Goal: Information Seeking & Learning: Learn about a topic

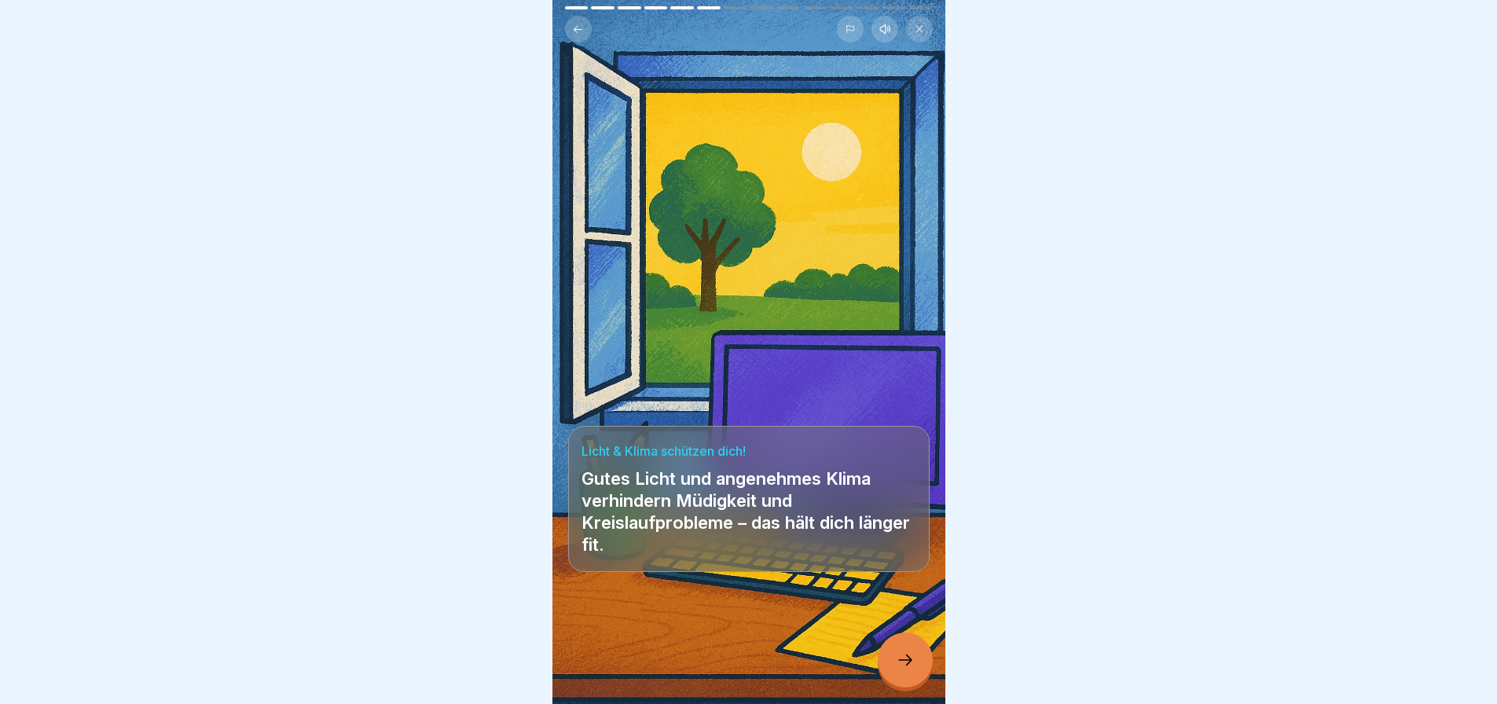
scroll to position [12, 0]
click at [912, 677] on div at bounding box center [905, 660] width 55 height 55
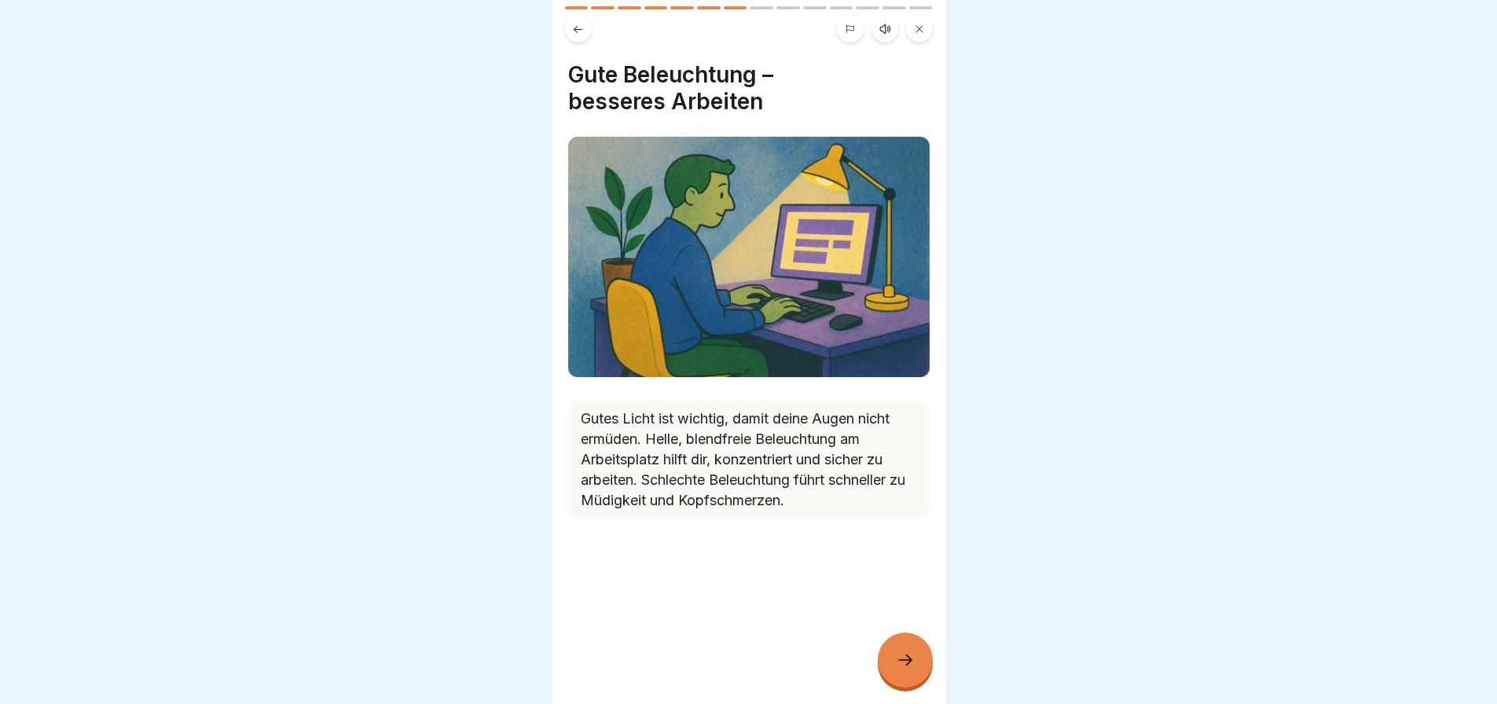
click at [897, 669] on icon at bounding box center [905, 660] width 19 height 19
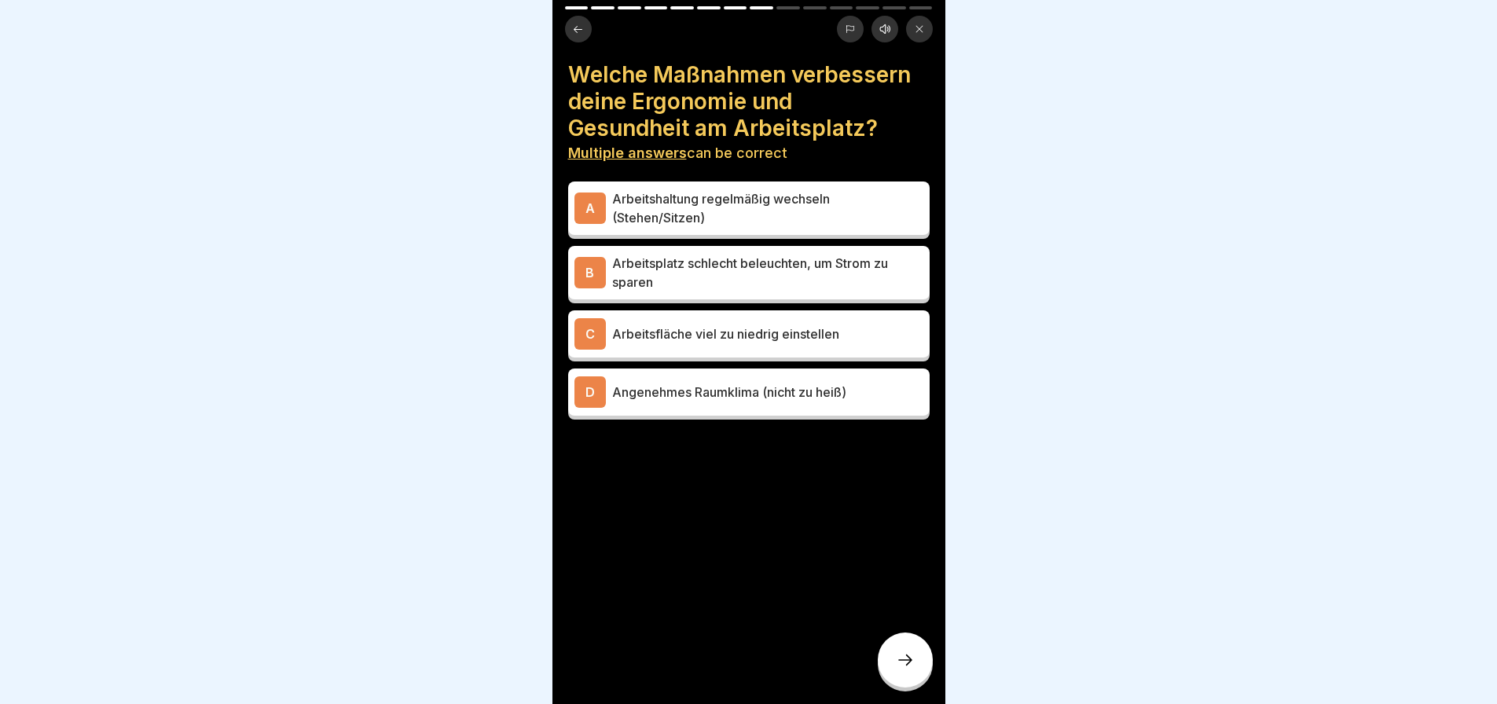
click at [670, 200] on p "Arbeitshaltung regelmäßig wechseln (Stehen/Sitzen)" at bounding box center [767, 208] width 311 height 38
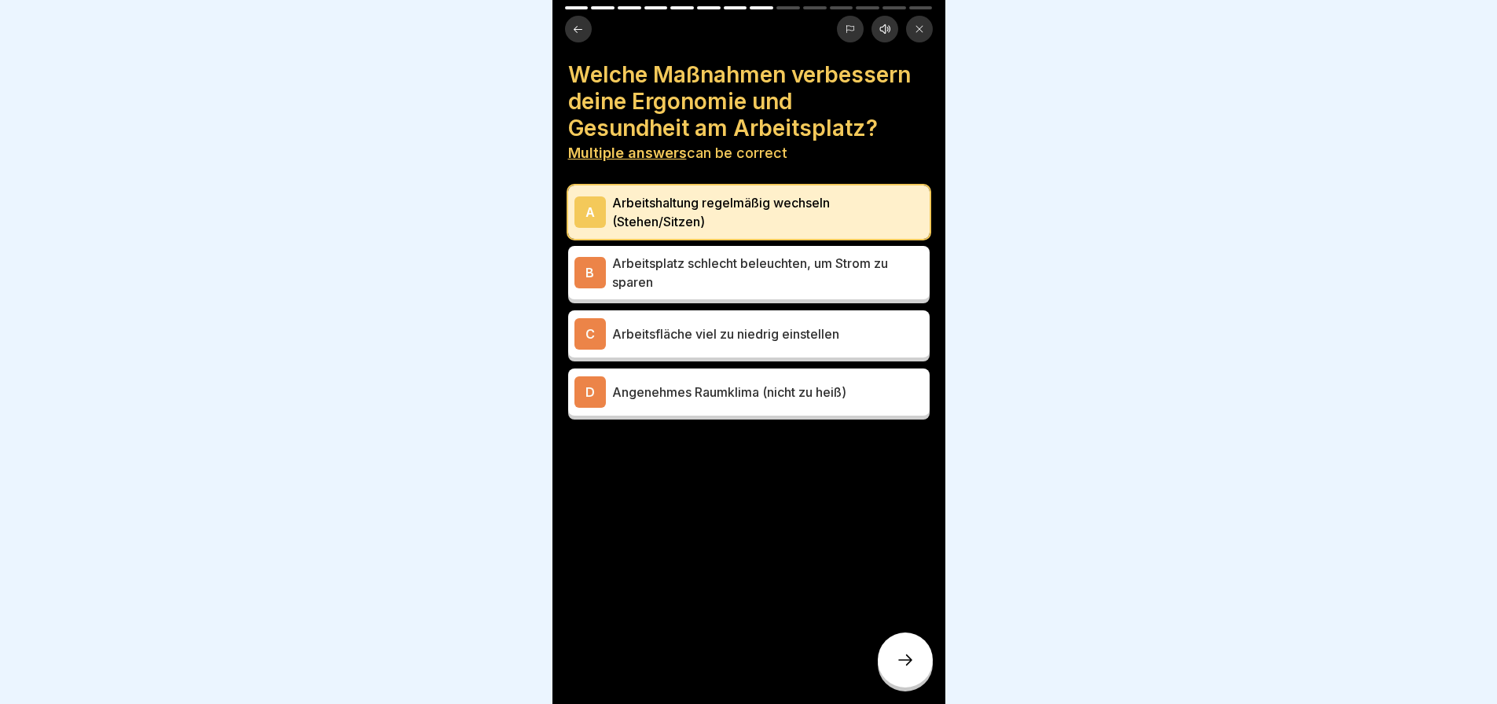
click at [655, 383] on p "Angenehmes Raumklima (nicht zu heiß)" at bounding box center [767, 392] width 311 height 19
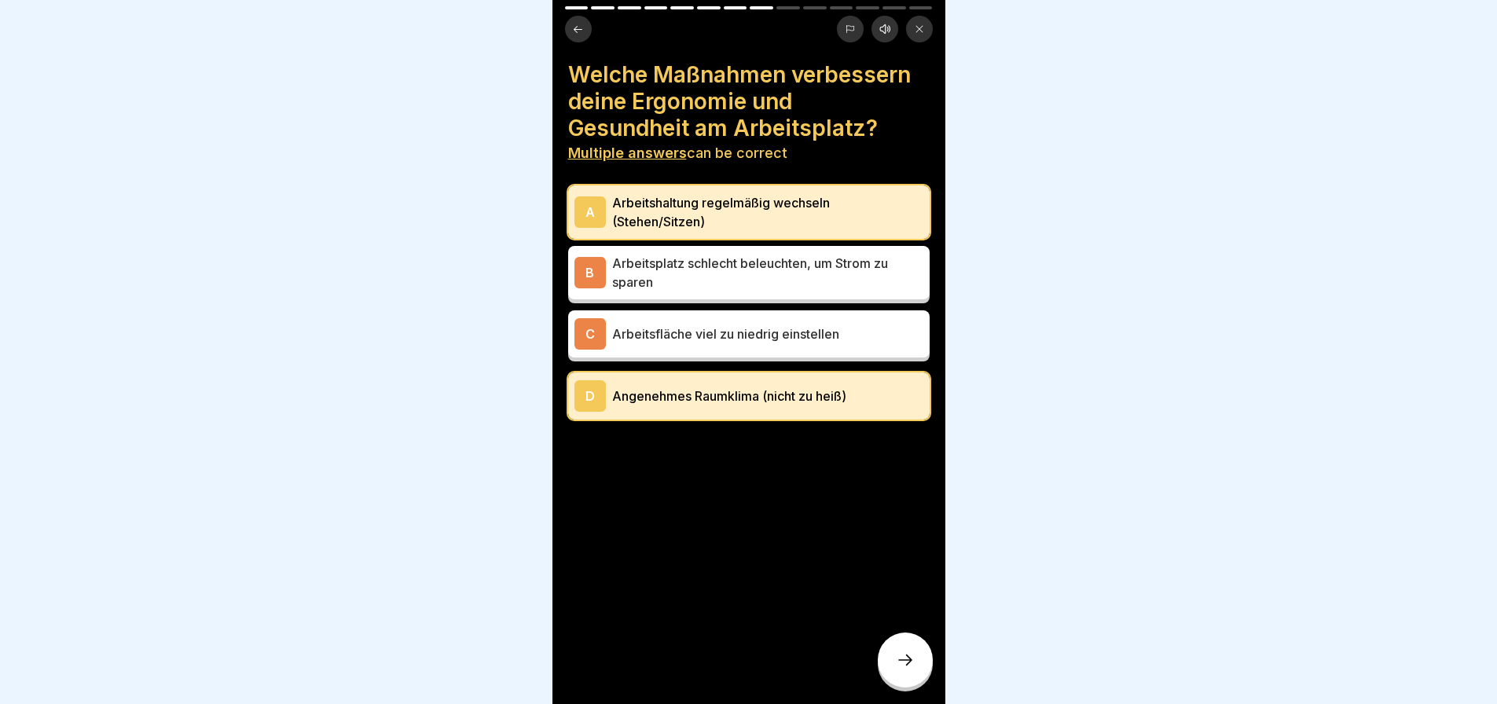
click at [917, 666] on div at bounding box center [905, 660] width 55 height 55
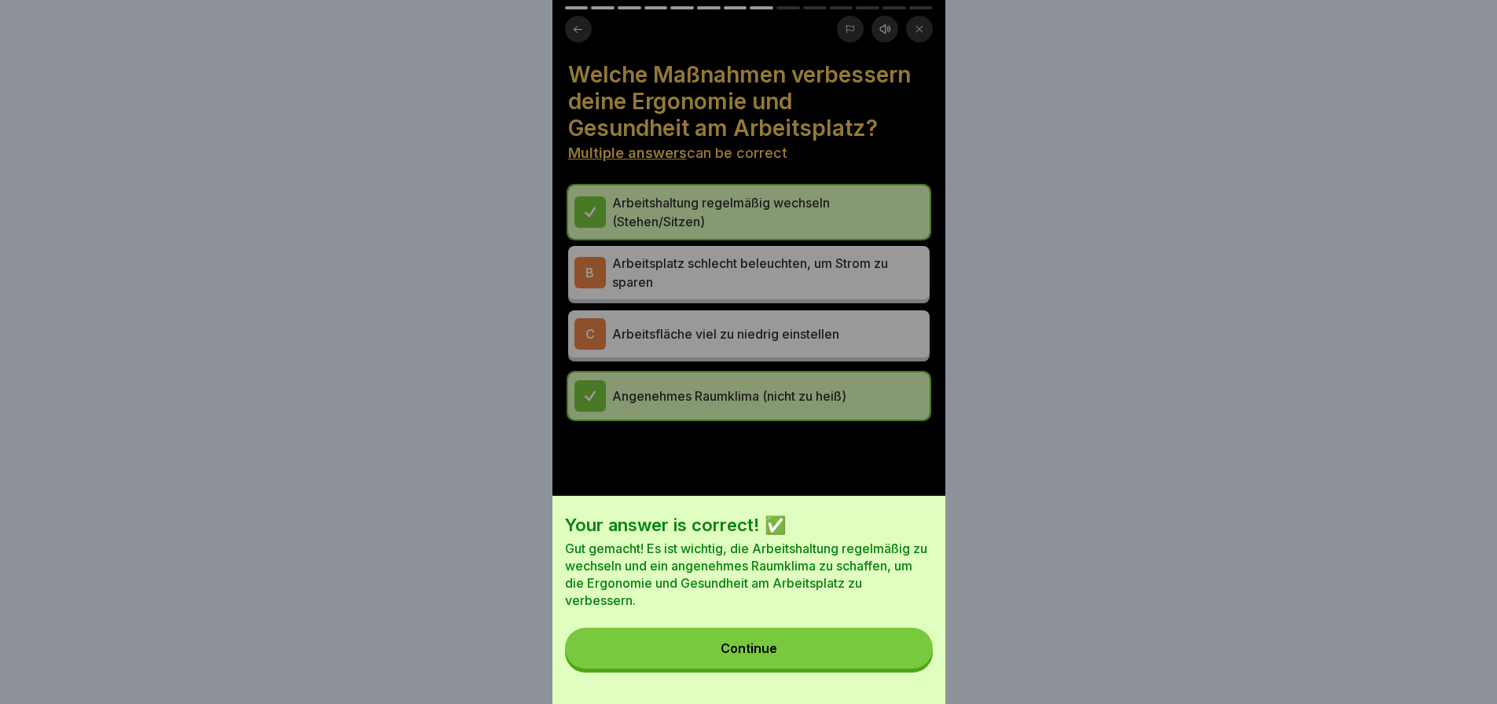
click at [818, 653] on button "Continue" at bounding box center [749, 648] width 368 height 41
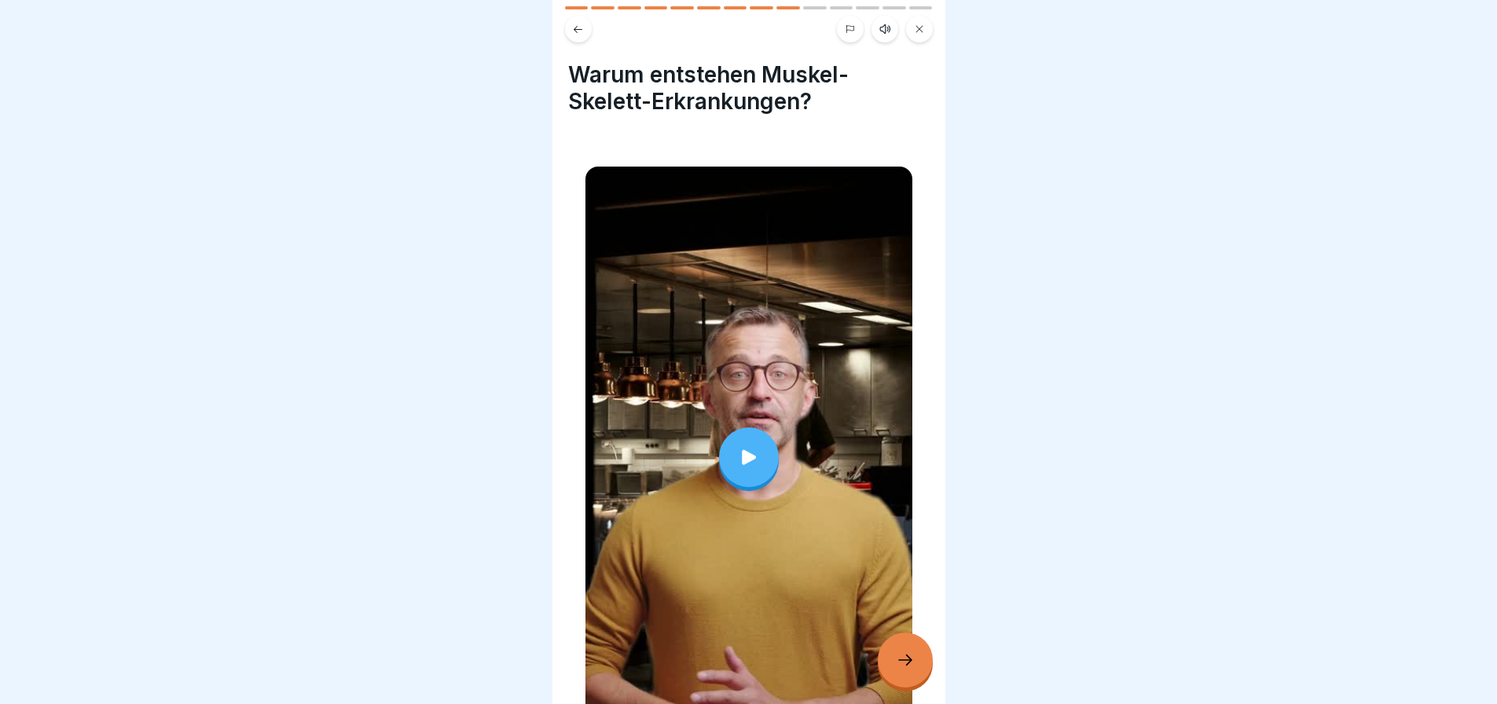
click at [755, 448] on div at bounding box center [749, 458] width 60 height 60
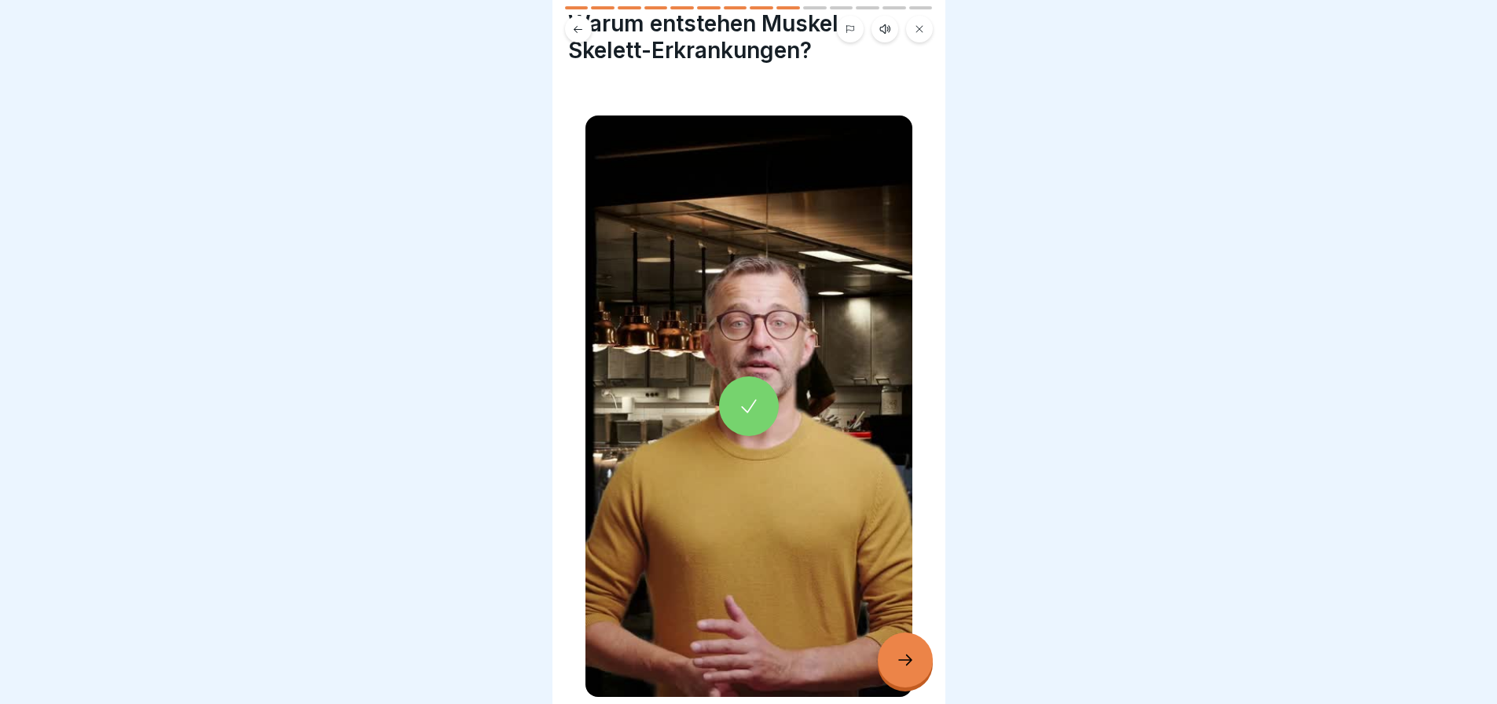
scroll to position [79, 0]
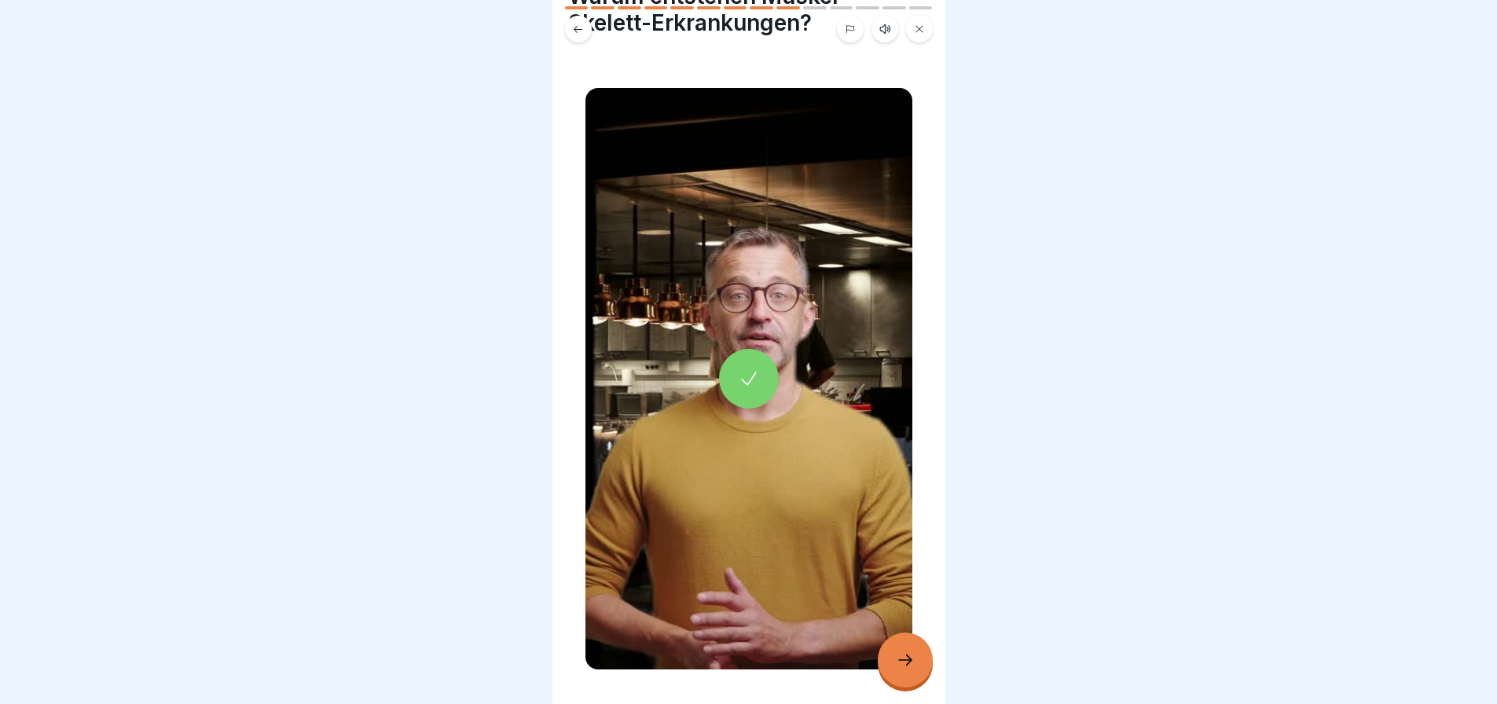
click at [909, 657] on icon at bounding box center [905, 660] width 19 height 19
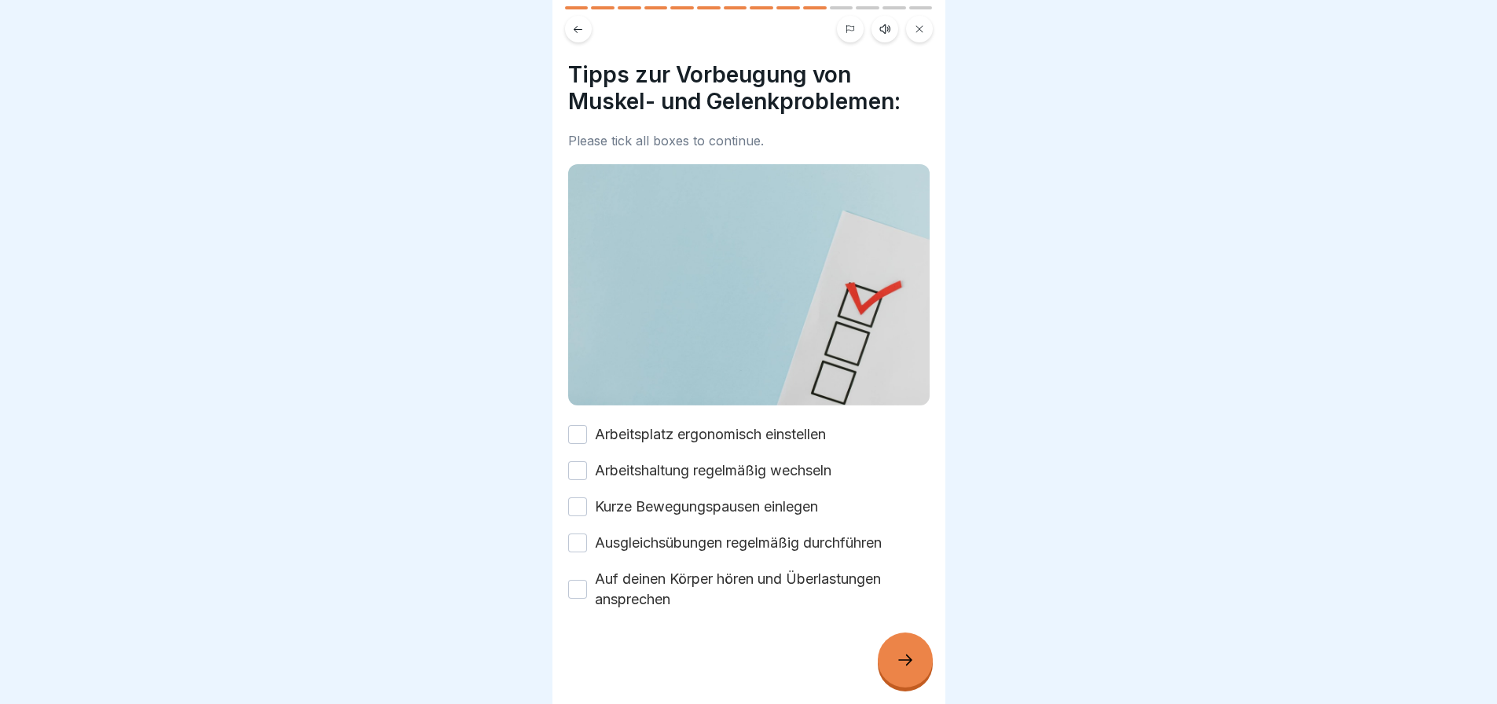
click at [574, 425] on button "Arbeitsplatz ergonomisch einstellen" at bounding box center [577, 434] width 19 height 19
click at [581, 461] on button "Arbeitshaltung regelmäßig wechseln" at bounding box center [577, 470] width 19 height 19
click at [578, 497] on button "Kurze Bewegungspausen einlegen" at bounding box center [577, 506] width 19 height 19
drag, startPoint x: 580, startPoint y: 527, endPoint x: 581, endPoint y: 567, distance: 40.9
click at [580, 534] on button "Ausgleichsübungen regelmäßig durchführen" at bounding box center [577, 543] width 19 height 19
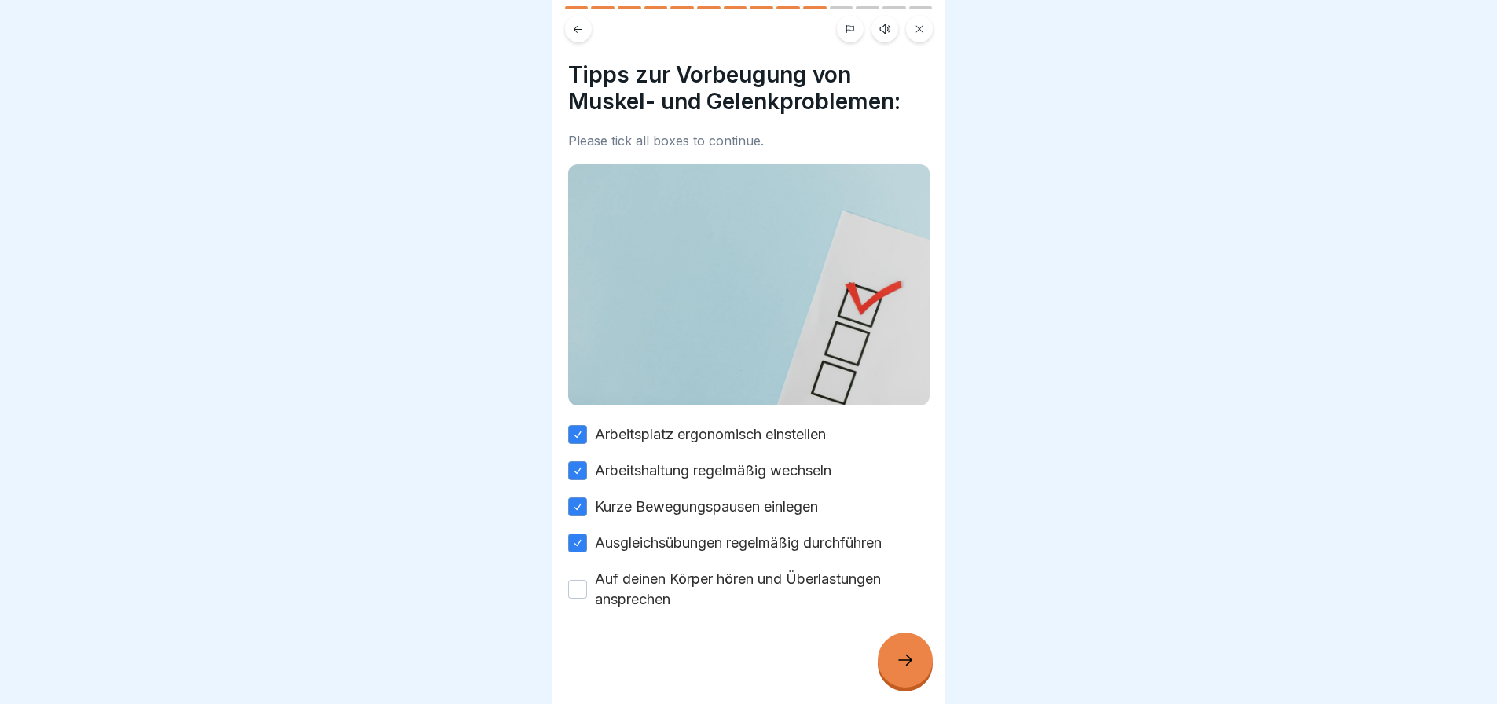
click at [582, 580] on button "Auf deinen Körper hören und Überlastungen ansprechen" at bounding box center [577, 589] width 19 height 19
click at [904, 663] on icon at bounding box center [905, 660] width 19 height 19
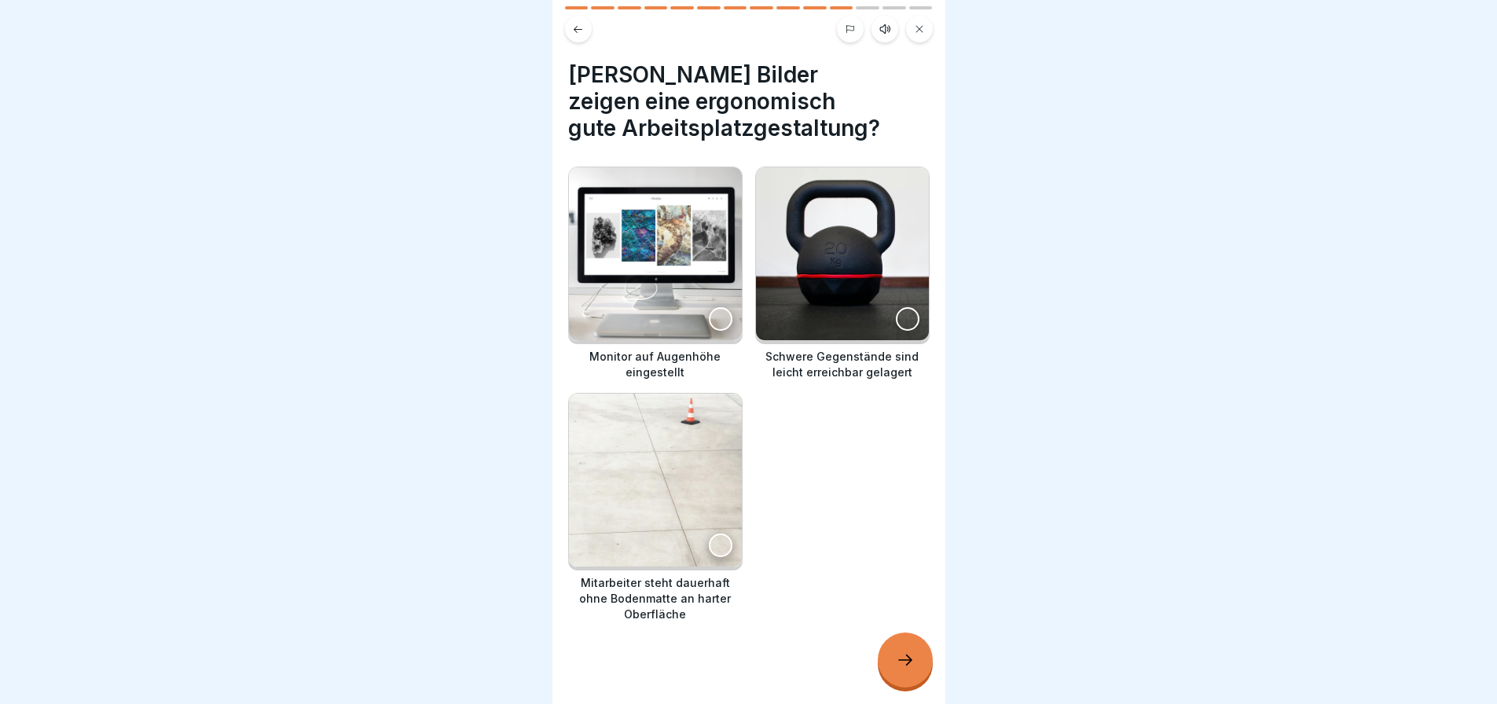
click at [714, 307] on div at bounding box center [721, 319] width 24 height 24
click at [907, 649] on div at bounding box center [905, 660] width 55 height 55
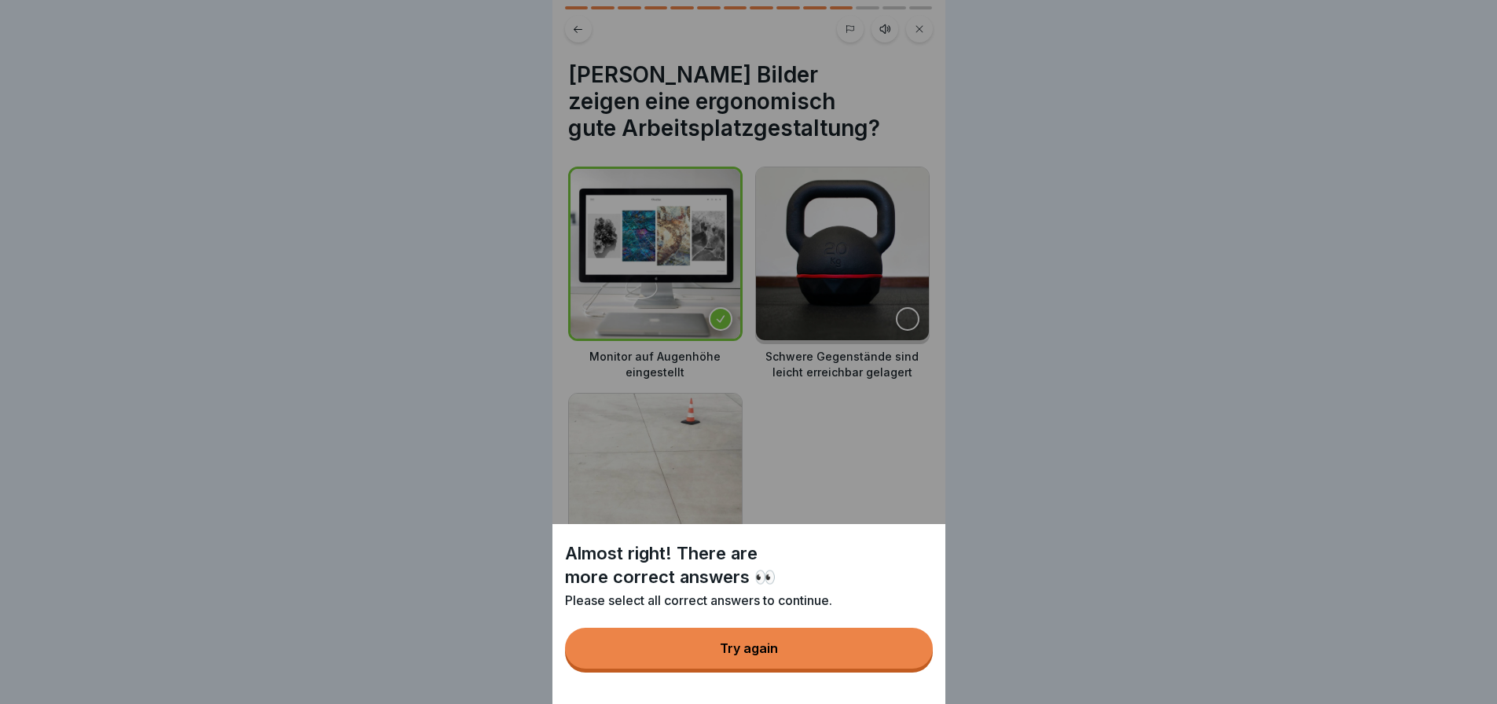
click at [835, 480] on div "Almost right! There are more correct answers 👀 Please select all correct answer…" at bounding box center [749, 352] width 393 height 704
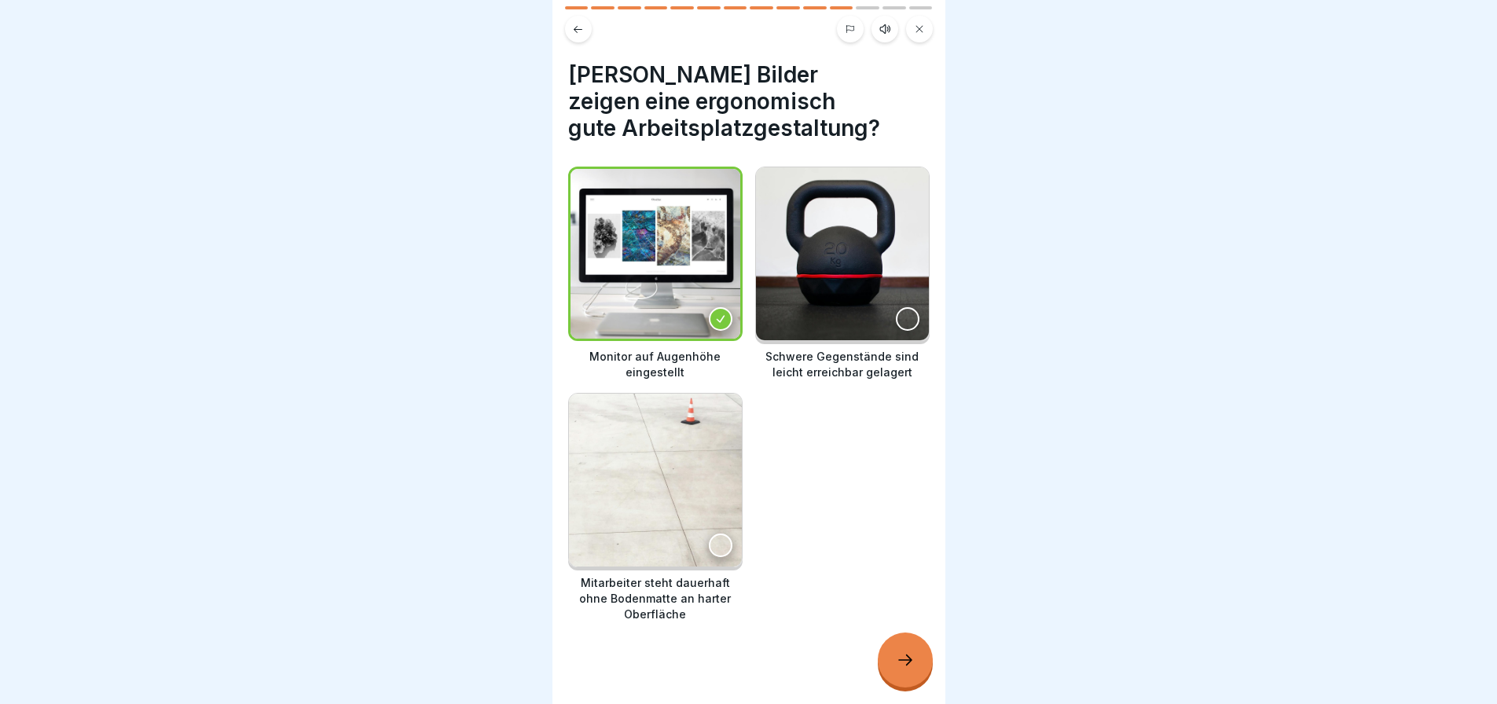
click at [909, 666] on icon at bounding box center [905, 660] width 19 height 19
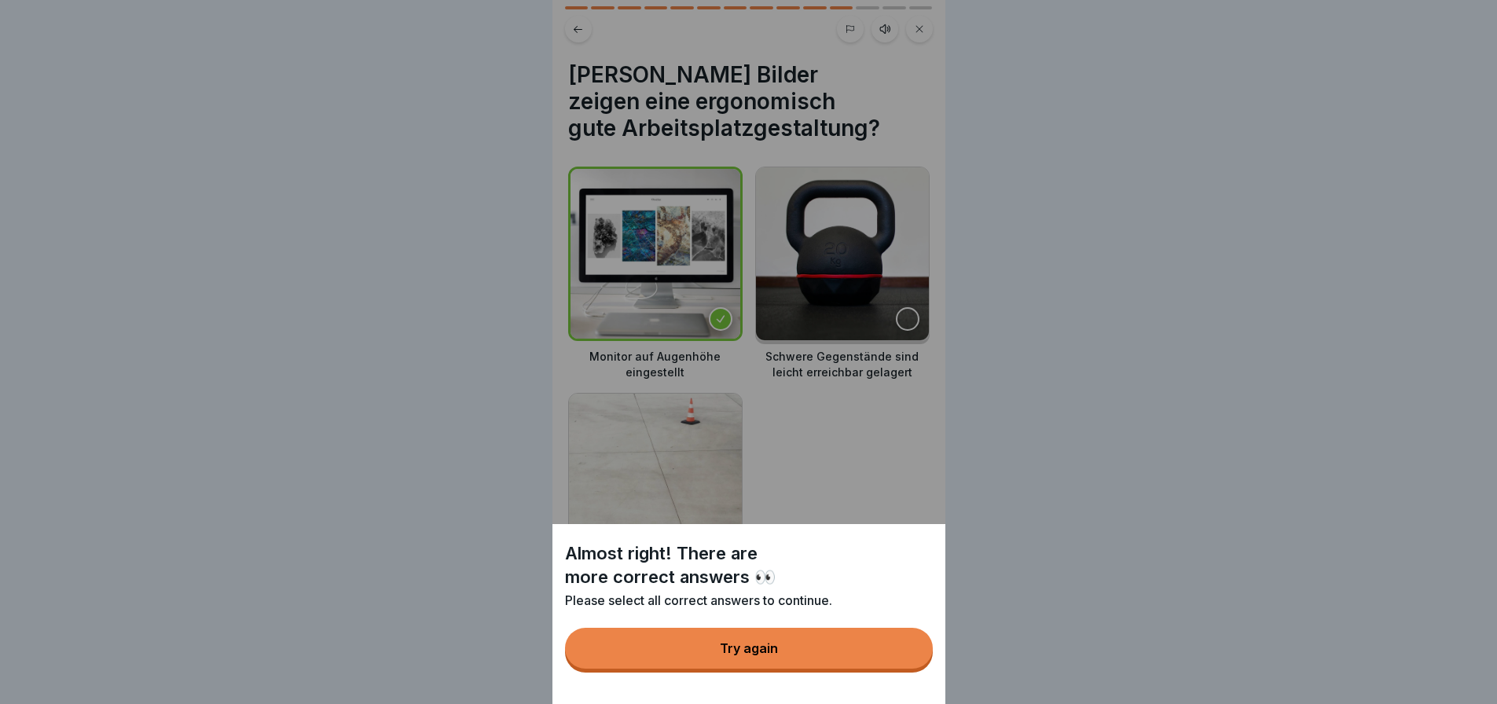
click at [836, 653] on button "Try again" at bounding box center [749, 648] width 368 height 41
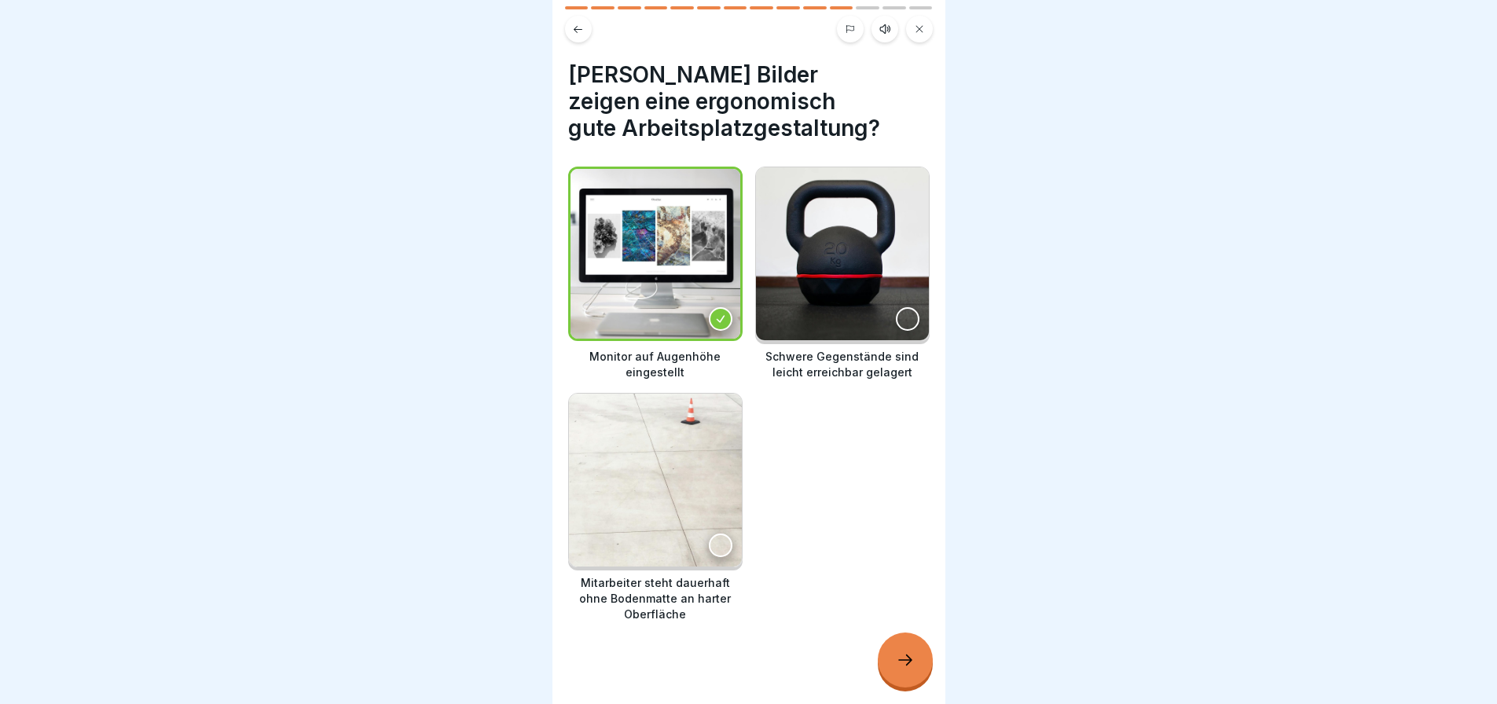
click at [898, 312] on div at bounding box center [908, 319] width 24 height 24
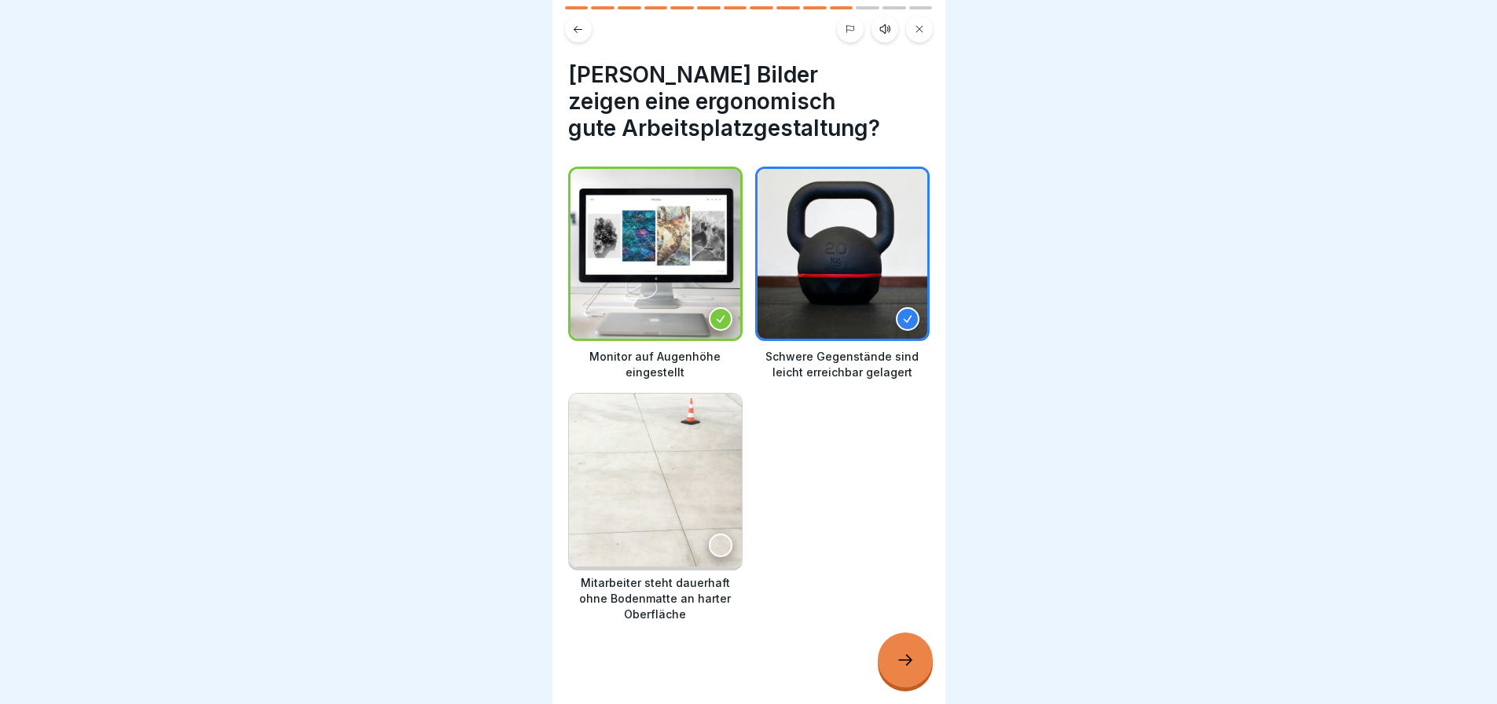
click at [904, 316] on icon at bounding box center [908, 319] width 8 height 7
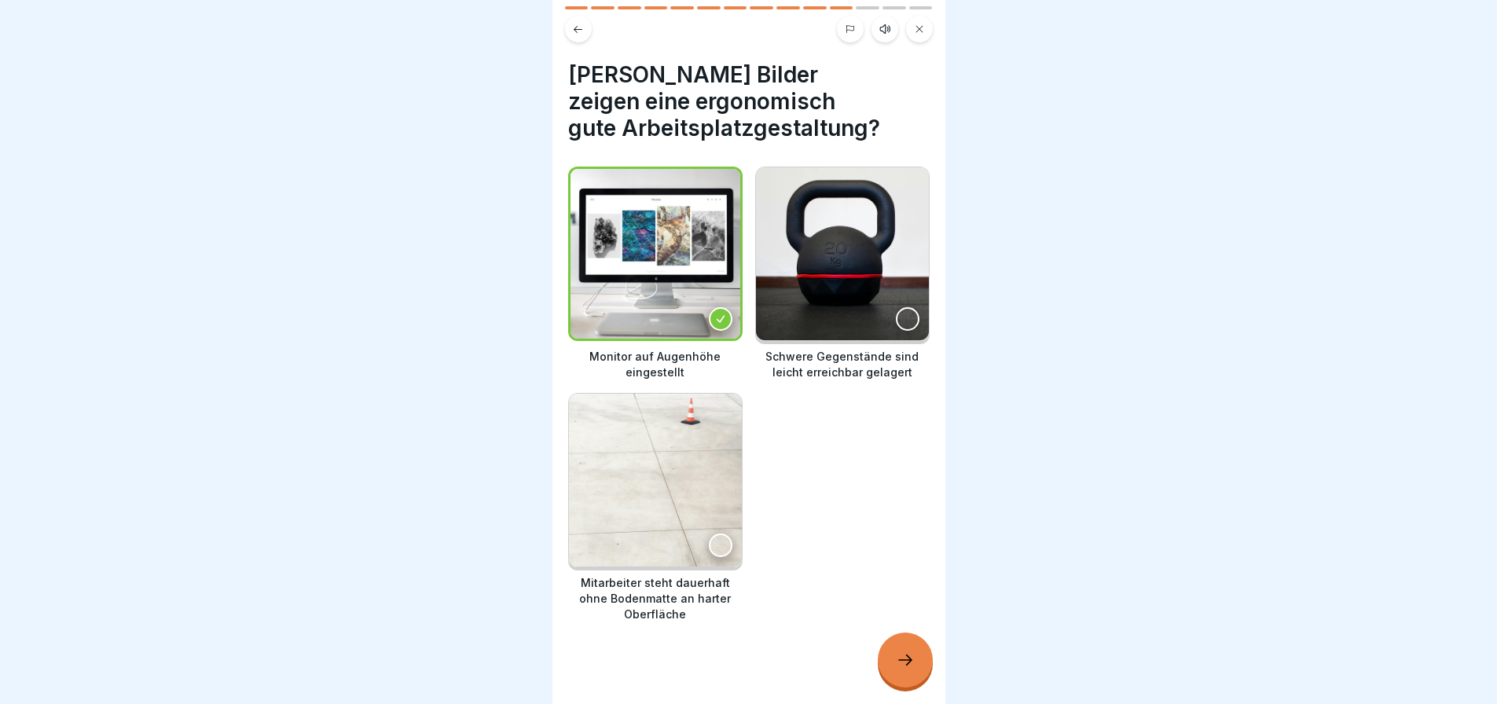
click at [713, 534] on div at bounding box center [721, 546] width 24 height 24
click at [715, 540] on icon at bounding box center [720, 545] width 11 height 11
click at [898, 662] on icon at bounding box center [905, 660] width 19 height 19
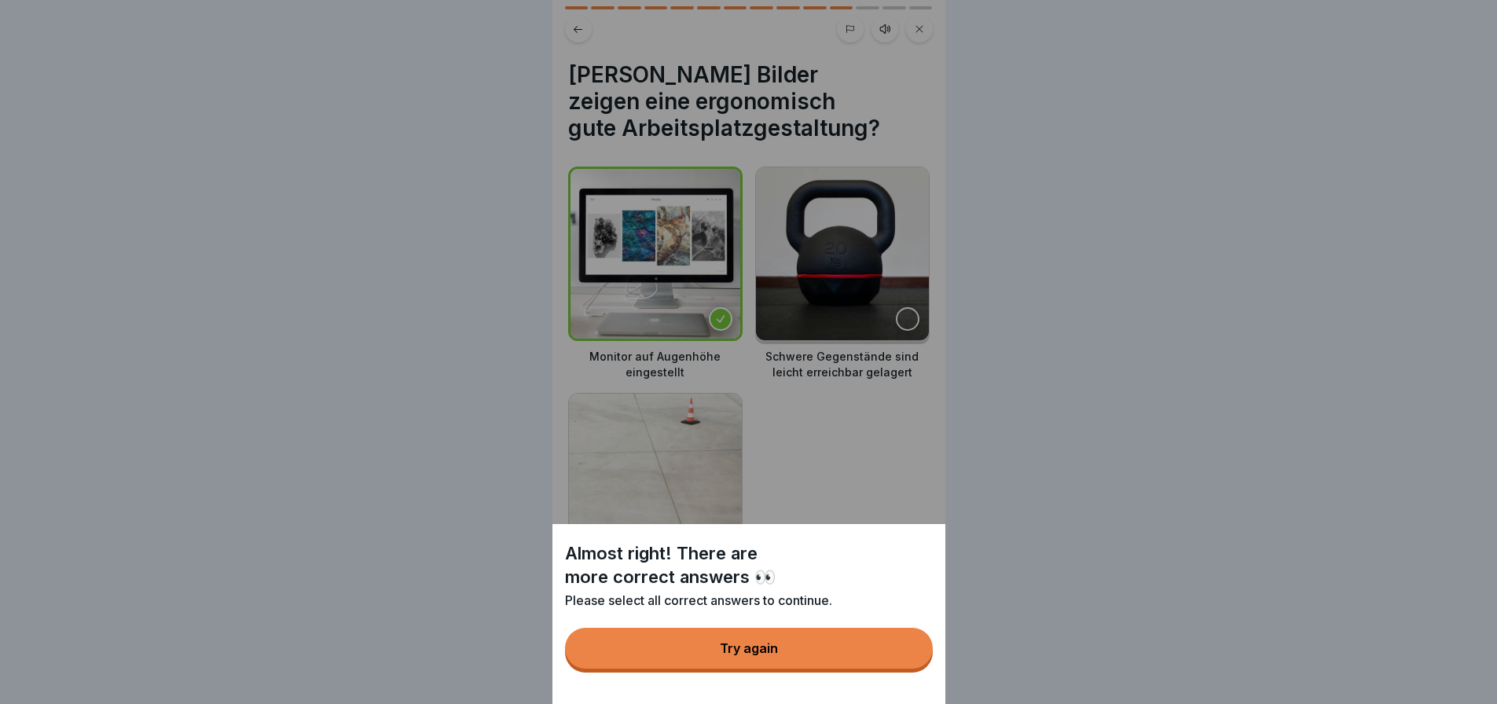
click at [884, 303] on div "Almost right! There are more correct answers 👀 Please select all correct answer…" at bounding box center [749, 352] width 393 height 704
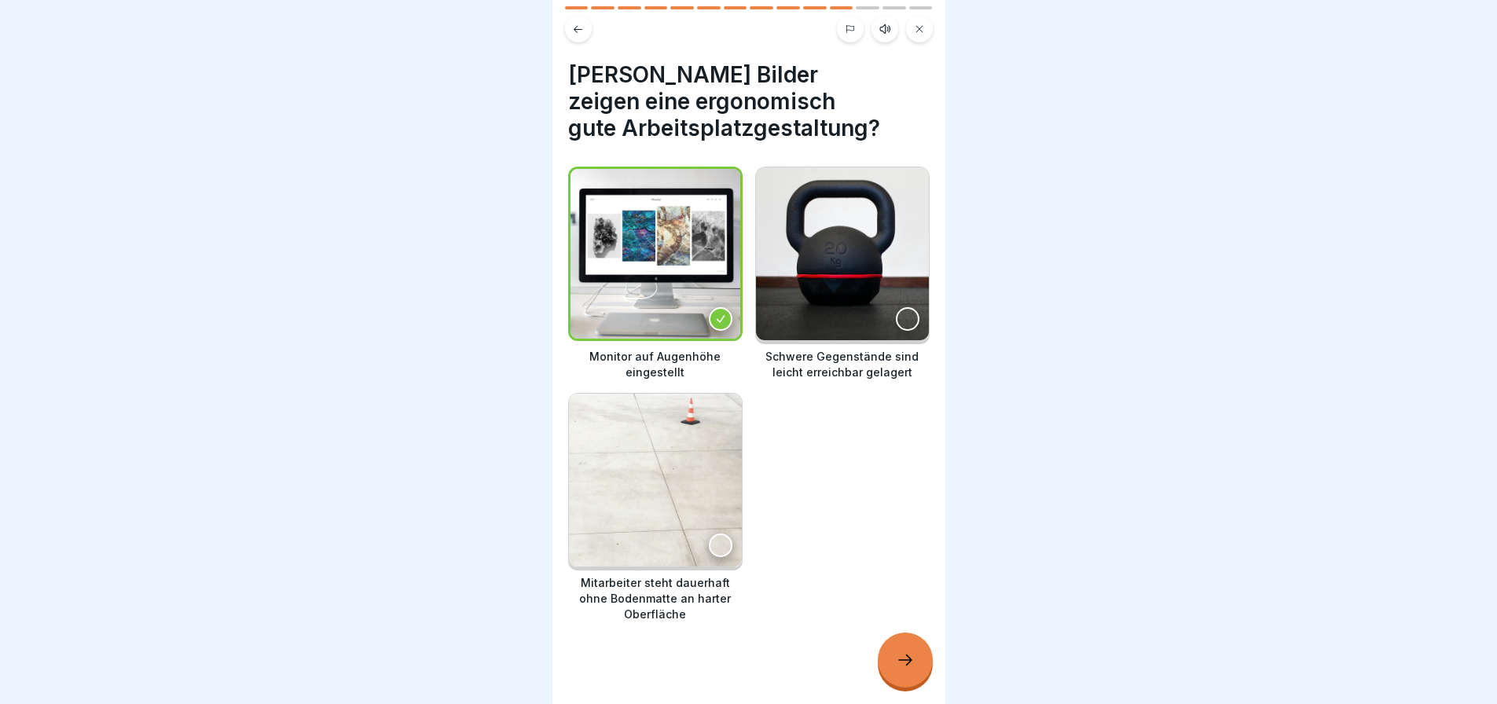
click at [897, 307] on div at bounding box center [908, 319] width 24 height 24
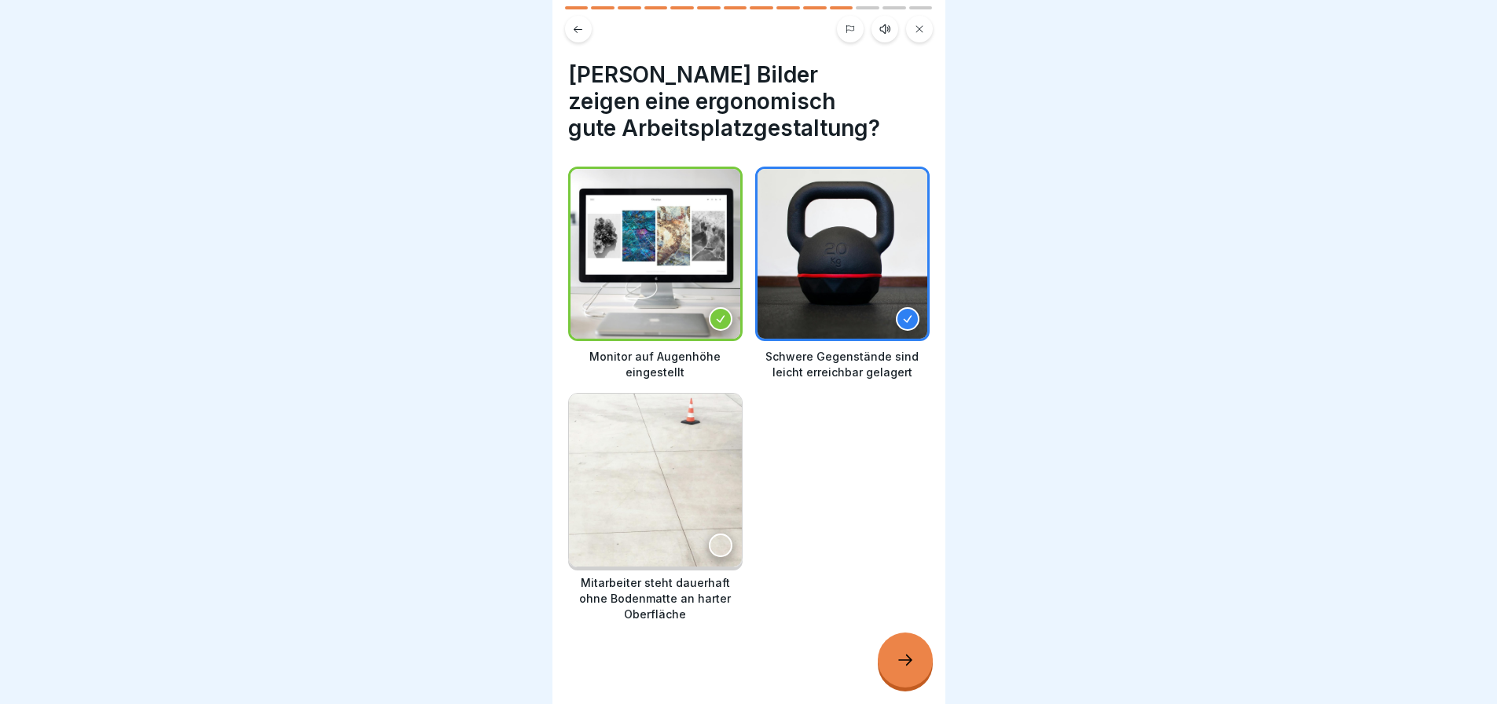
click at [902, 652] on icon at bounding box center [905, 660] width 19 height 19
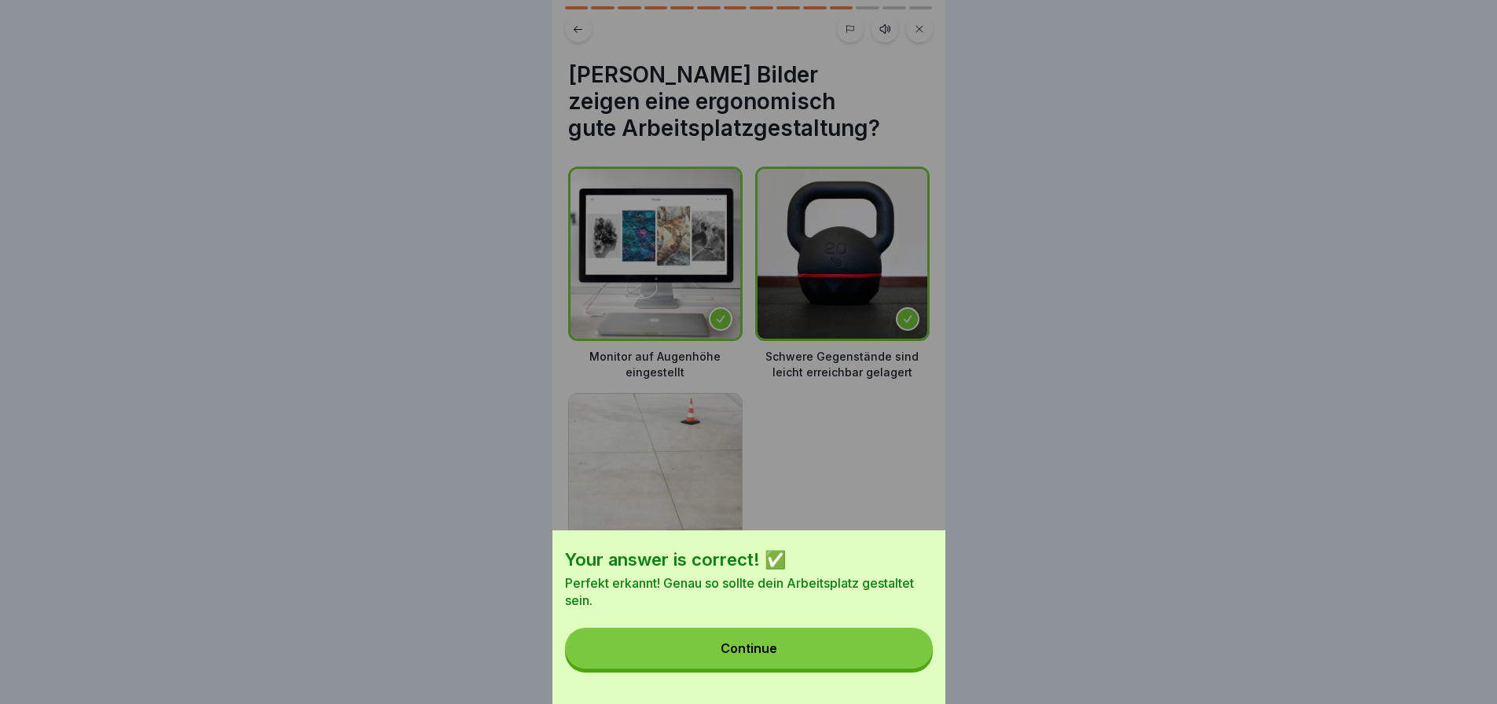
click at [856, 659] on button "Continue" at bounding box center [749, 648] width 368 height 41
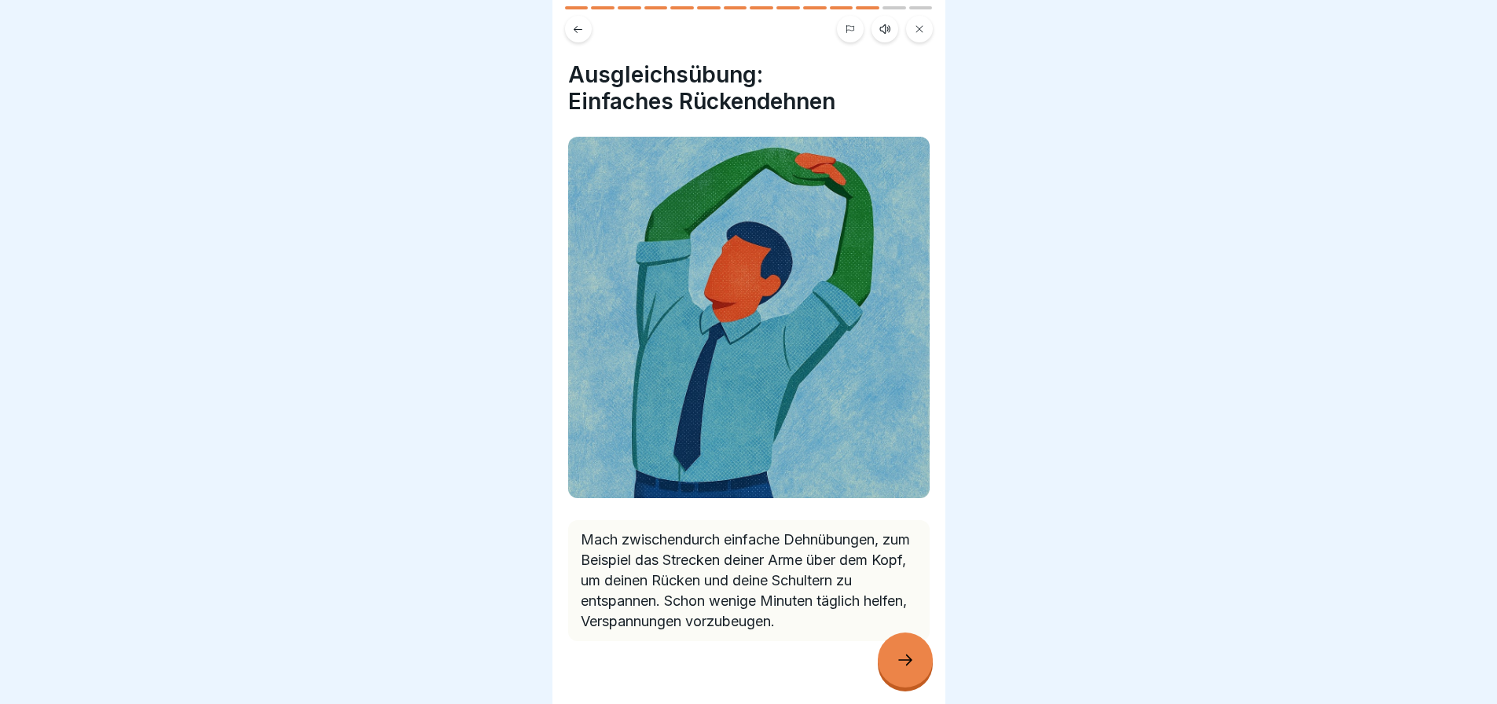
click at [901, 665] on icon at bounding box center [905, 660] width 19 height 19
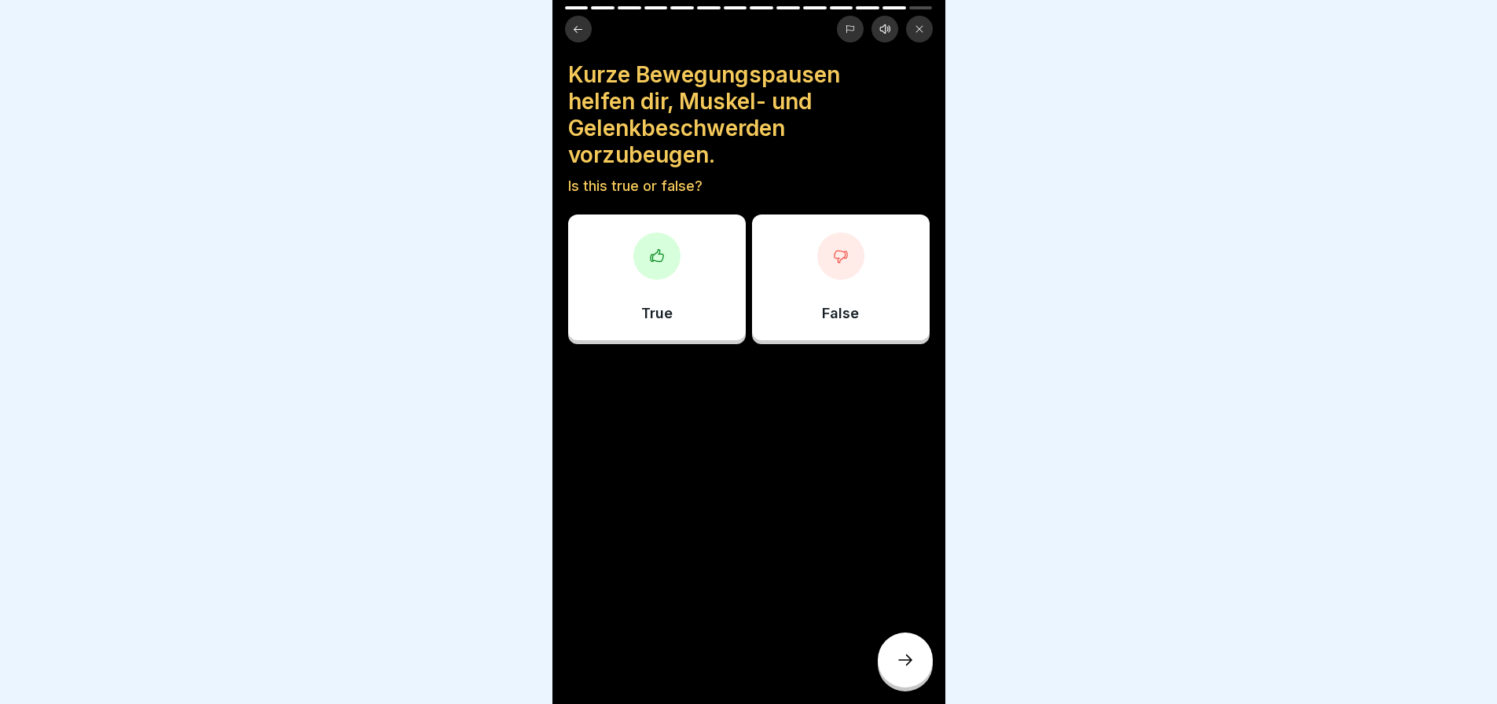
click at [635, 260] on div "True" at bounding box center [657, 278] width 178 height 126
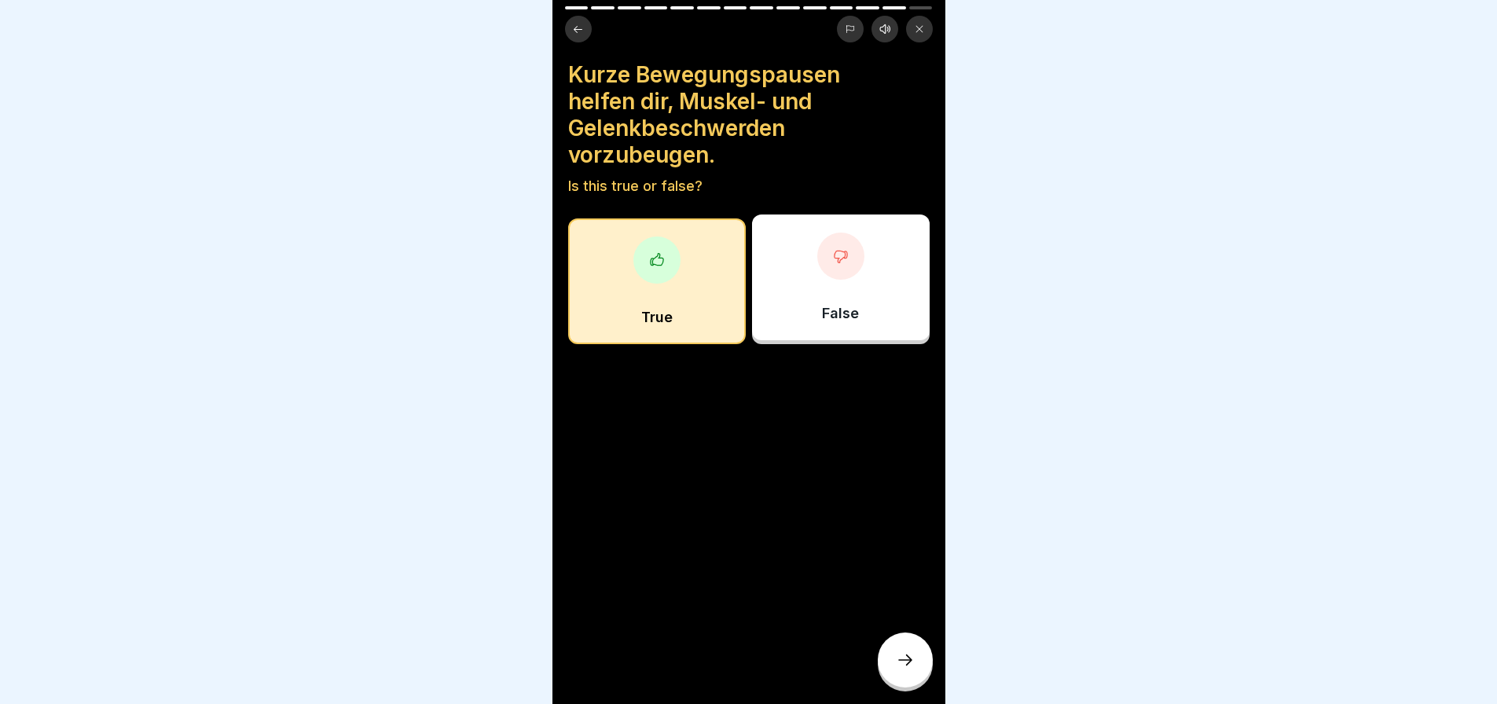
click at [909, 667] on icon at bounding box center [905, 660] width 19 height 19
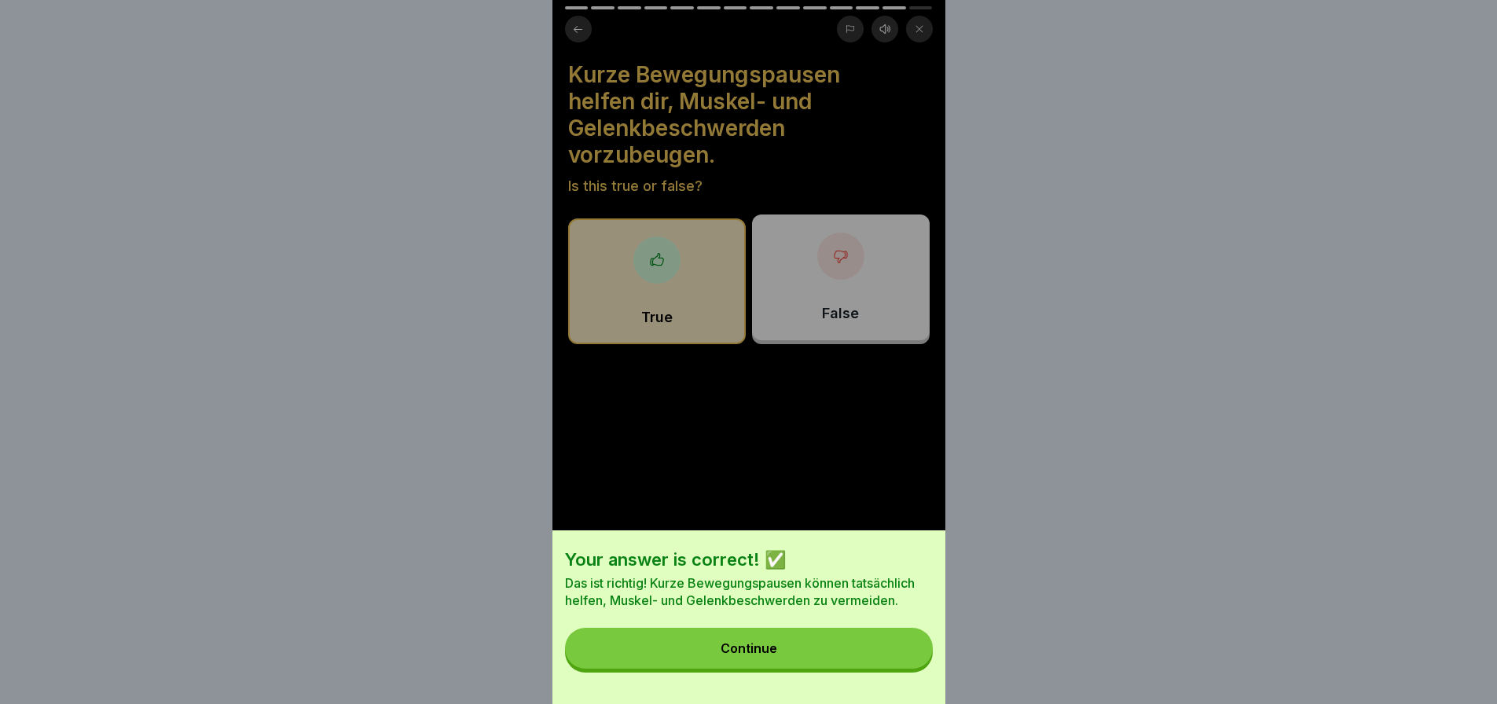
click at [863, 669] on button "Continue" at bounding box center [749, 648] width 368 height 41
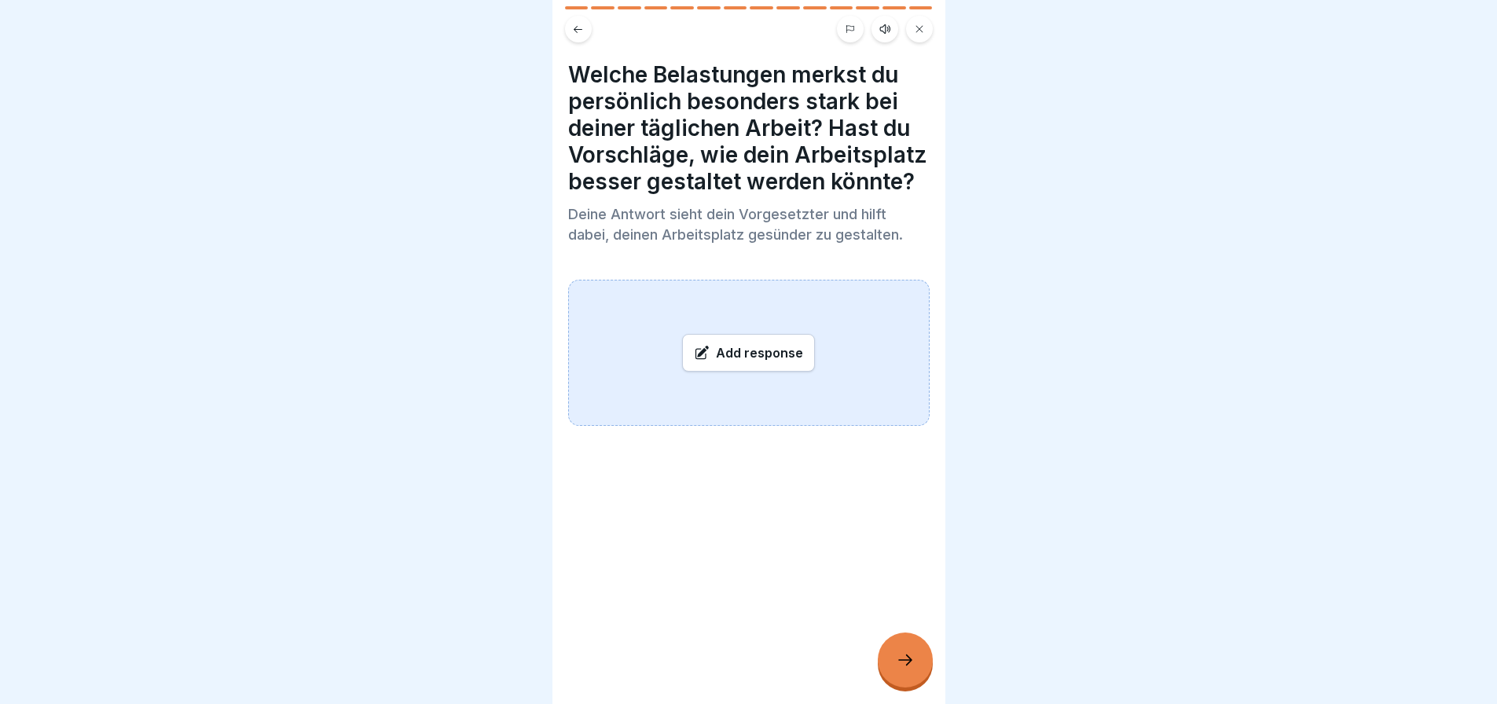
click at [748, 365] on div "Add response" at bounding box center [748, 353] width 133 height 38
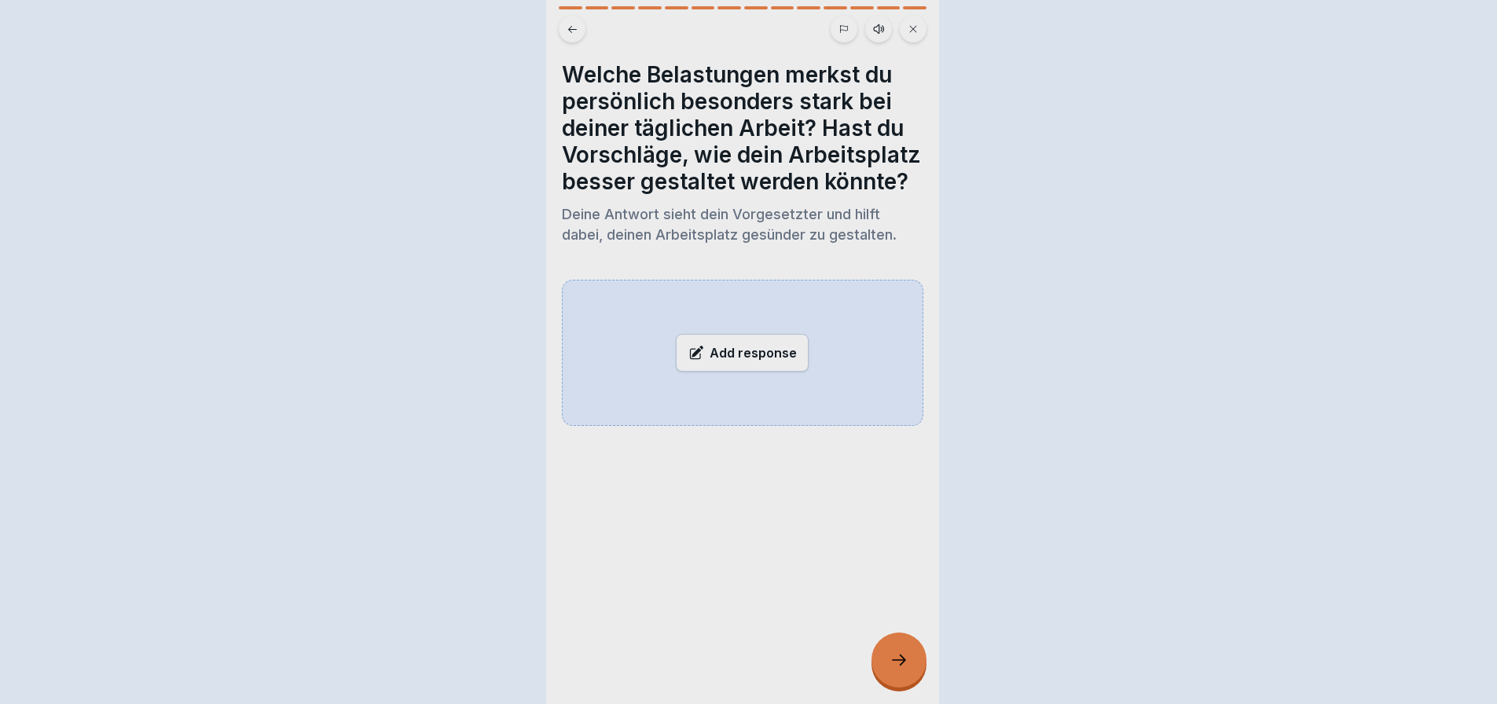
scroll to position [0, 0]
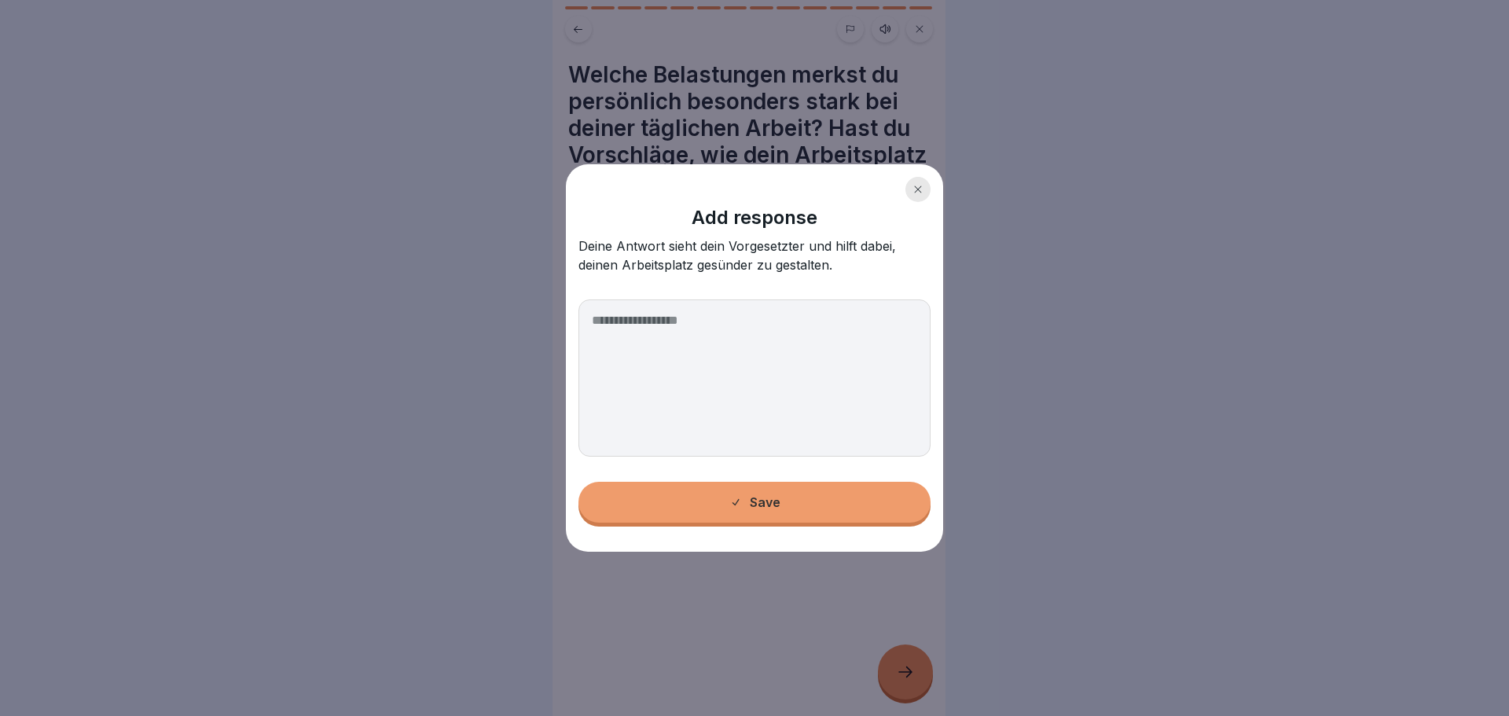
click at [917, 185] on icon at bounding box center [917, 189] width 9 height 9
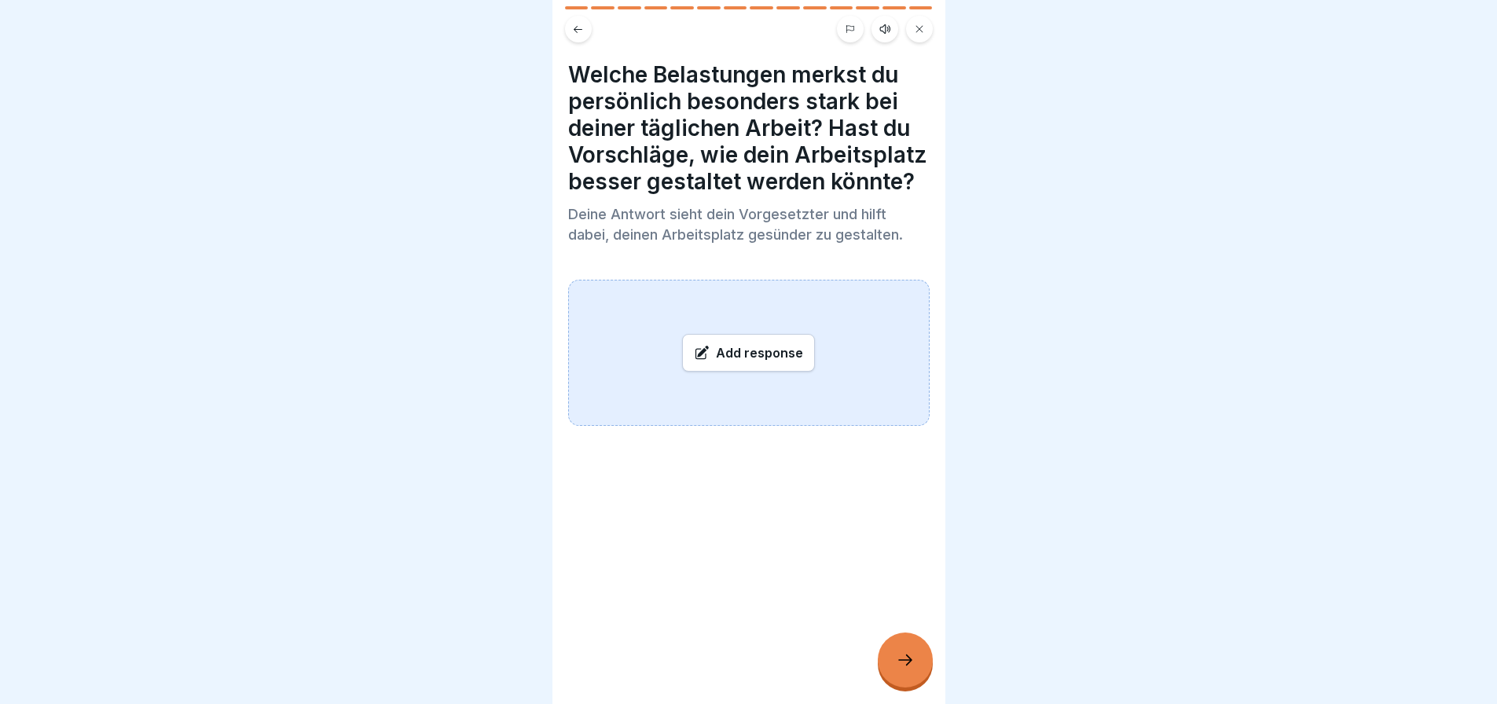
click at [898, 670] on icon at bounding box center [905, 660] width 19 height 19
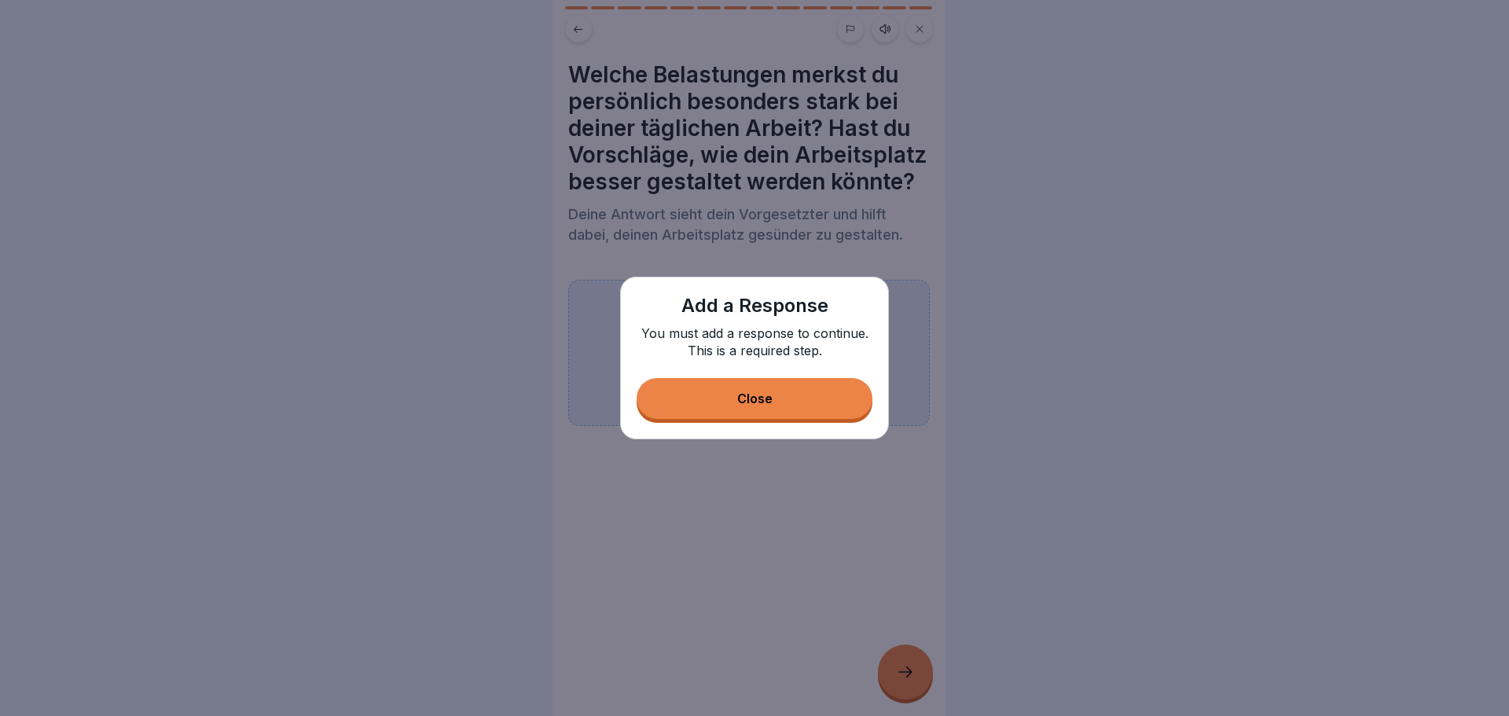
click at [744, 414] on button "Close" at bounding box center [755, 398] width 236 height 41
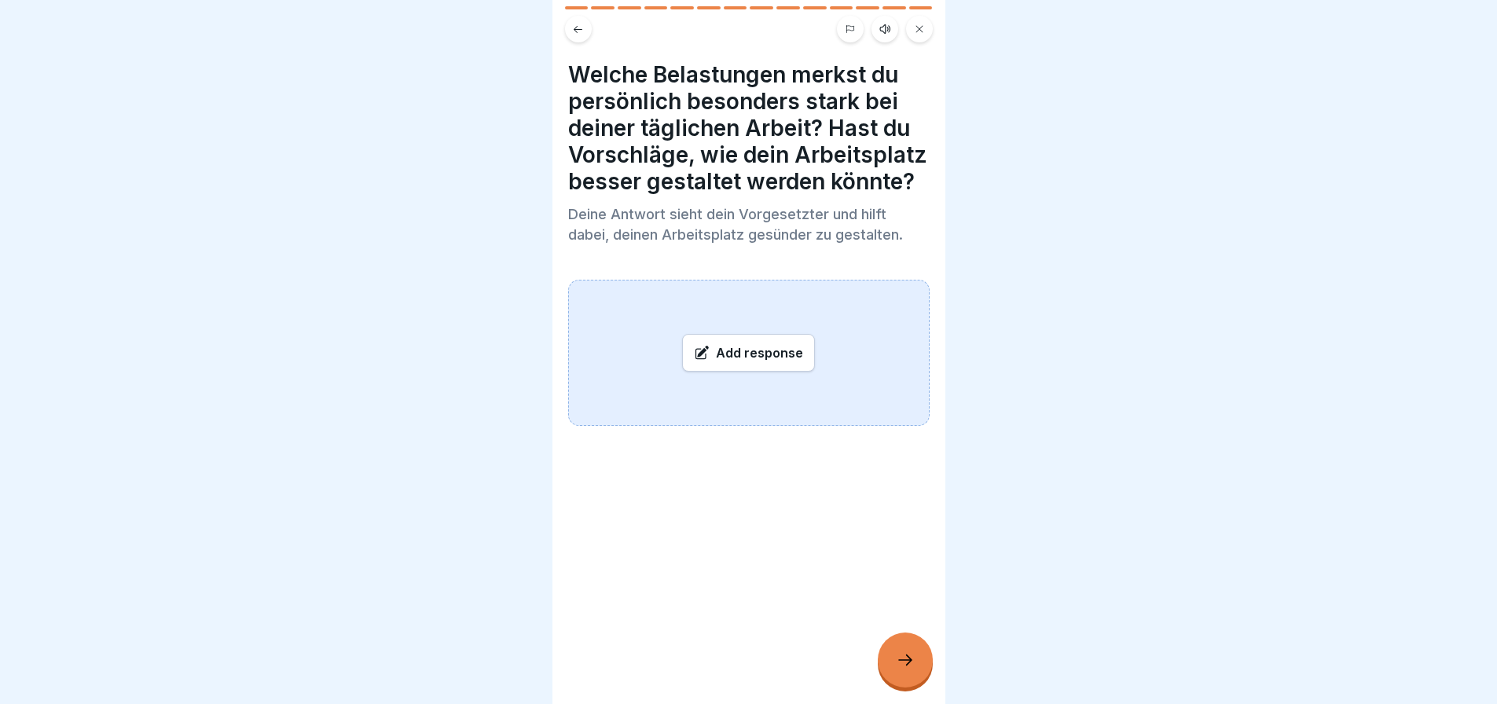
click at [751, 372] on div "Add response" at bounding box center [748, 353] width 133 height 38
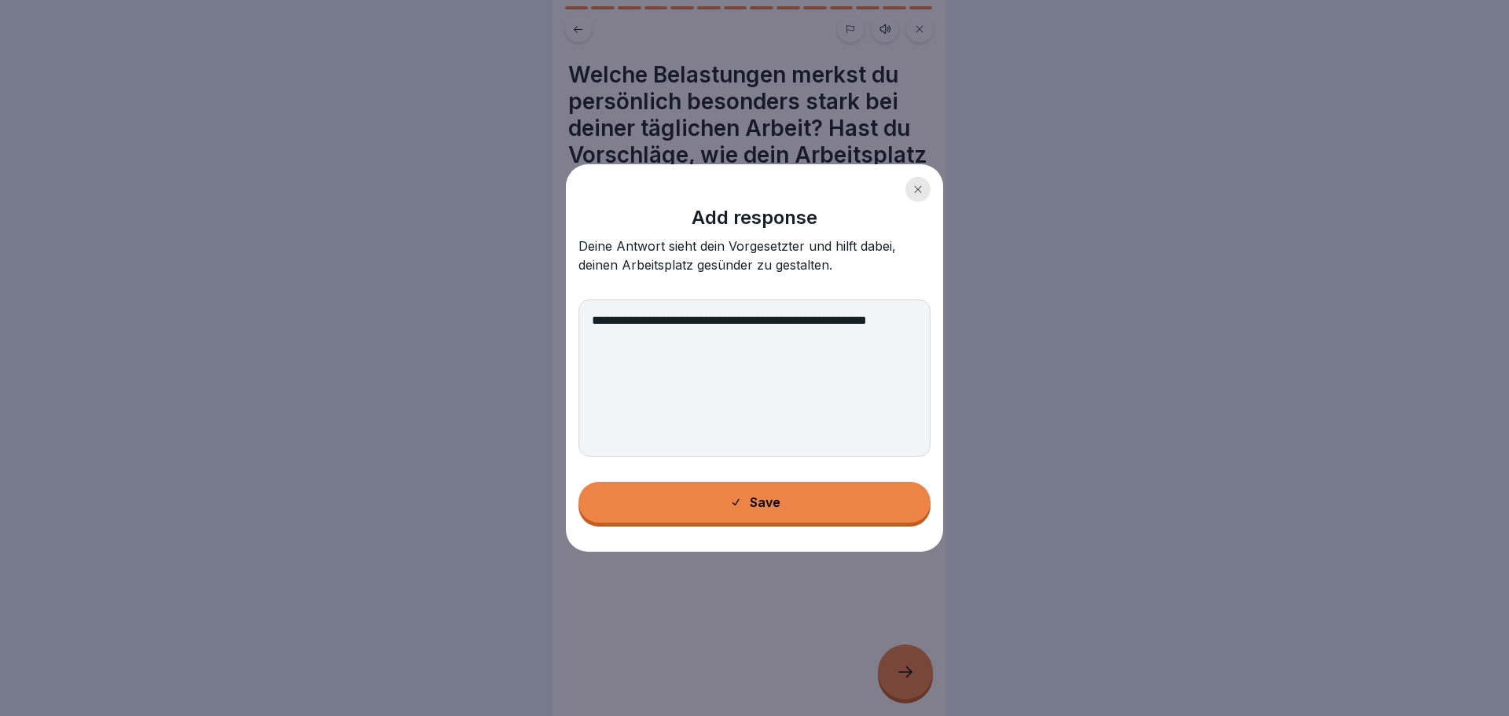
drag, startPoint x: 590, startPoint y: 319, endPoint x: 711, endPoint y: 358, distance: 127.0
click at [710, 357] on textarea "**********" at bounding box center [754, 377] width 352 height 157
type textarea "**********"
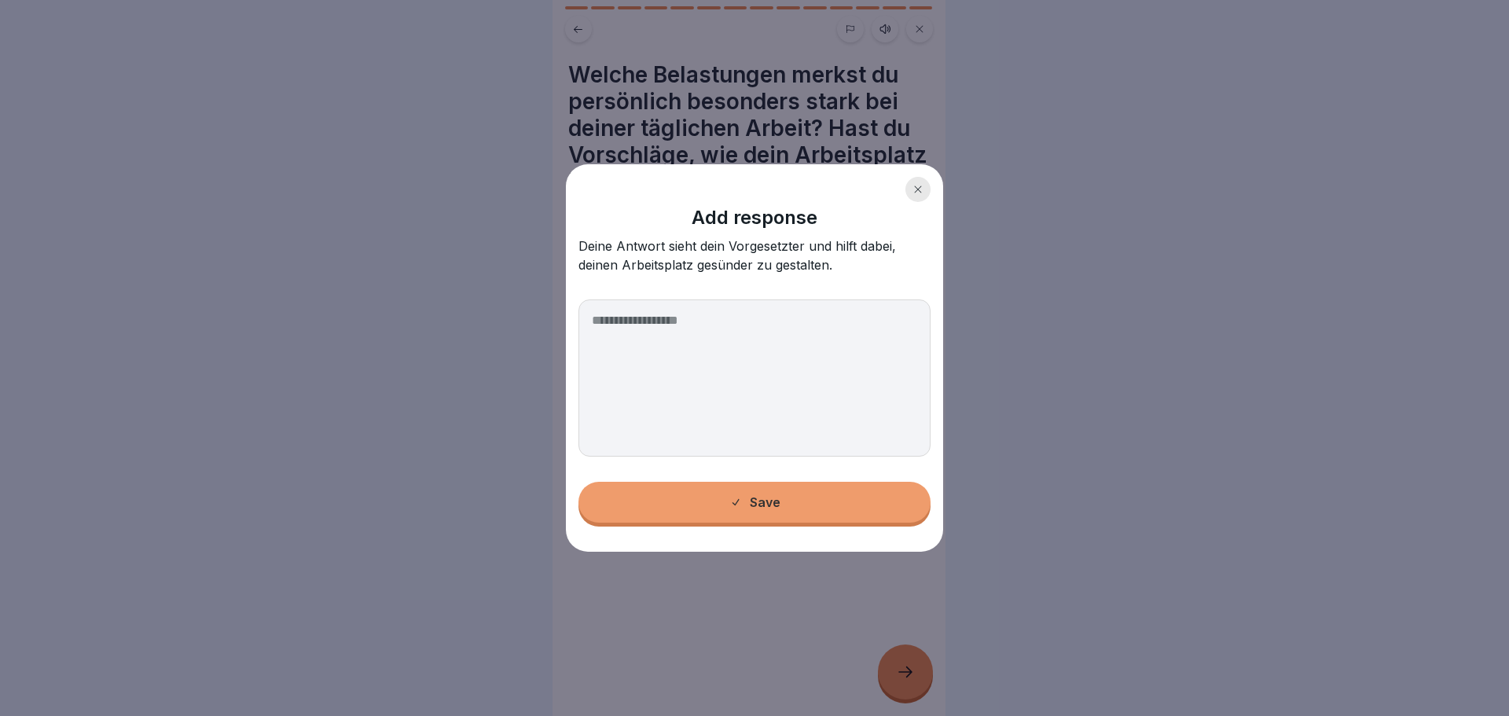
paste textarea "**********"
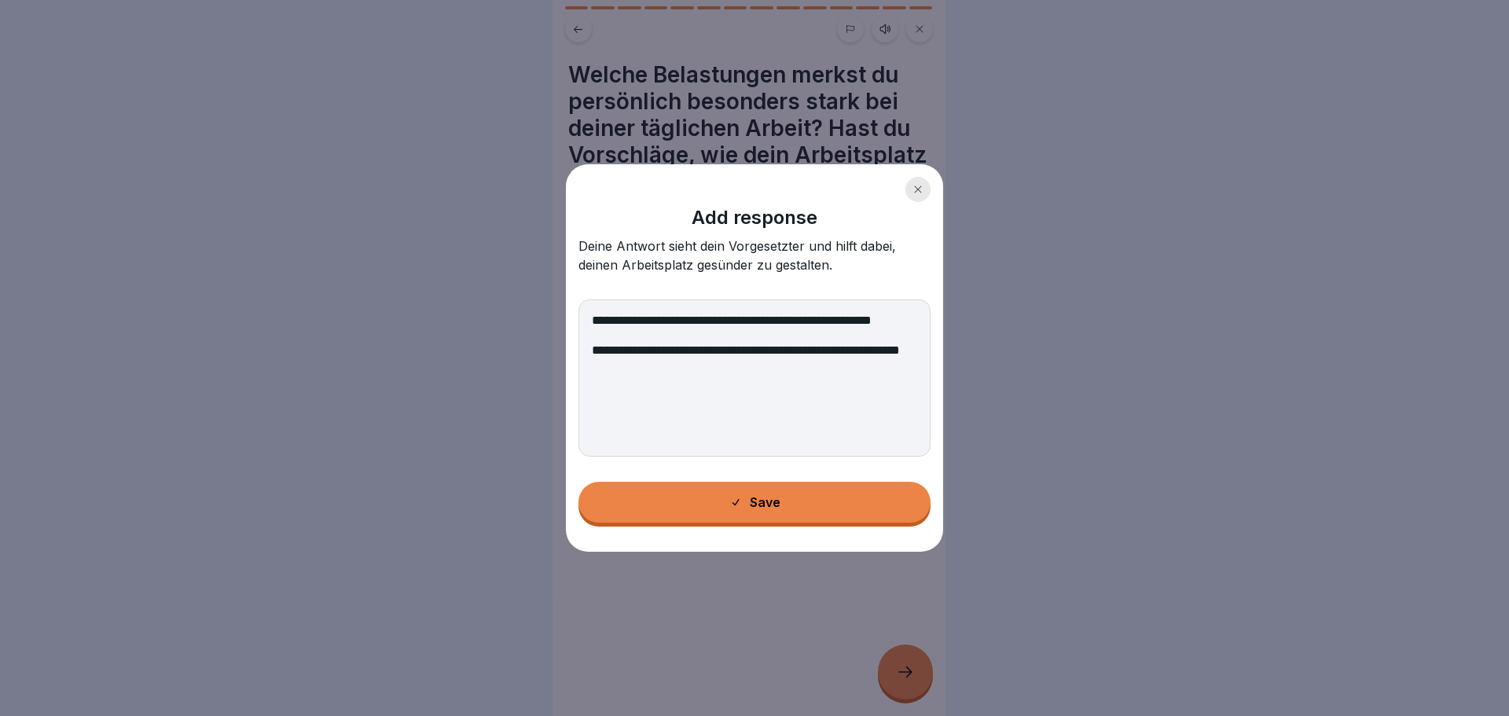
type textarea "**********"
click at [720, 505] on button "Save" at bounding box center [754, 502] width 352 height 41
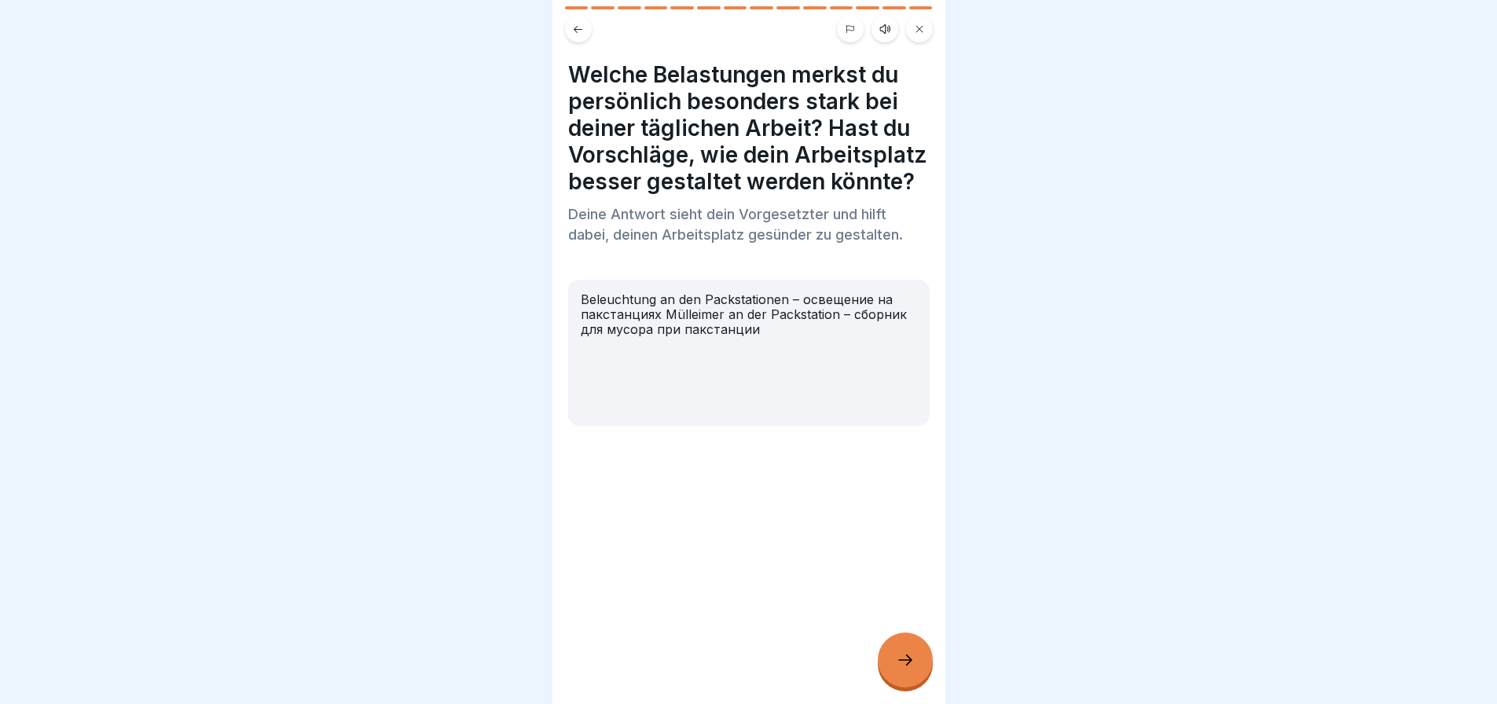
click at [786, 390] on div "Beleuchtung an den Packstationen – освещение на пакстанциях Mülleimer an der Pa…" at bounding box center [749, 353] width 362 height 146
click at [886, 682] on div at bounding box center [905, 660] width 55 height 55
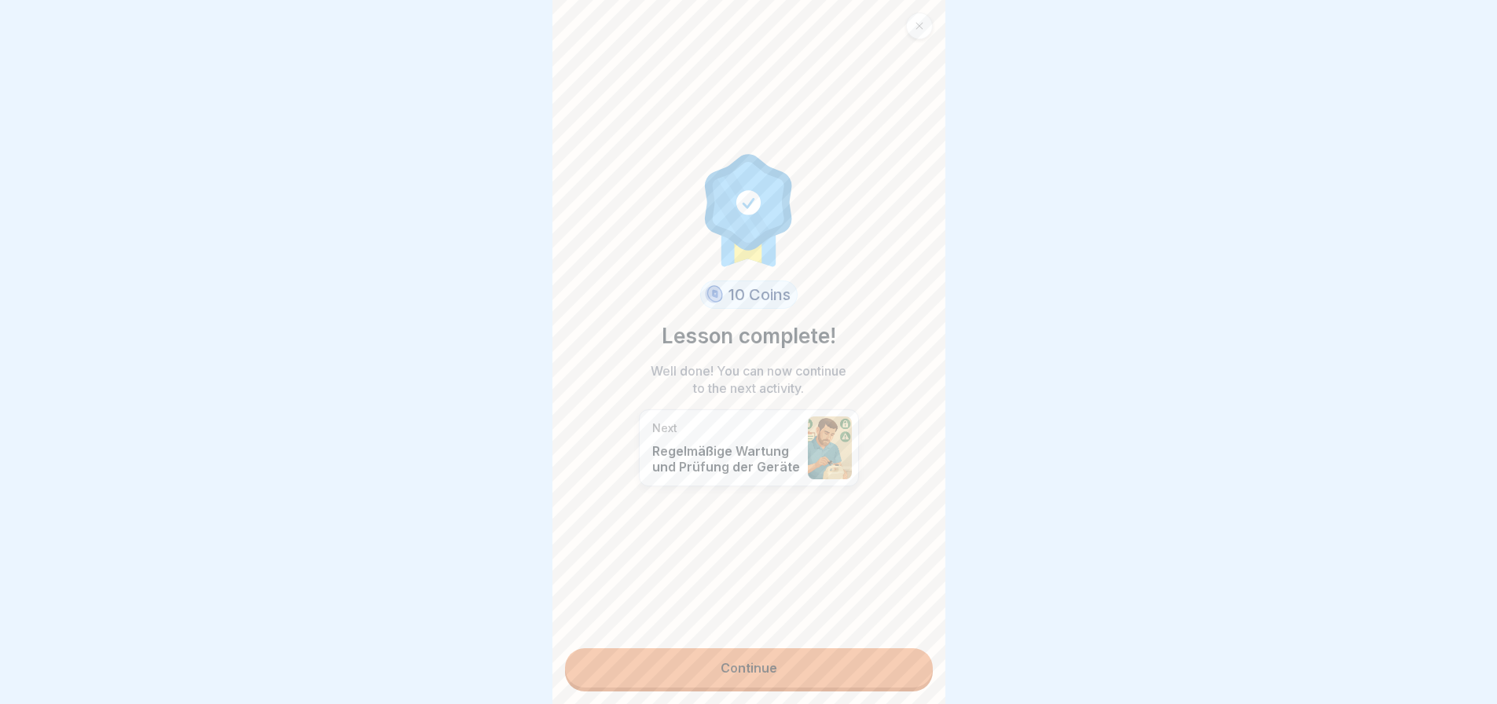
click at [788, 677] on link "Continue" at bounding box center [749, 667] width 368 height 39
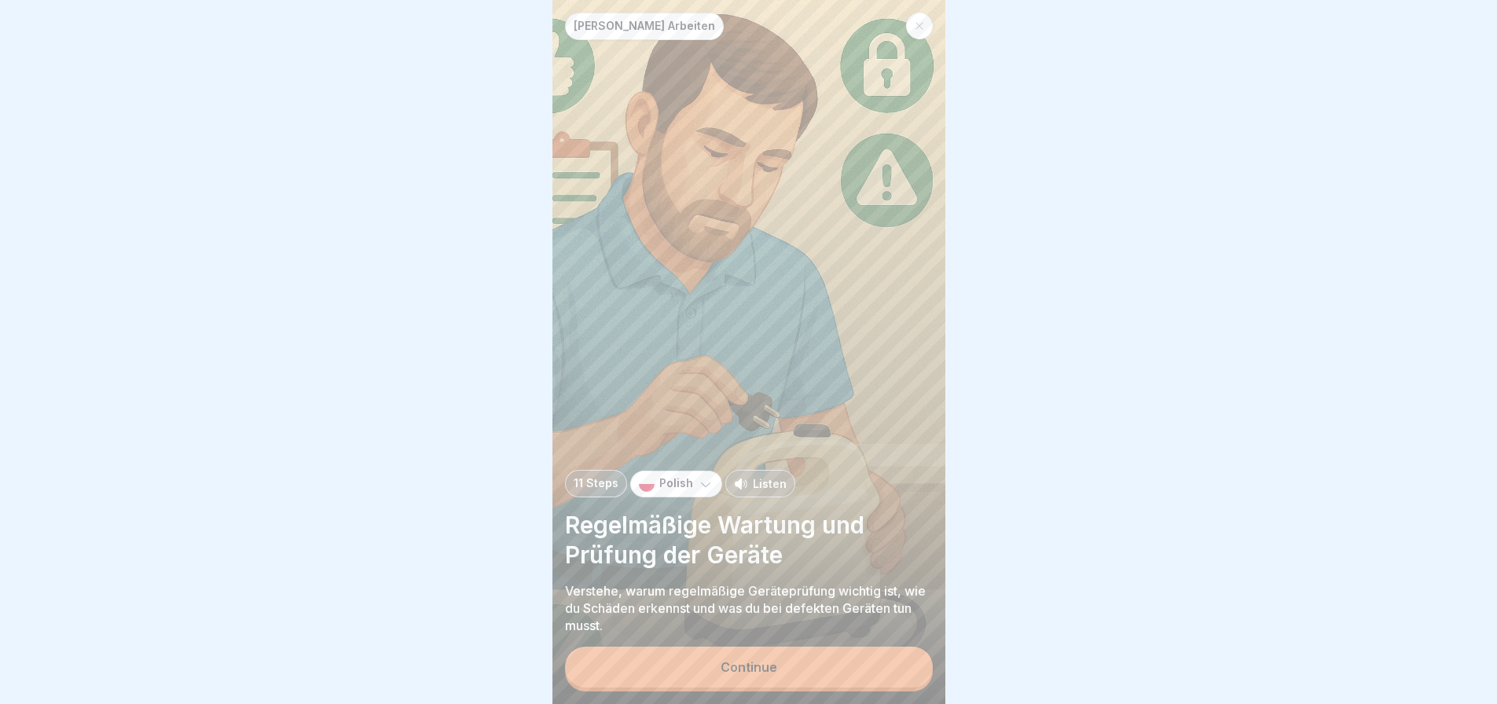
click at [702, 487] on icon at bounding box center [705, 485] width 9 height 5
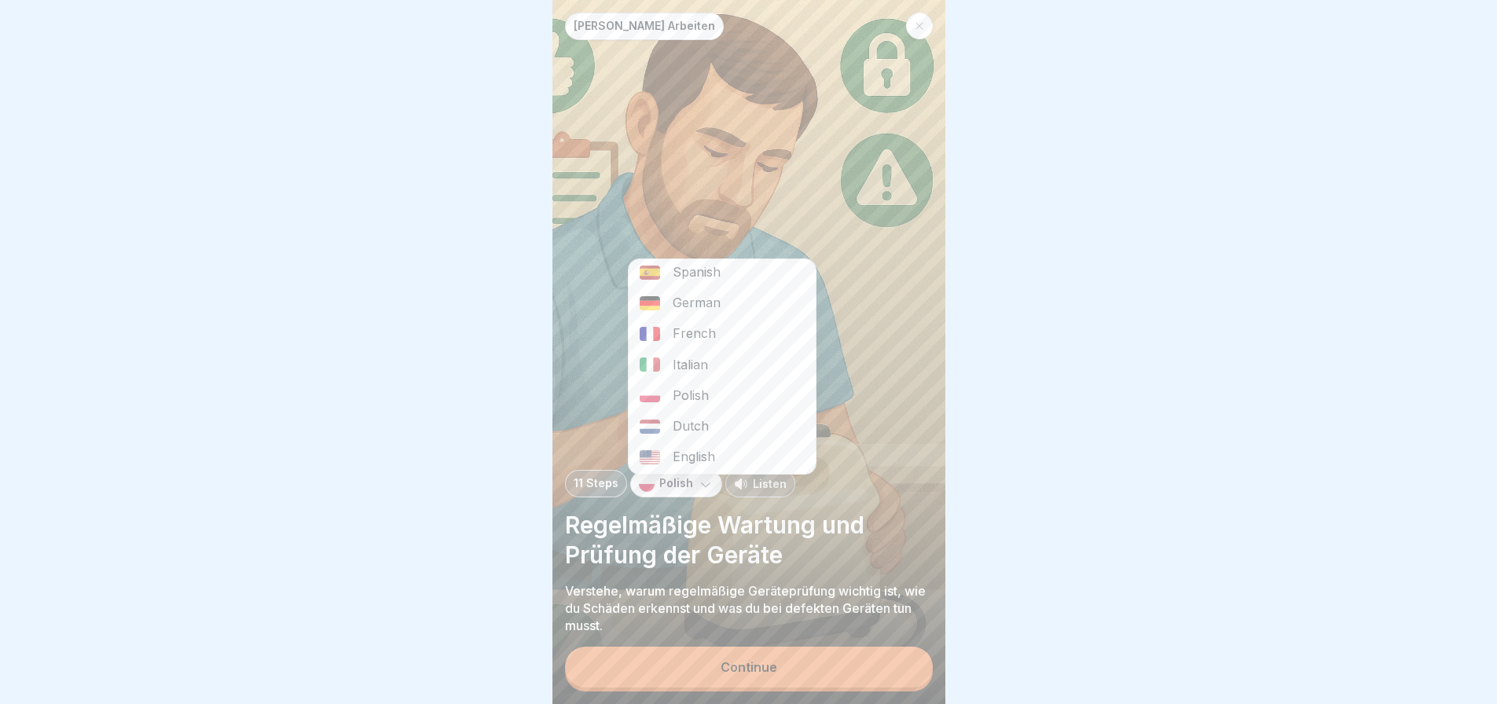
scroll to position [7, 0]
click at [702, 392] on div "Polish" at bounding box center [722, 394] width 187 height 31
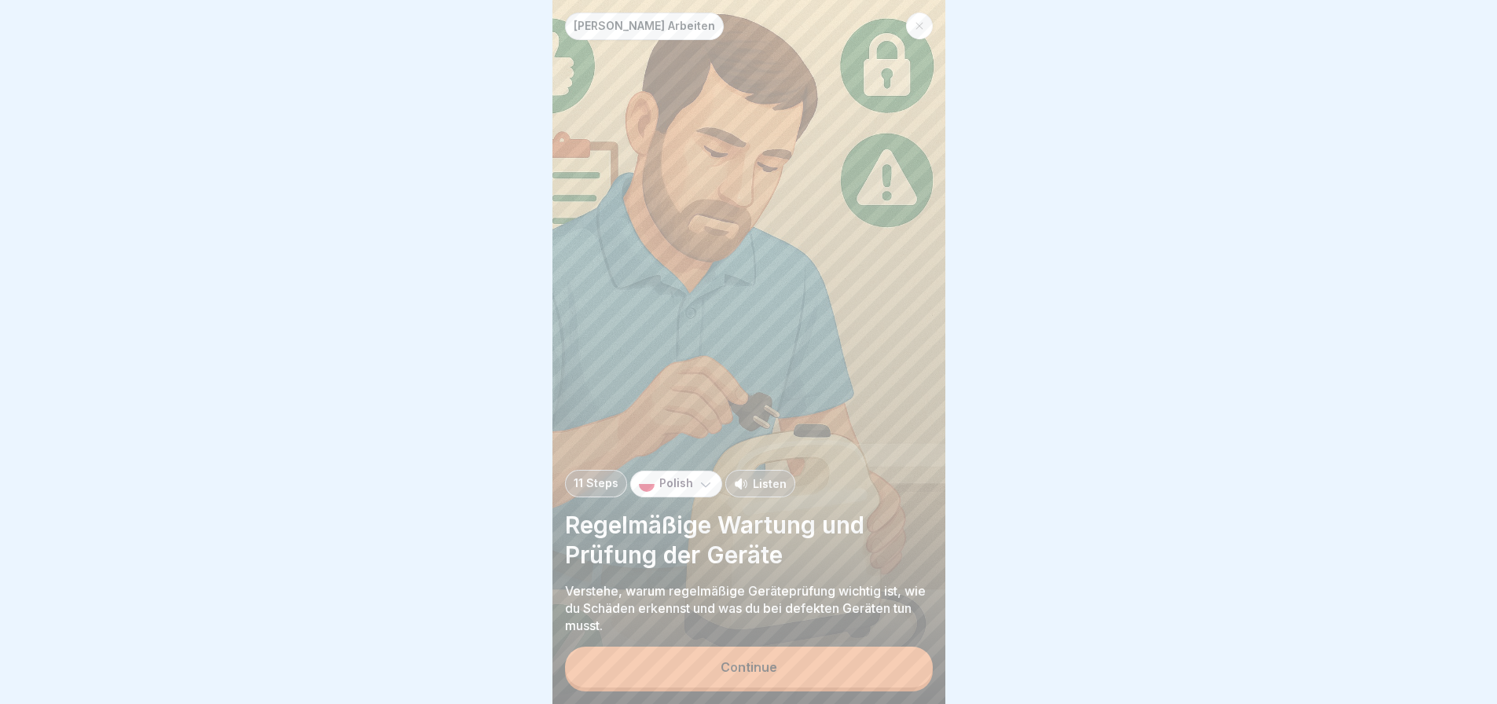
click at [740, 491] on icon at bounding box center [741, 484] width 14 height 14
click at [741, 491] on icon at bounding box center [741, 484] width 14 height 14
click at [757, 674] on div "Continue" at bounding box center [749, 667] width 57 height 14
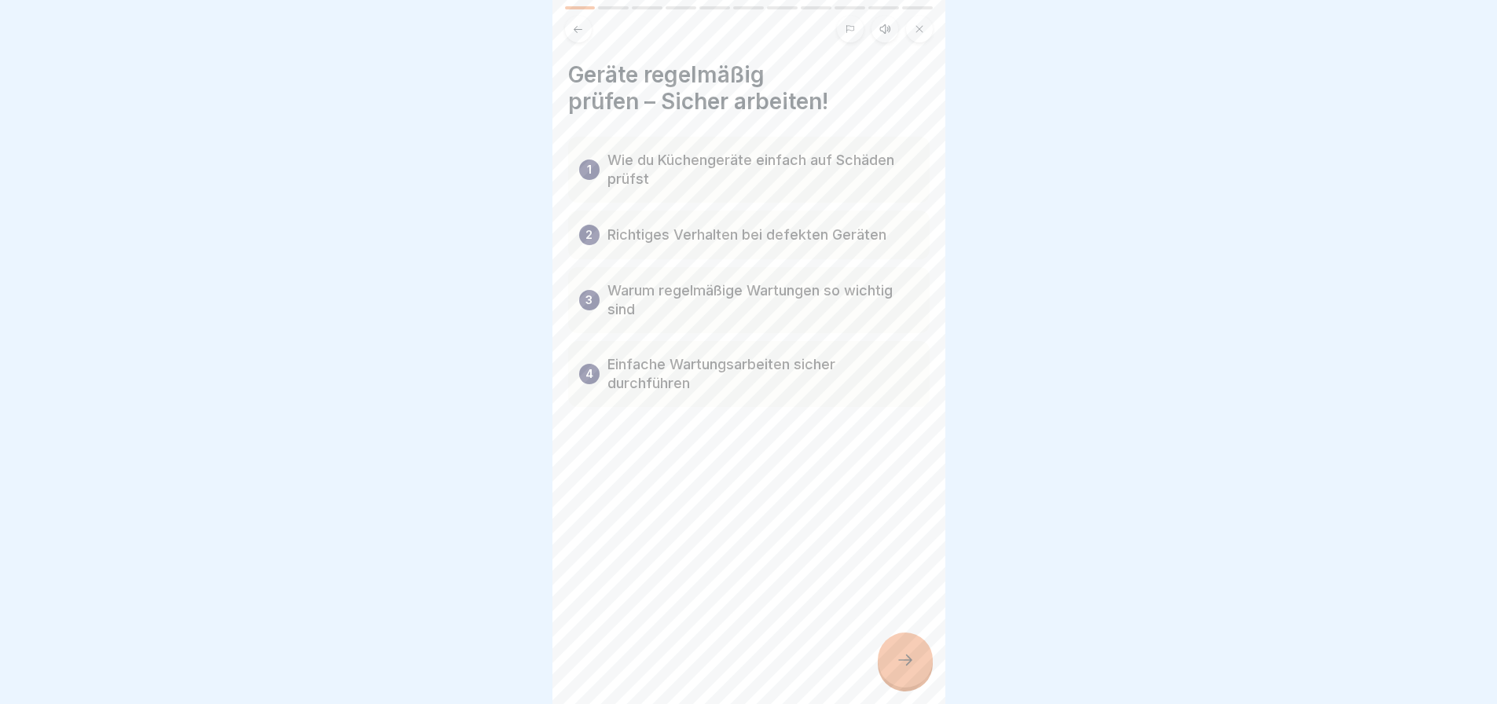
click at [906, 670] on icon at bounding box center [905, 660] width 19 height 19
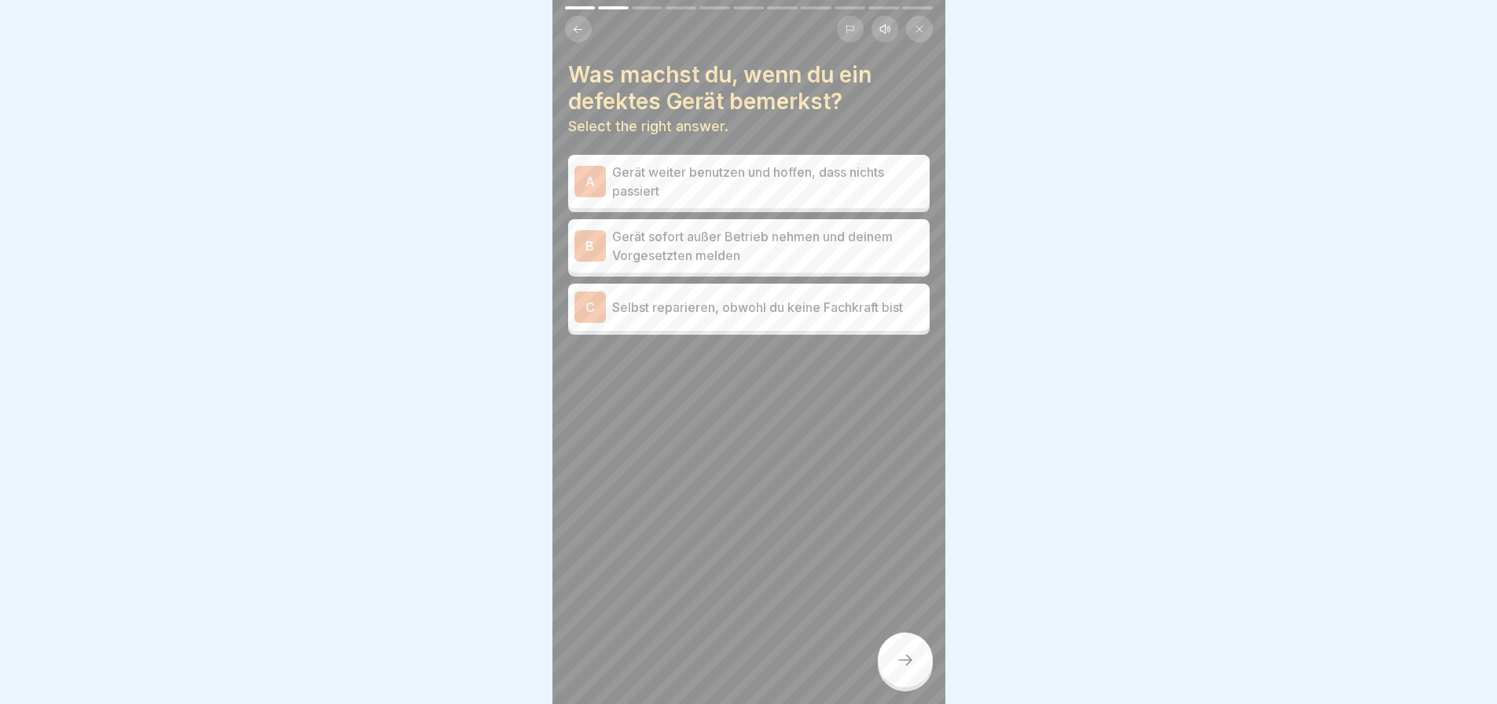
click at [641, 254] on p "Gerät sofort außer Betrieb nehmen und deinem Vorgesetzten melden" at bounding box center [767, 246] width 311 height 38
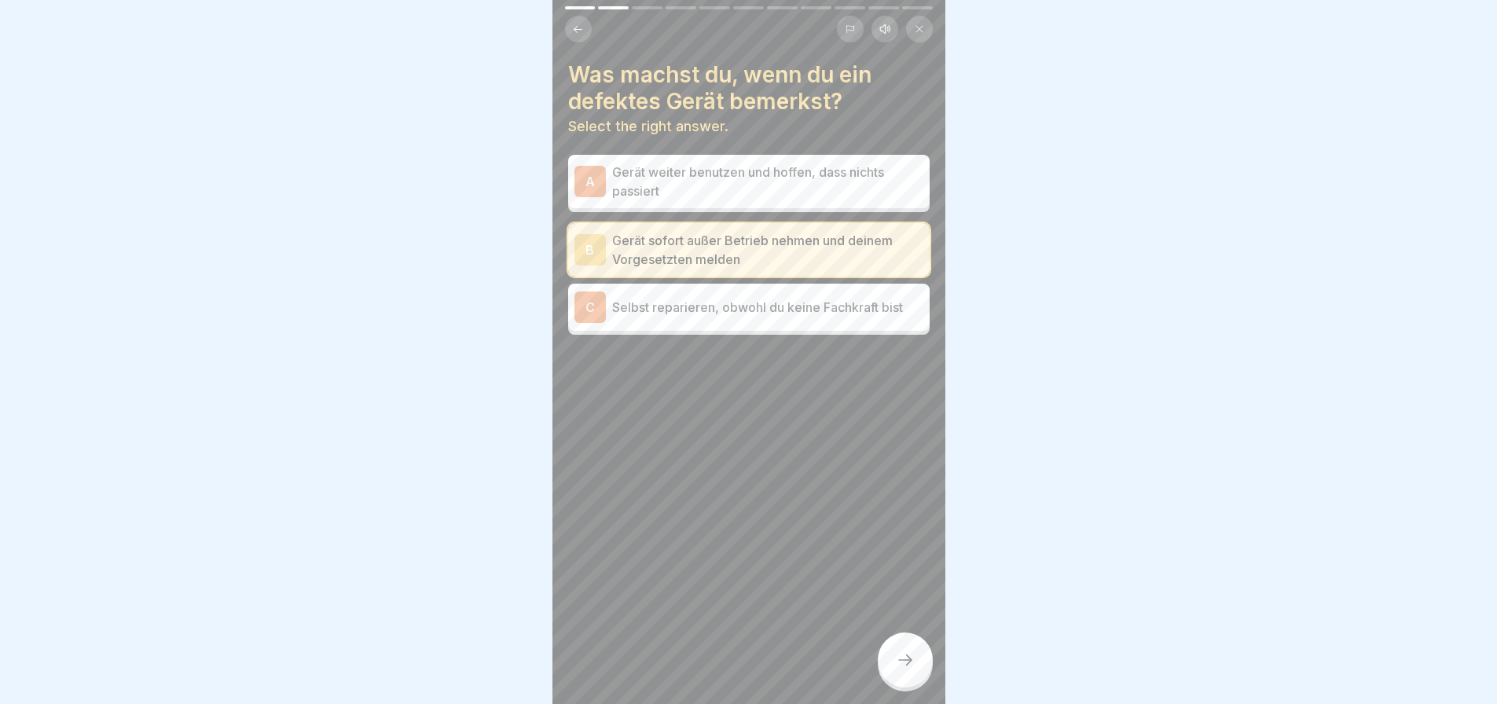
click at [916, 681] on div at bounding box center [905, 660] width 55 height 55
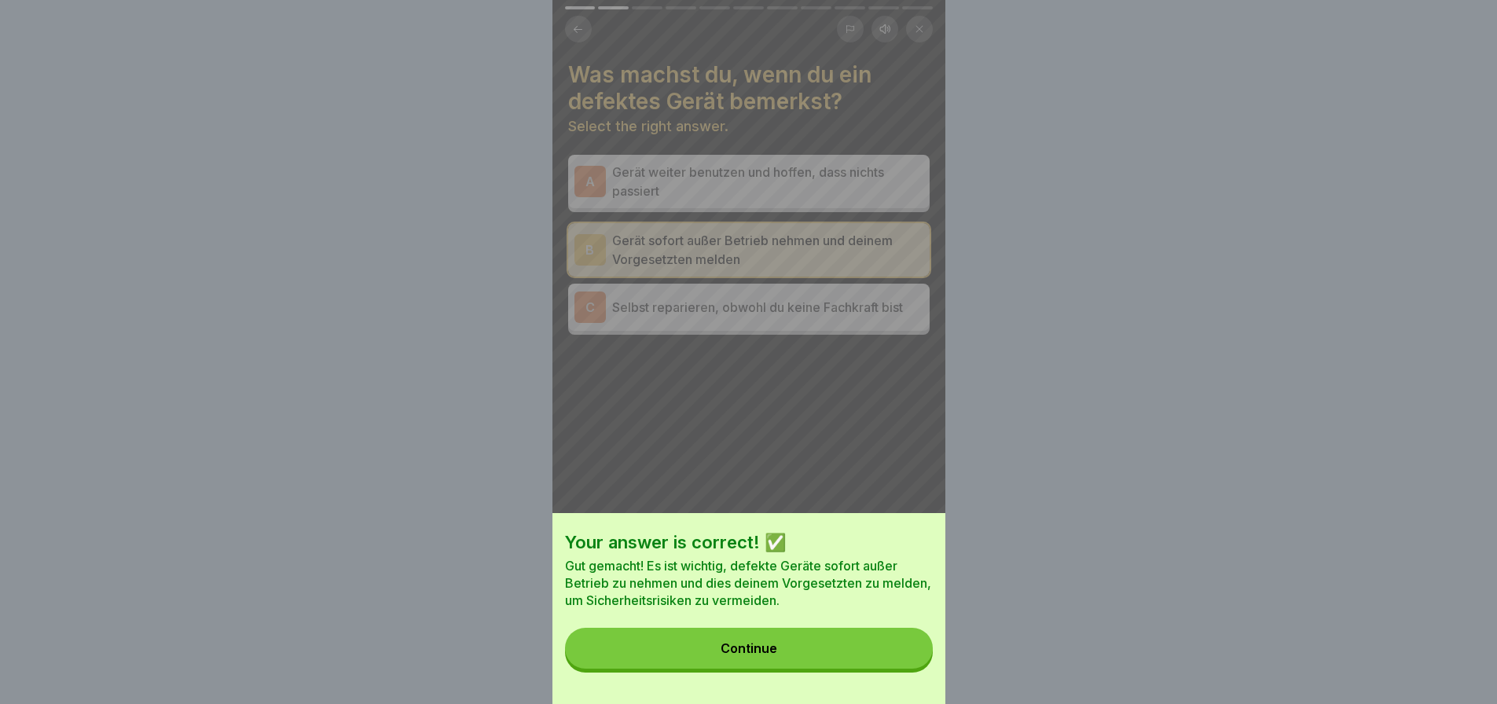
click at [867, 669] on button "Continue" at bounding box center [749, 648] width 368 height 41
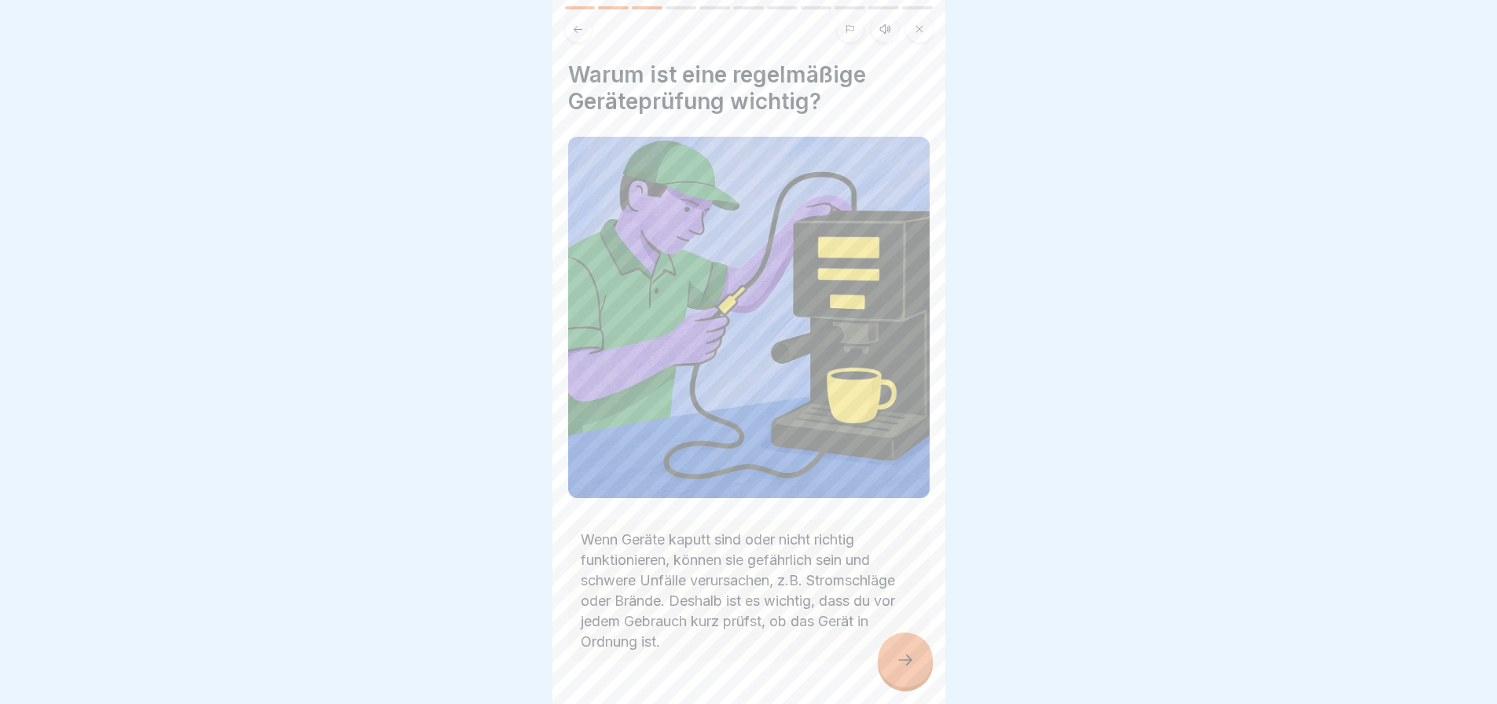
click at [896, 668] on icon at bounding box center [905, 660] width 19 height 19
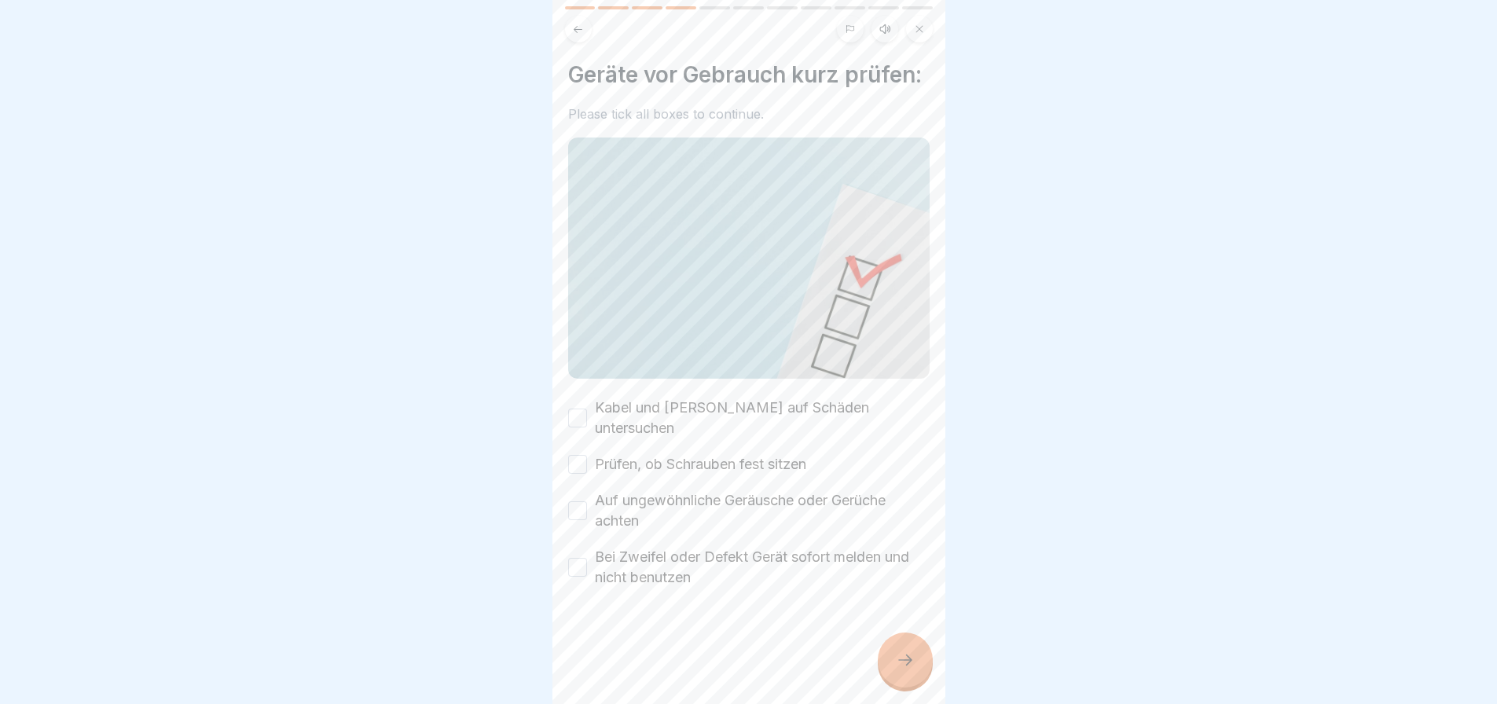
click at [584, 427] on button "Kabel und [PERSON_NAME] auf Schäden untersuchen" at bounding box center [577, 418] width 19 height 19
click at [570, 461] on button "Prüfen, ob Schrauben fest sitzen" at bounding box center [577, 464] width 19 height 19
drag, startPoint x: 574, startPoint y: 507, endPoint x: 582, endPoint y: 532, distance: 26.3
click at [574, 509] on button "Auf ungewöhnliche Geräusche oder Gerüche achten" at bounding box center [577, 510] width 19 height 19
drag, startPoint x: 575, startPoint y: 569, endPoint x: 653, endPoint y: 576, distance: 78.9
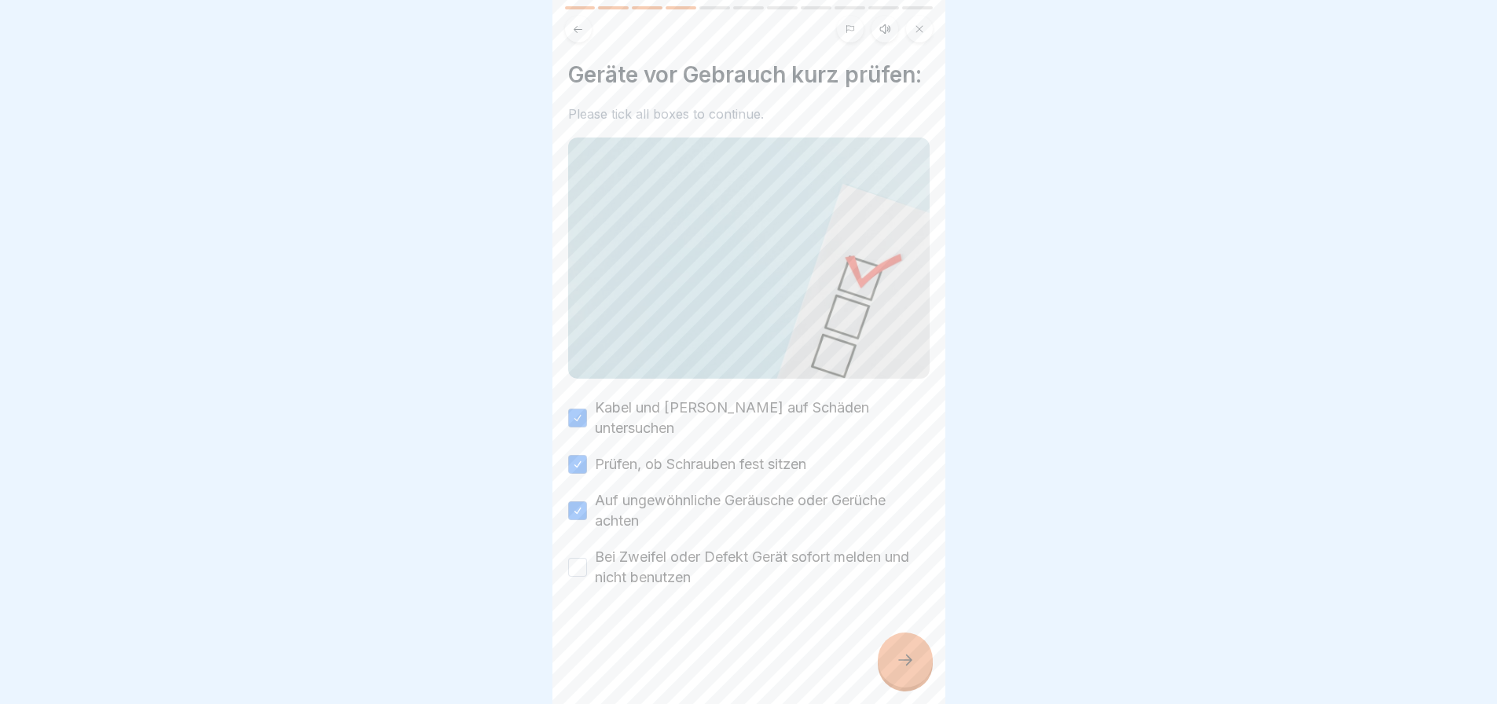
click at [579, 572] on button "Bei Zweifel oder Defekt Gerät sofort melden und nicht benutzen" at bounding box center [577, 567] width 19 height 19
click at [903, 670] on icon at bounding box center [905, 660] width 19 height 19
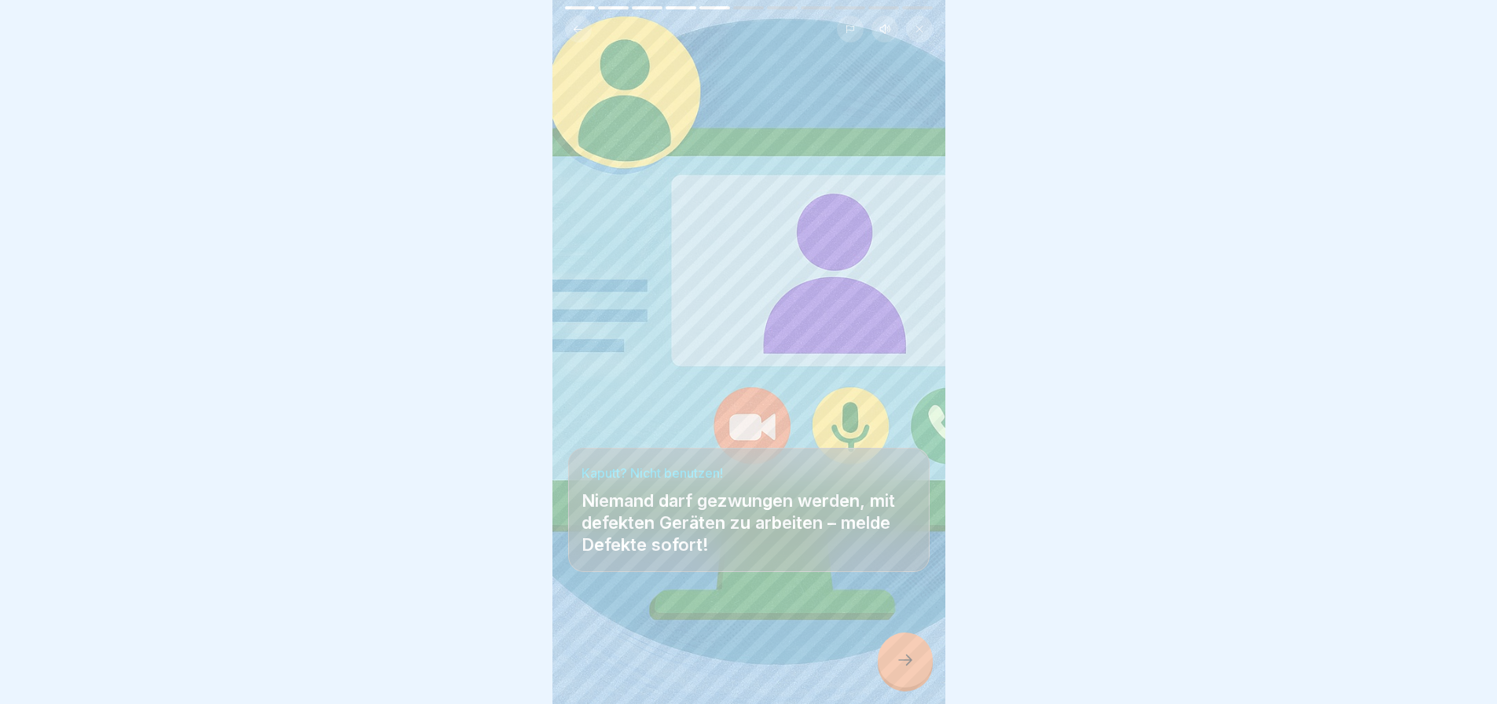
click at [905, 670] on icon at bounding box center [905, 660] width 19 height 19
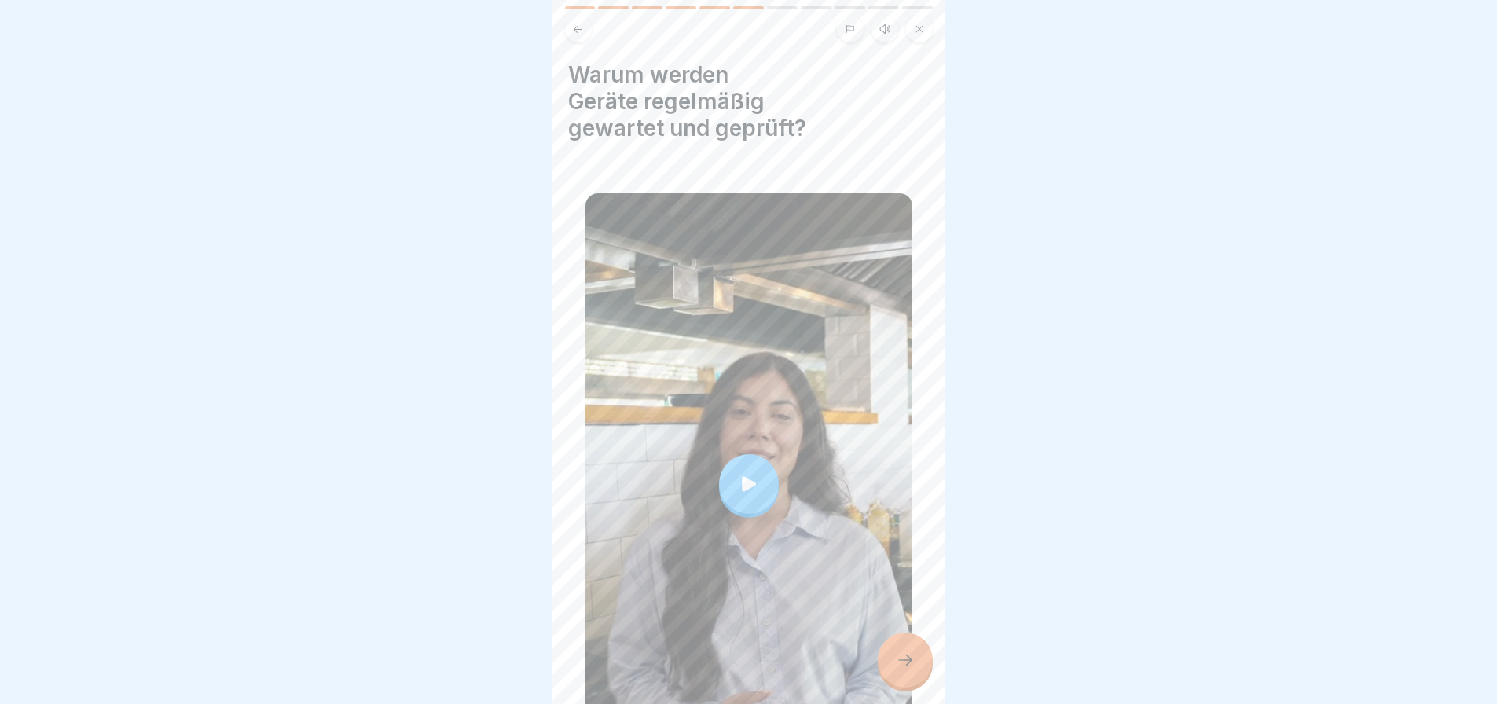
click at [754, 475] on div at bounding box center [749, 484] width 60 height 60
click at [910, 670] on icon at bounding box center [905, 660] width 19 height 19
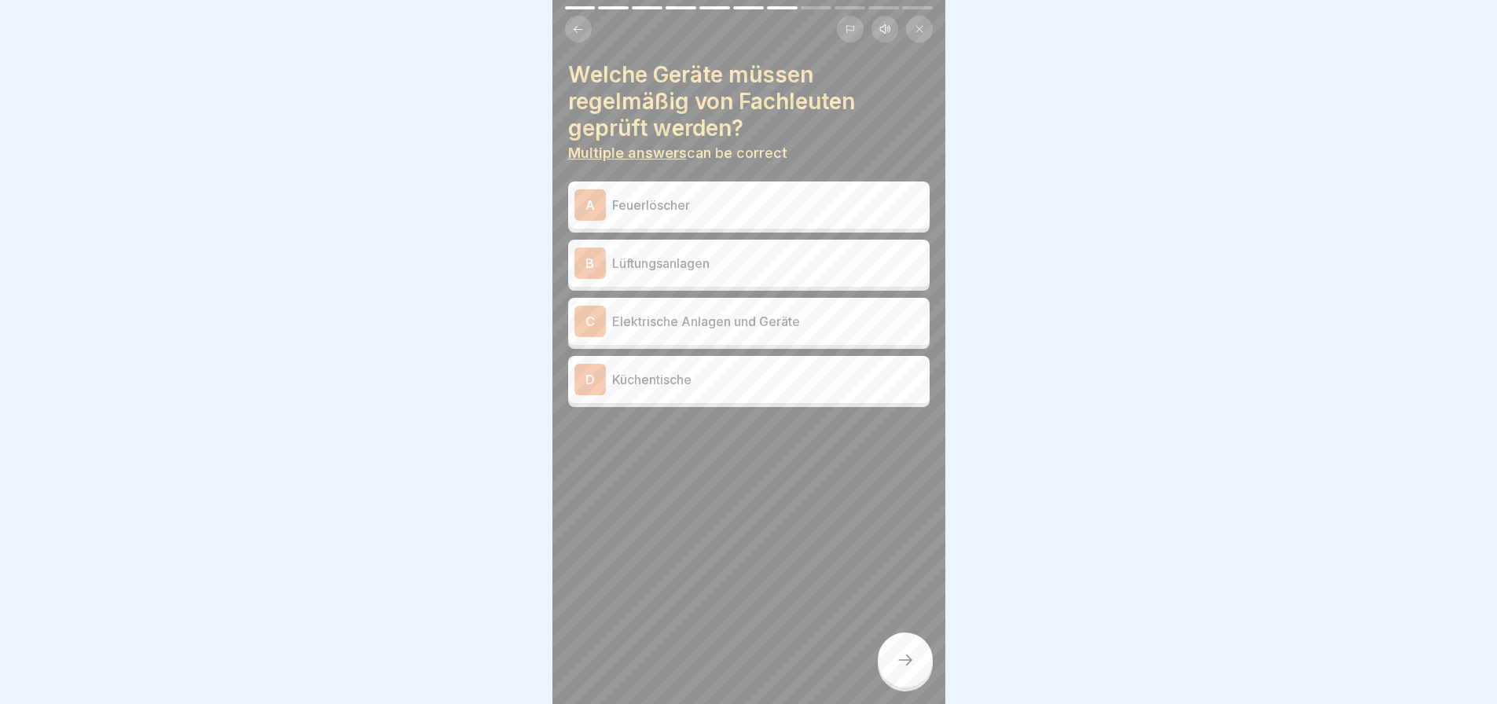
click at [699, 202] on p "Feuerlöscher" at bounding box center [767, 205] width 311 height 19
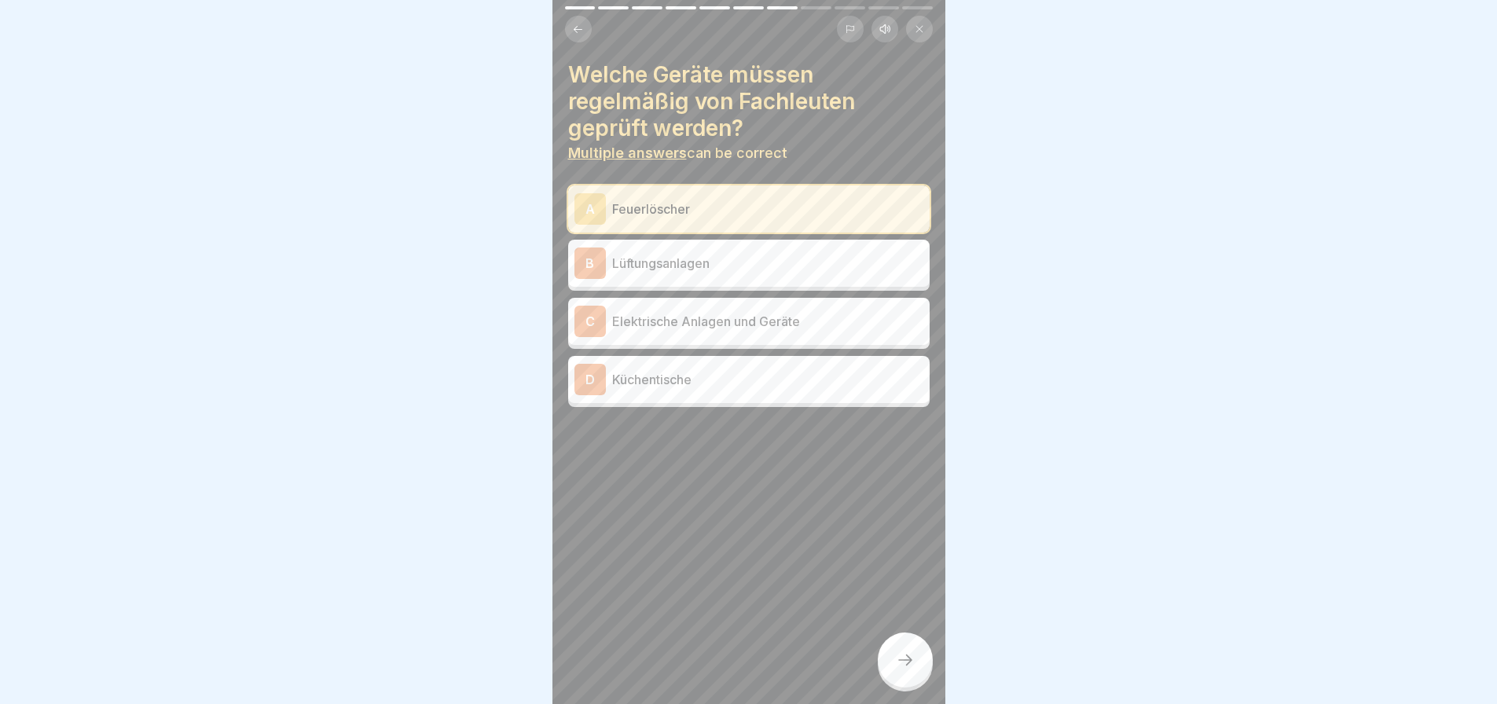
click at [708, 263] on p "Lüftungsanlagen" at bounding box center [767, 263] width 311 height 19
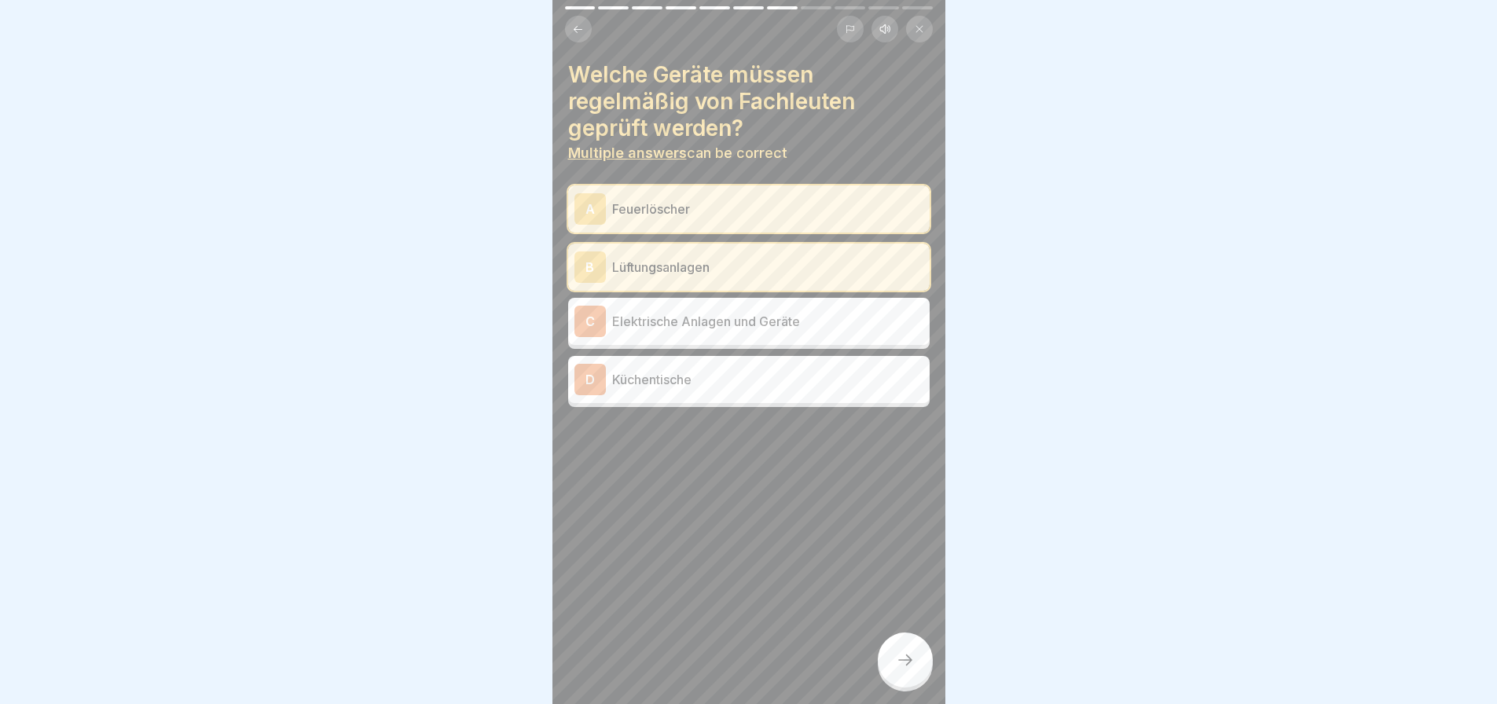
click at [762, 327] on p "Elektrische Anlagen und Geräte" at bounding box center [767, 321] width 311 height 19
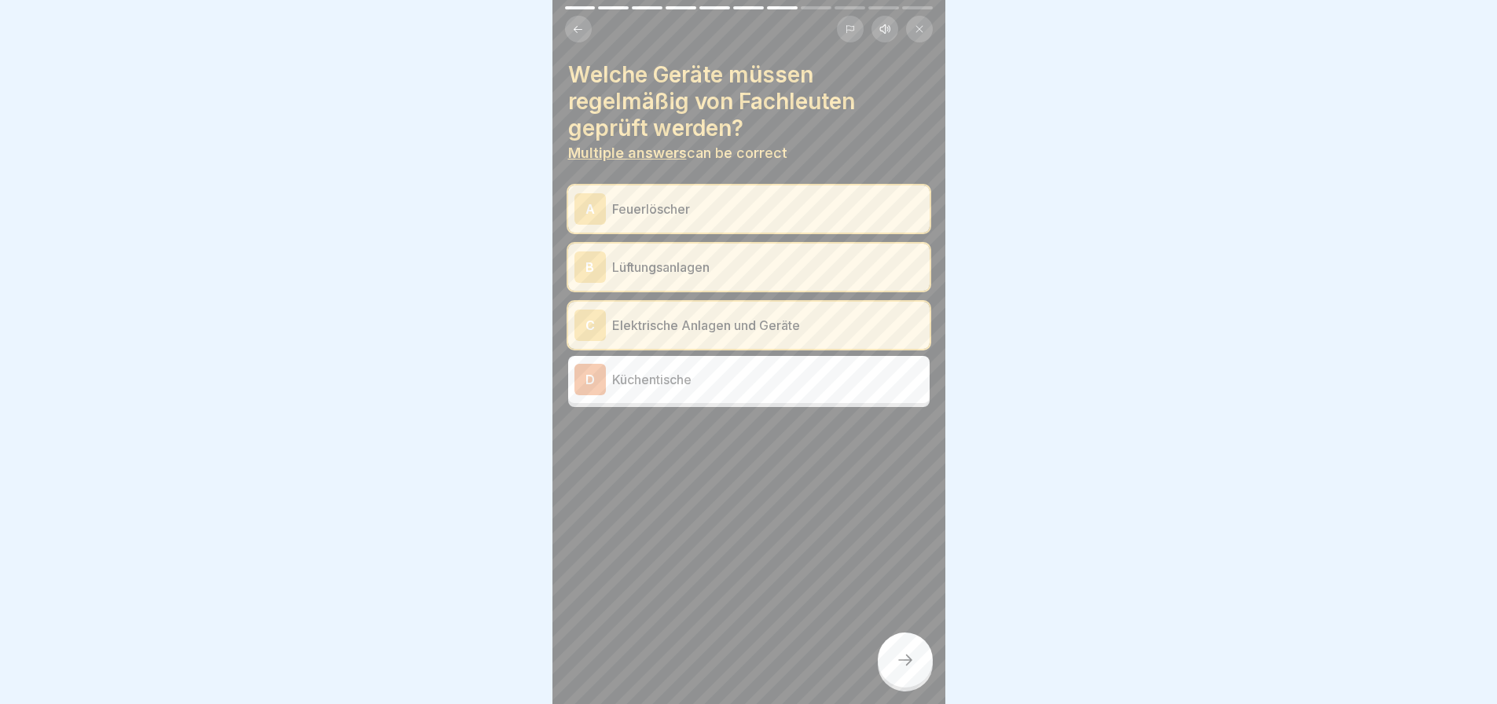
click at [901, 670] on icon at bounding box center [905, 660] width 19 height 19
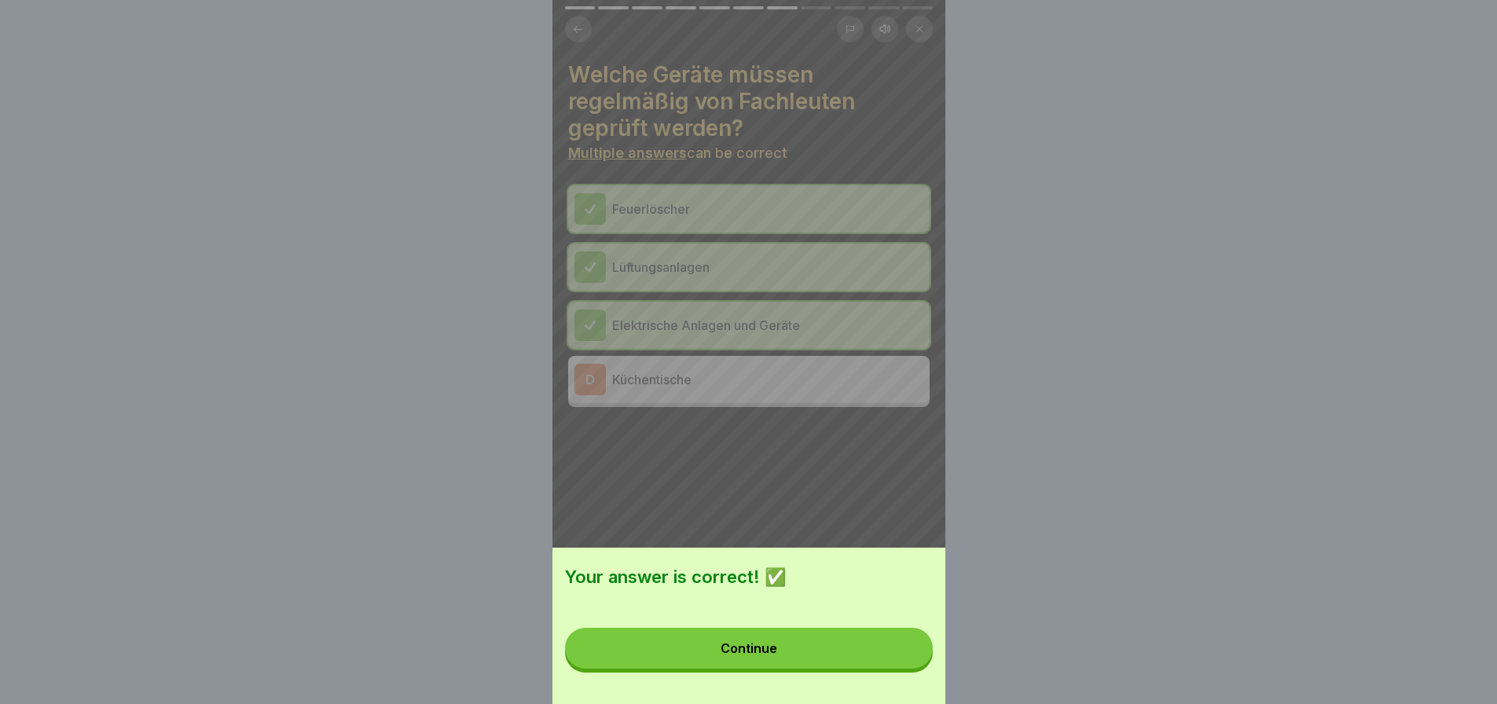
click at [835, 654] on button "Continue" at bounding box center [749, 648] width 368 height 41
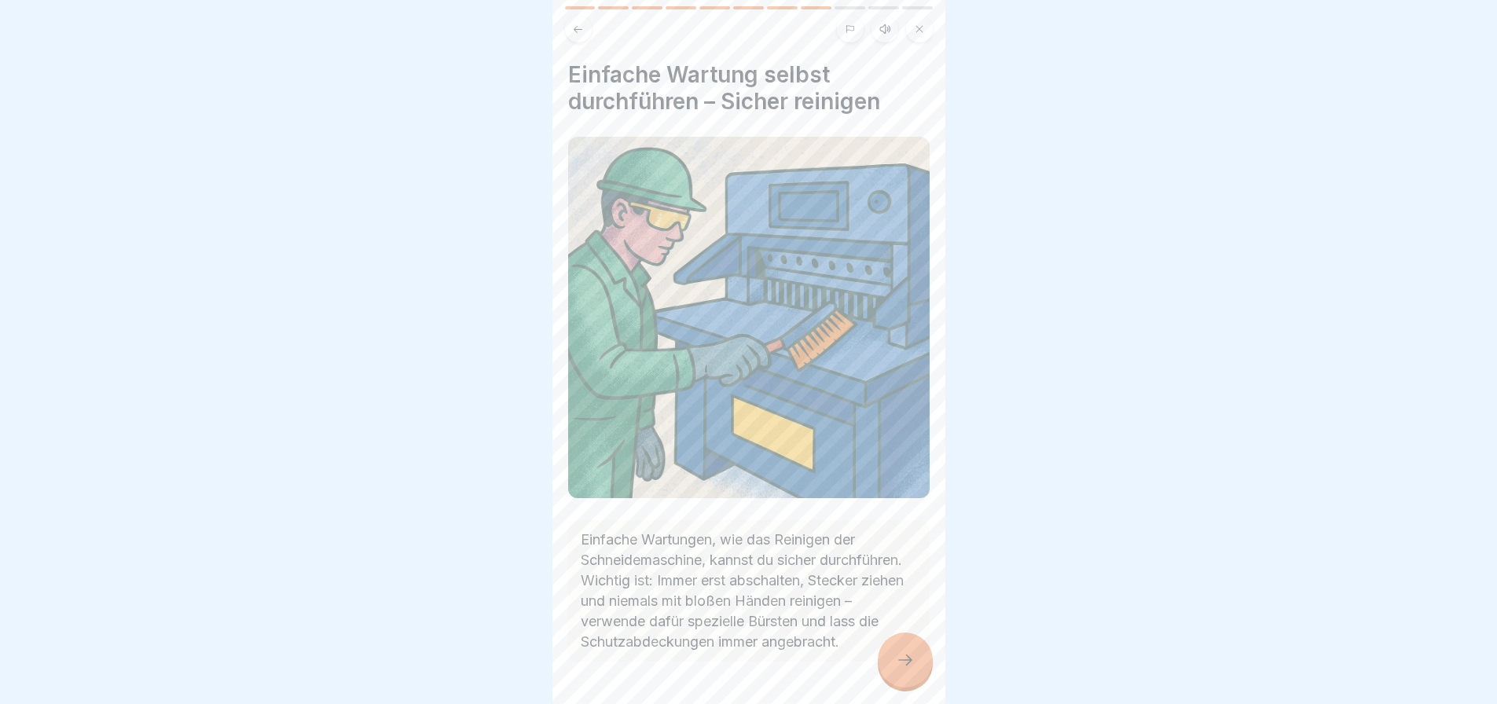
click at [901, 670] on icon at bounding box center [905, 660] width 19 height 19
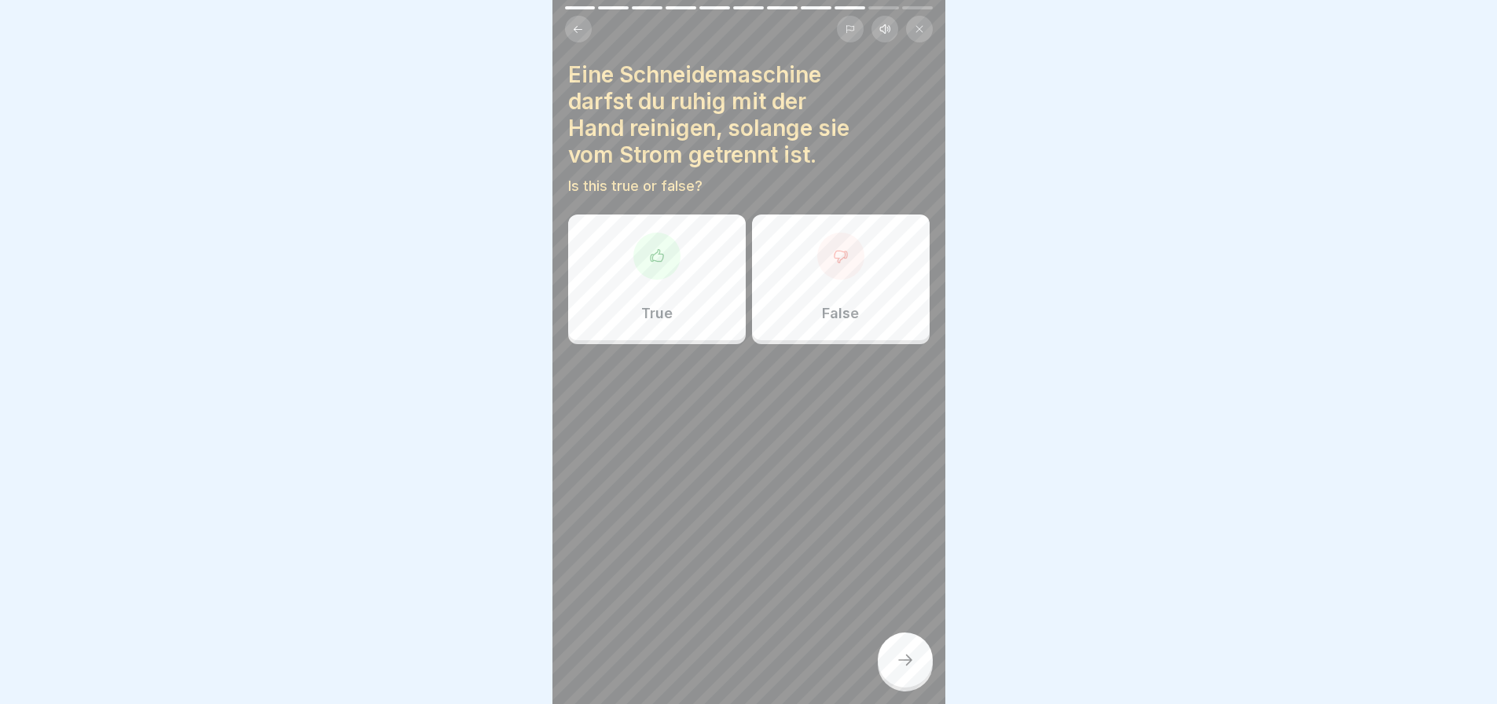
click at [824, 294] on div "False" at bounding box center [841, 278] width 178 height 126
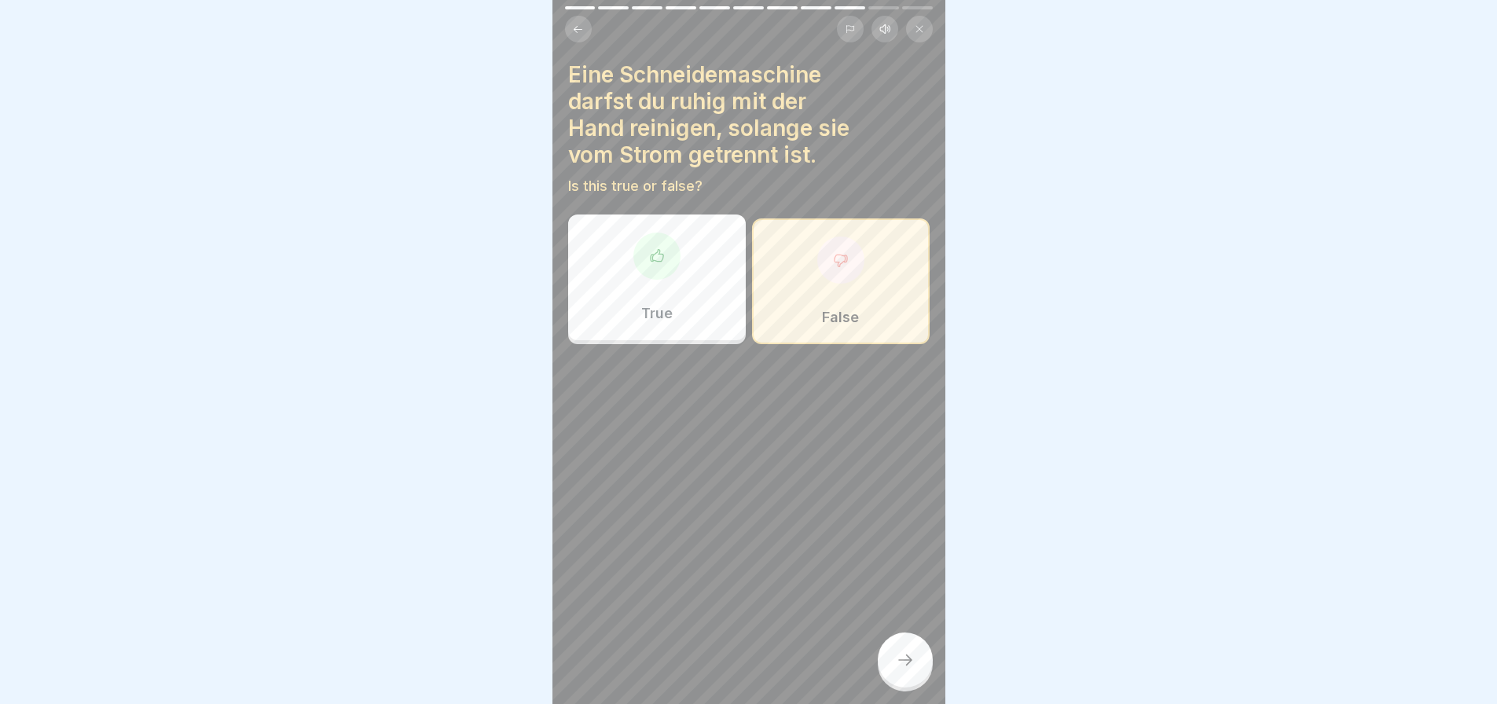
click at [894, 668] on div at bounding box center [905, 660] width 55 height 55
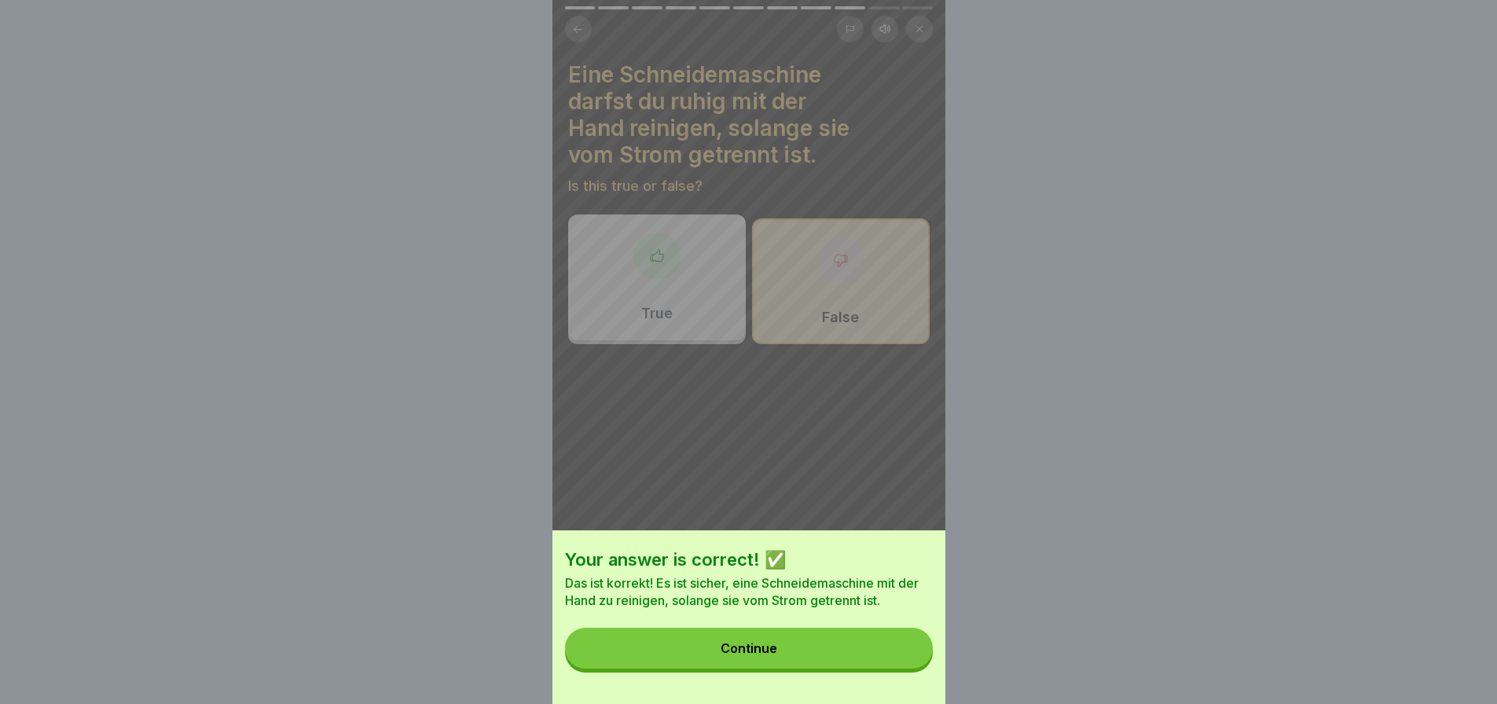
click at [895, 667] on button "Continue" at bounding box center [749, 648] width 368 height 41
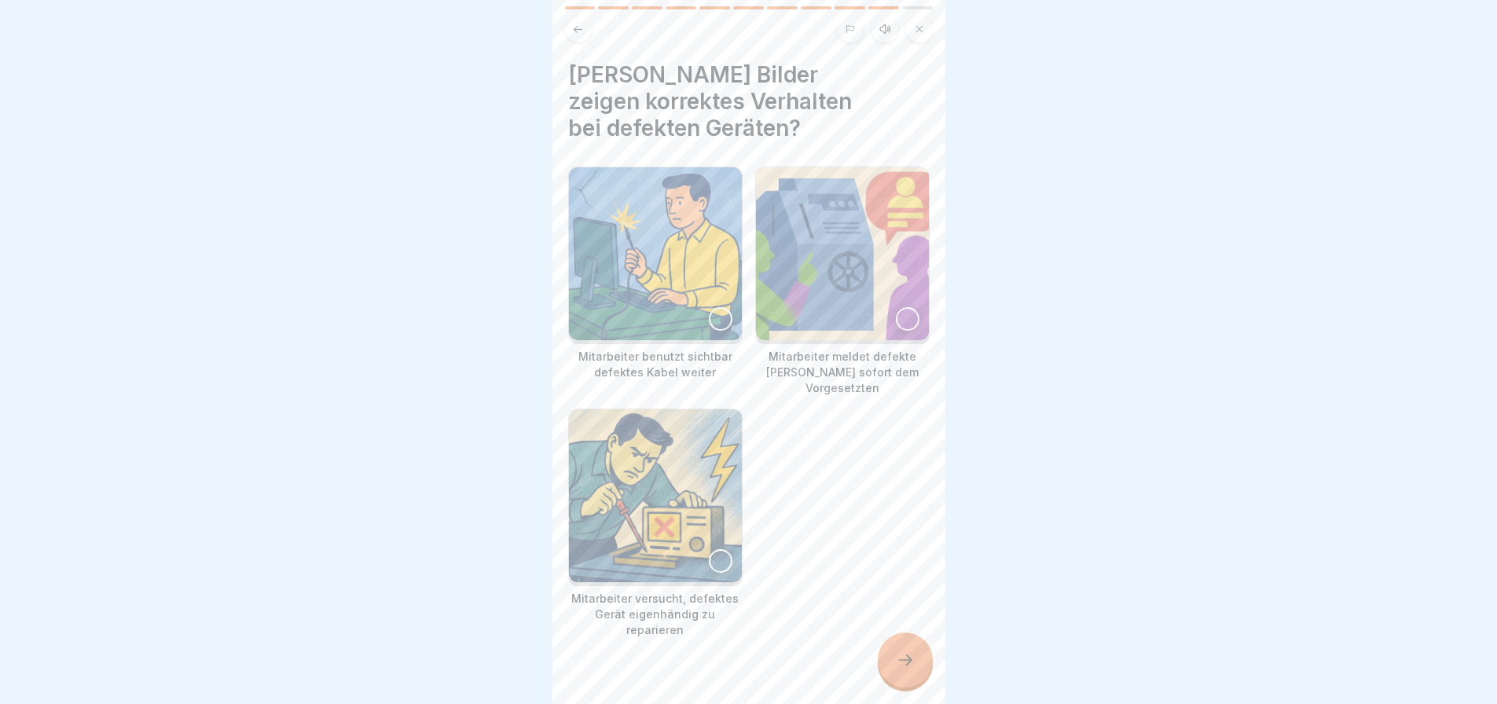
click at [903, 307] on div at bounding box center [908, 319] width 24 height 24
click at [882, 670] on div at bounding box center [905, 660] width 55 height 55
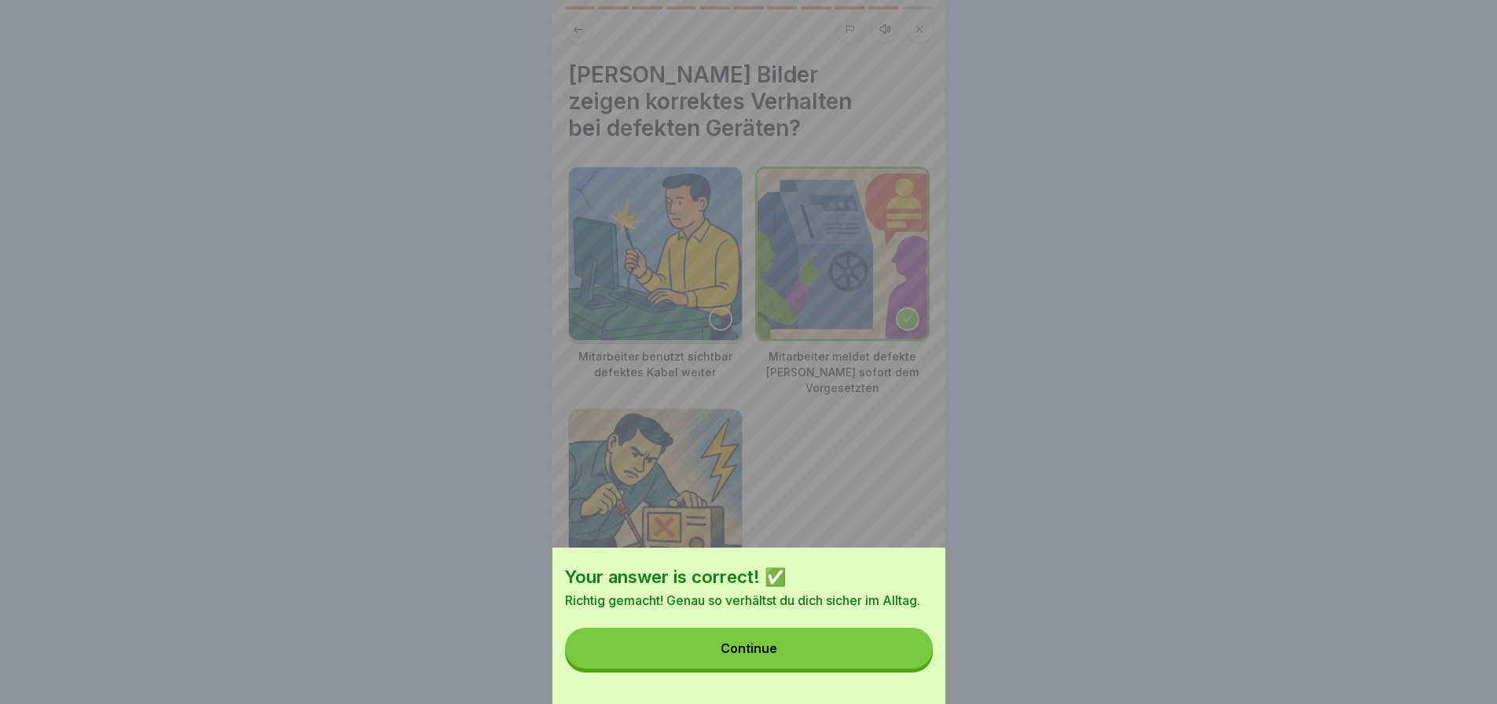
click at [863, 669] on button "Continue" at bounding box center [749, 648] width 368 height 41
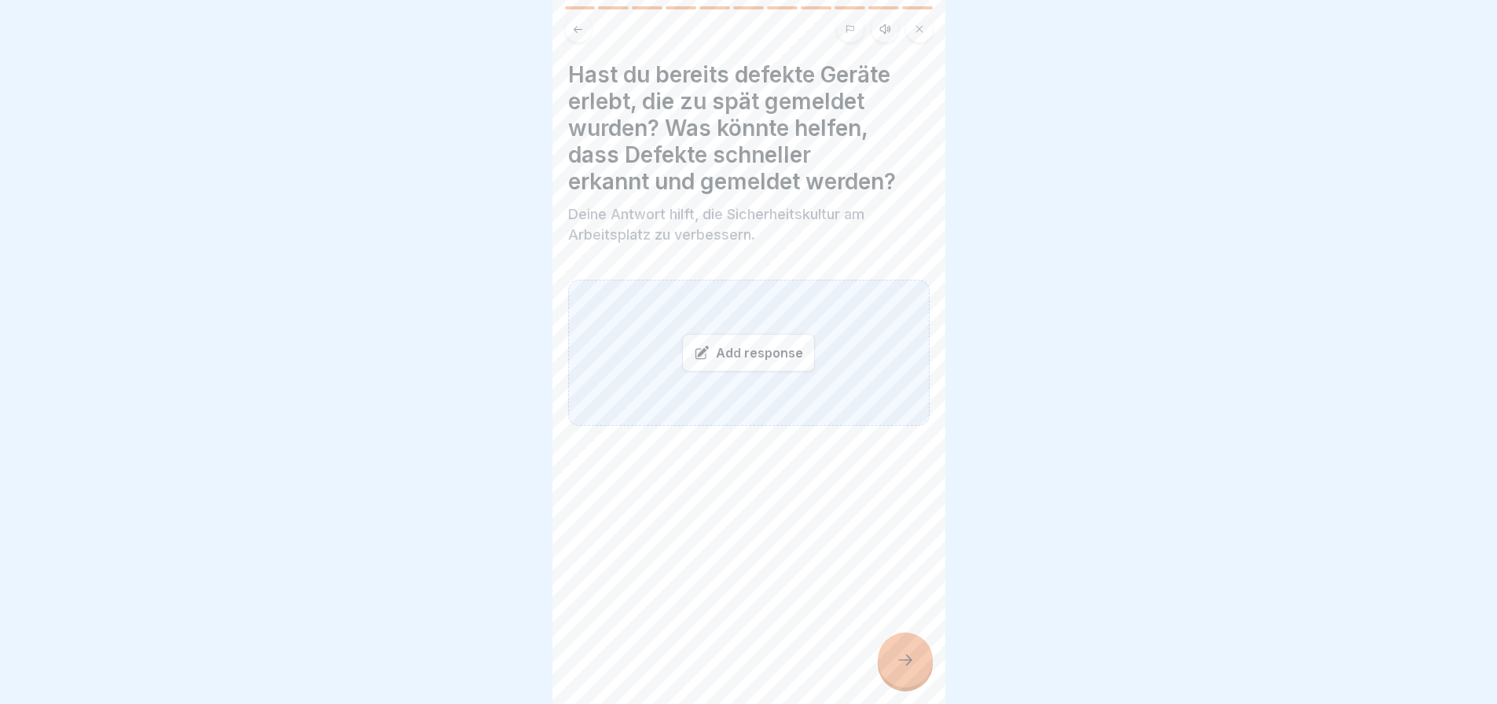
click at [755, 353] on div "Add response" at bounding box center [748, 353] width 133 height 38
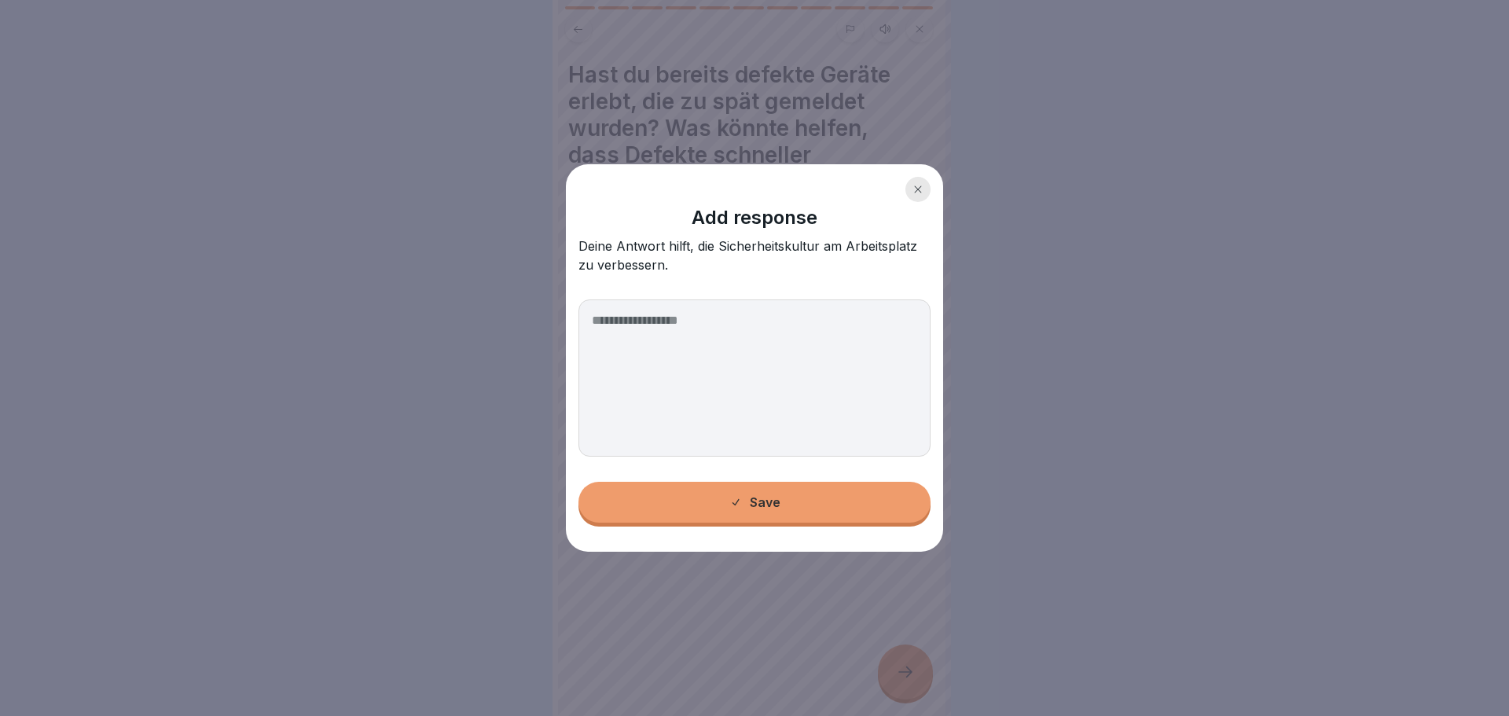
click at [762, 395] on textarea at bounding box center [754, 377] width 352 height 157
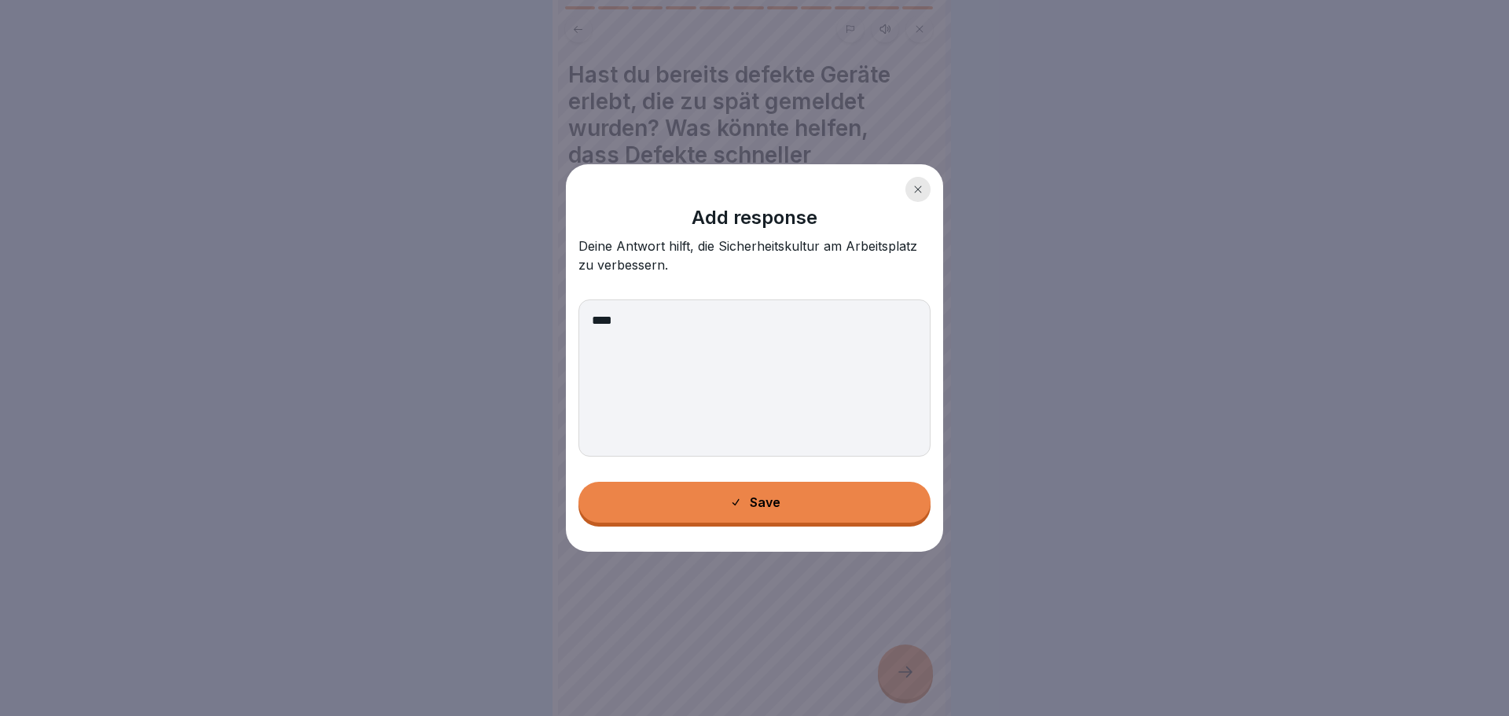
type textarea "****"
click at [810, 507] on button "Save" at bounding box center [754, 502] width 352 height 41
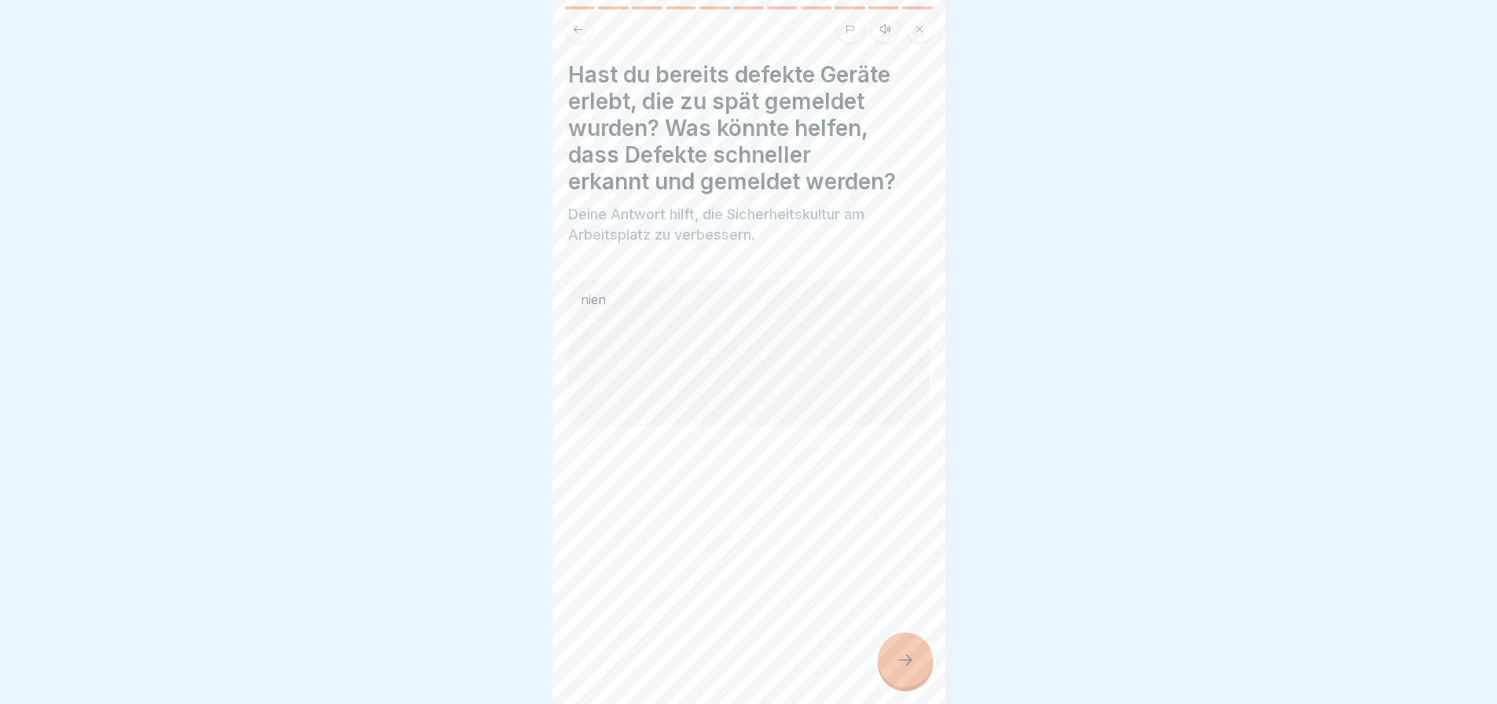
click at [907, 670] on icon at bounding box center [905, 660] width 19 height 19
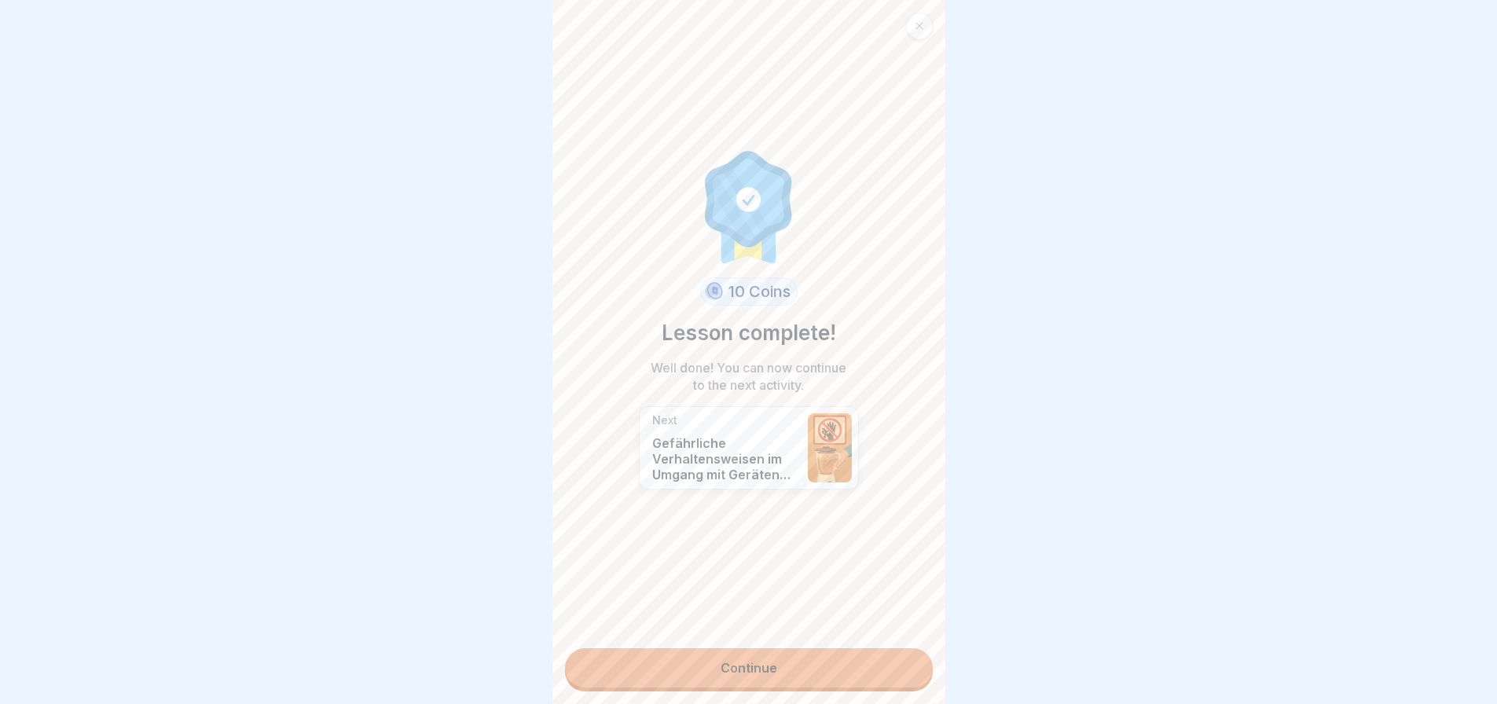
click at [829, 648] on div "10 Coins Lesson complete! Well done! You can now continue to the next activity.…" at bounding box center [749, 352] width 393 height 704
click at [827, 653] on link "Continue" at bounding box center [749, 667] width 368 height 39
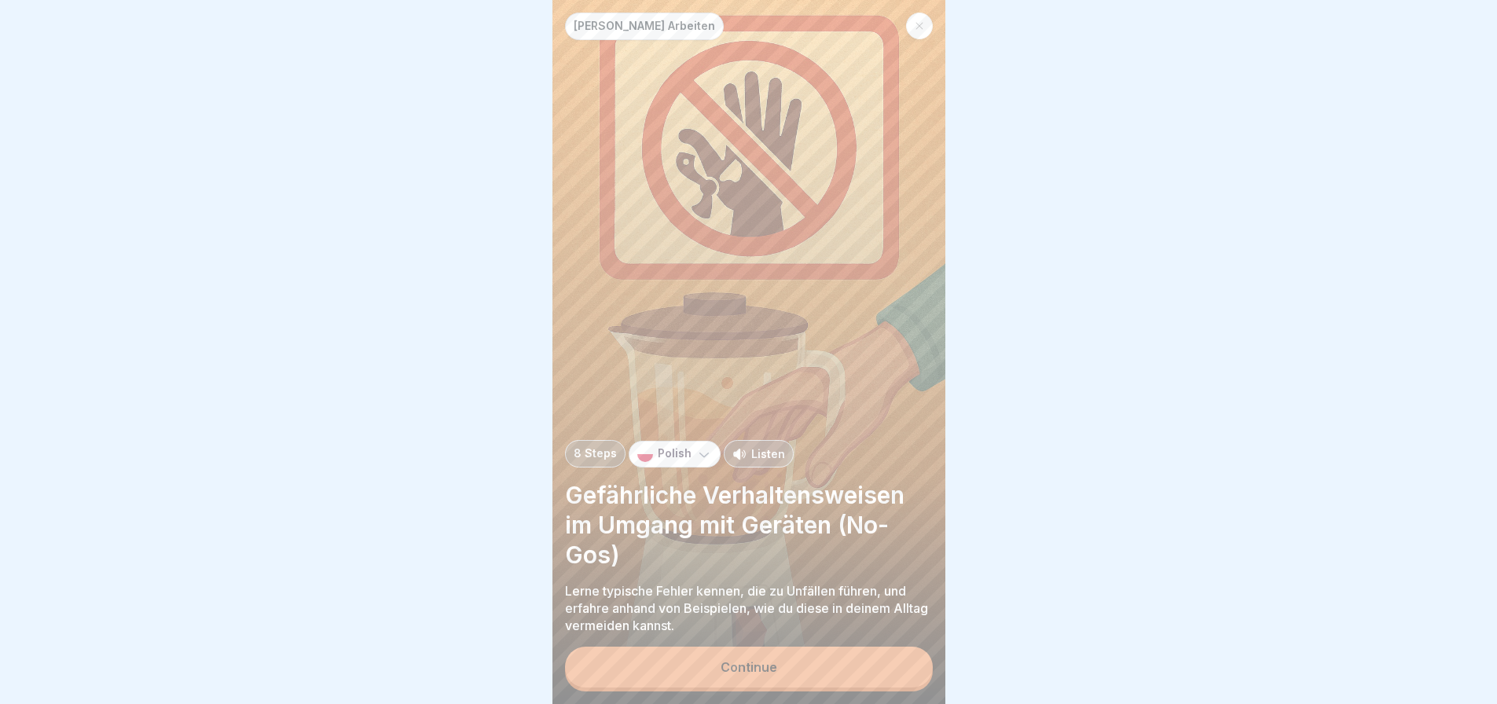
click at [807, 683] on button "Continue" at bounding box center [749, 667] width 368 height 41
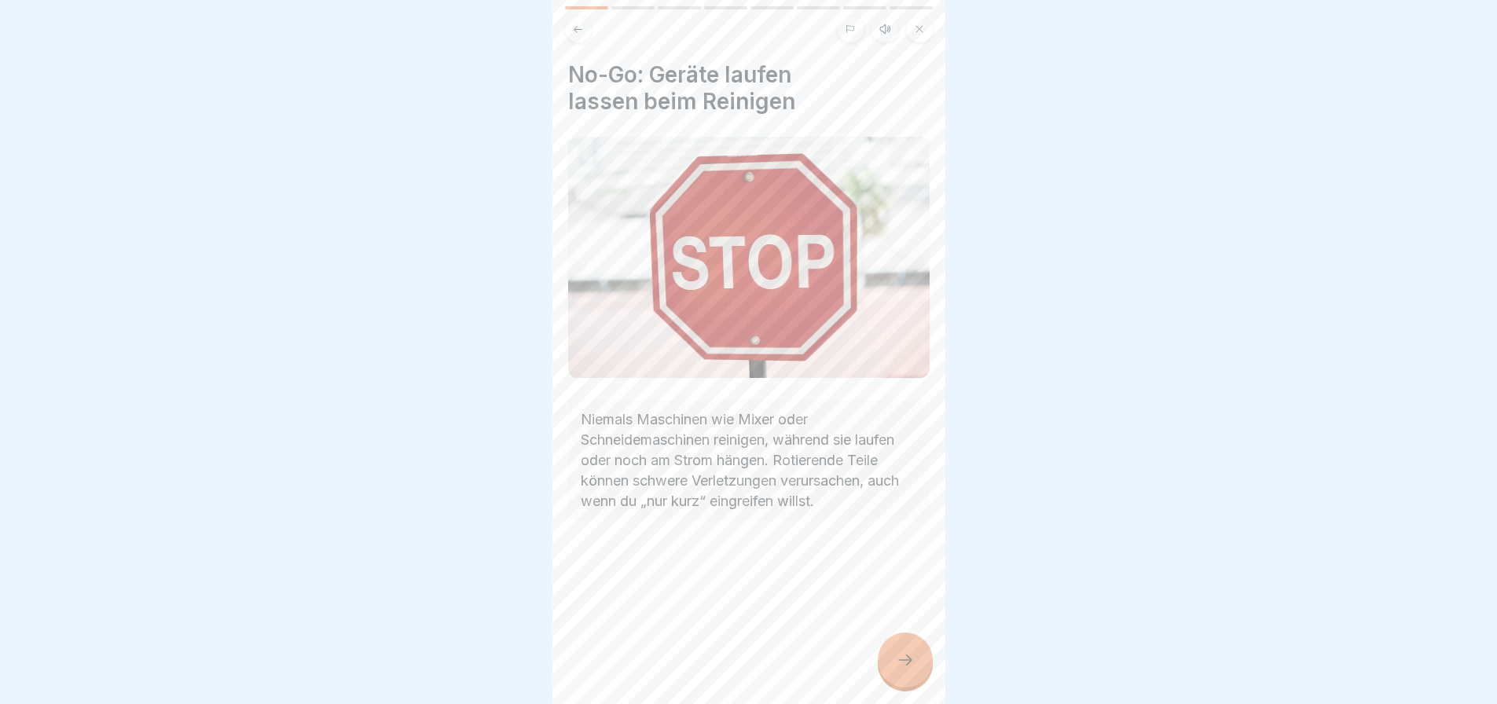
click at [898, 666] on icon at bounding box center [905, 660] width 19 height 19
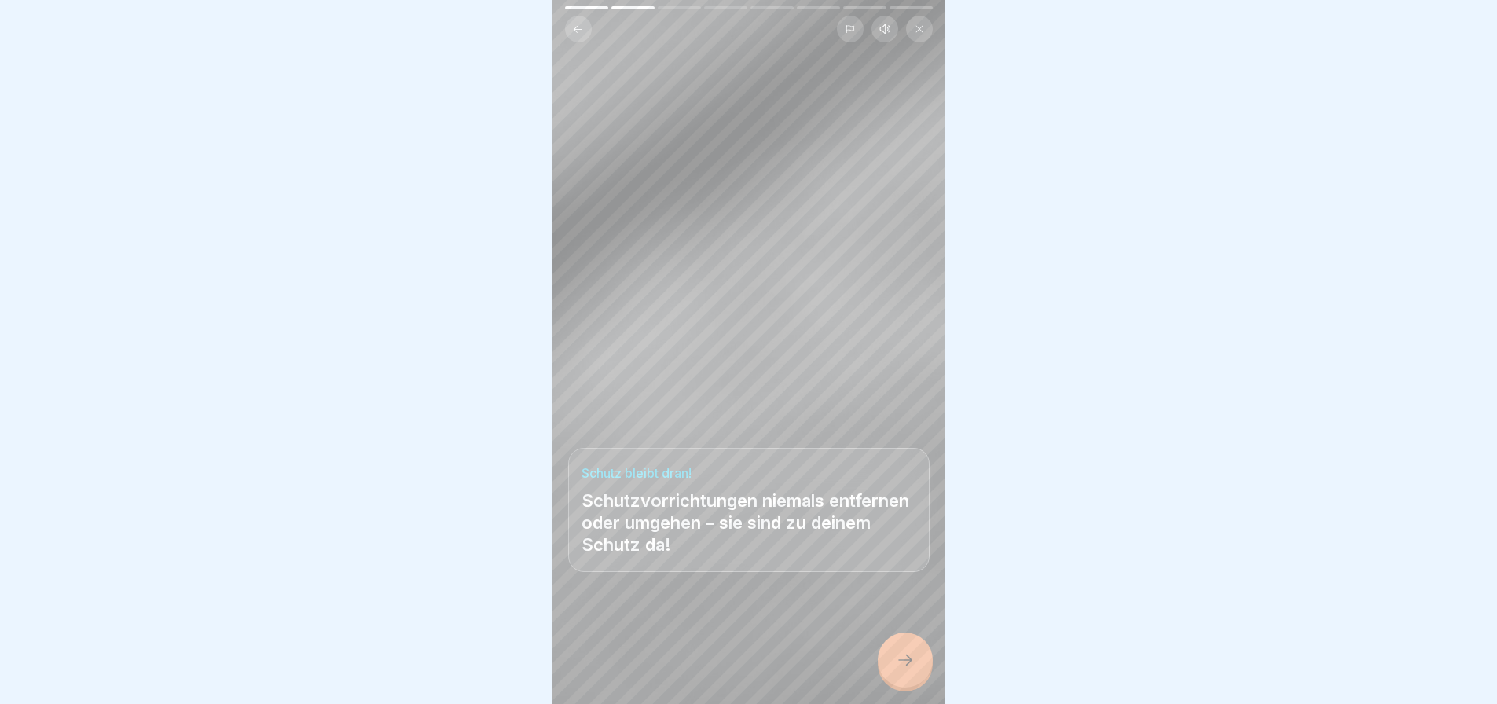
click at [894, 668] on div at bounding box center [905, 660] width 55 height 55
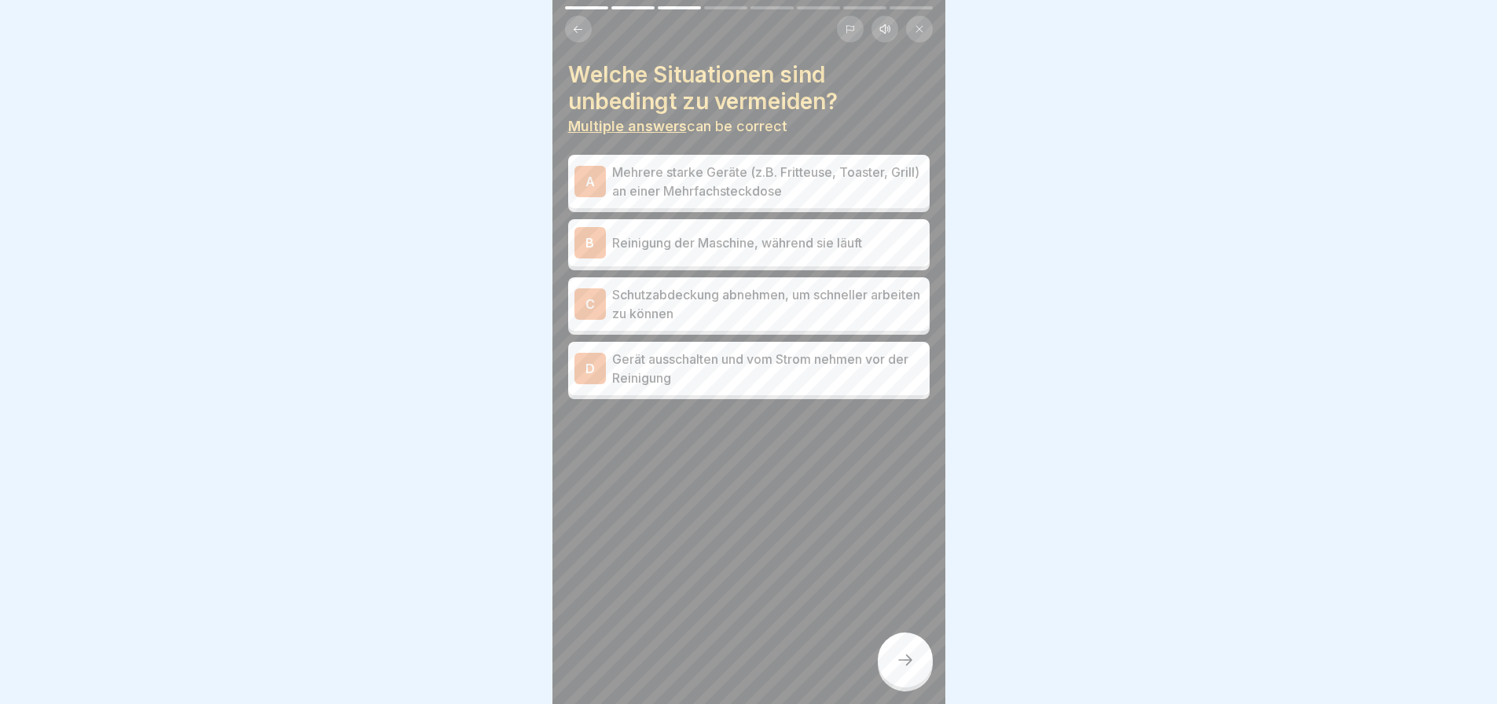
click at [747, 248] on p "Reinigung der Maschine, während sie läuft" at bounding box center [767, 242] width 311 height 19
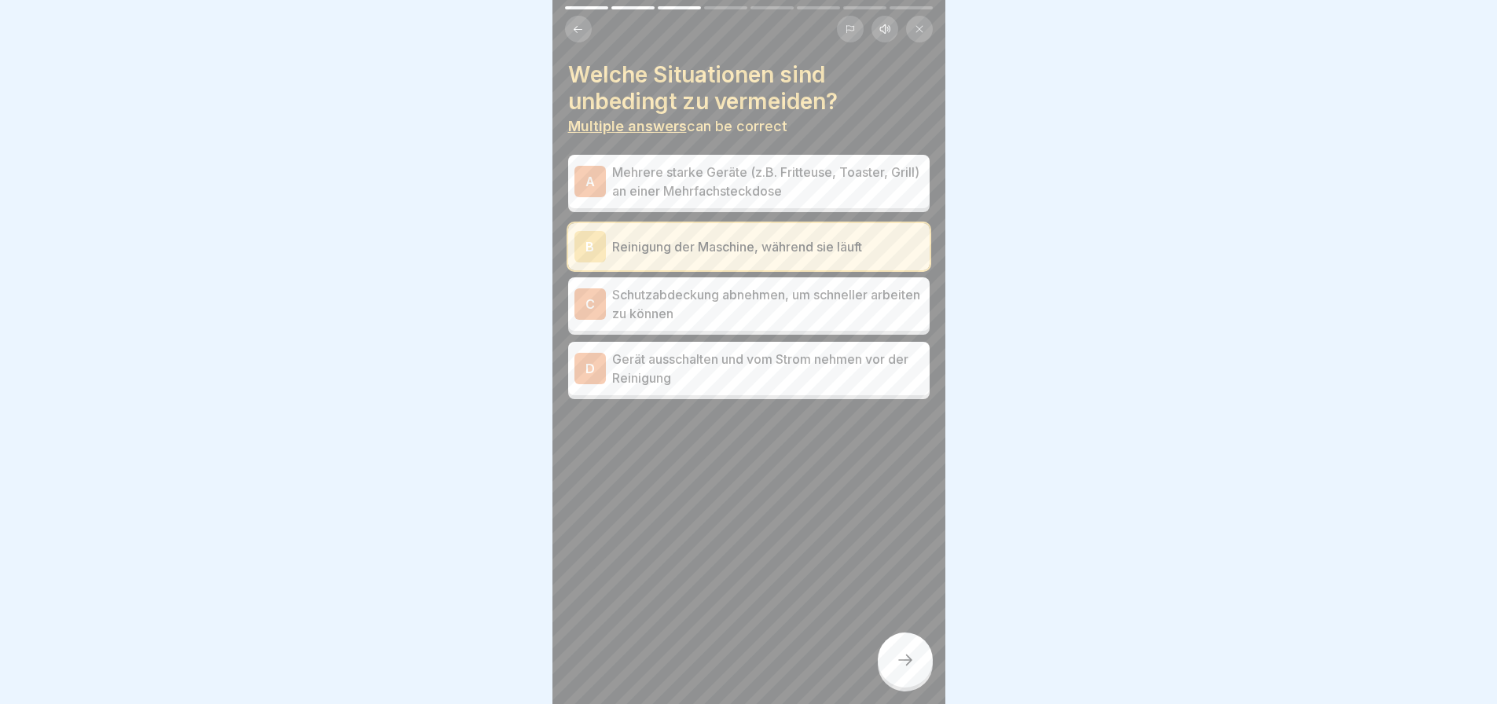
click at [676, 310] on p "Schutzabdeckung abnehmen, um schneller arbeiten zu können" at bounding box center [767, 304] width 311 height 38
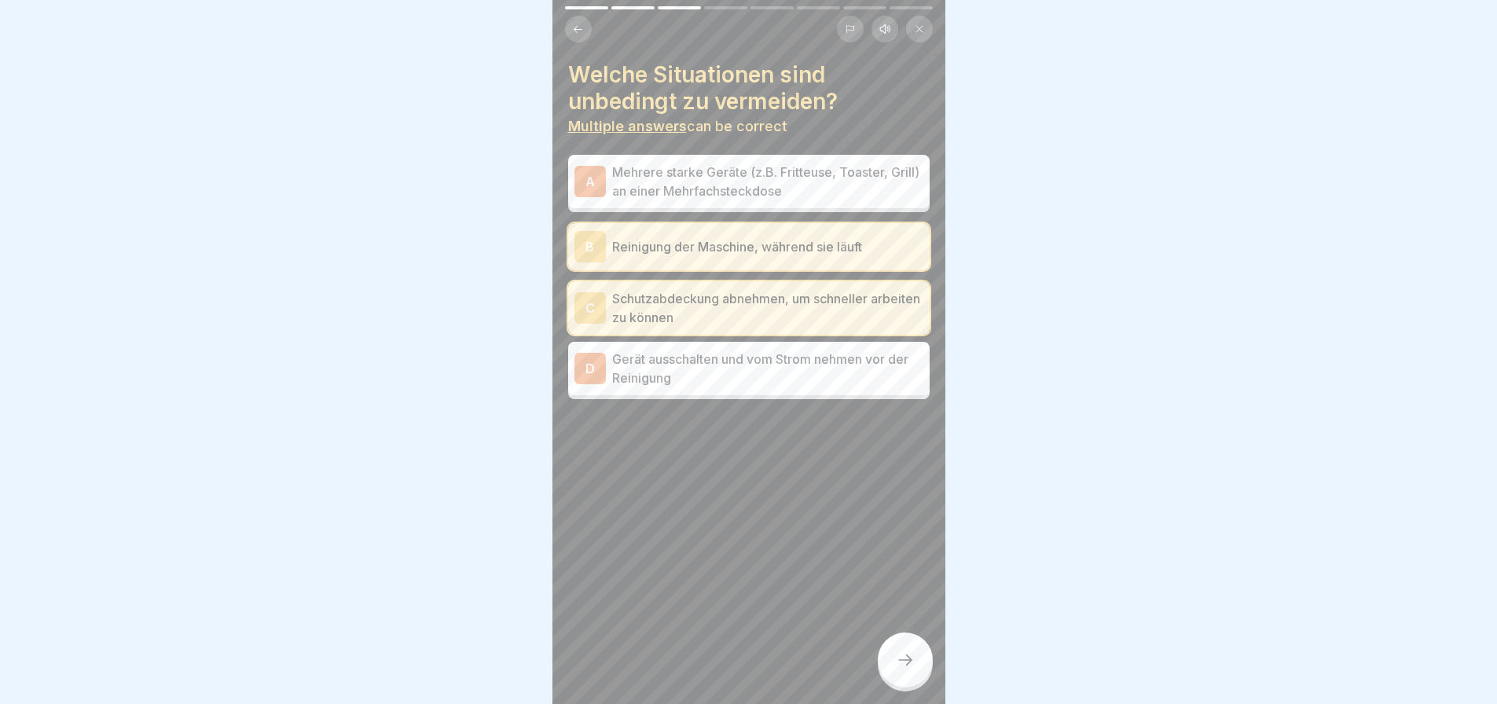
click at [790, 175] on p "Mehrere starke Geräte (z.B. Fritteuse, Toaster, Grill) an einer Mehrfachsteckdo…" at bounding box center [767, 182] width 311 height 38
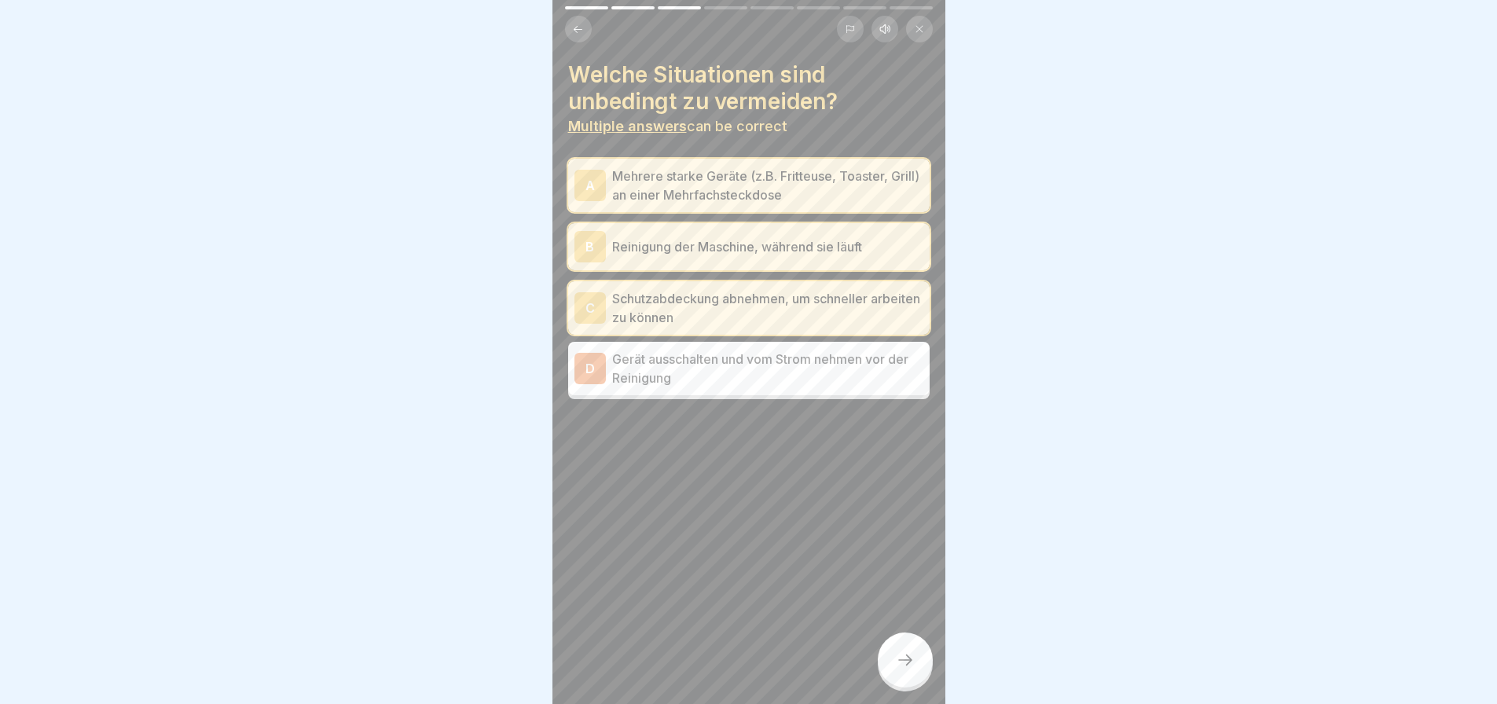
click at [900, 670] on icon at bounding box center [905, 660] width 19 height 19
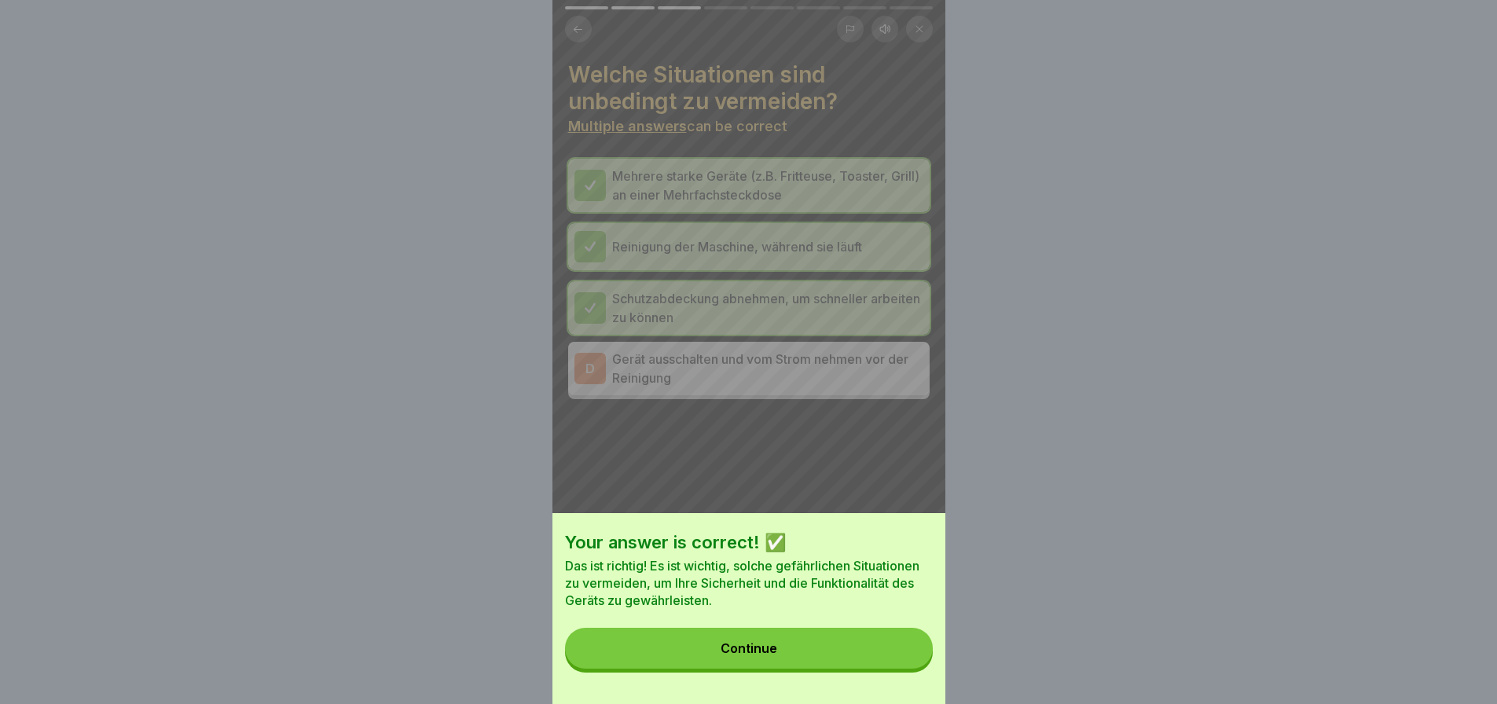
click at [818, 651] on button "Continue" at bounding box center [749, 648] width 368 height 41
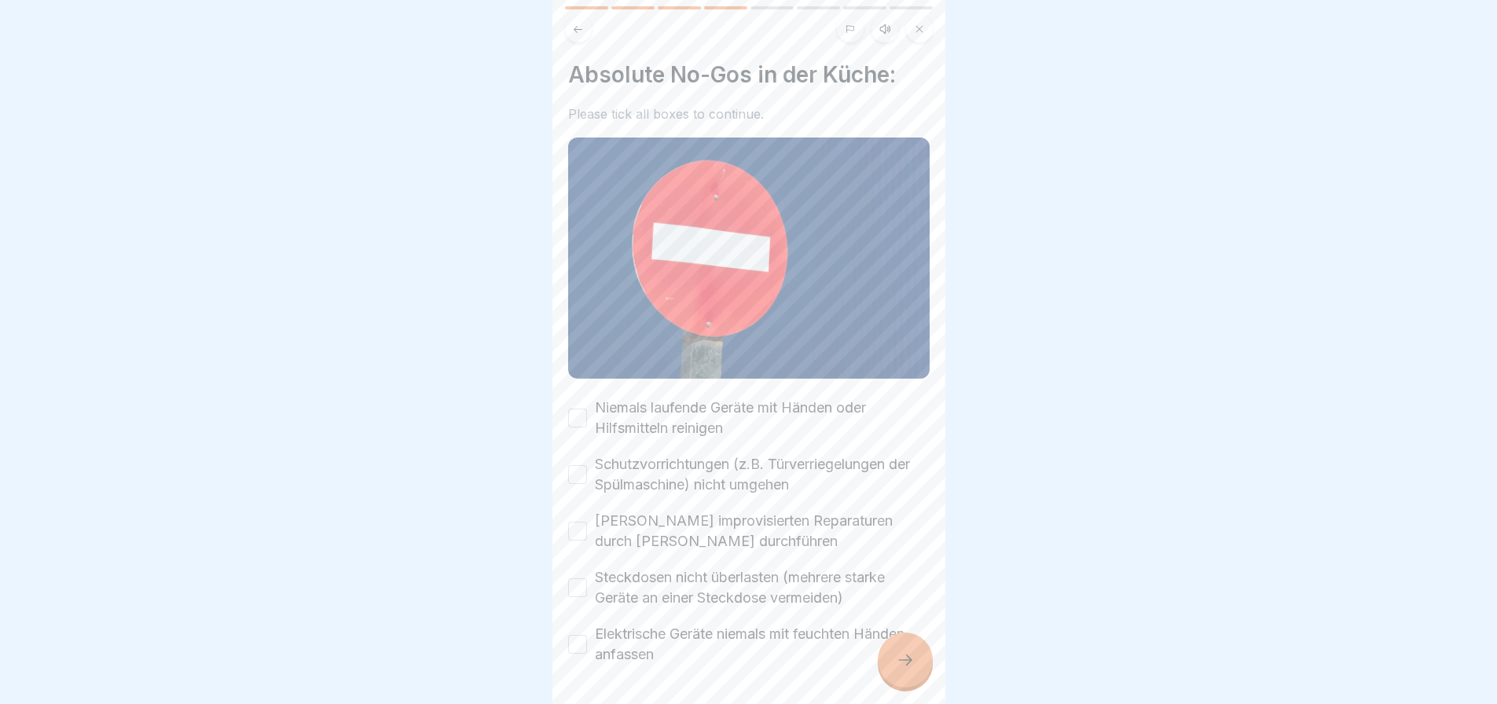
click at [581, 409] on button "Niemals laufende Geräte mit Händen oder Hilfsmitteln reinigen" at bounding box center [577, 418] width 19 height 19
click at [580, 470] on button "Schutzvorrichtungen (z.B. Türverriegelungen der Spülmaschine) nicht umgehen" at bounding box center [577, 474] width 19 height 19
drag, startPoint x: 585, startPoint y: 521, endPoint x: 581, endPoint y: 571, distance: 50.5
click at [585, 529] on button "[PERSON_NAME] improvisierten Reparaturen durch [PERSON_NAME] durchführen" at bounding box center [577, 531] width 19 height 19
click at [578, 582] on button "Steckdosen nicht überlasten (mehrere starke Geräte an einer Steckdose vermeiden)" at bounding box center [577, 587] width 19 height 19
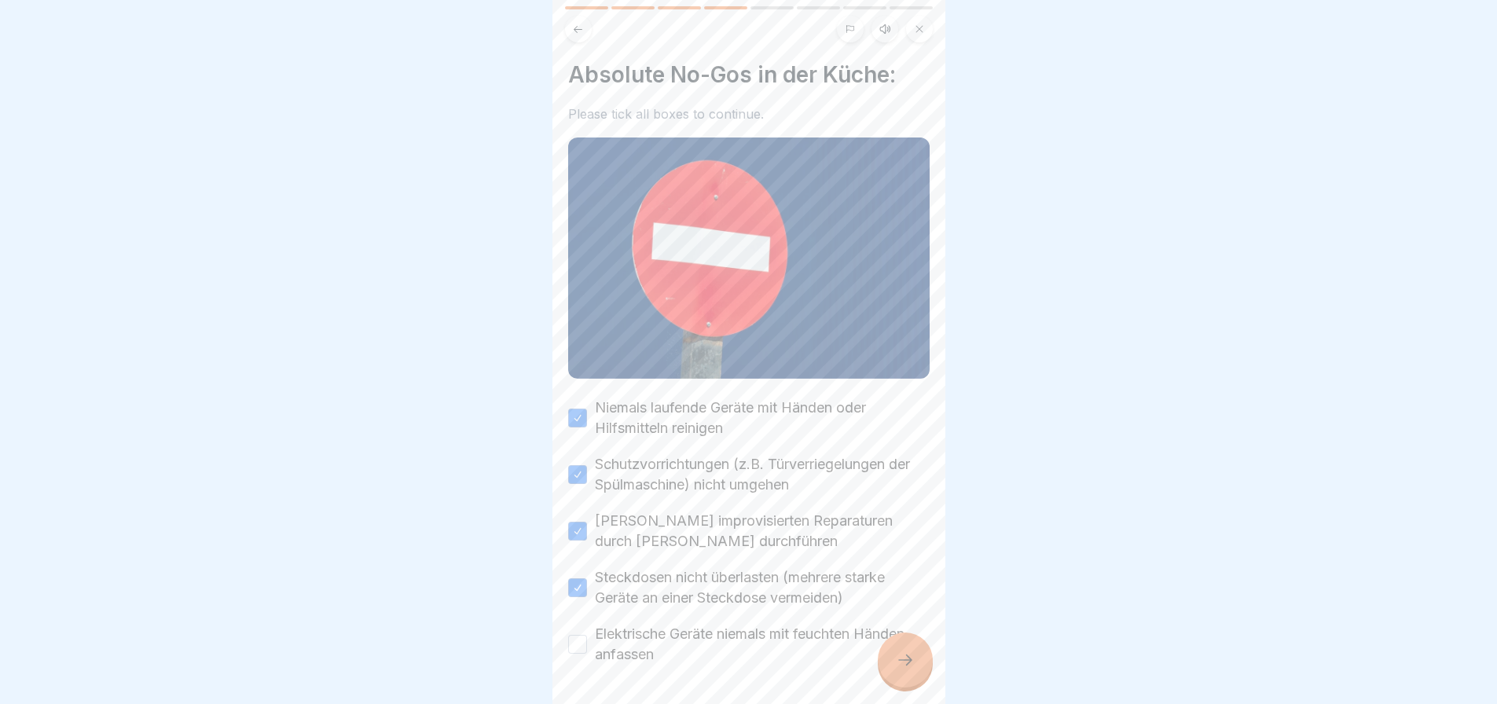
click at [581, 644] on button "Elektrische Geräte niemals mit feuchten Händen anfassen" at bounding box center [577, 644] width 19 height 19
click at [907, 682] on div at bounding box center [905, 660] width 55 height 55
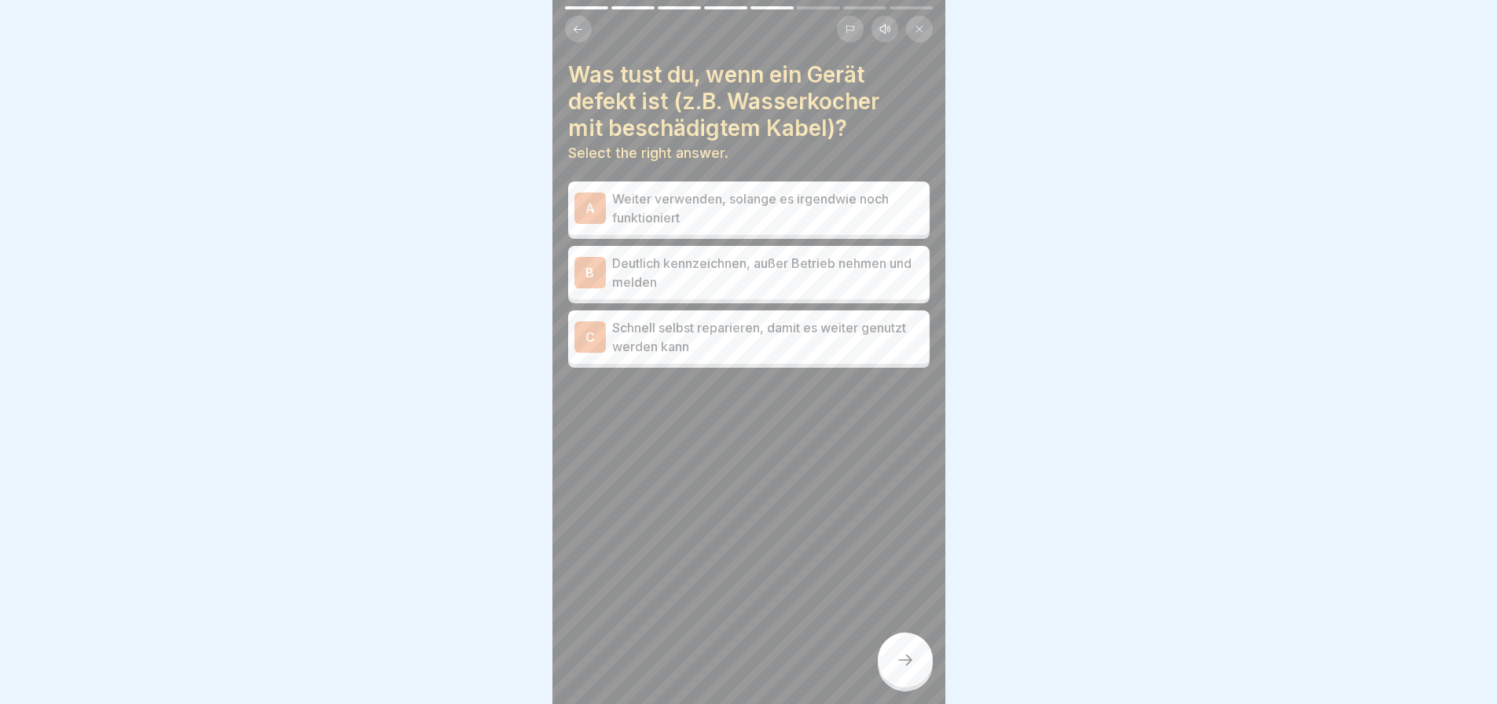
click at [814, 282] on p "Deutlich kennzeichnen, außer Betrieb nehmen und melden" at bounding box center [767, 273] width 311 height 38
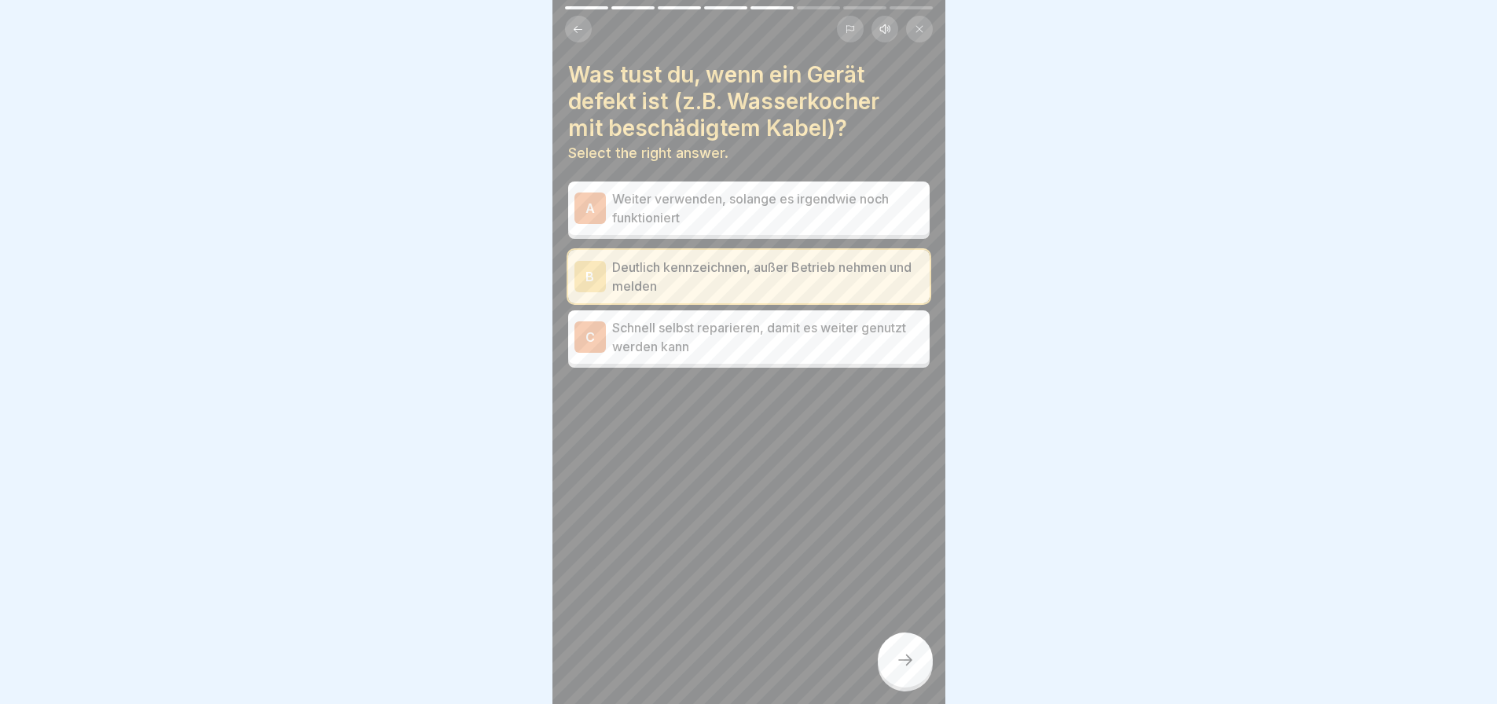
click at [884, 684] on div at bounding box center [905, 660] width 55 height 55
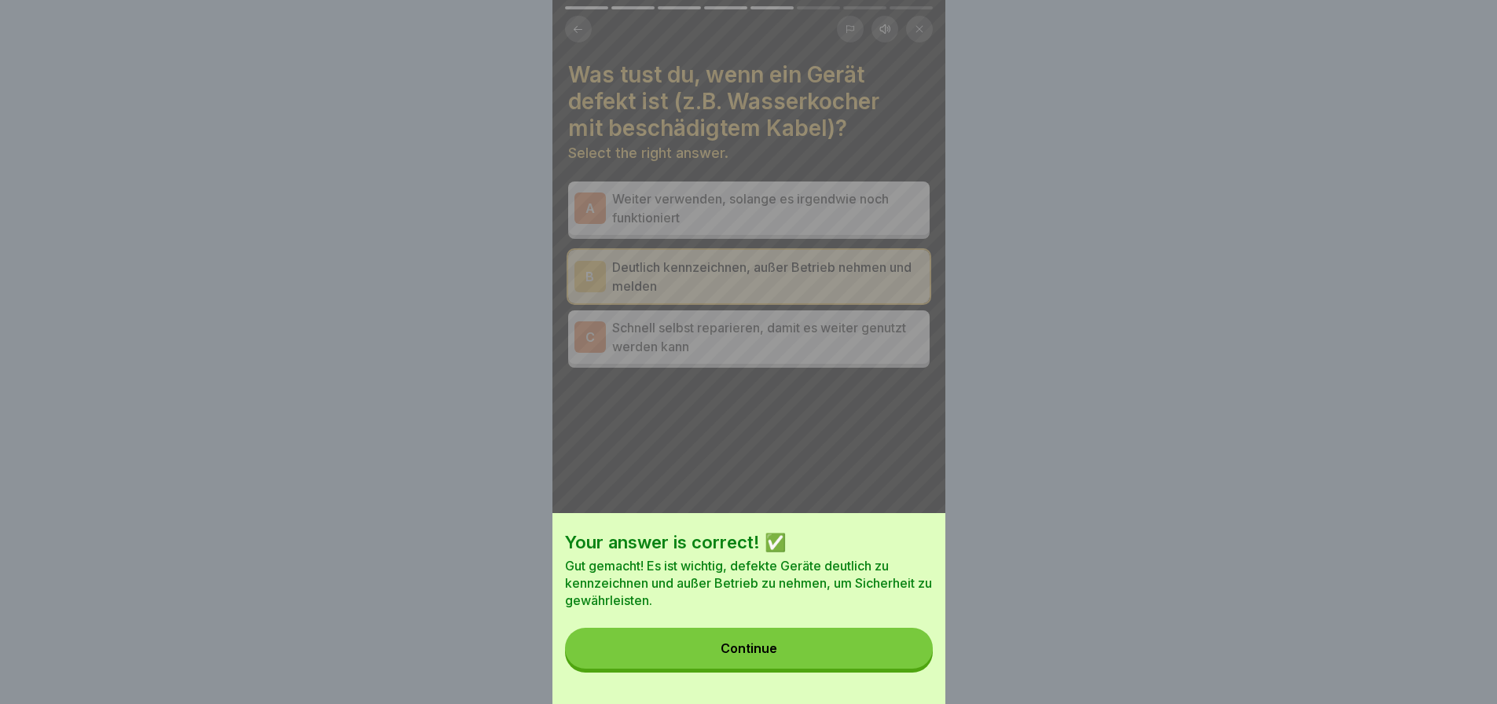
click at [850, 667] on button "Continue" at bounding box center [749, 648] width 368 height 41
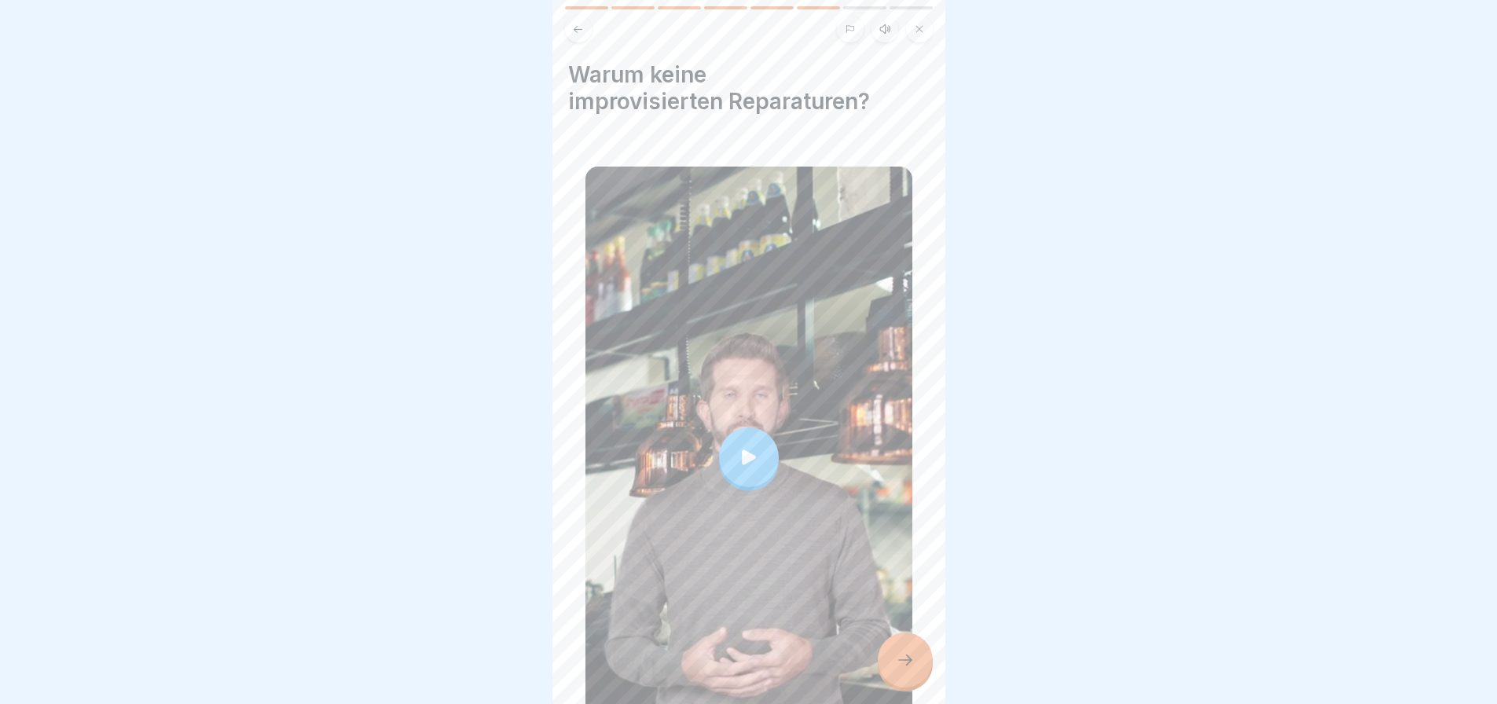
click at [752, 446] on icon at bounding box center [749, 457] width 22 height 22
click at [221, 393] on div at bounding box center [748, 352] width 1497 height 704
click at [887, 670] on div at bounding box center [905, 660] width 55 height 55
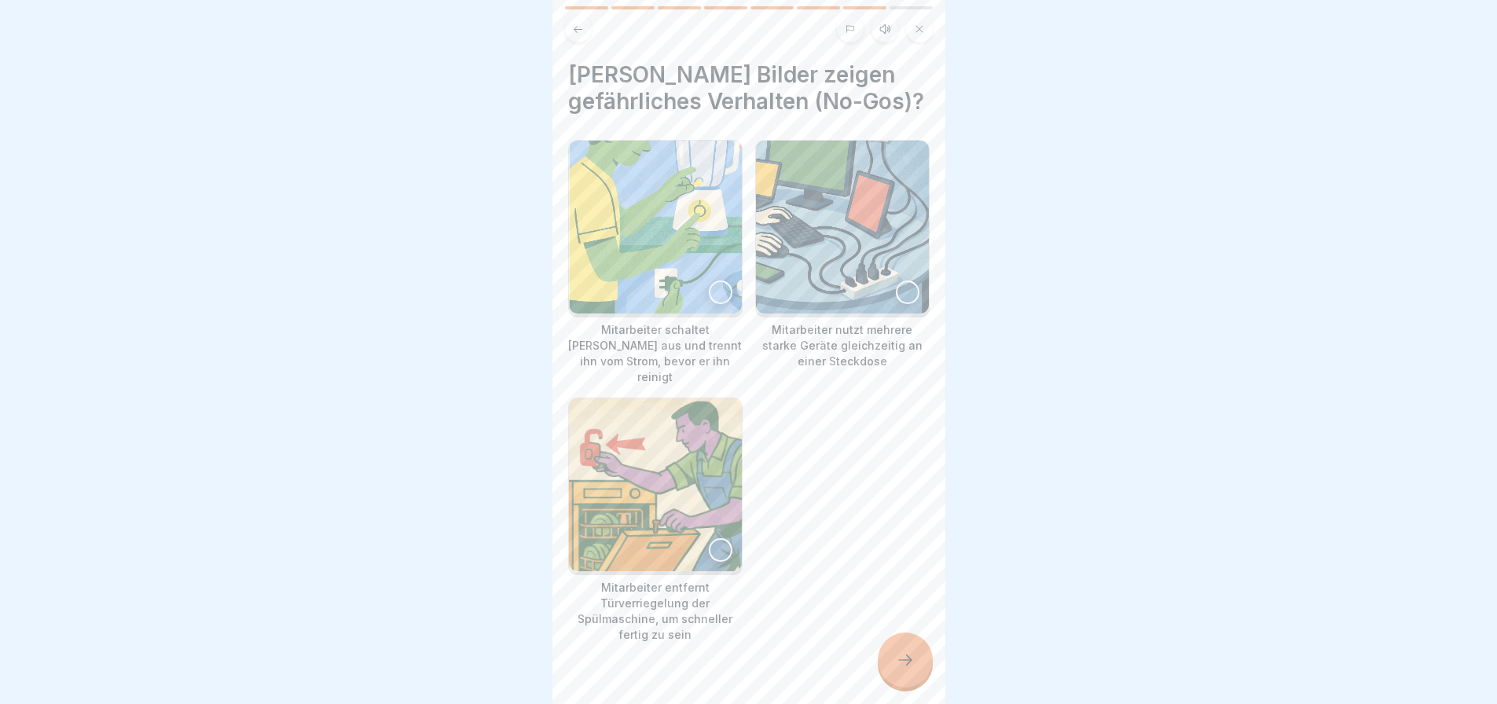
click at [900, 304] on div at bounding box center [908, 293] width 24 height 24
click at [714, 553] on div at bounding box center [721, 550] width 24 height 24
click at [906, 666] on icon at bounding box center [905, 660] width 19 height 19
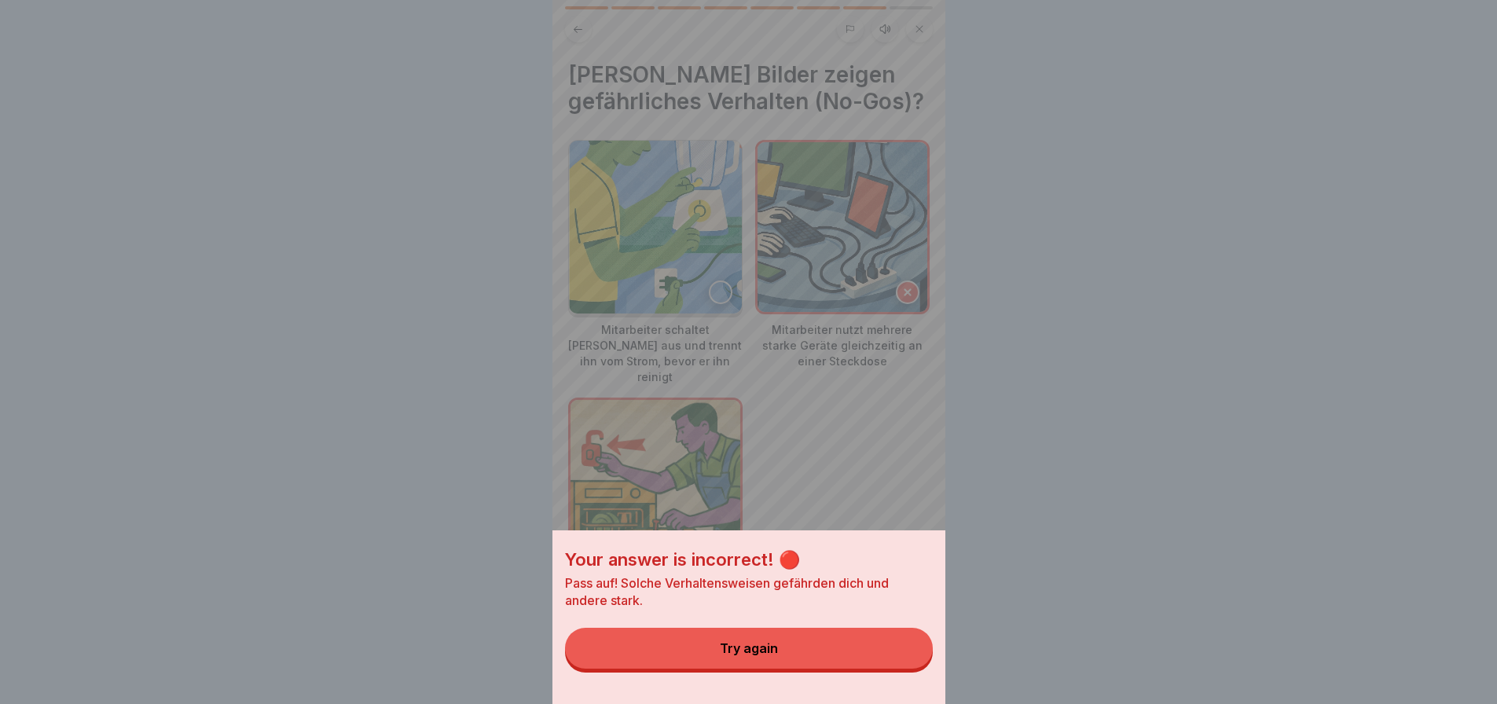
click at [898, 311] on div "Your answer is incorrect! 🔴 Pass auf! Solche Verhaltensweisen gefährden dich un…" at bounding box center [749, 352] width 393 height 704
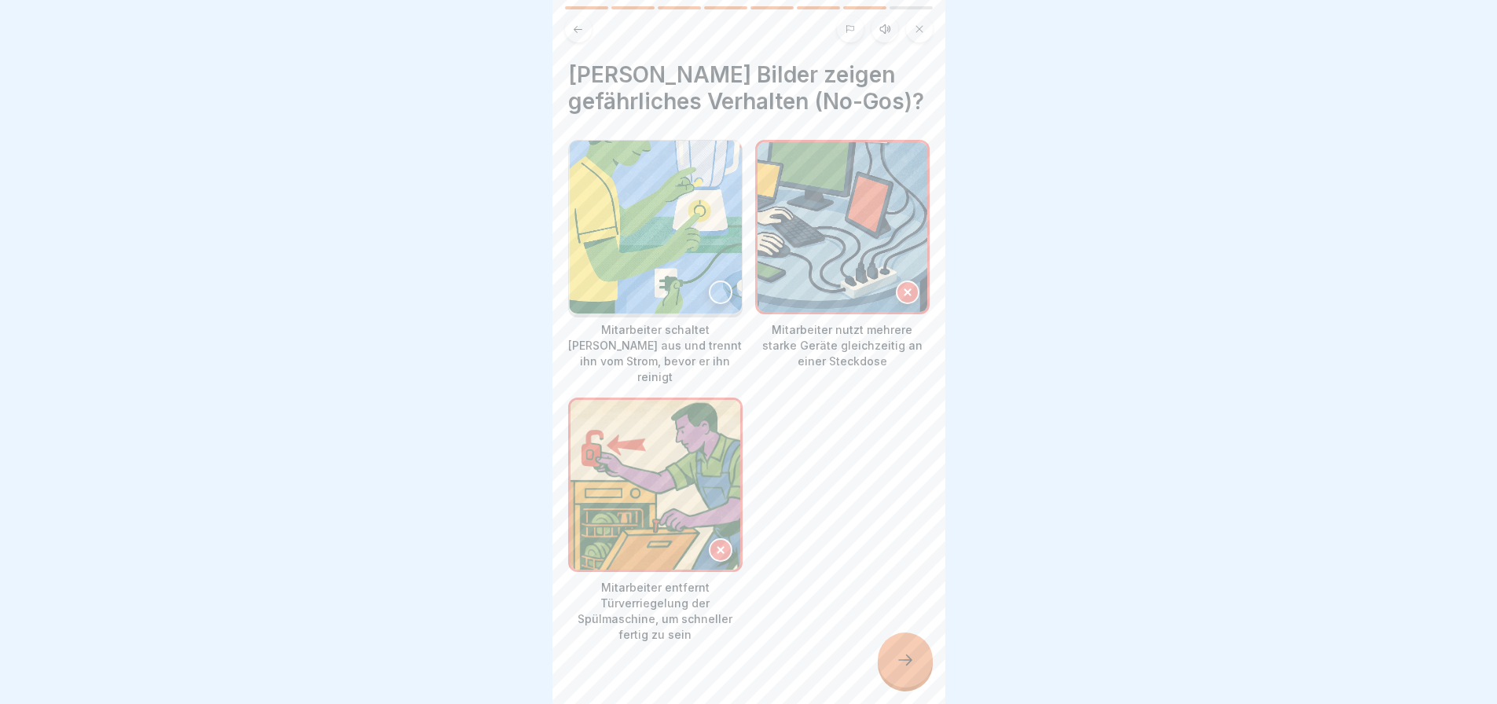
click at [905, 296] on icon at bounding box center [908, 292] width 6 height 6
click at [703, 542] on img at bounding box center [656, 485] width 170 height 170
click at [723, 304] on div at bounding box center [721, 293] width 24 height 24
click at [915, 677] on div at bounding box center [905, 660] width 55 height 55
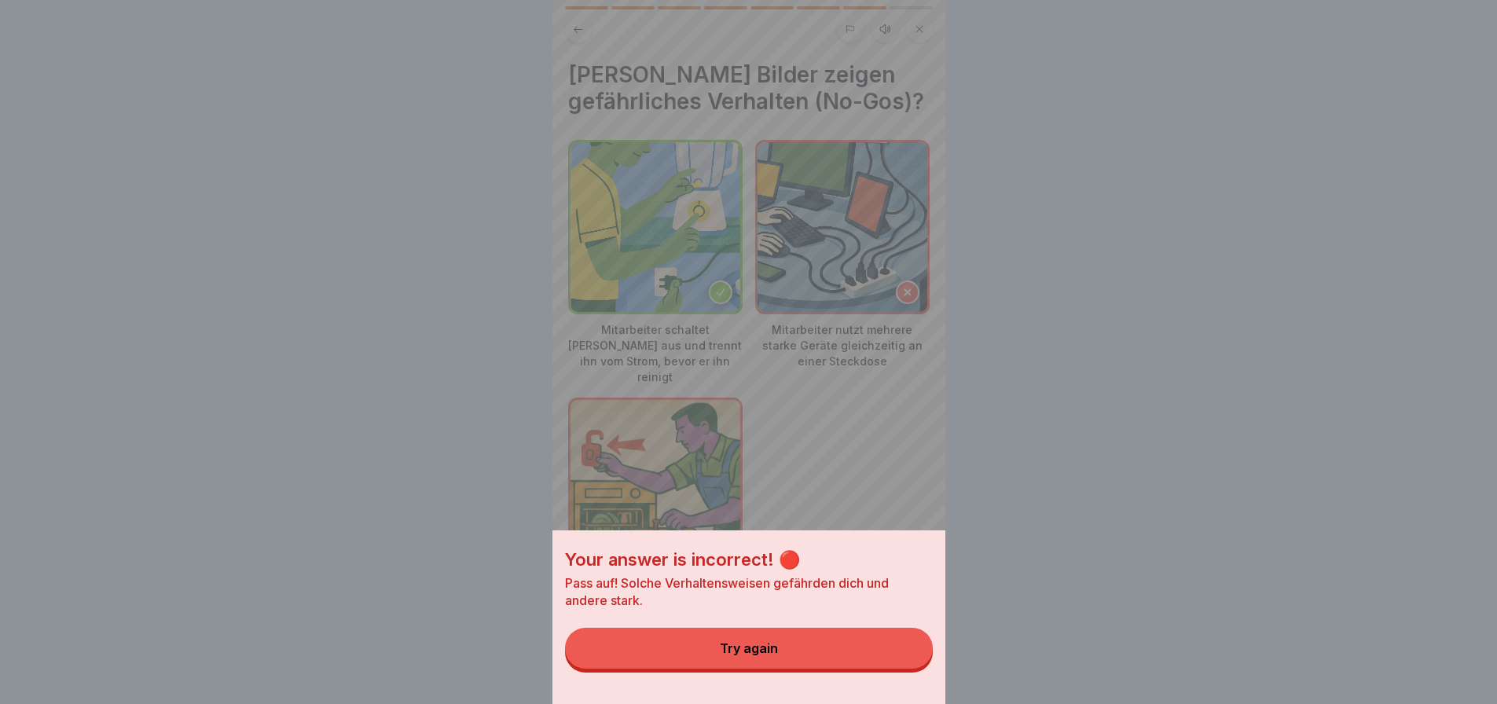
click at [770, 655] on div "Try again" at bounding box center [749, 648] width 58 height 14
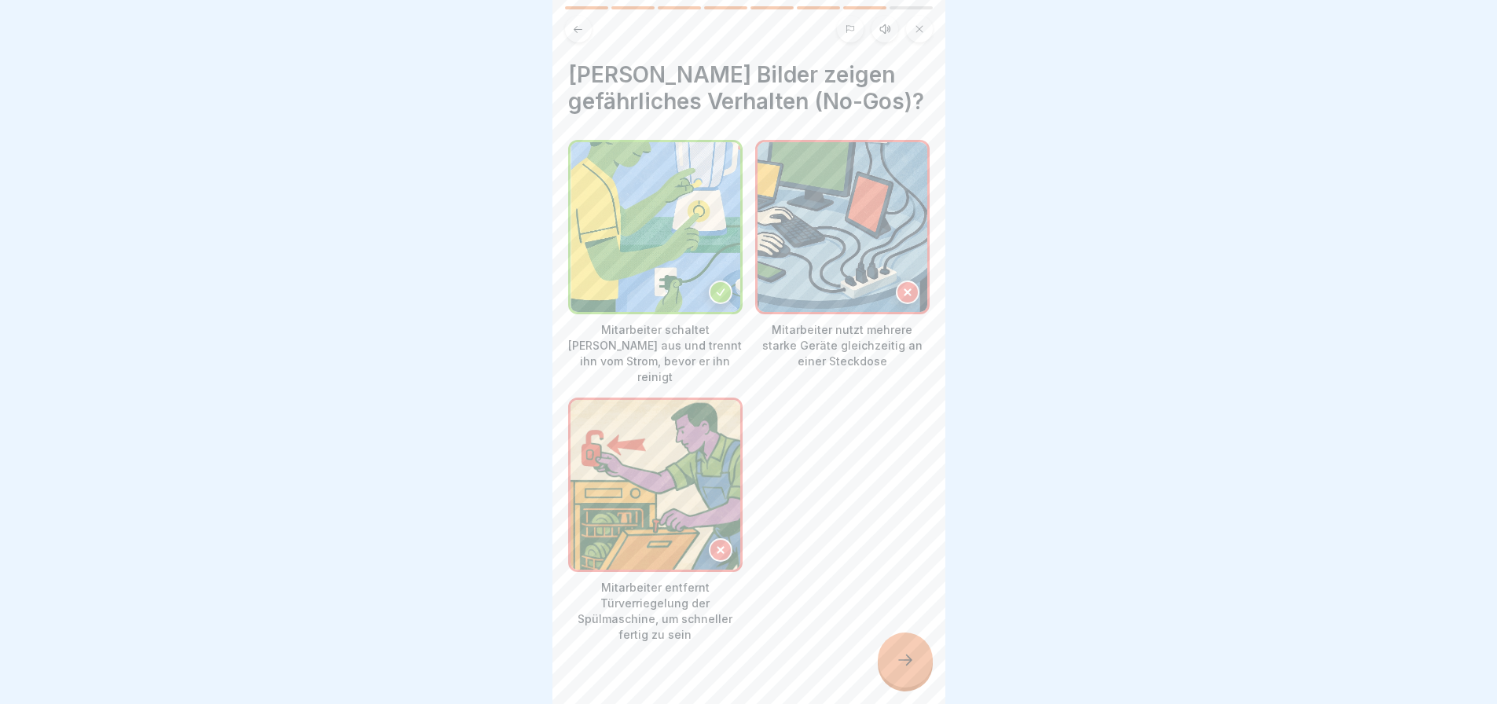
click at [578, 28] on icon at bounding box center [578, 30] width 12 height 12
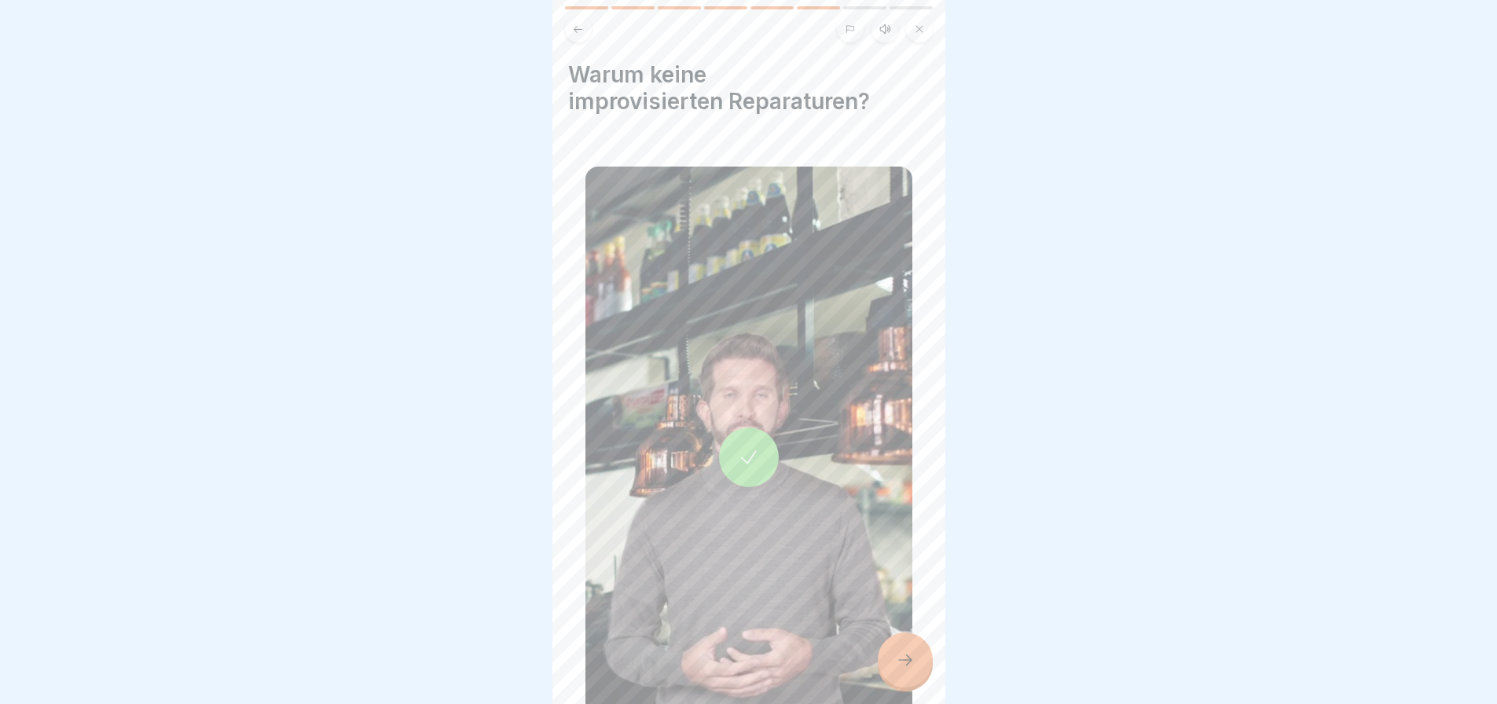
click at [912, 670] on icon at bounding box center [905, 660] width 19 height 19
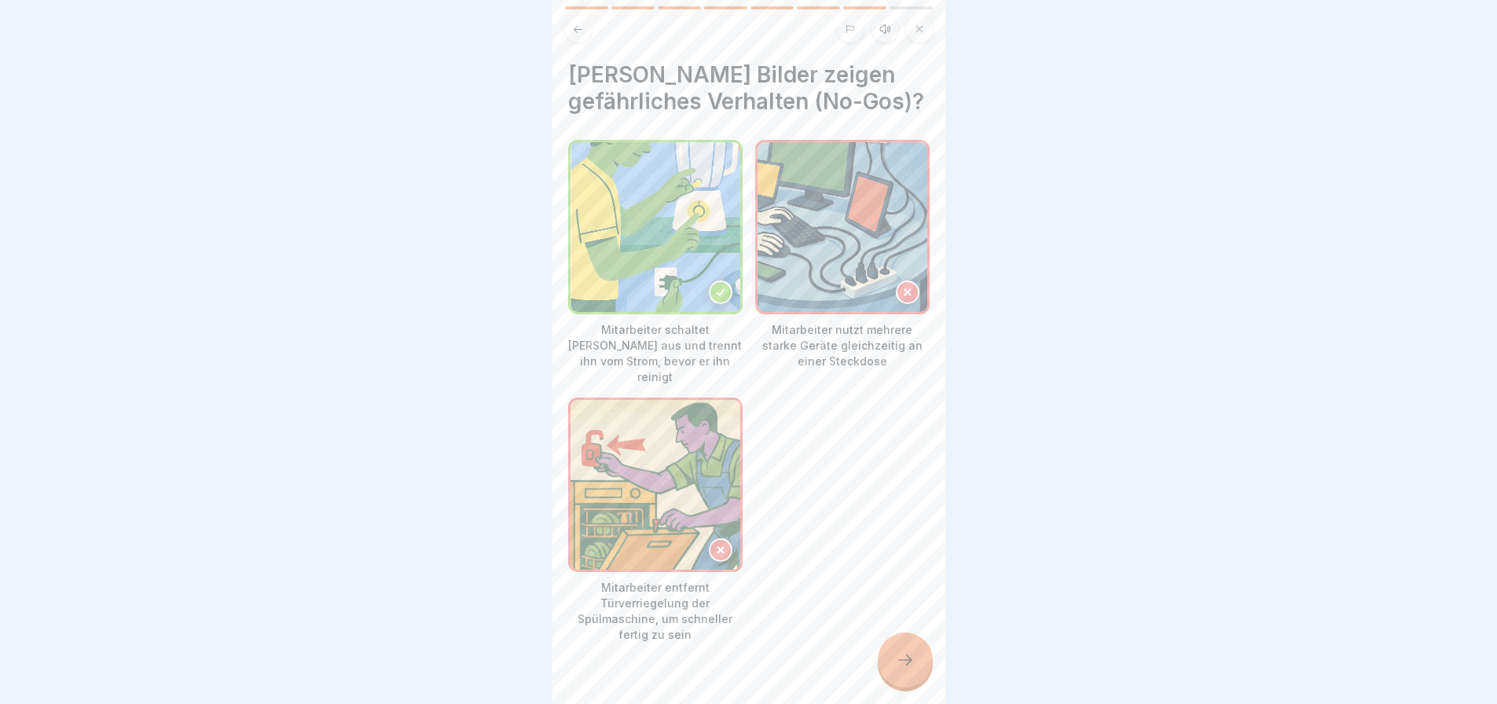
click at [715, 545] on icon at bounding box center [720, 550] width 11 height 11
click at [902, 298] on icon at bounding box center [907, 292] width 11 height 11
click at [899, 662] on div at bounding box center [905, 660] width 55 height 55
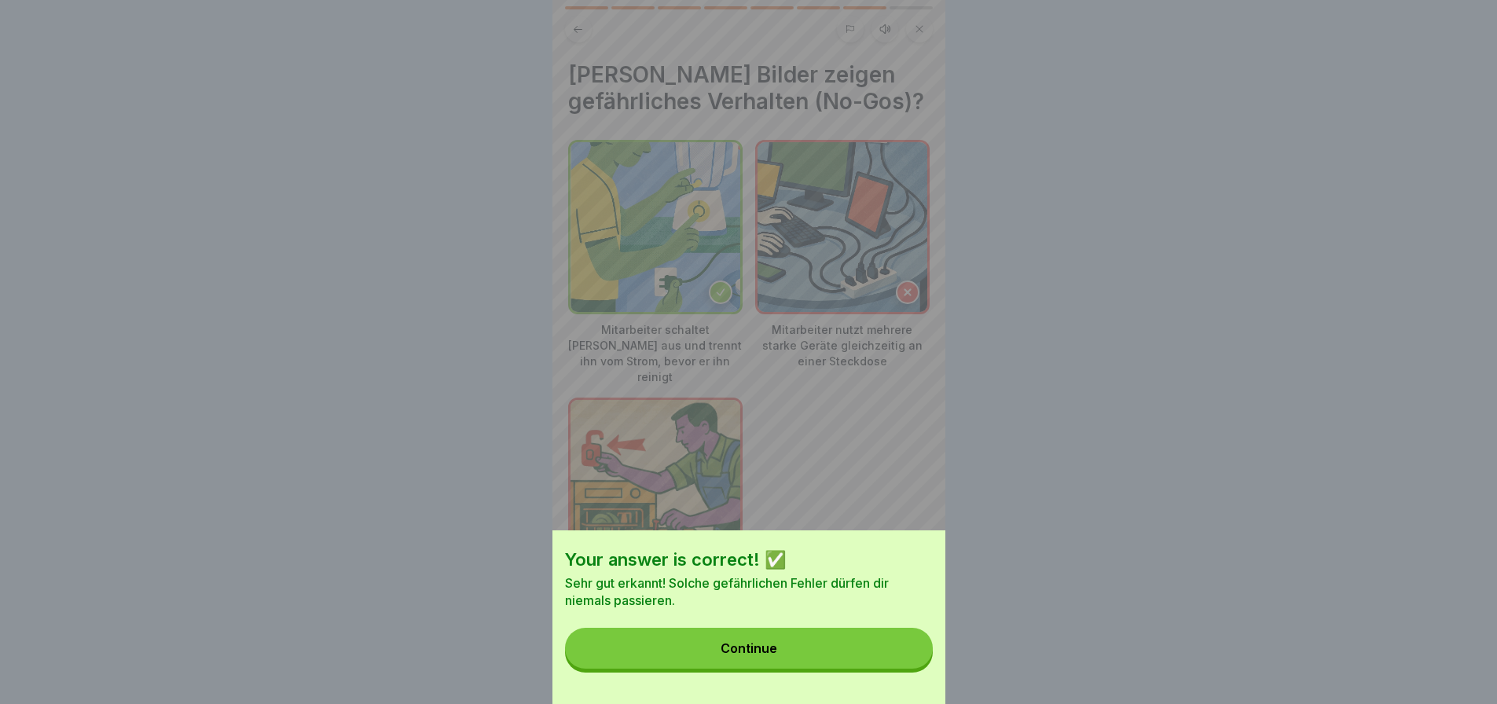
click at [777, 653] on button "Continue" at bounding box center [749, 648] width 368 height 41
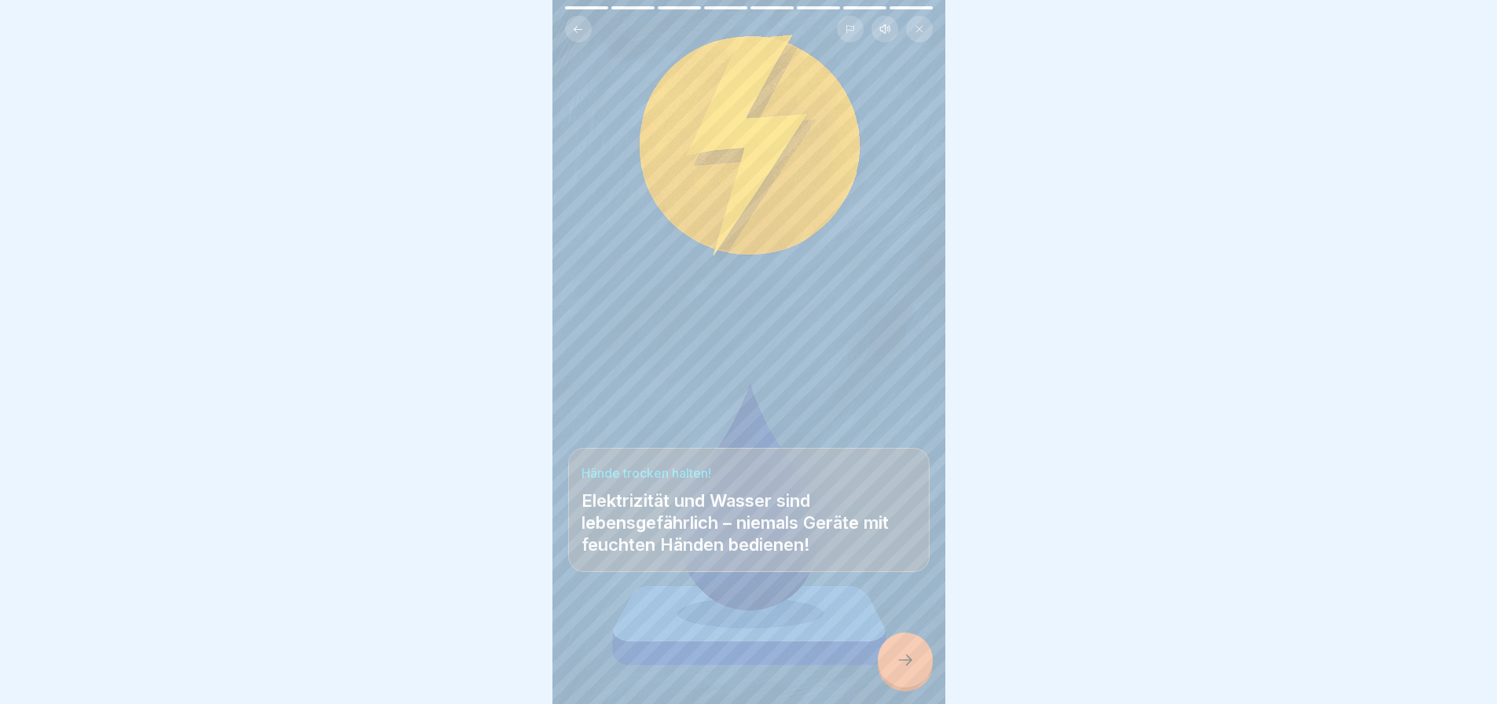
click at [920, 673] on div at bounding box center [905, 660] width 55 height 55
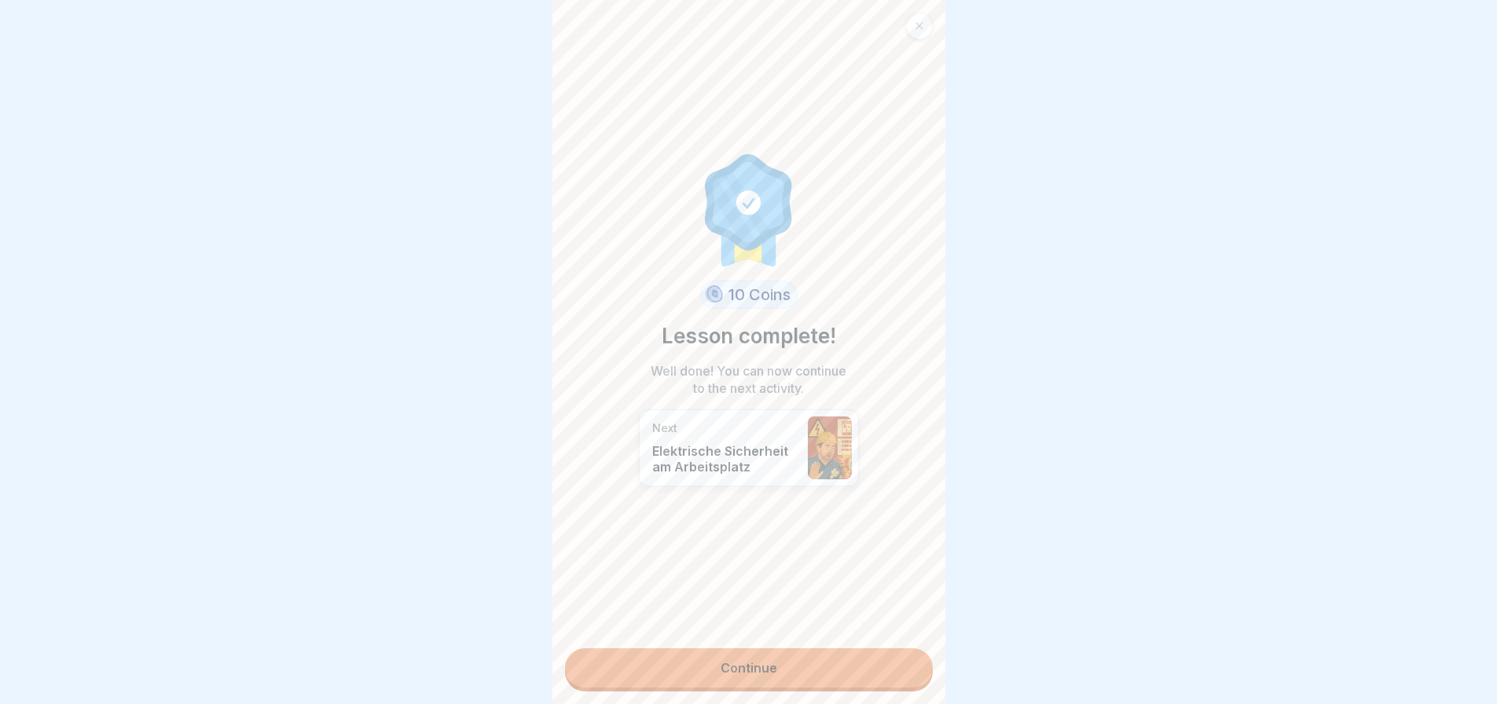
click at [795, 681] on link "Continue" at bounding box center [749, 667] width 368 height 39
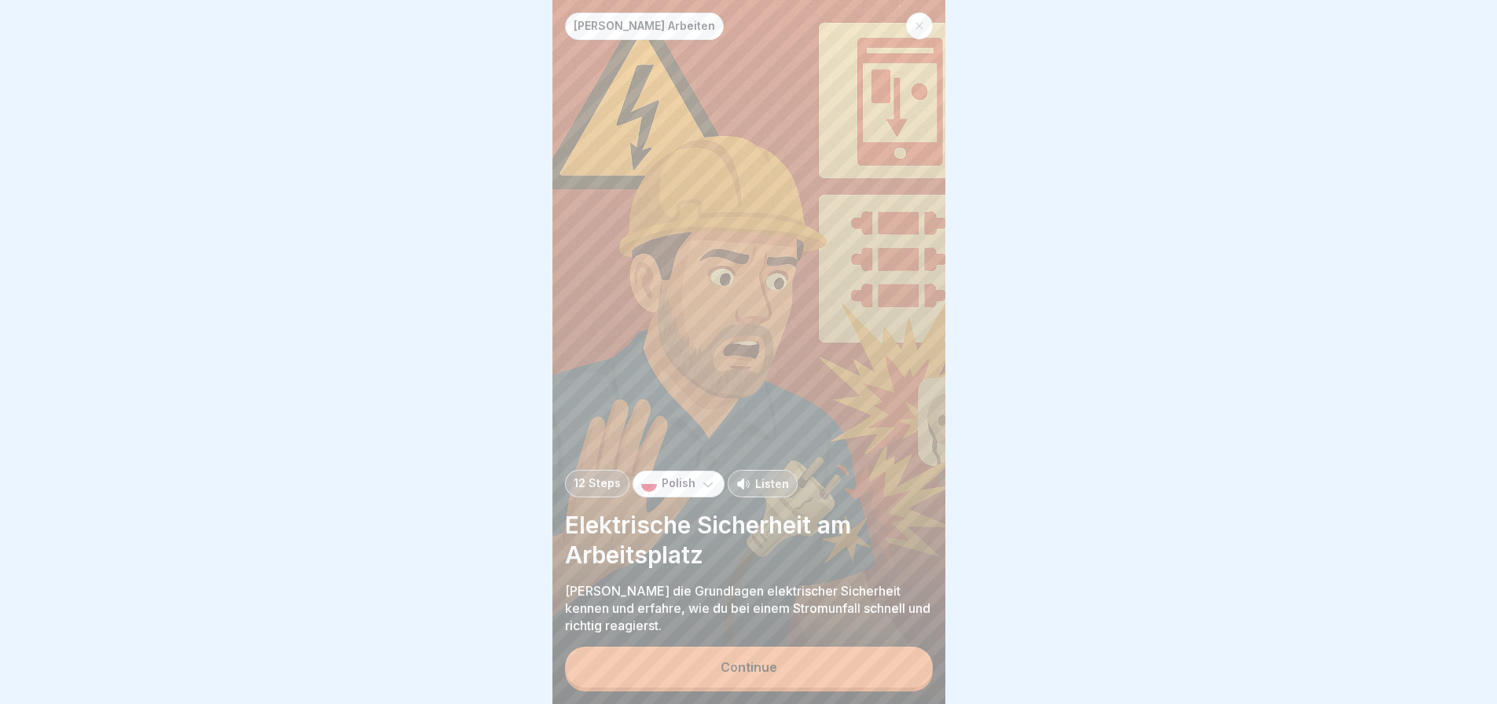
click at [772, 674] on div "Continue" at bounding box center [749, 667] width 57 height 14
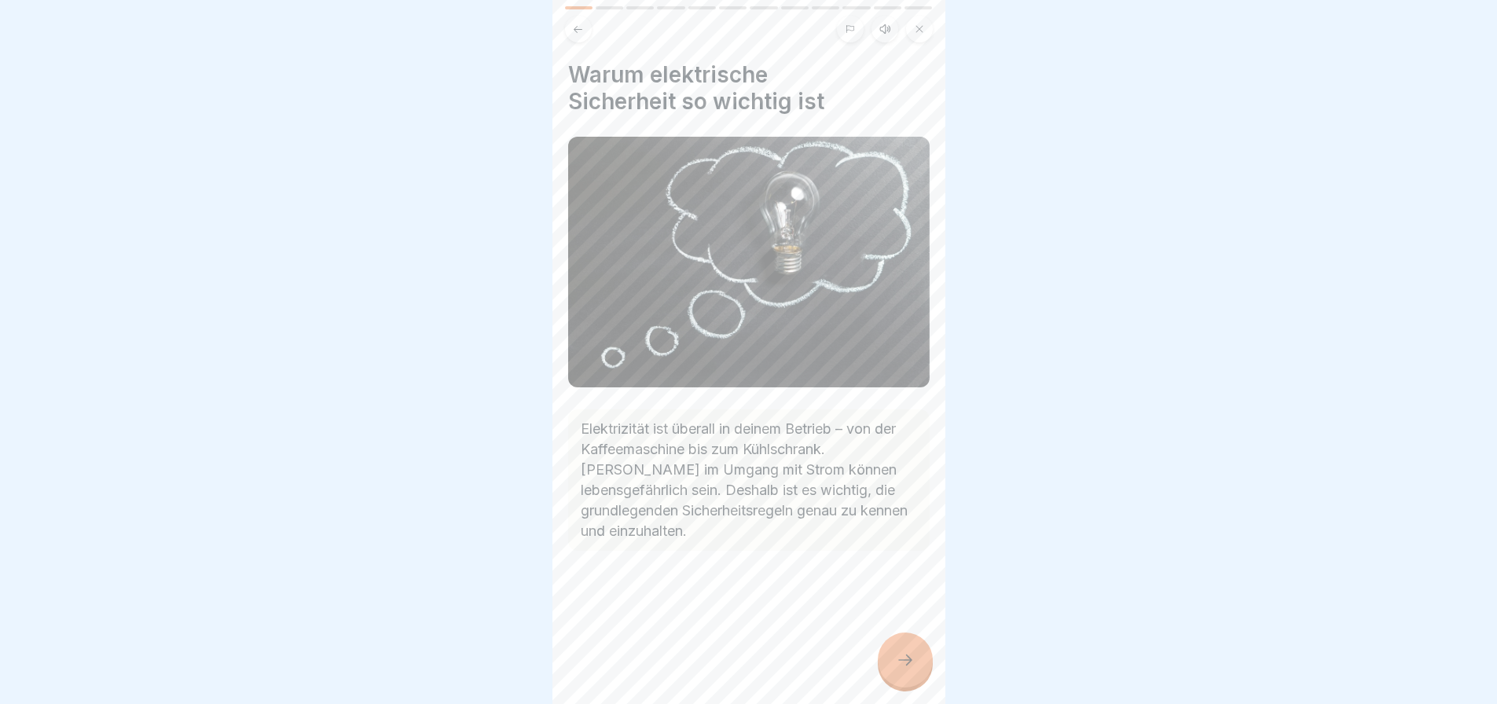
click at [911, 670] on icon at bounding box center [905, 660] width 19 height 19
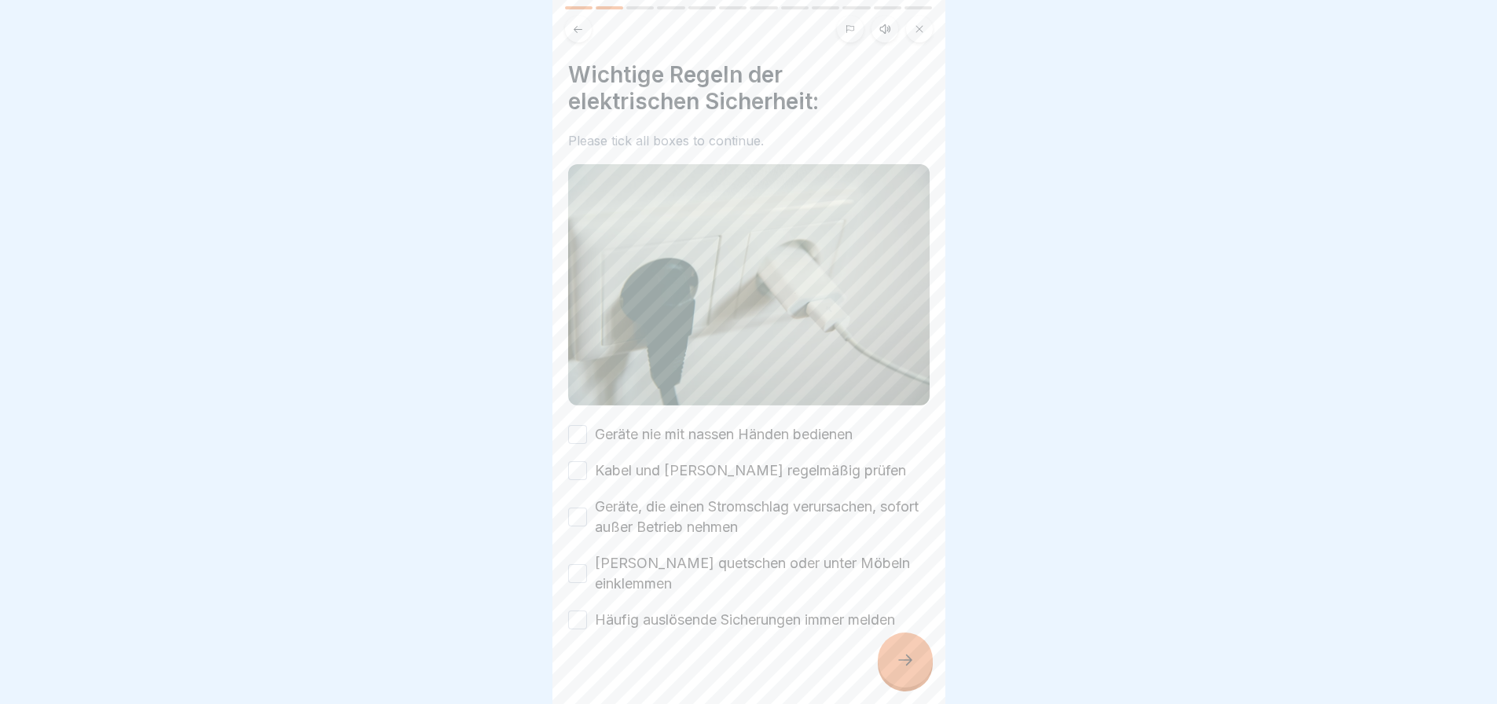
click at [566, 419] on div "Wichtige Regeln der elektrischen Sicherheit: Please tick all boxes to continue.…" at bounding box center [749, 352] width 393 height 704
click at [581, 425] on button "Geräte nie mit nassen Händen bedienen" at bounding box center [577, 434] width 19 height 19
click at [581, 472] on button "Kabel und [PERSON_NAME] regelmäßig prüfen" at bounding box center [577, 470] width 19 height 19
click at [576, 513] on button "Geräte, die einen Stromschlag verursachen, sofort außer Betrieb nehmen" at bounding box center [577, 517] width 19 height 19
click at [582, 578] on div "[PERSON_NAME] quetschen oder unter Möbeln einklemmen" at bounding box center [749, 573] width 362 height 41
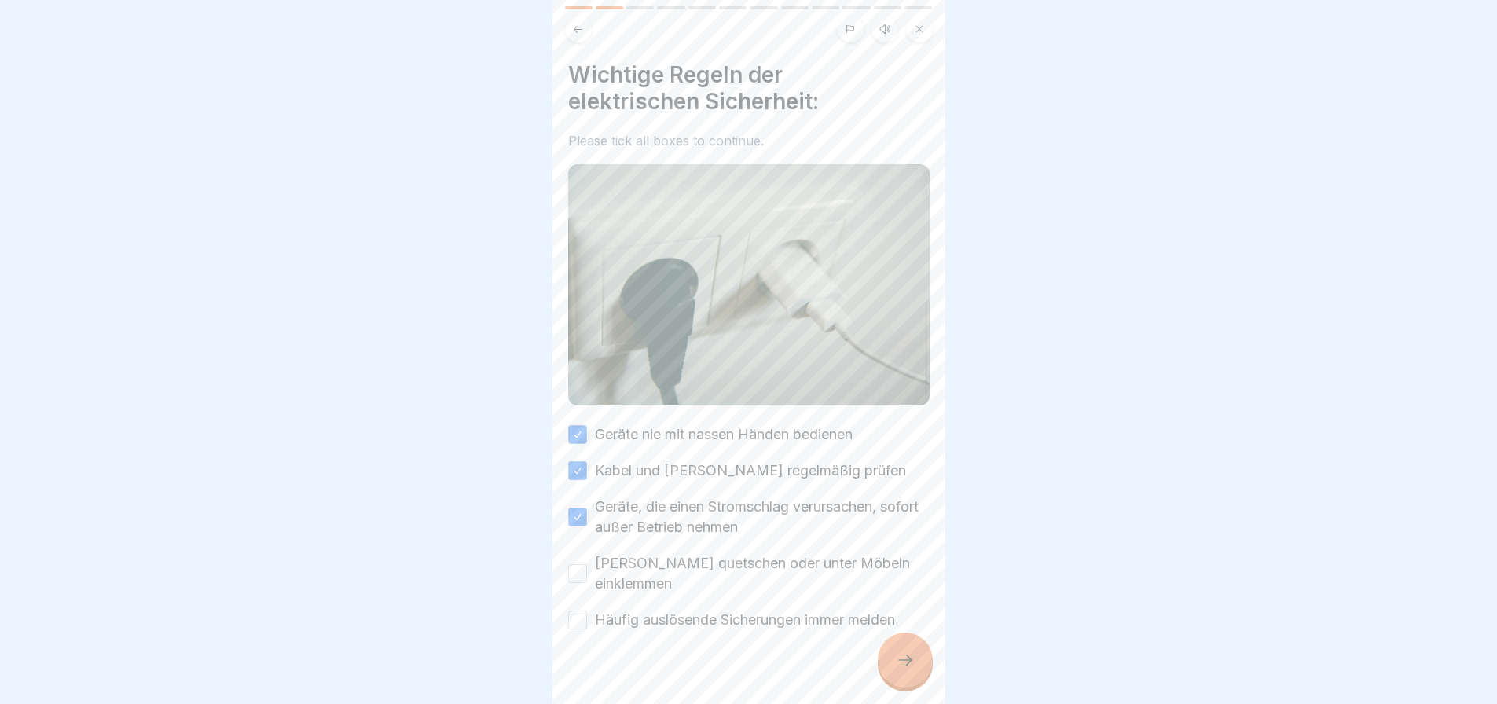
click at [573, 564] on button "[PERSON_NAME] quetschen oder unter Möbeln einklemmen" at bounding box center [577, 573] width 19 height 19
click at [581, 617] on button "Häufig auslösende Sicherungen immer melden" at bounding box center [577, 620] width 19 height 19
click at [916, 666] on div at bounding box center [905, 660] width 55 height 55
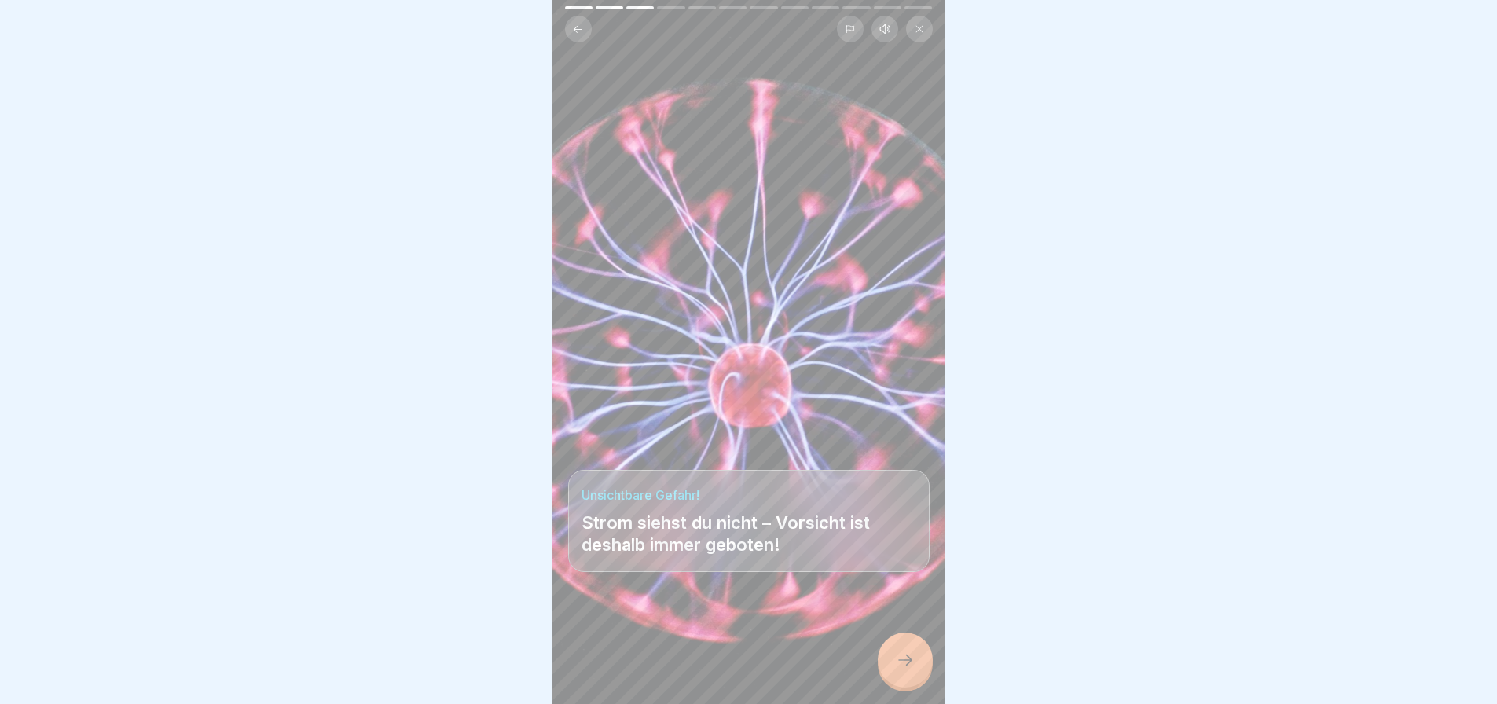
click at [909, 669] on icon at bounding box center [905, 660] width 19 height 19
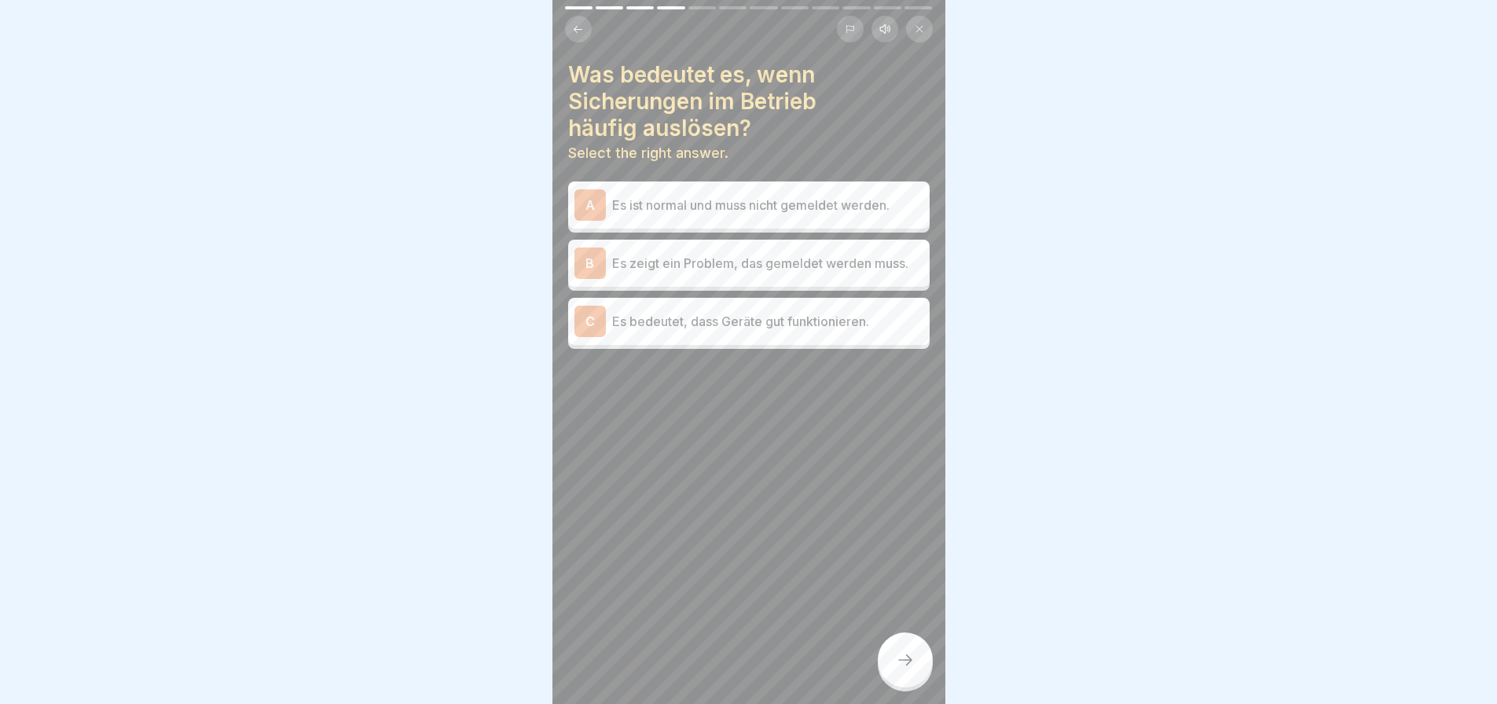
click at [758, 266] on p "Es zeigt ein Problem, das gemeldet werden muss." at bounding box center [767, 263] width 311 height 19
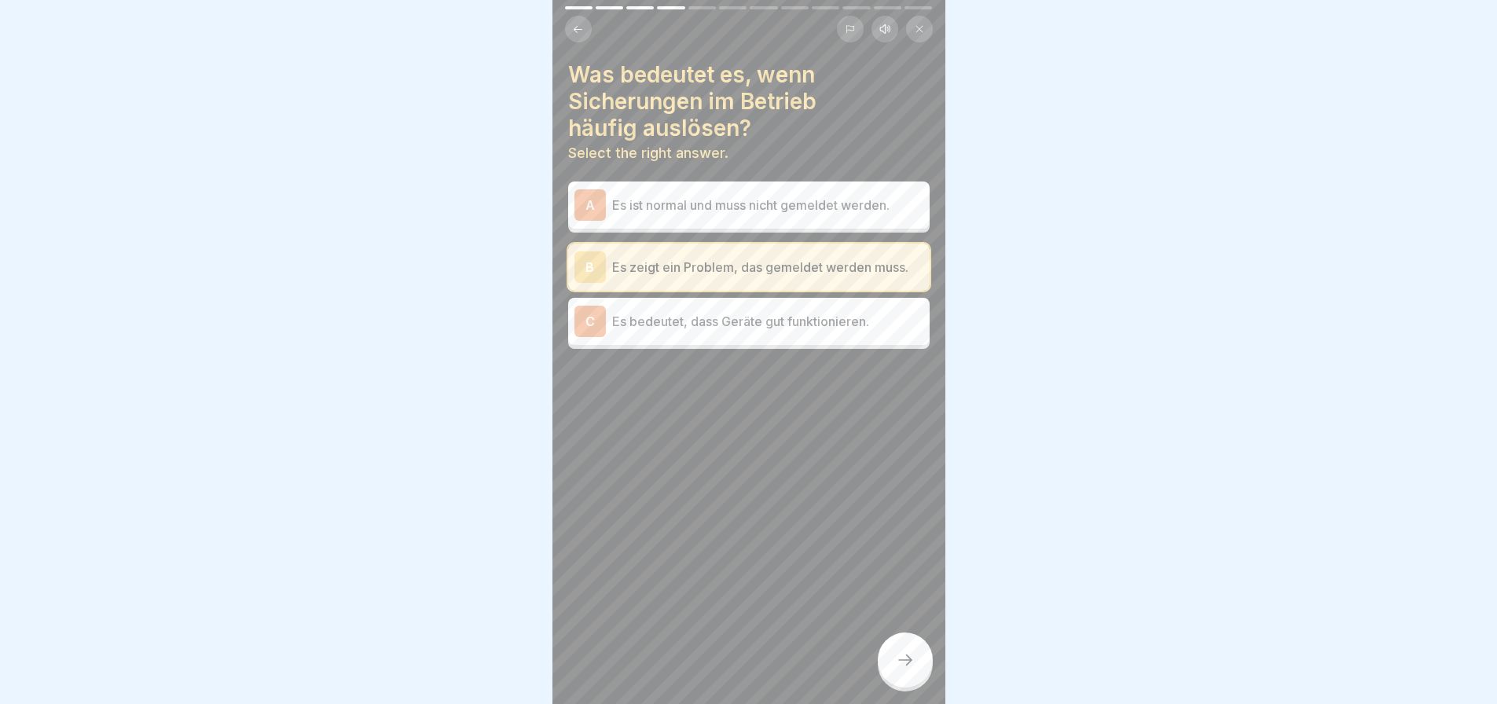
click at [916, 674] on div at bounding box center [905, 660] width 55 height 55
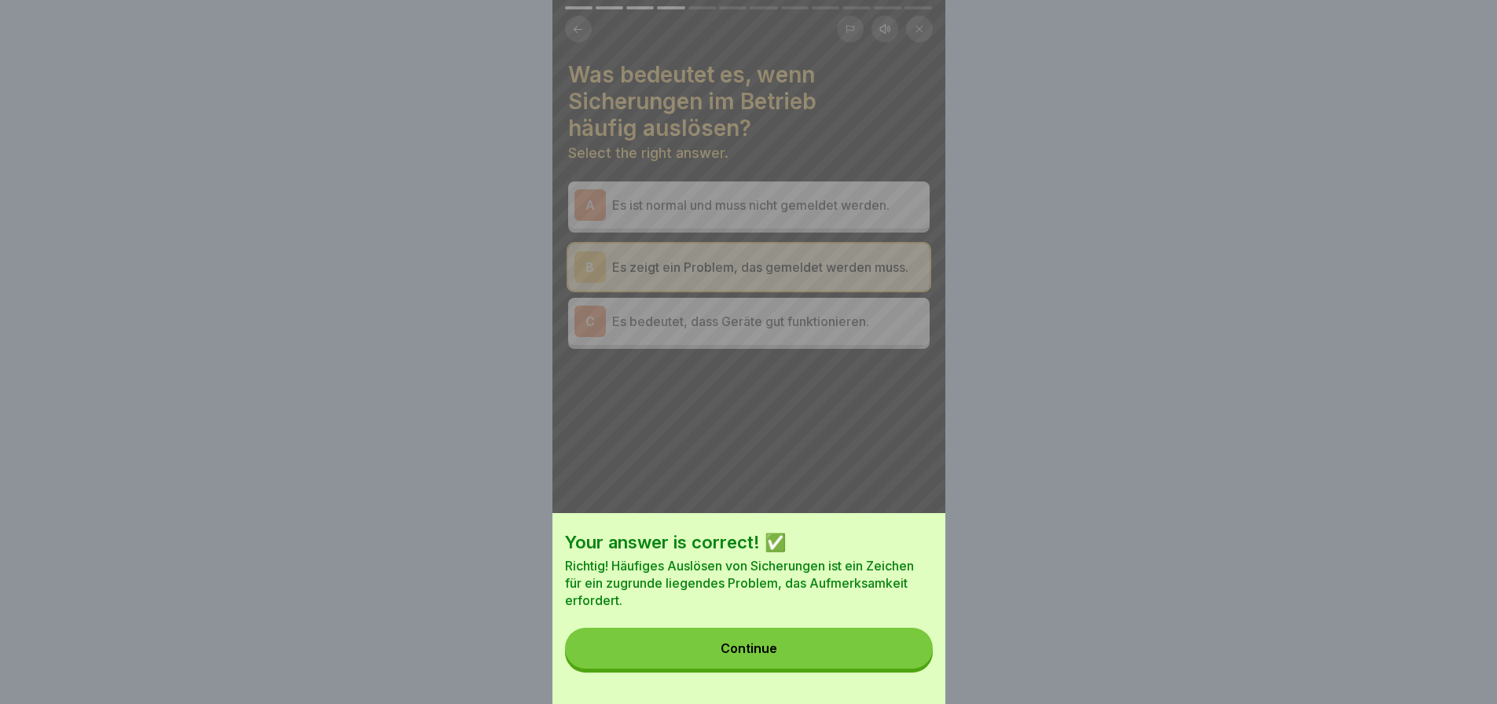
click at [853, 663] on button "Continue" at bounding box center [749, 648] width 368 height 41
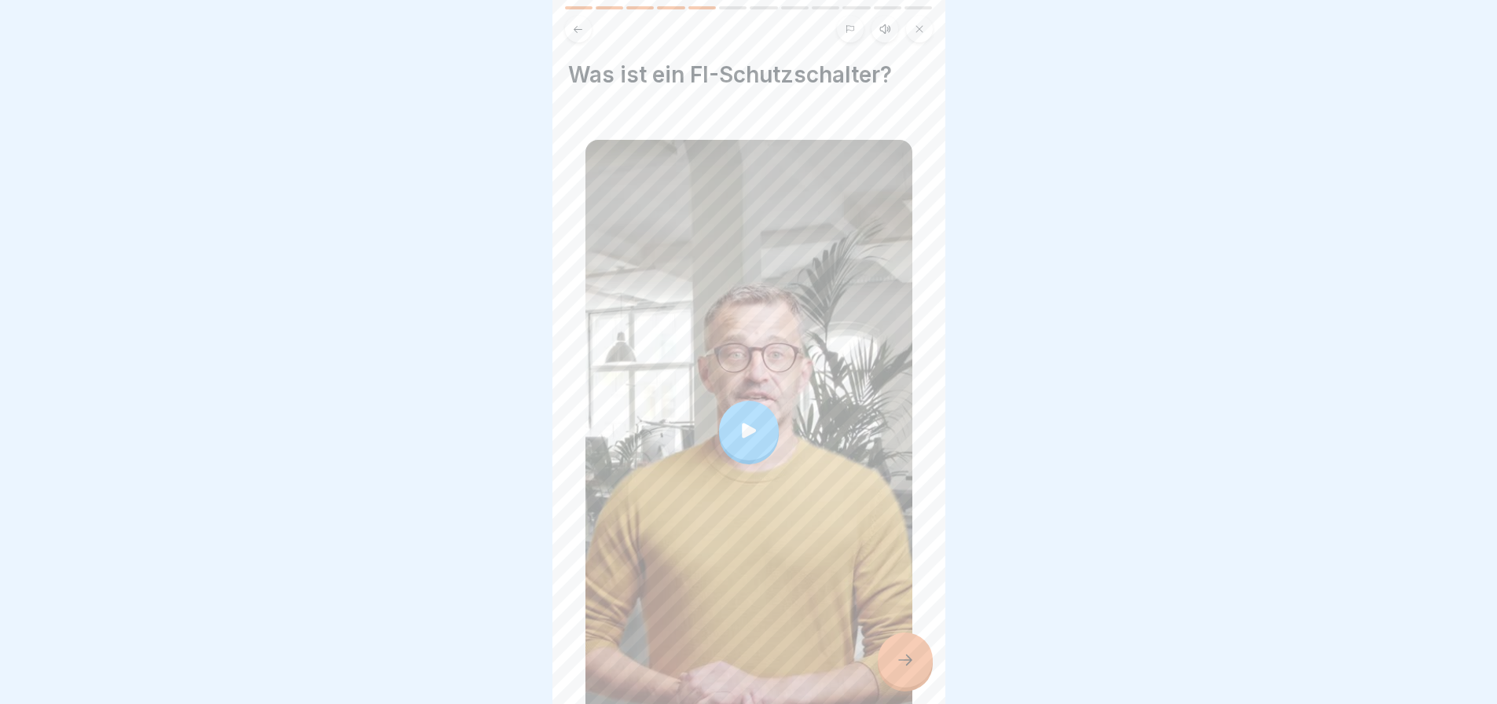
click at [743, 428] on icon at bounding box center [749, 431] width 22 height 22
click at [905, 670] on icon at bounding box center [905, 660] width 19 height 19
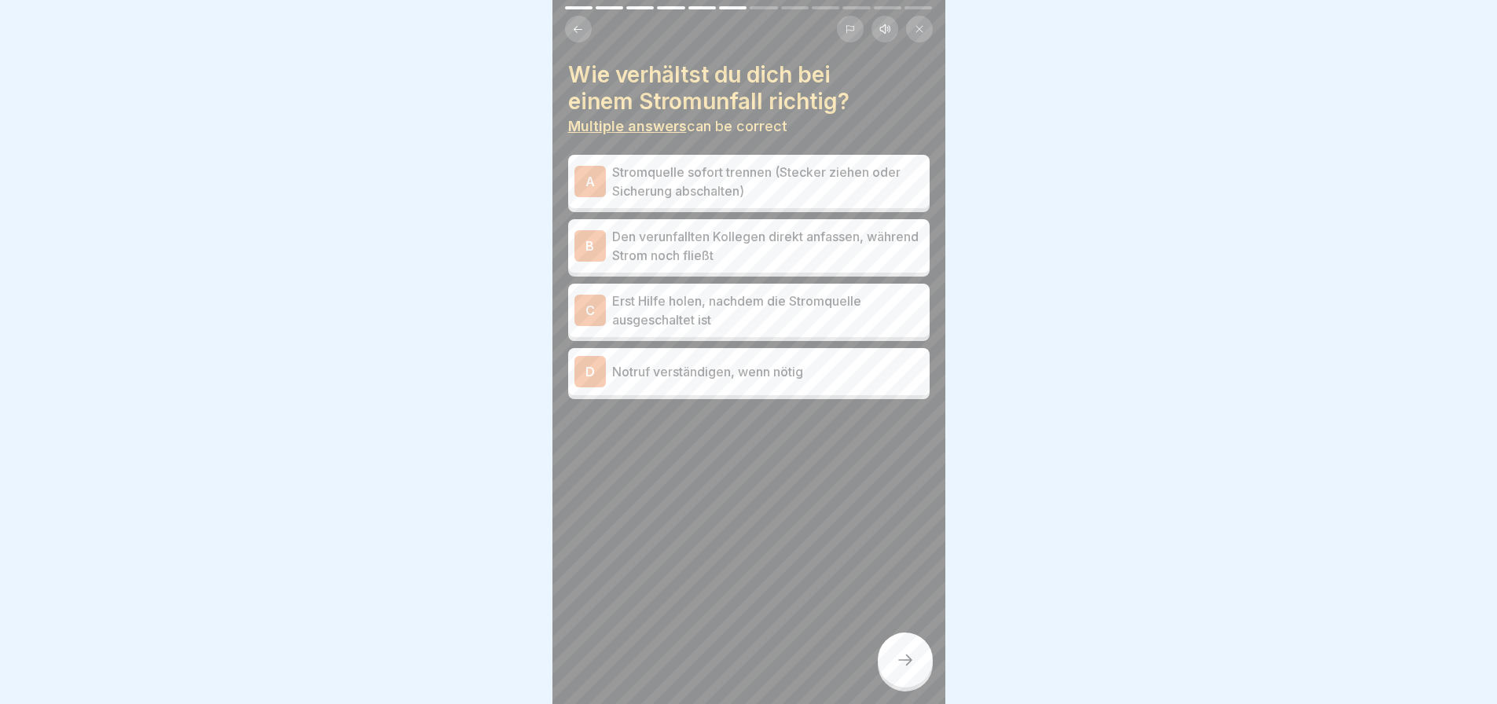
click at [883, 186] on p "Stromquelle sofort trennen (Stecker ziehen oder Sicherung abschalten)" at bounding box center [767, 182] width 311 height 38
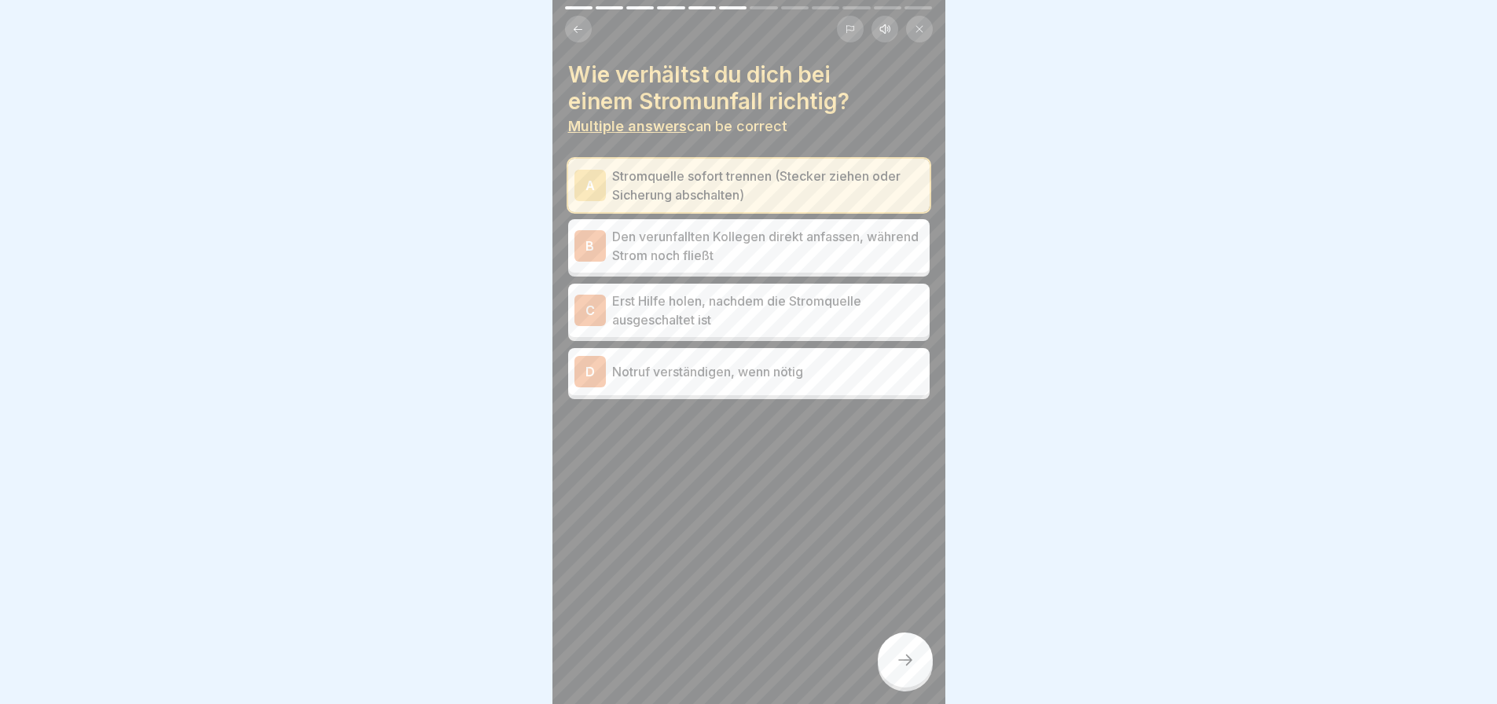
click at [909, 666] on icon at bounding box center [905, 660] width 14 height 11
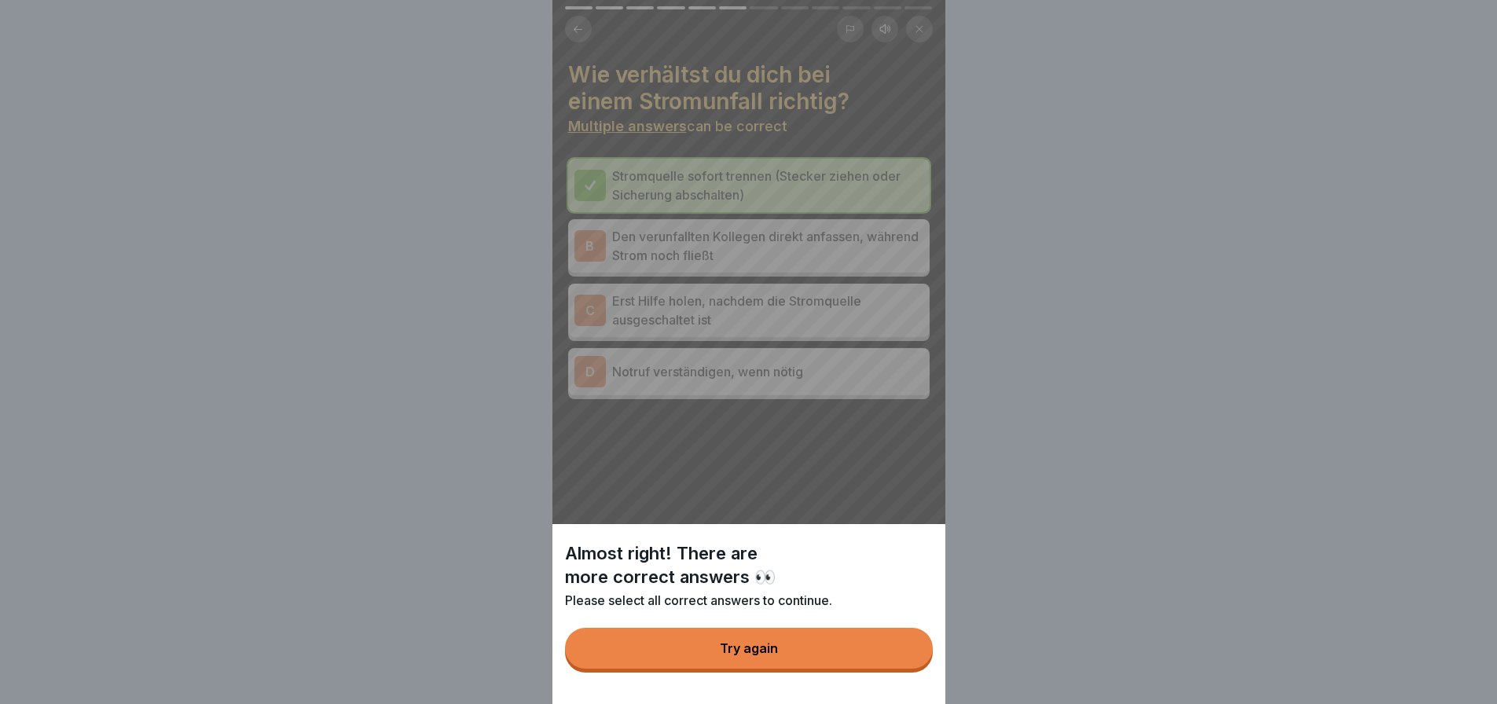
click at [791, 380] on div "Almost right! There are more correct answers 👀 Please select all correct answer…" at bounding box center [749, 352] width 393 height 704
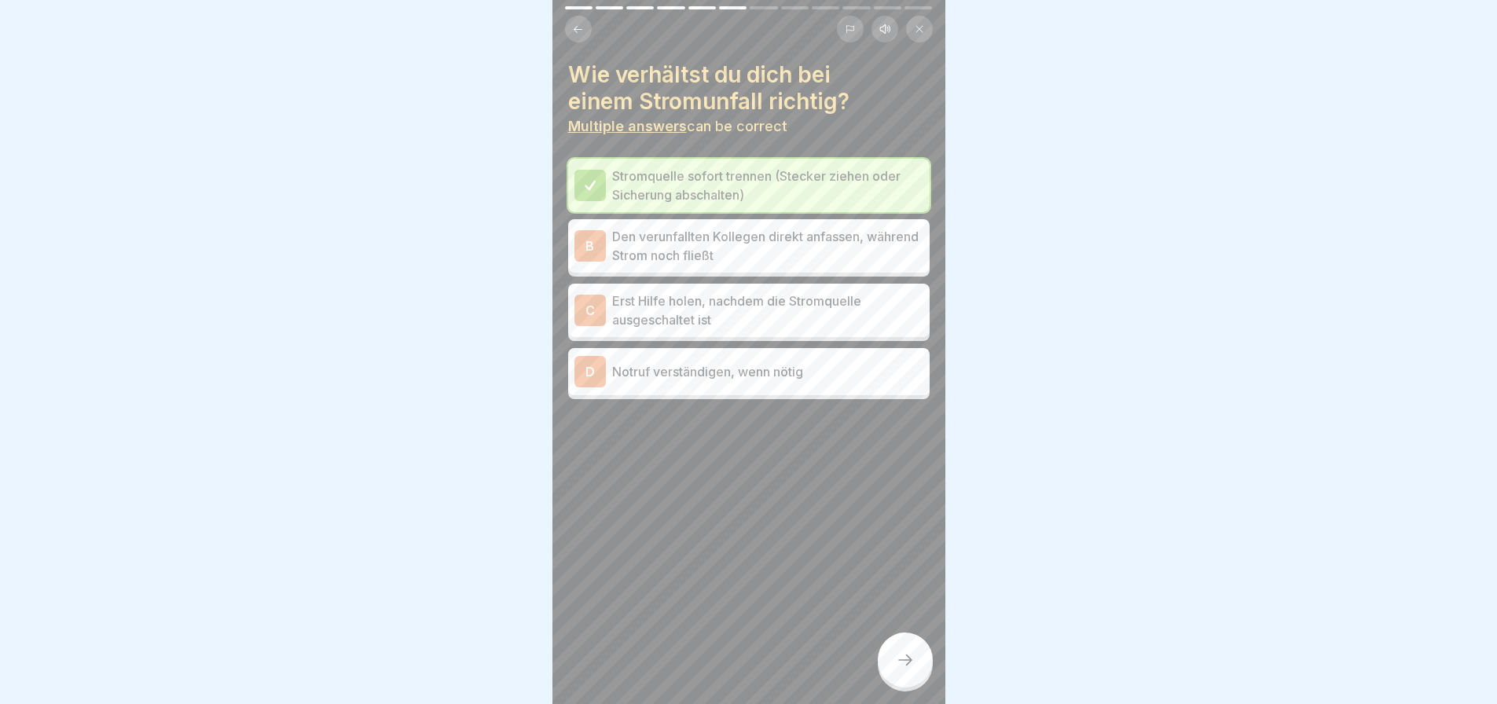
click at [772, 374] on p "Notruf verständigen, wenn nötig" at bounding box center [767, 371] width 311 height 19
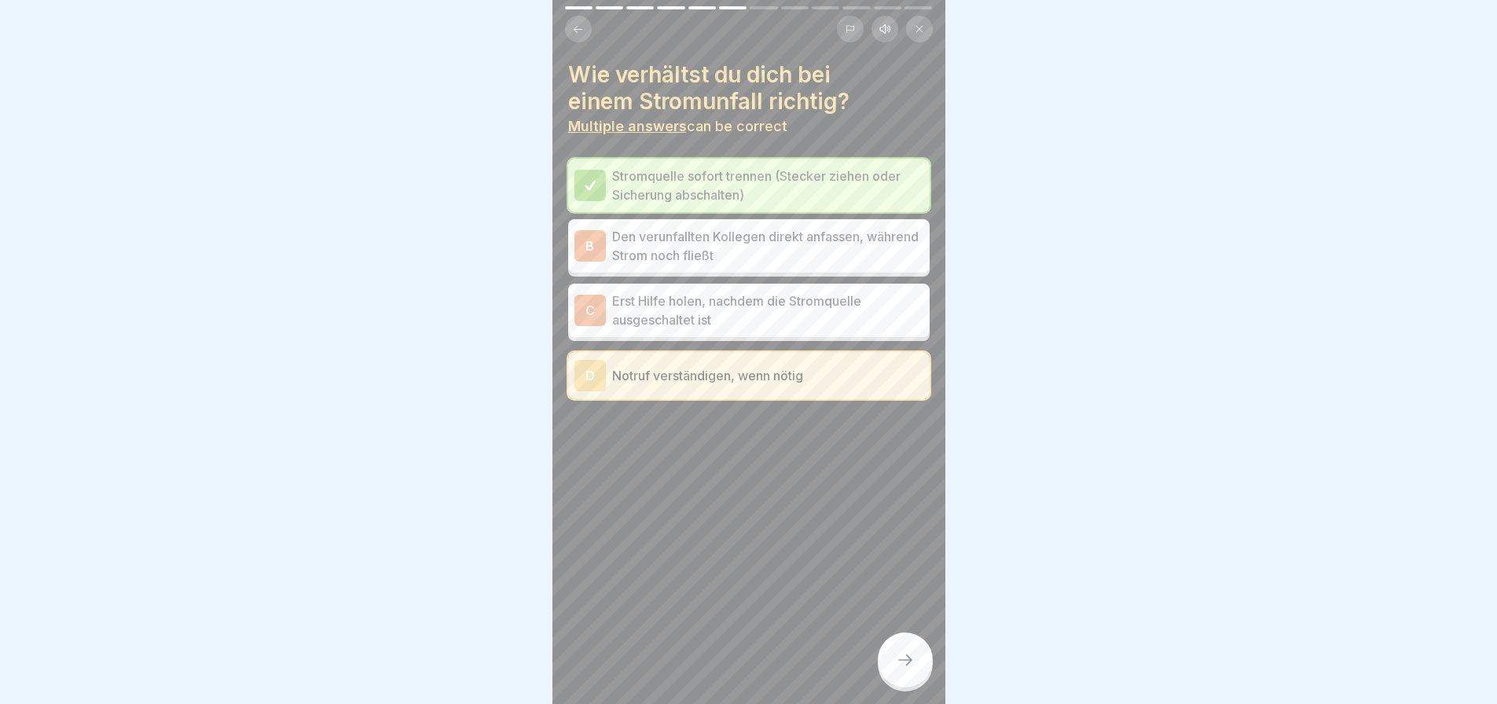
click at [905, 682] on div at bounding box center [905, 660] width 55 height 55
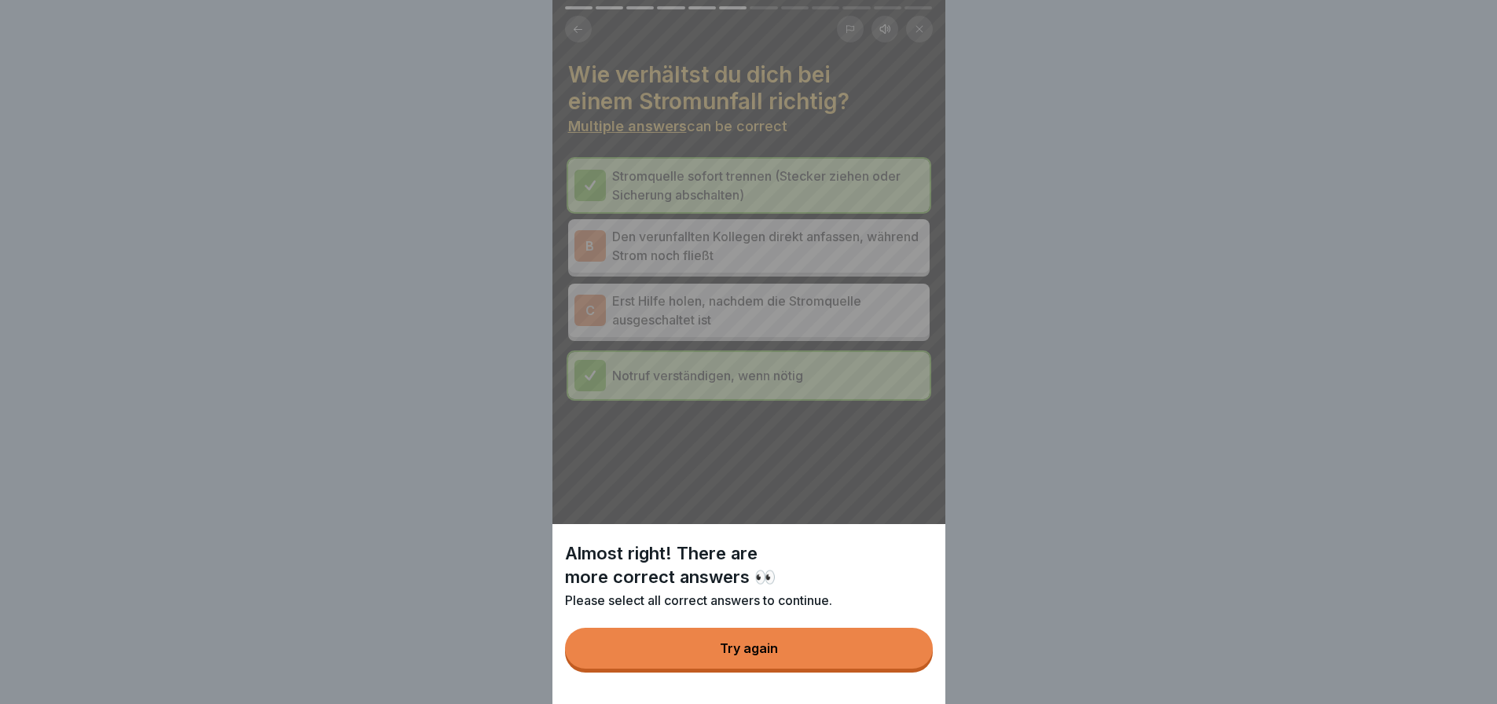
click at [873, 658] on button "Try again" at bounding box center [749, 648] width 368 height 41
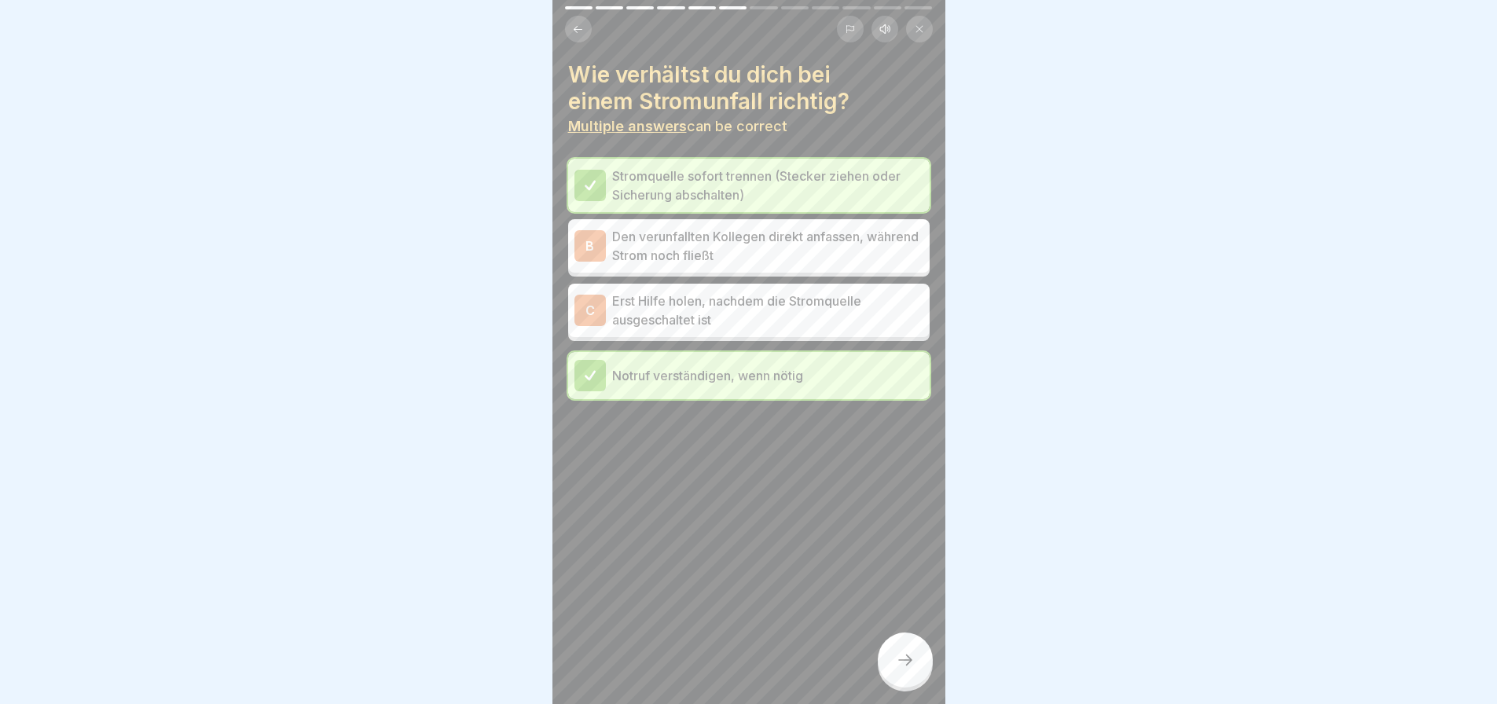
click at [715, 324] on p "Erst Hilfe holen, nachdem die Stromquelle ausgeschaltet ist" at bounding box center [767, 311] width 311 height 38
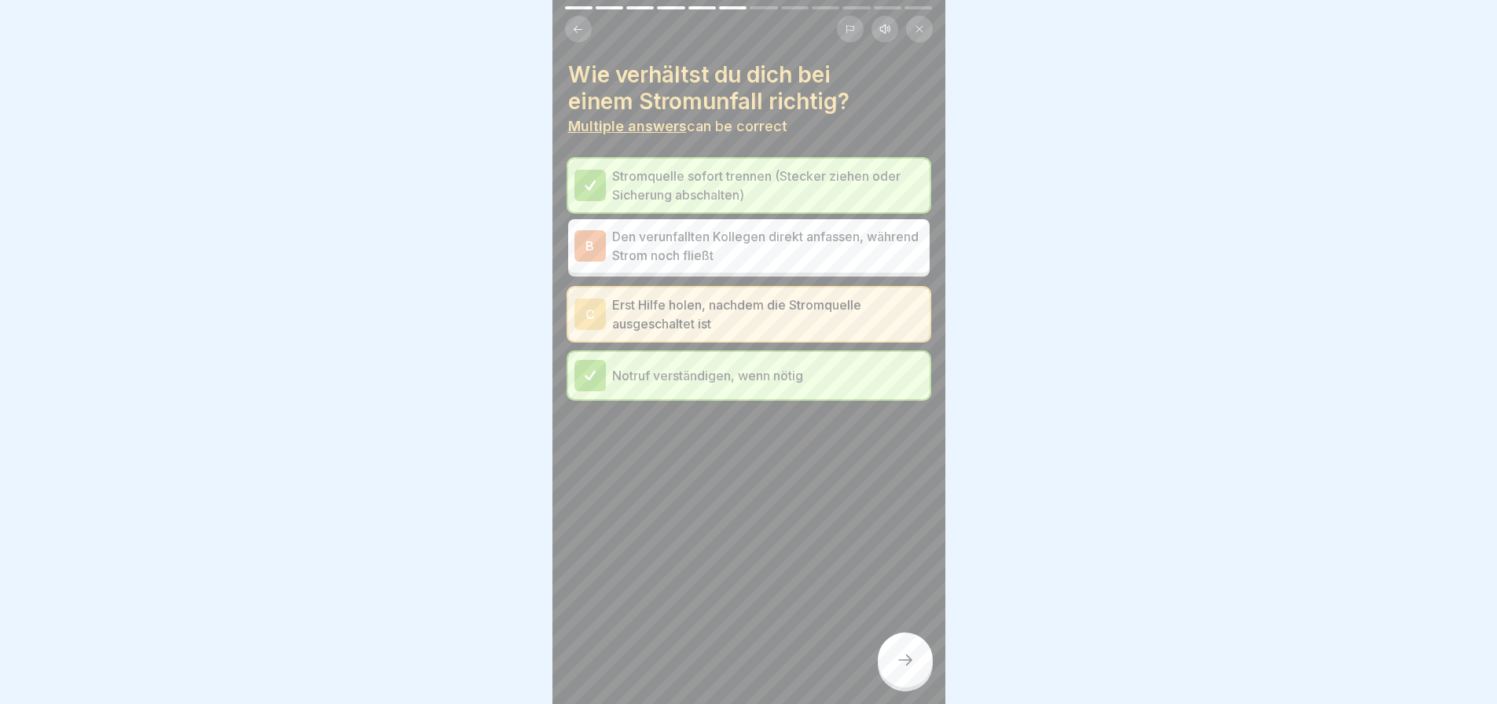
click at [901, 670] on icon at bounding box center [905, 660] width 19 height 19
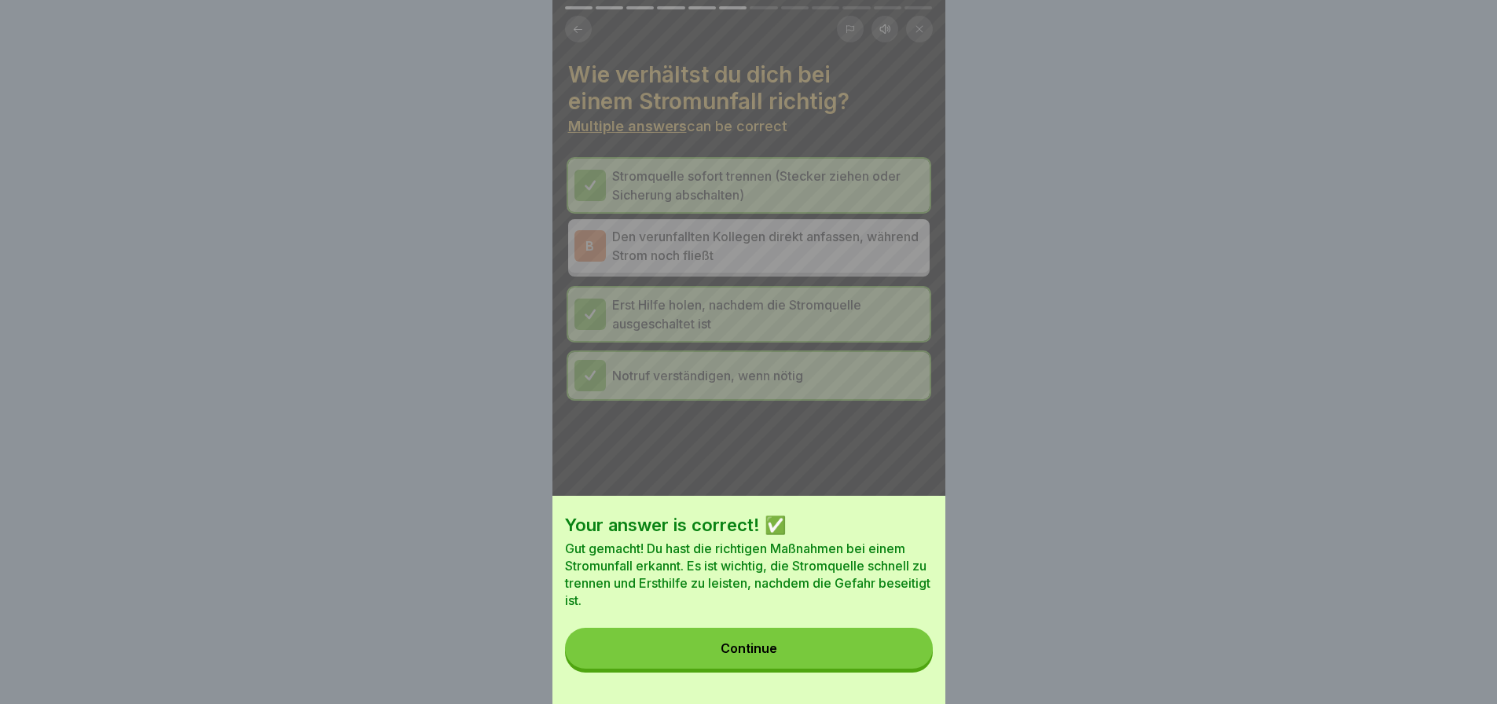
click at [748, 655] on div "Continue" at bounding box center [749, 648] width 57 height 14
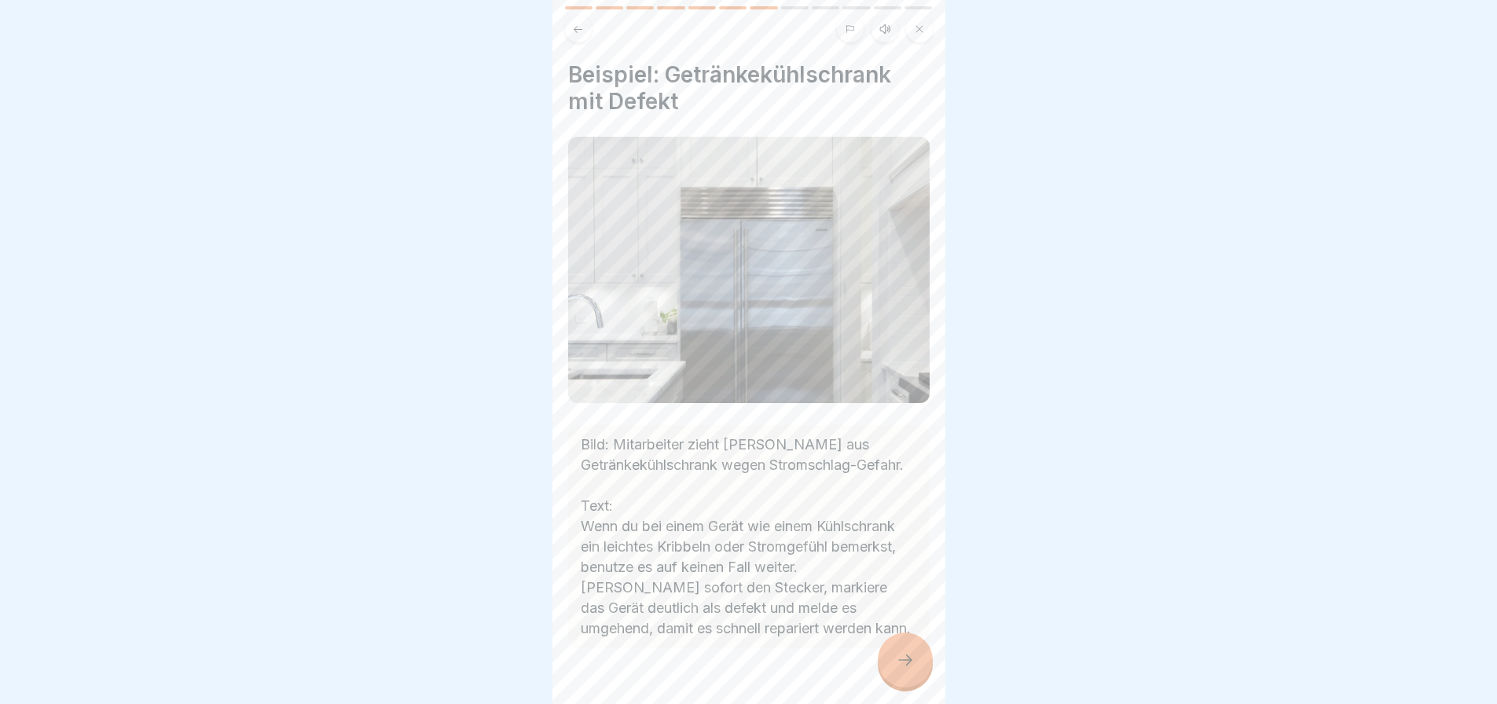
click at [898, 684] on div at bounding box center [905, 660] width 55 height 55
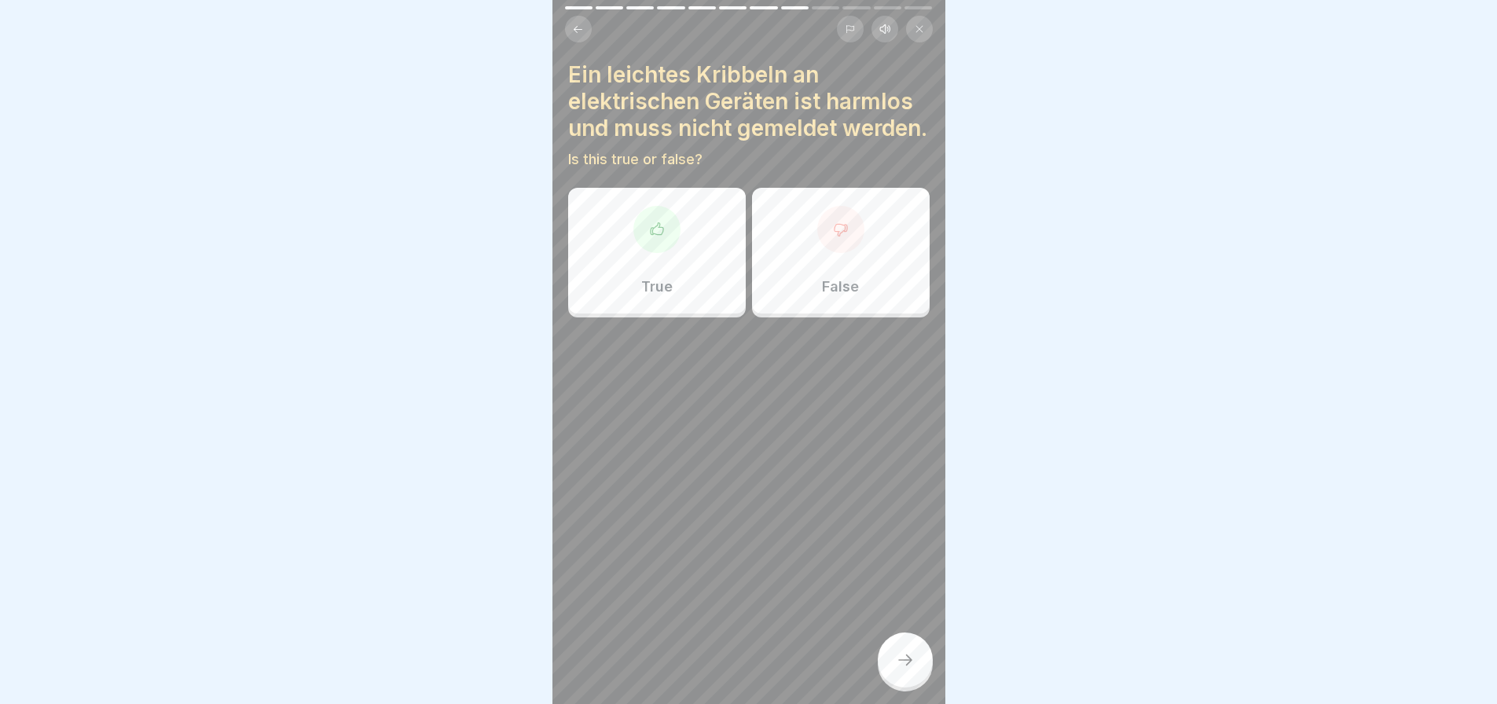
click at [844, 253] on div at bounding box center [840, 229] width 47 height 47
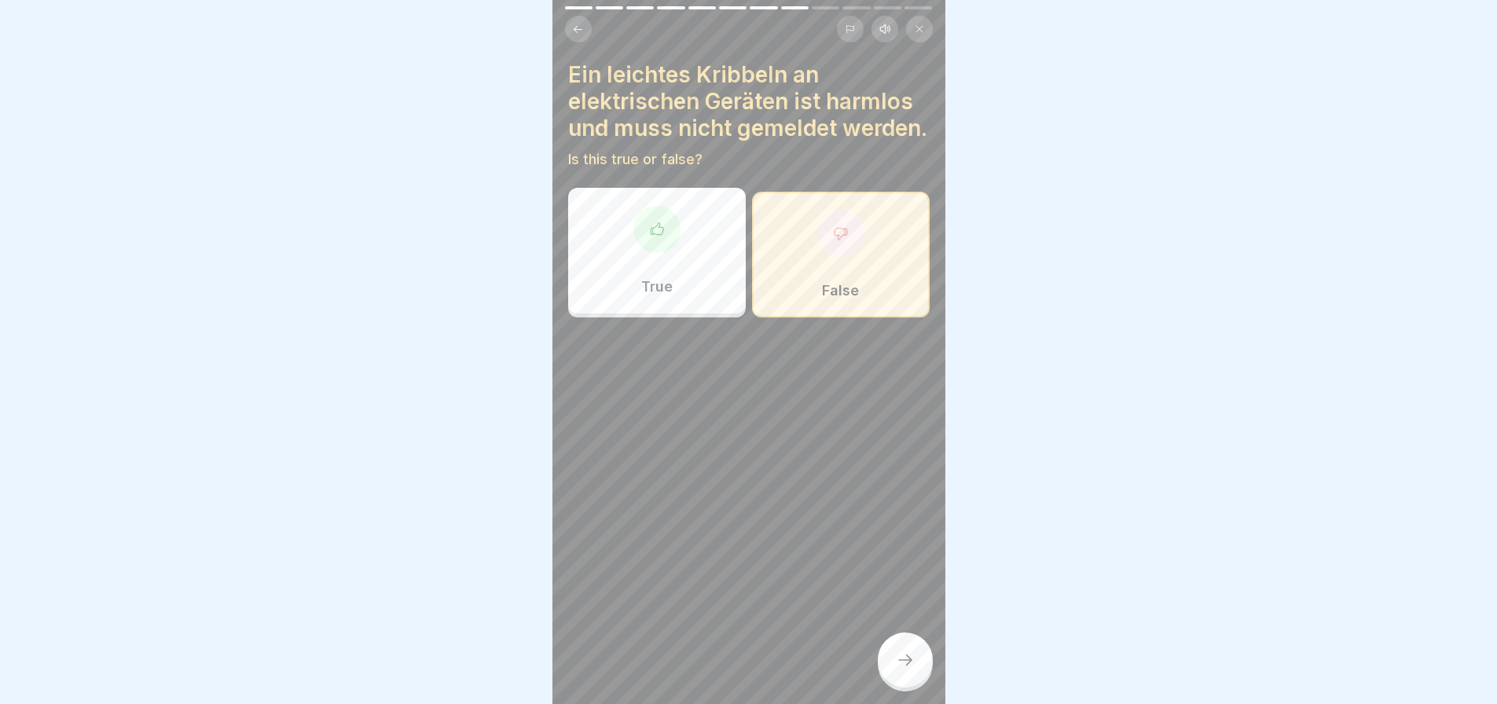
click at [901, 662] on div at bounding box center [905, 660] width 55 height 55
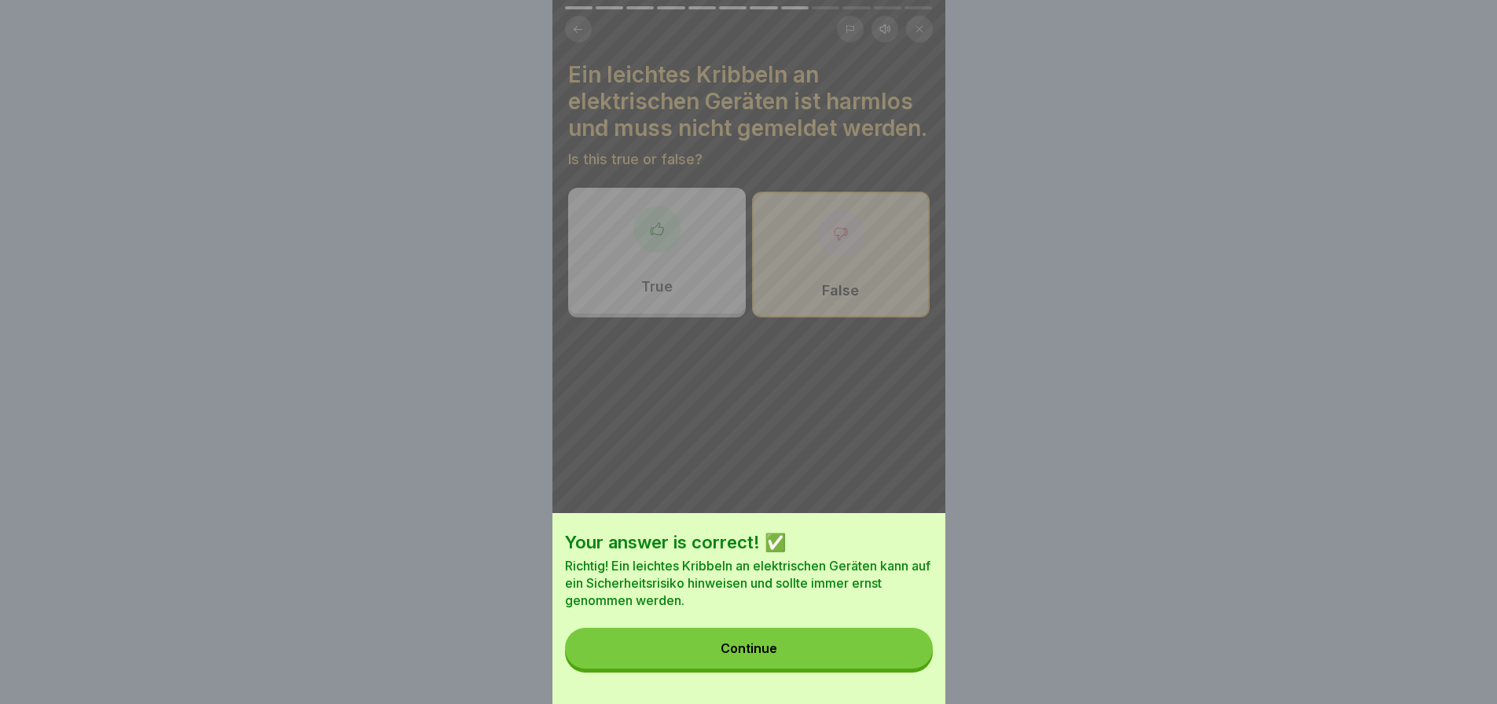
click at [891, 659] on button "Continue" at bounding box center [749, 648] width 368 height 41
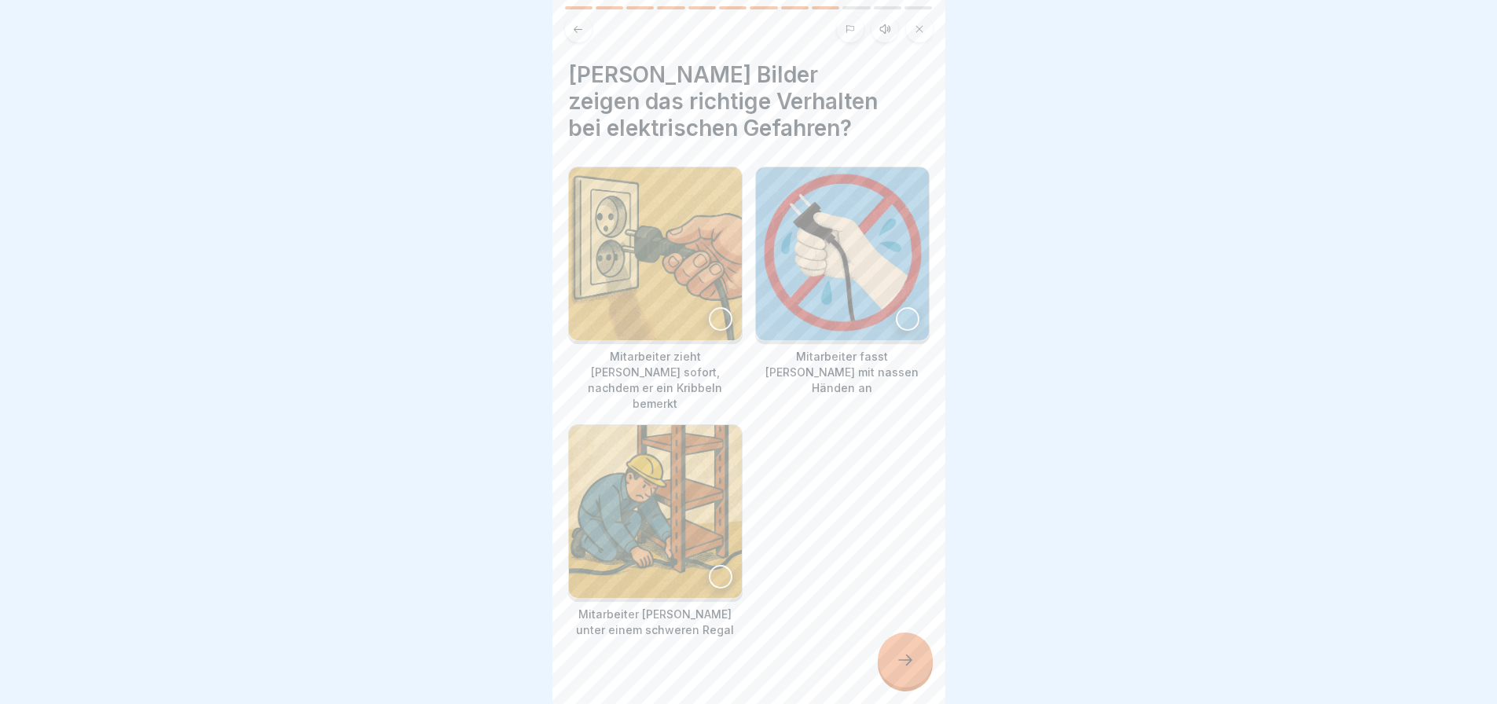
click at [709, 309] on div at bounding box center [721, 319] width 24 height 24
click at [716, 565] on div at bounding box center [721, 577] width 24 height 24
click at [902, 662] on div at bounding box center [905, 660] width 55 height 55
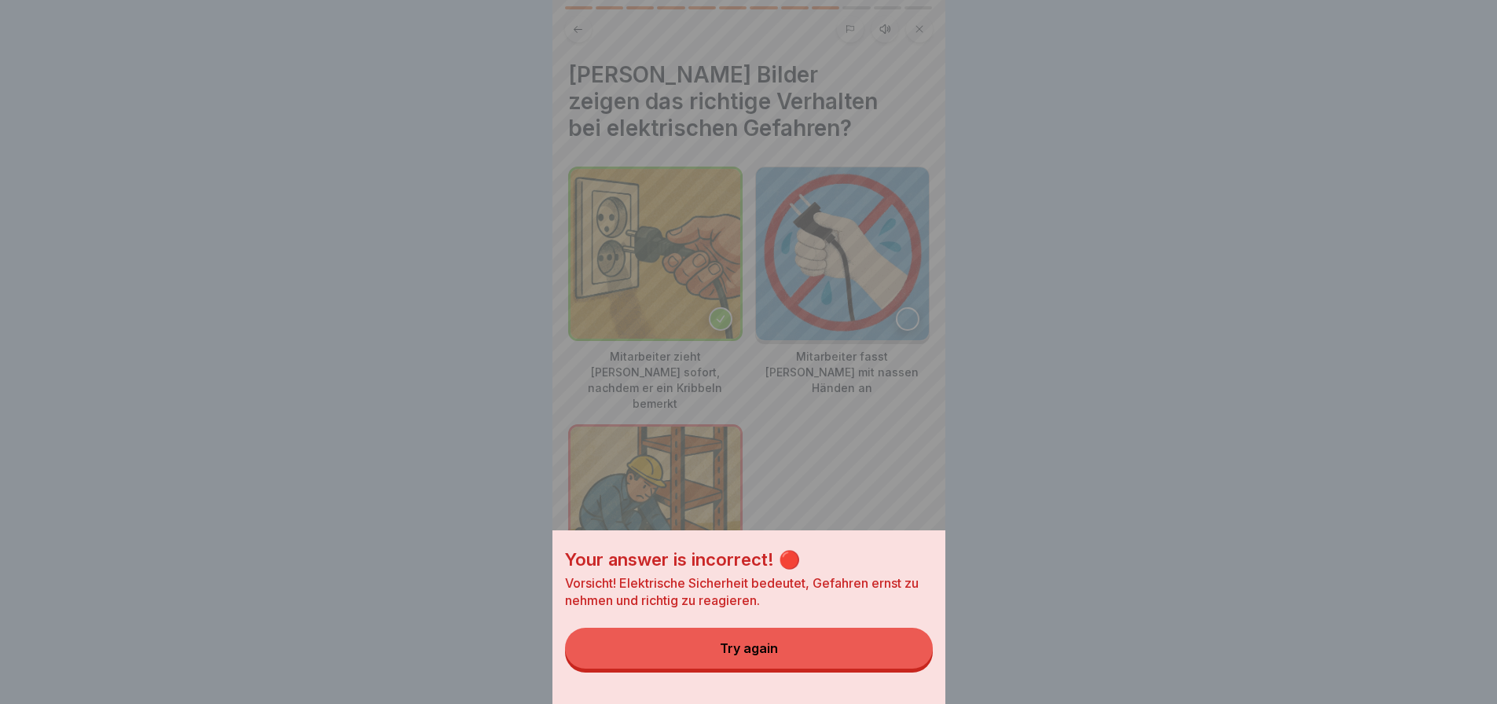
click at [797, 644] on button "Try again" at bounding box center [749, 648] width 368 height 41
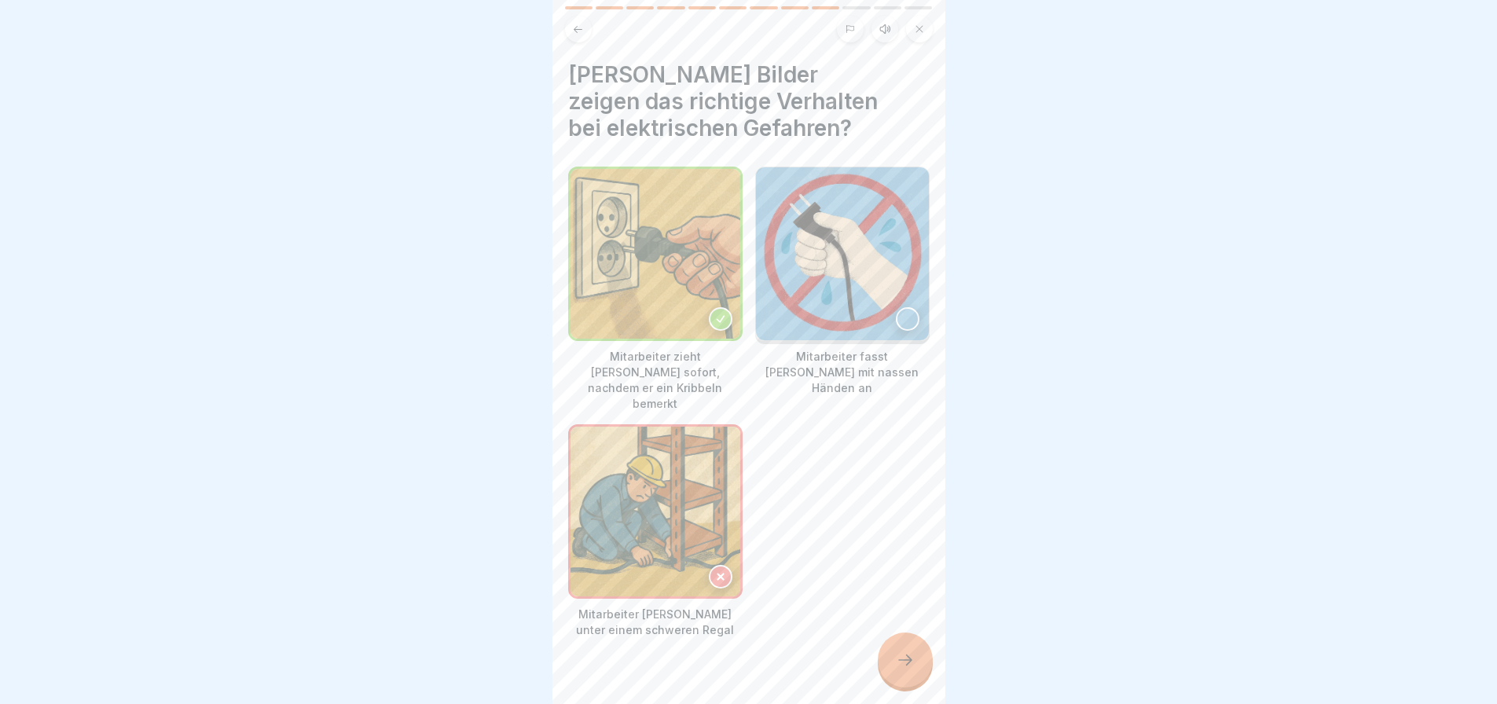
click at [709, 310] on div at bounding box center [721, 319] width 24 height 24
click at [910, 655] on div at bounding box center [905, 660] width 55 height 55
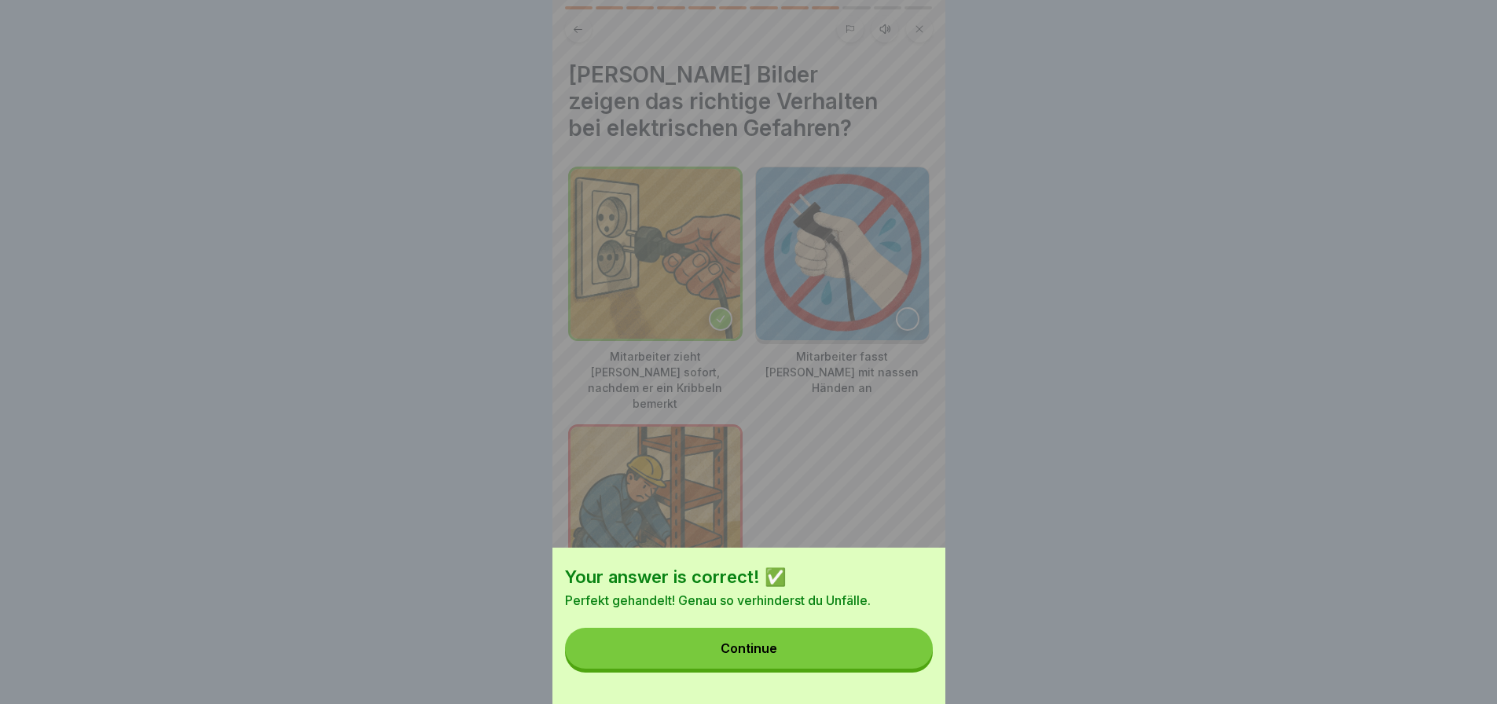
click at [849, 669] on button "Continue" at bounding box center [749, 648] width 368 height 41
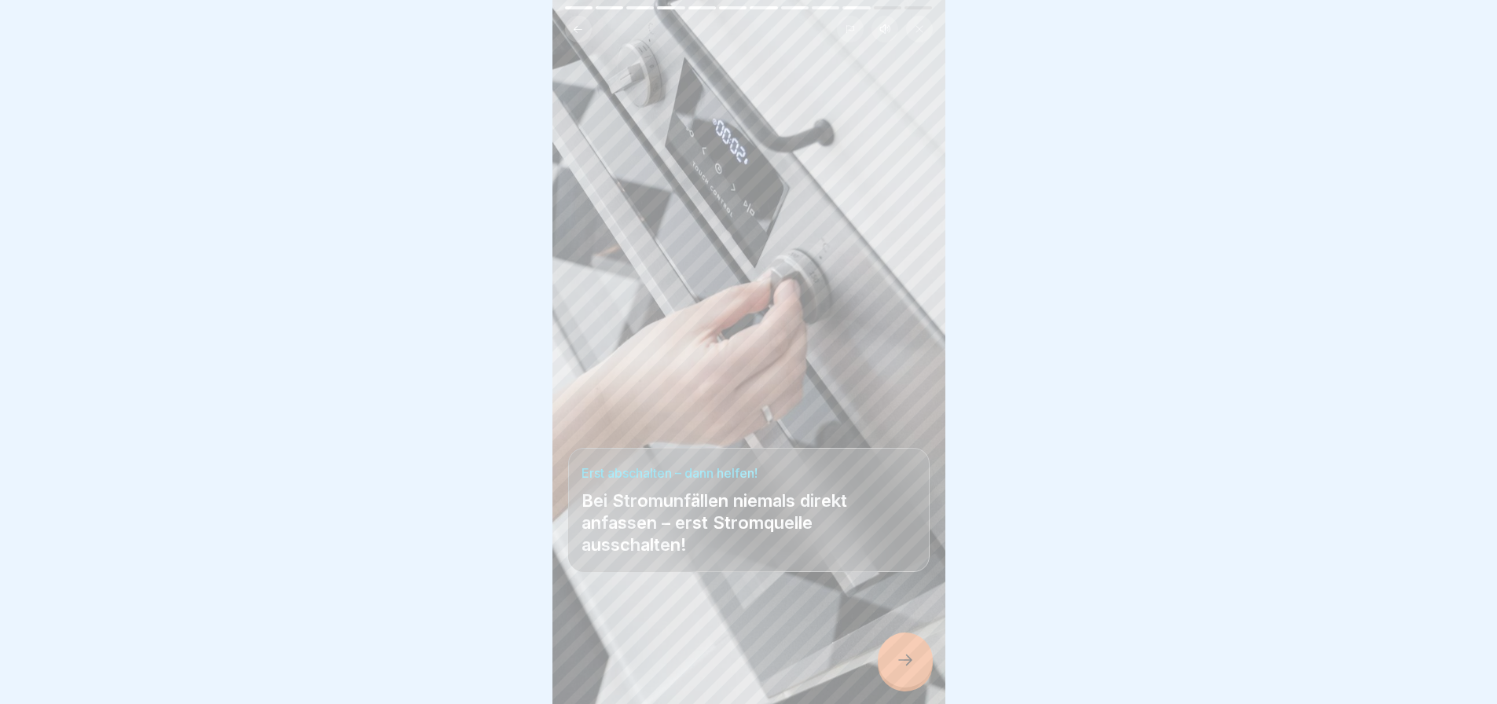
click at [913, 670] on icon at bounding box center [905, 660] width 19 height 19
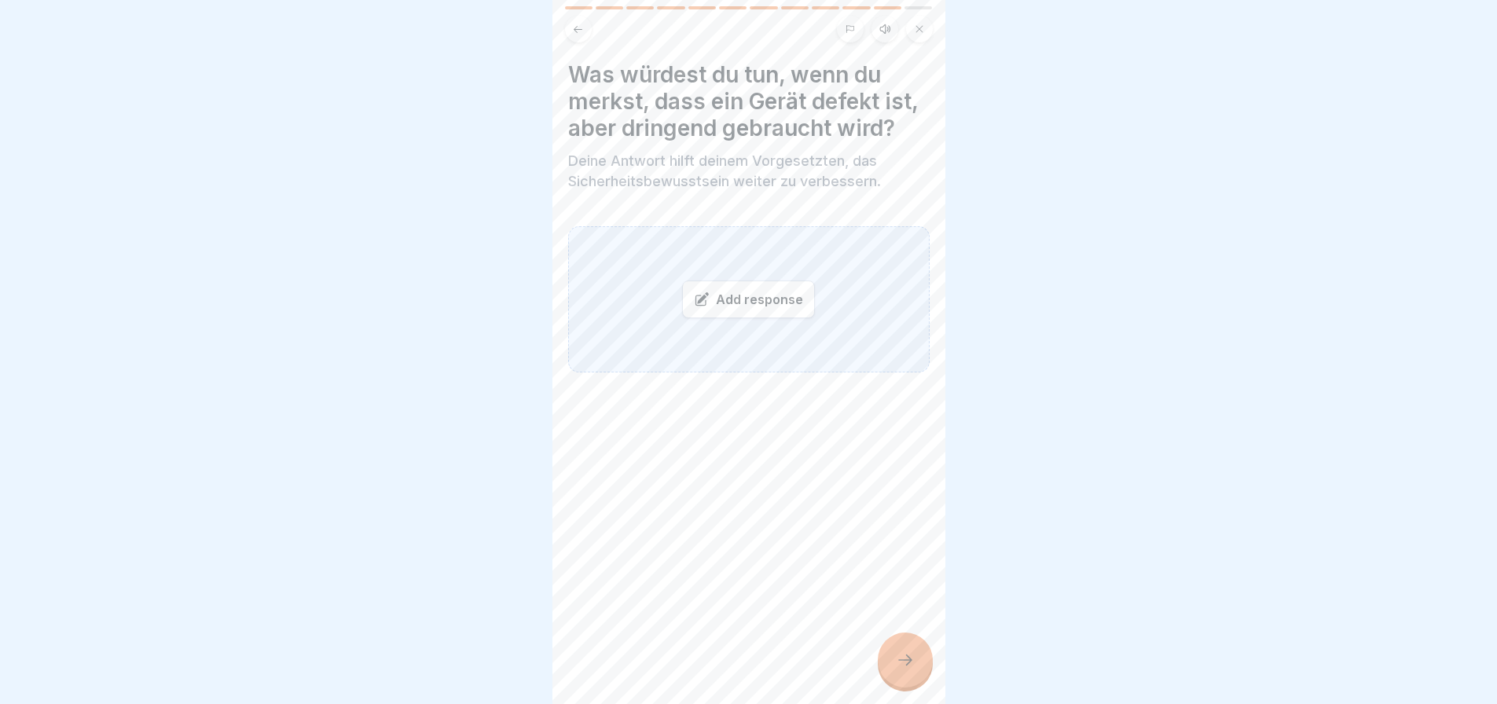
click at [767, 318] on div "Add response" at bounding box center [748, 300] width 133 height 38
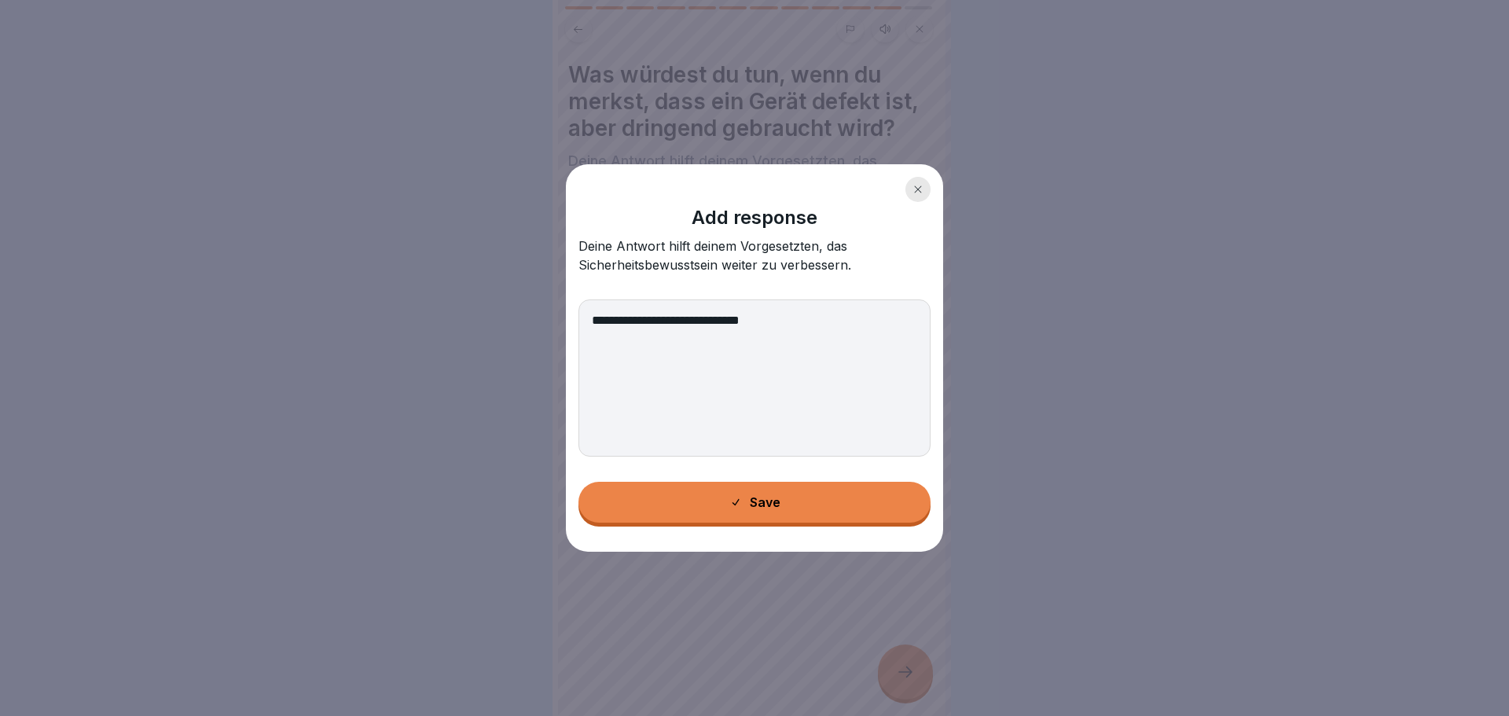
type textarea "**********"
click at [739, 499] on icon at bounding box center [735, 502] width 13 height 13
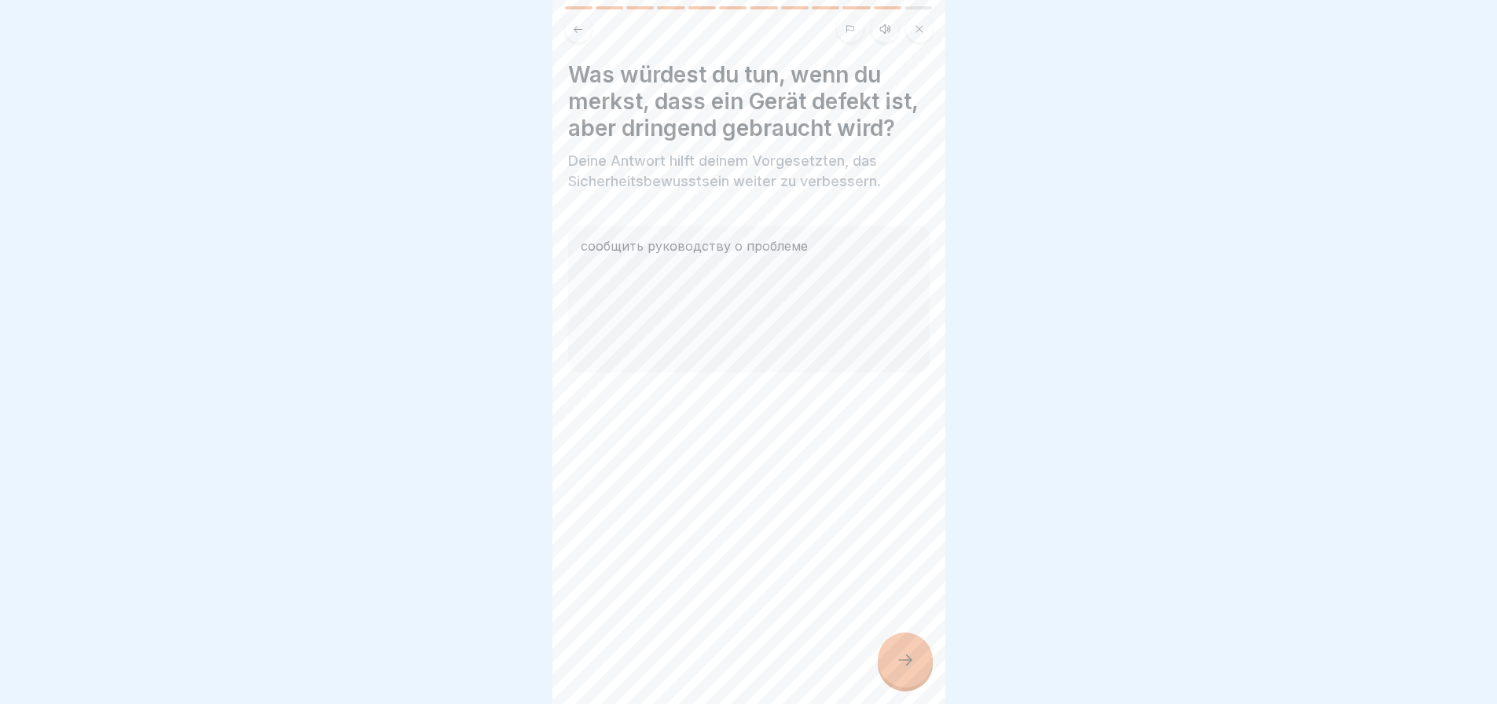
click at [894, 681] on div at bounding box center [905, 660] width 55 height 55
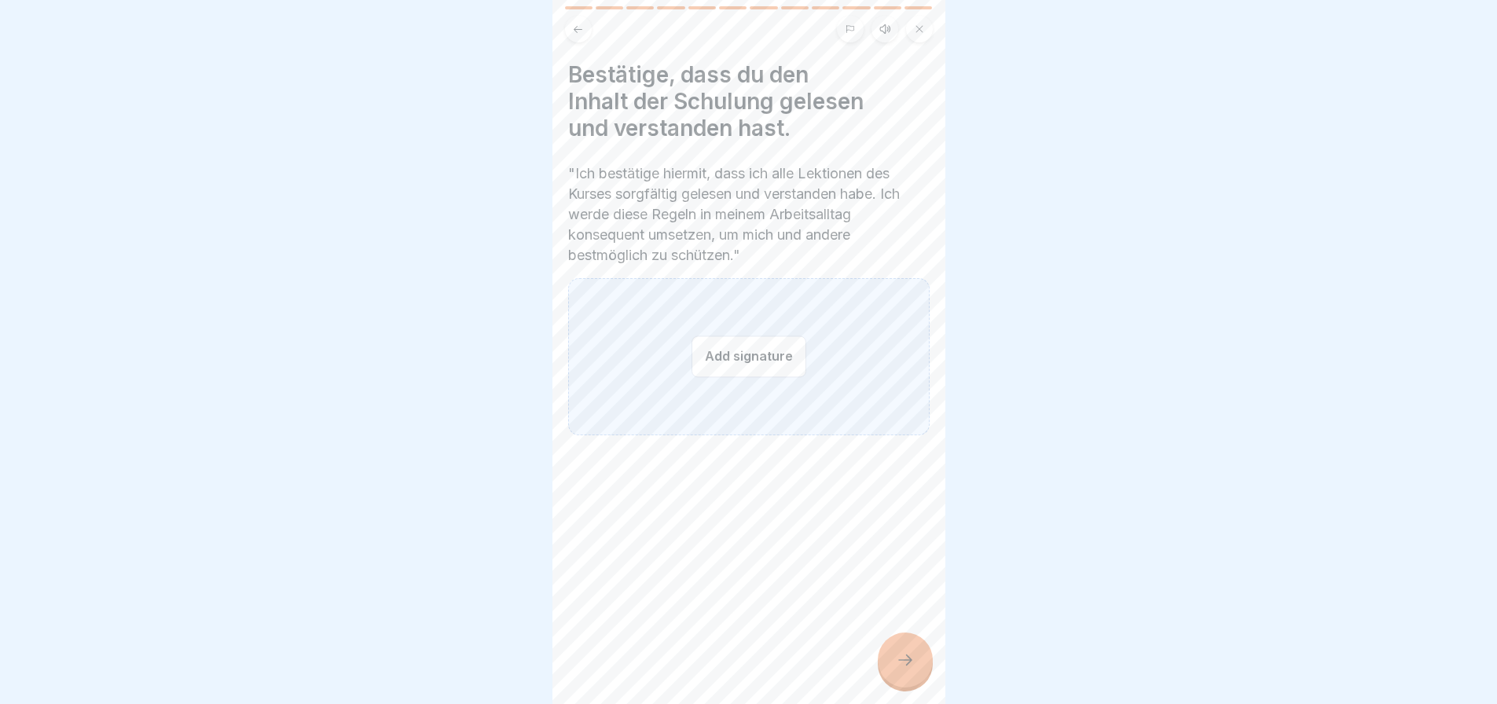
click at [756, 351] on button "Add signature" at bounding box center [749, 357] width 115 height 42
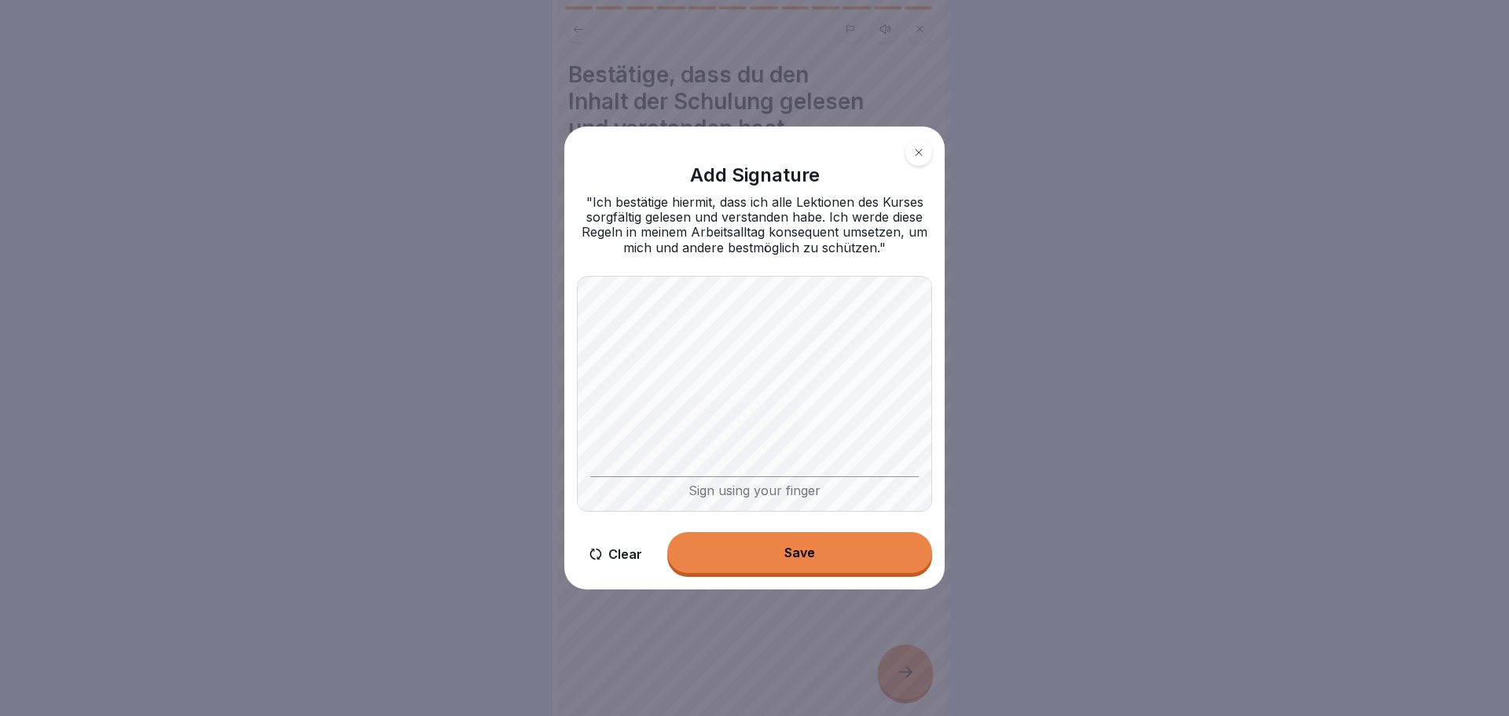
click at [982, 413] on body "[PERSON_NAME] Arbeiten 12 Steps Polish Listen Elektrische Sicherheit am Arbeits…" at bounding box center [748, 358] width 1497 height 716
click at [845, 546] on button "Save" at bounding box center [799, 552] width 265 height 41
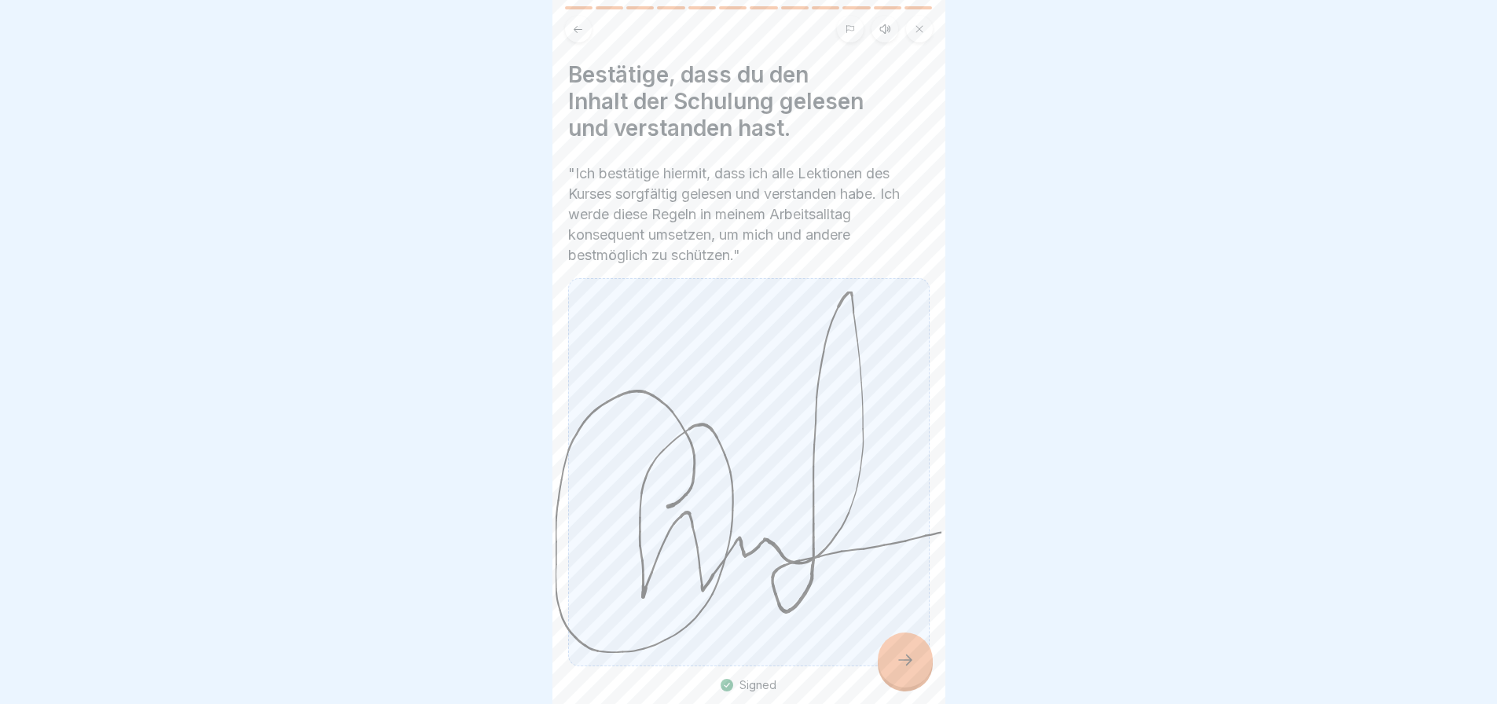
click at [915, 674] on div at bounding box center [905, 660] width 55 height 55
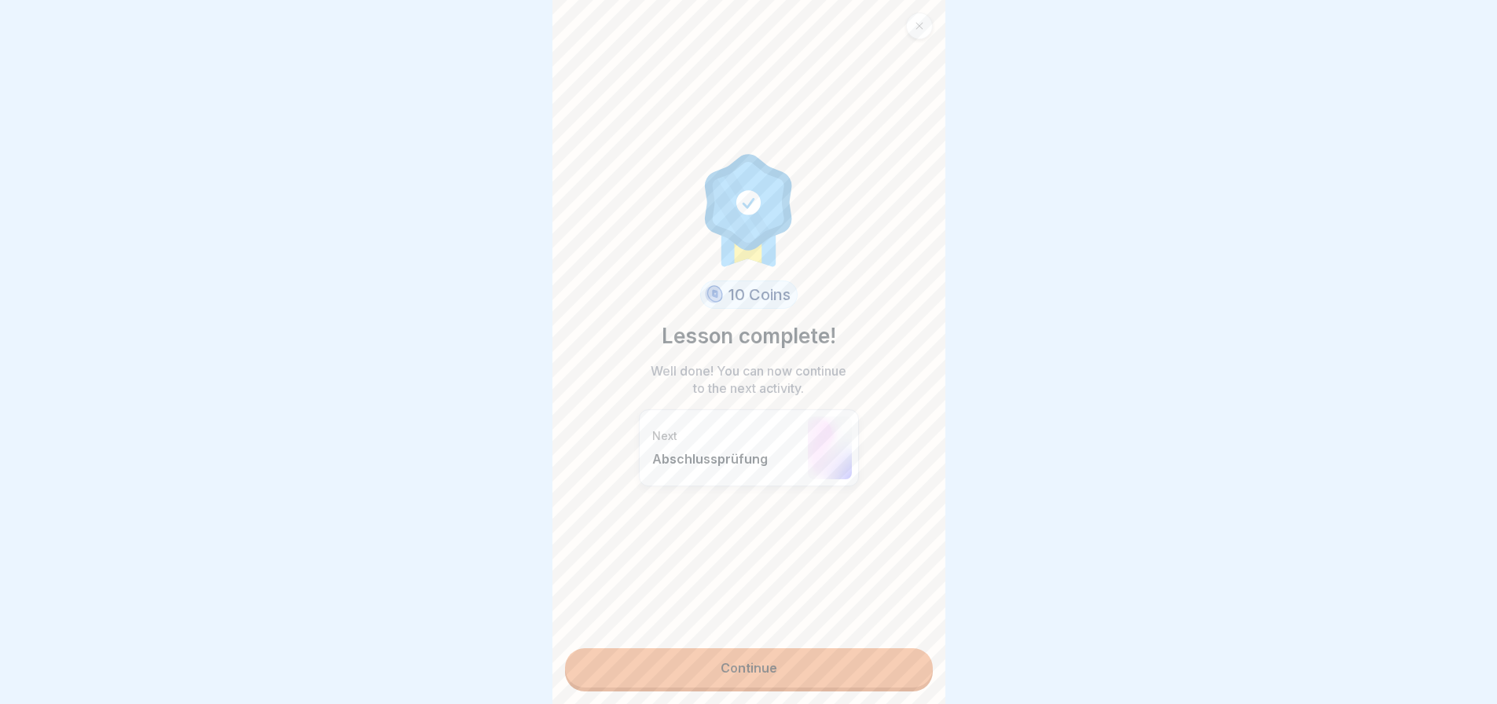
click at [714, 682] on link "Continue" at bounding box center [749, 667] width 368 height 39
click at [806, 669] on link "Continue" at bounding box center [749, 667] width 368 height 39
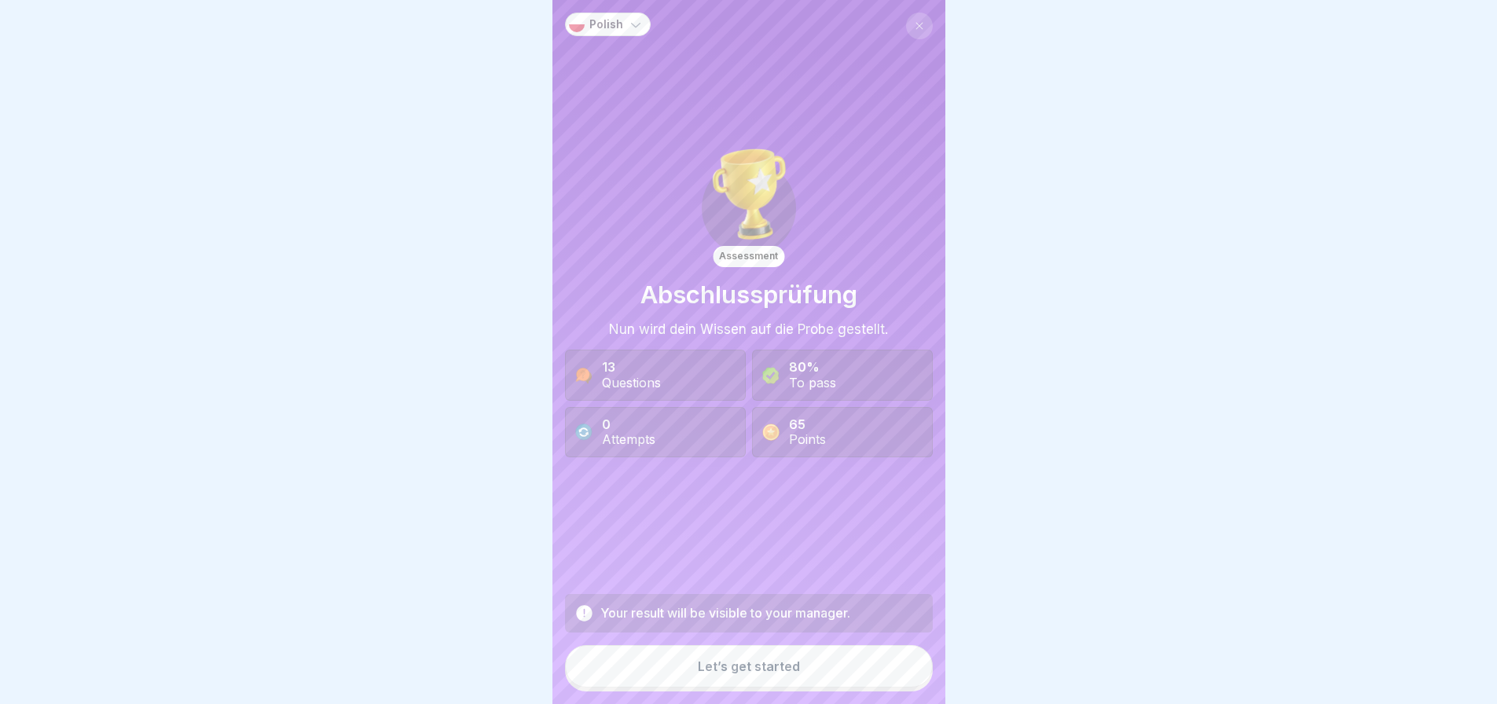
scroll to position [12, 0]
click at [778, 677] on button "Let’s get started" at bounding box center [749, 666] width 368 height 42
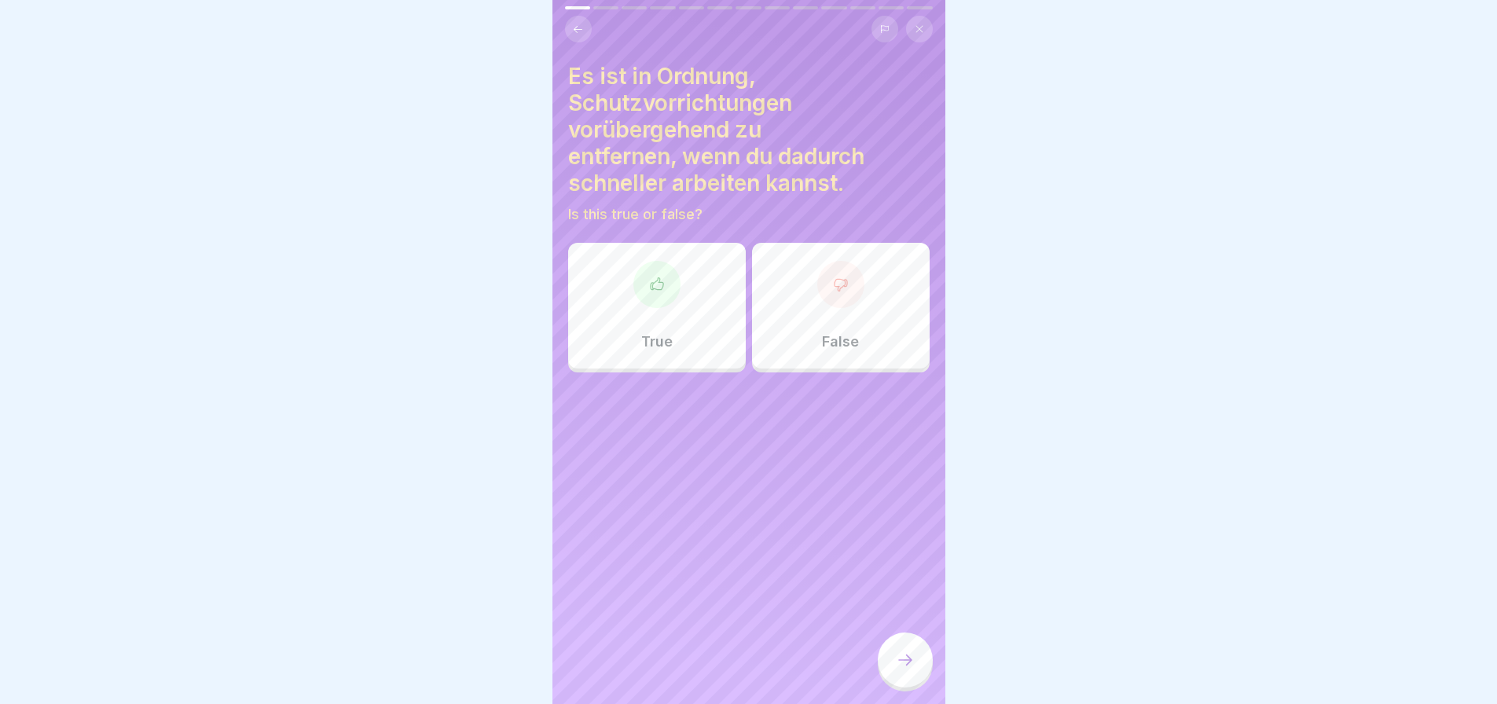
click at [821, 303] on div "False" at bounding box center [841, 306] width 178 height 126
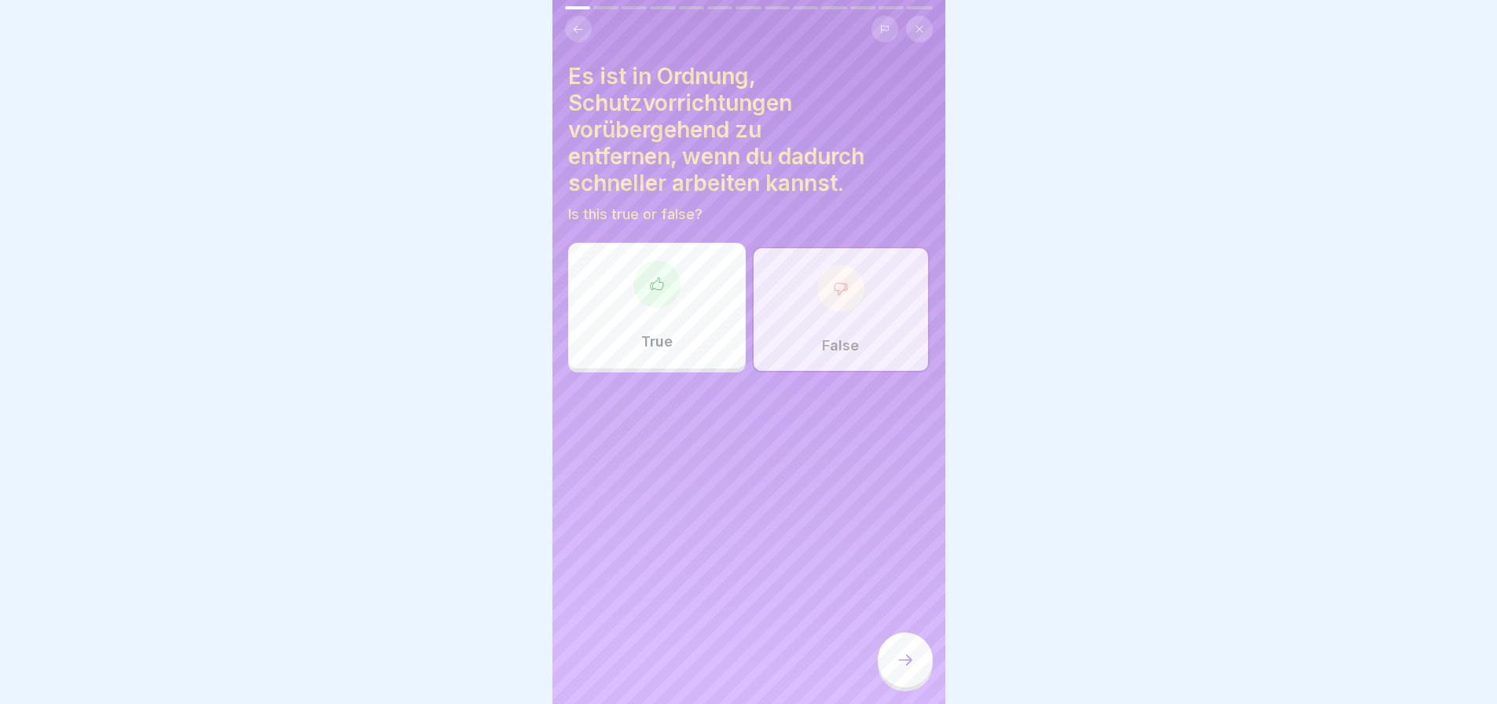
click at [900, 625] on div "Es ist in Ordnung, Schutzvorrichtungen vorübergehend zu entfernen, wenn du dadu…" at bounding box center [749, 352] width 393 height 704
click at [907, 649] on div at bounding box center [905, 660] width 55 height 55
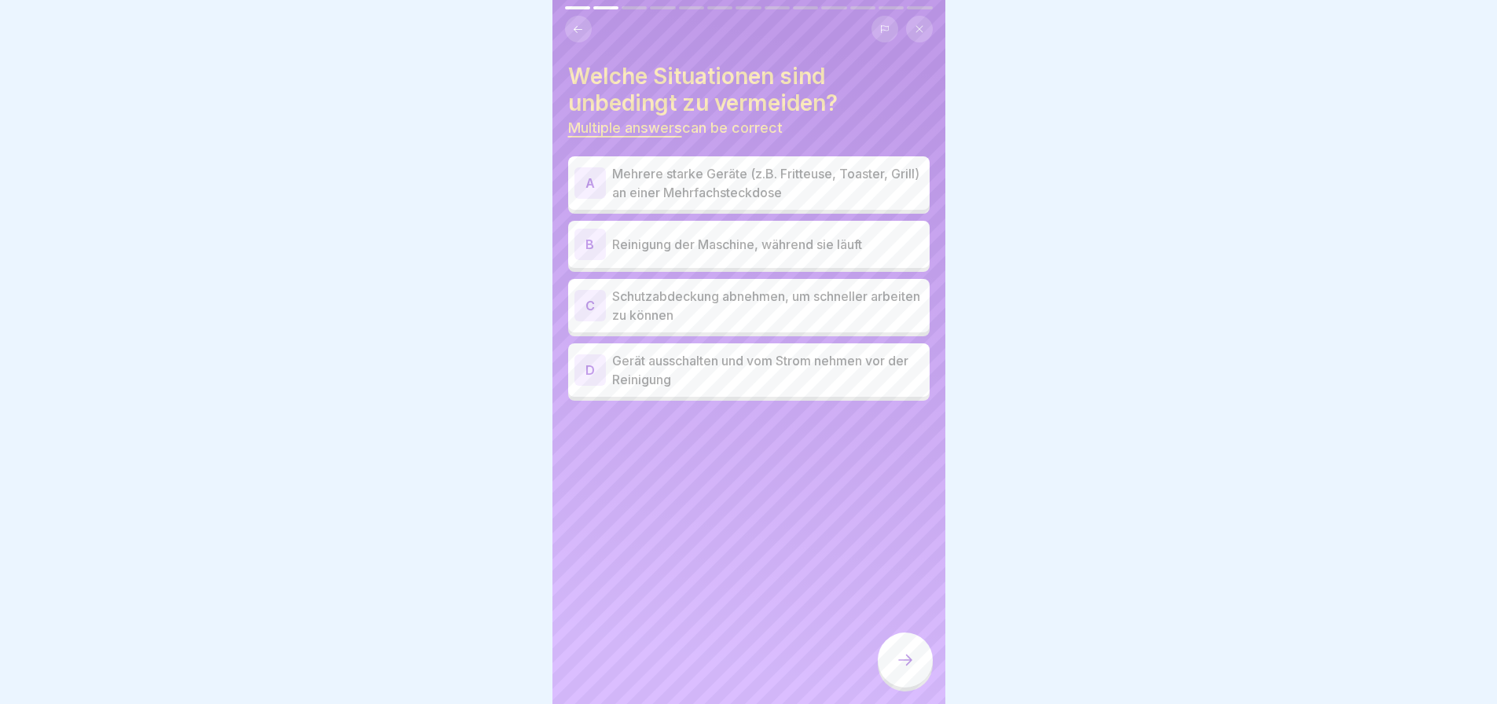
click at [762, 171] on p "Mehrere starke Geräte (z.B. Fritteuse, Toaster, Grill) an einer Mehrfachsteckdo…" at bounding box center [767, 183] width 311 height 38
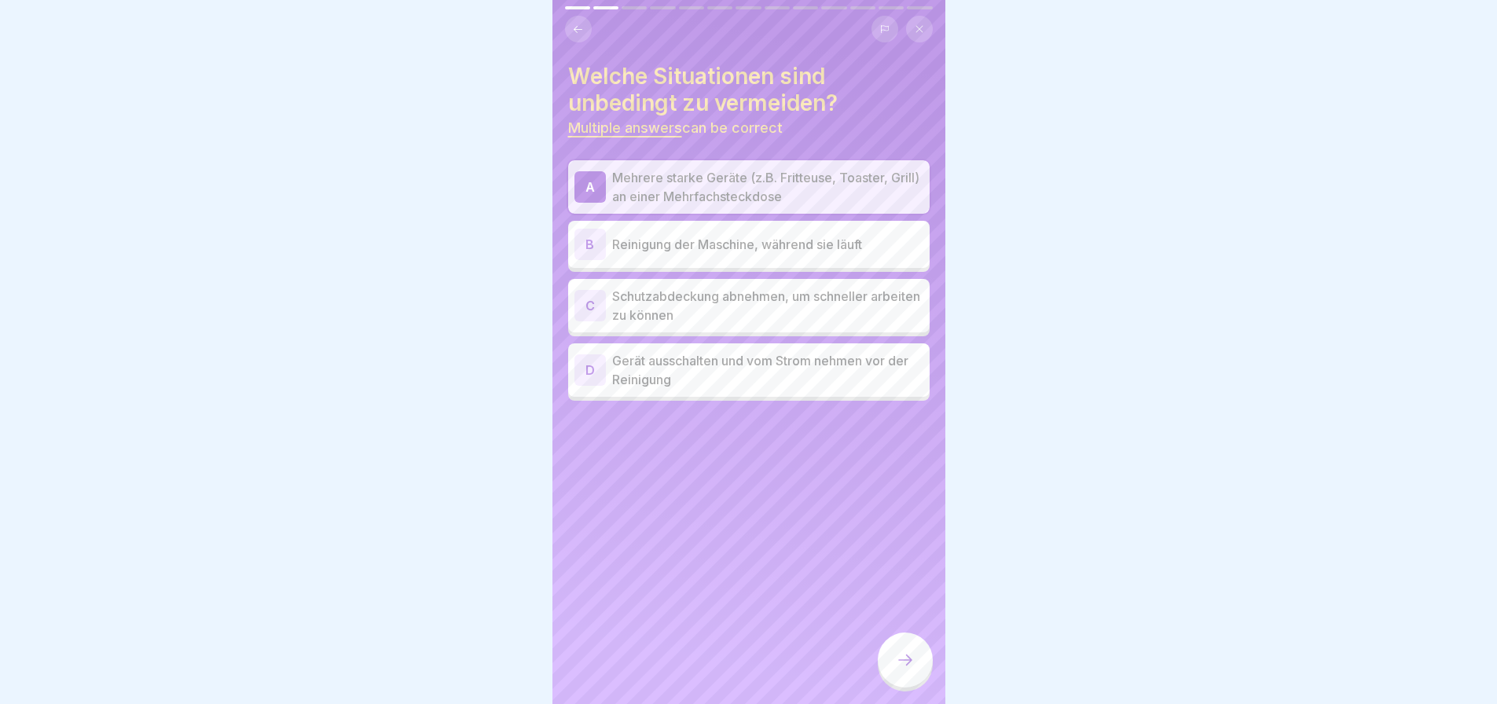
click at [783, 250] on div "B Reinigung der Maschine, während sie läuft" at bounding box center [749, 244] width 362 height 47
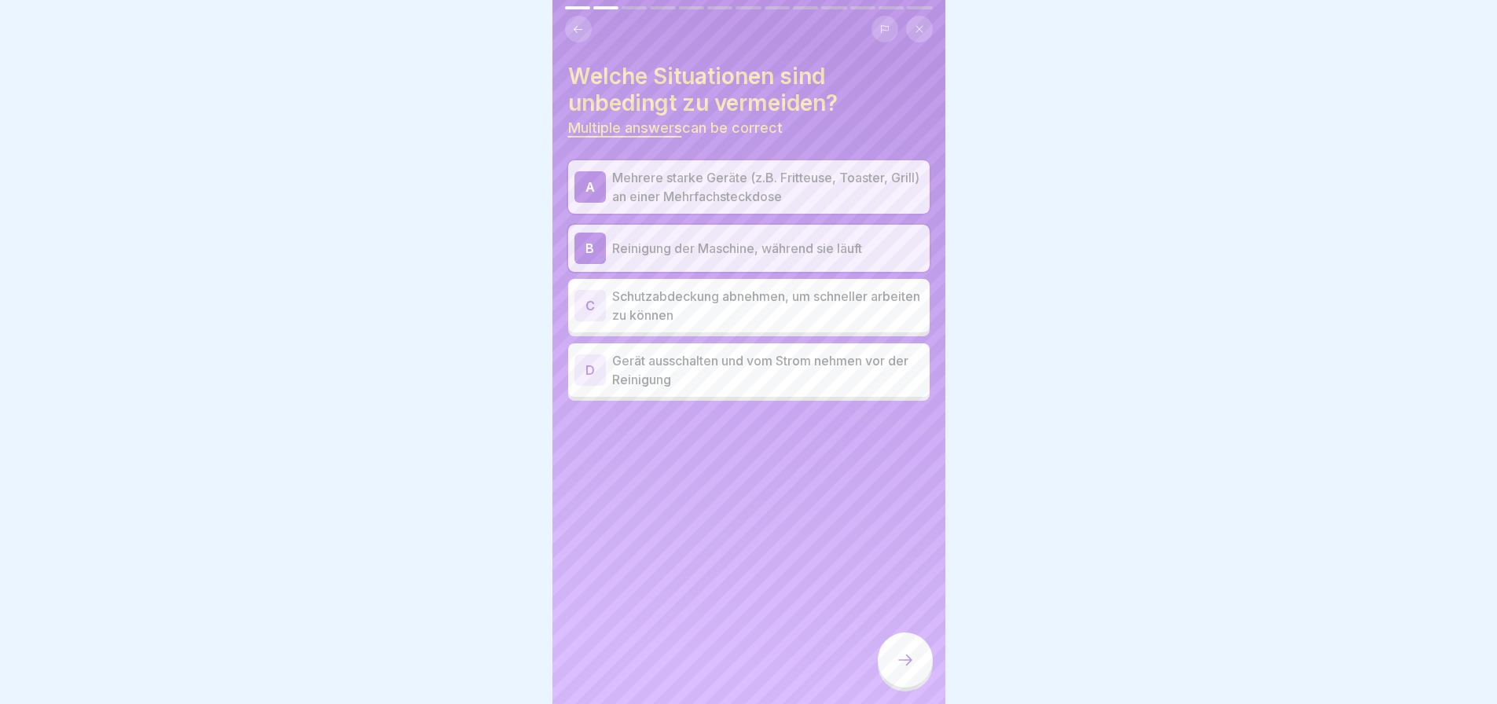
click at [795, 299] on p "Schutzabdeckung abnehmen, um schneller arbeiten zu können" at bounding box center [767, 306] width 311 height 38
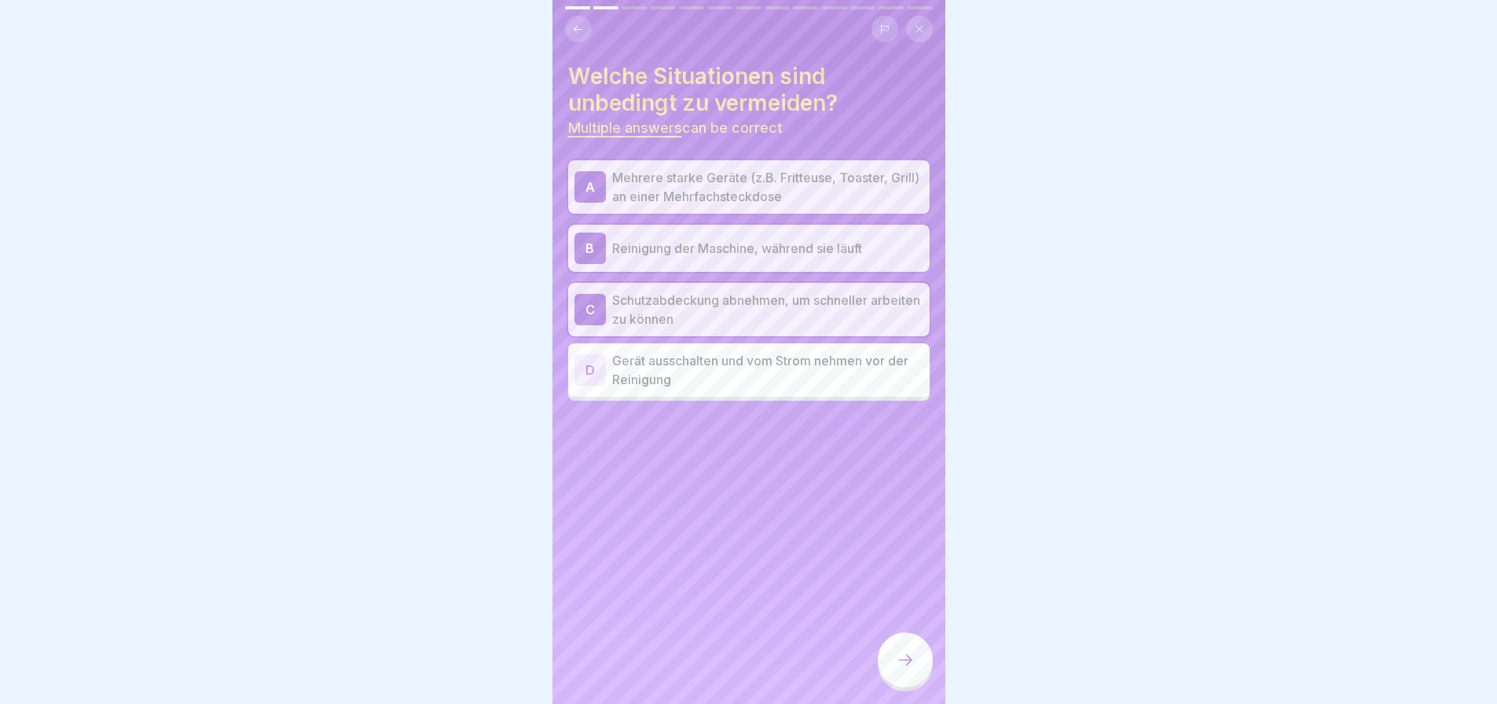
click at [710, 179] on p "Mehrere starke Geräte (z.B. Fritteuse, Toaster, Grill) an einer Mehrfachsteckdo…" at bounding box center [767, 187] width 311 height 38
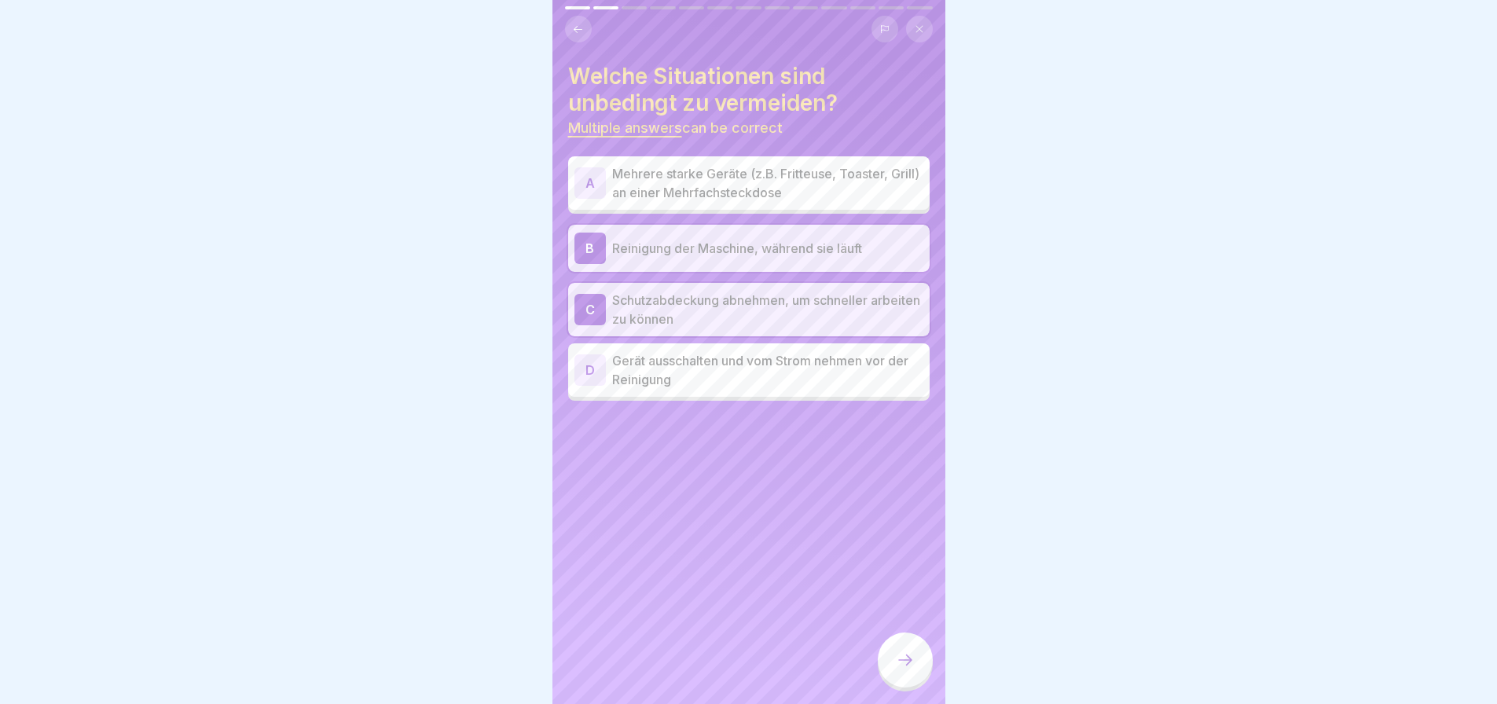
click at [713, 166] on p "Mehrere starke Geräte (z.B. Fritteuse, Toaster, Grill) an einer Mehrfachsteckdo…" at bounding box center [767, 183] width 311 height 38
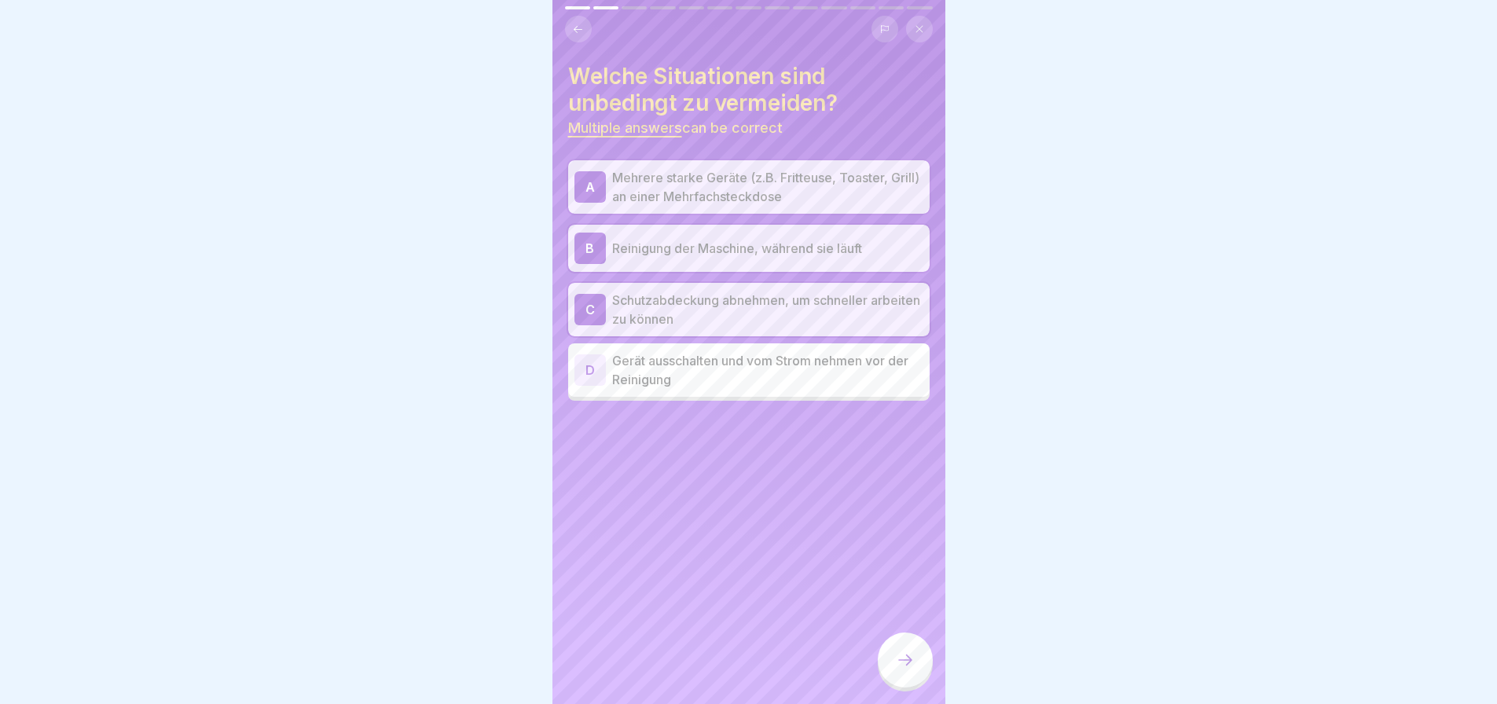
click at [911, 650] on div at bounding box center [905, 660] width 55 height 55
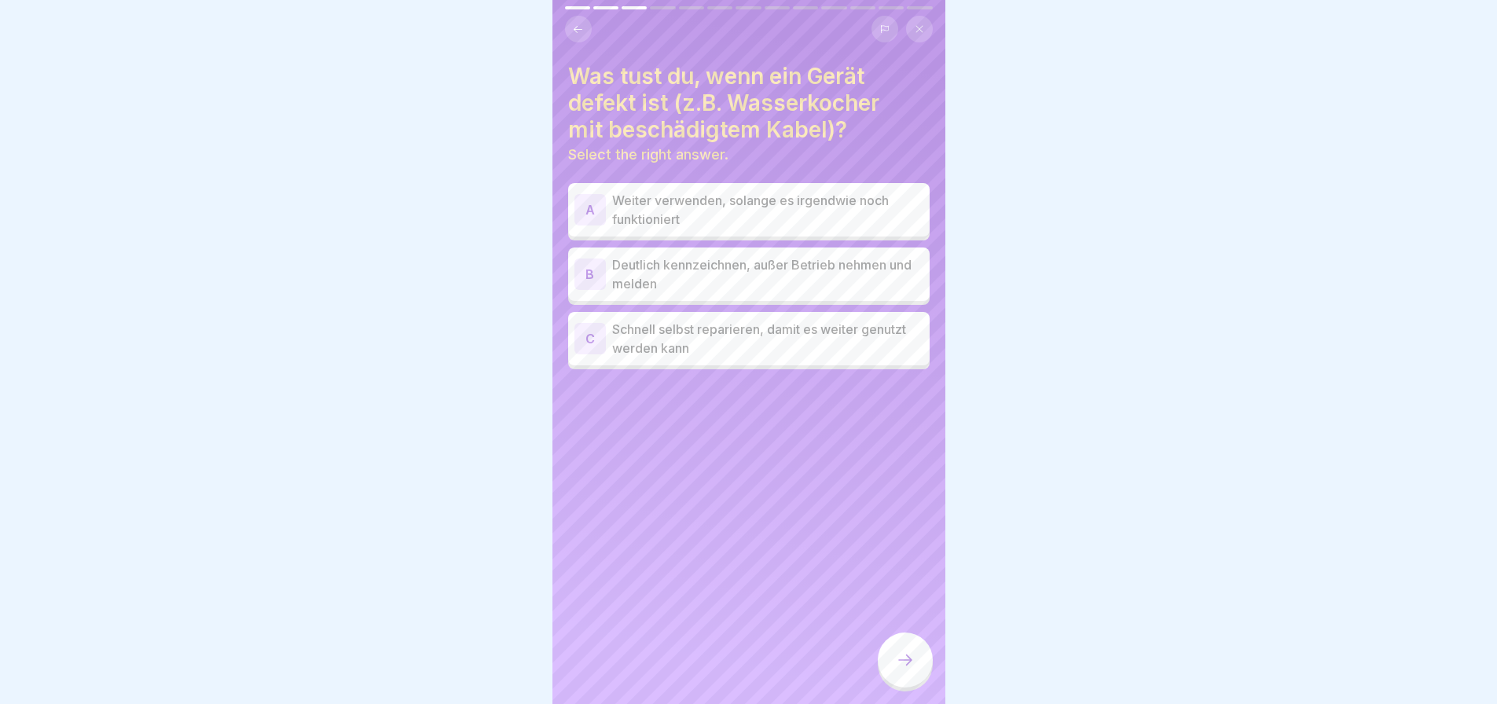
click at [736, 277] on p "Deutlich kennzeichnen, außer Betrieb nehmen und melden" at bounding box center [767, 274] width 311 height 38
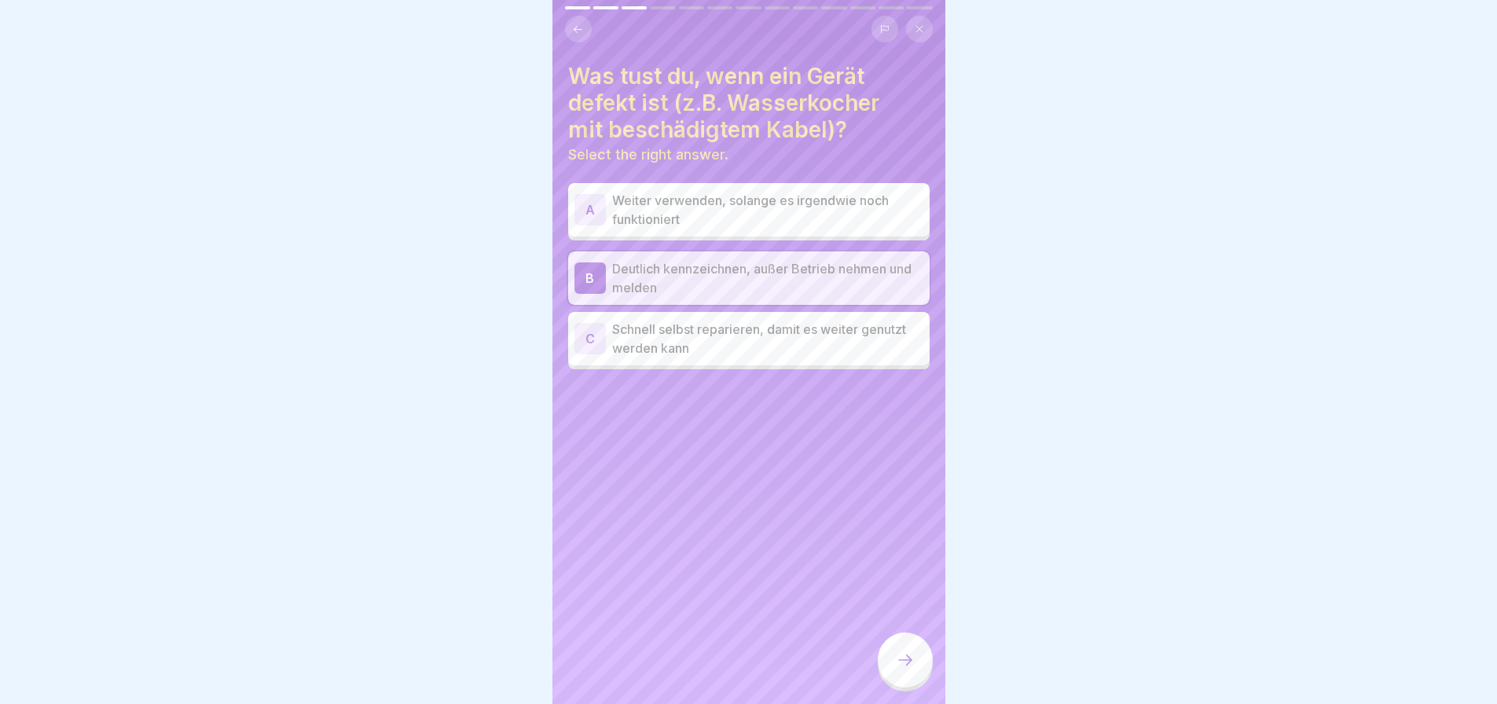
click at [916, 675] on div at bounding box center [905, 660] width 55 height 55
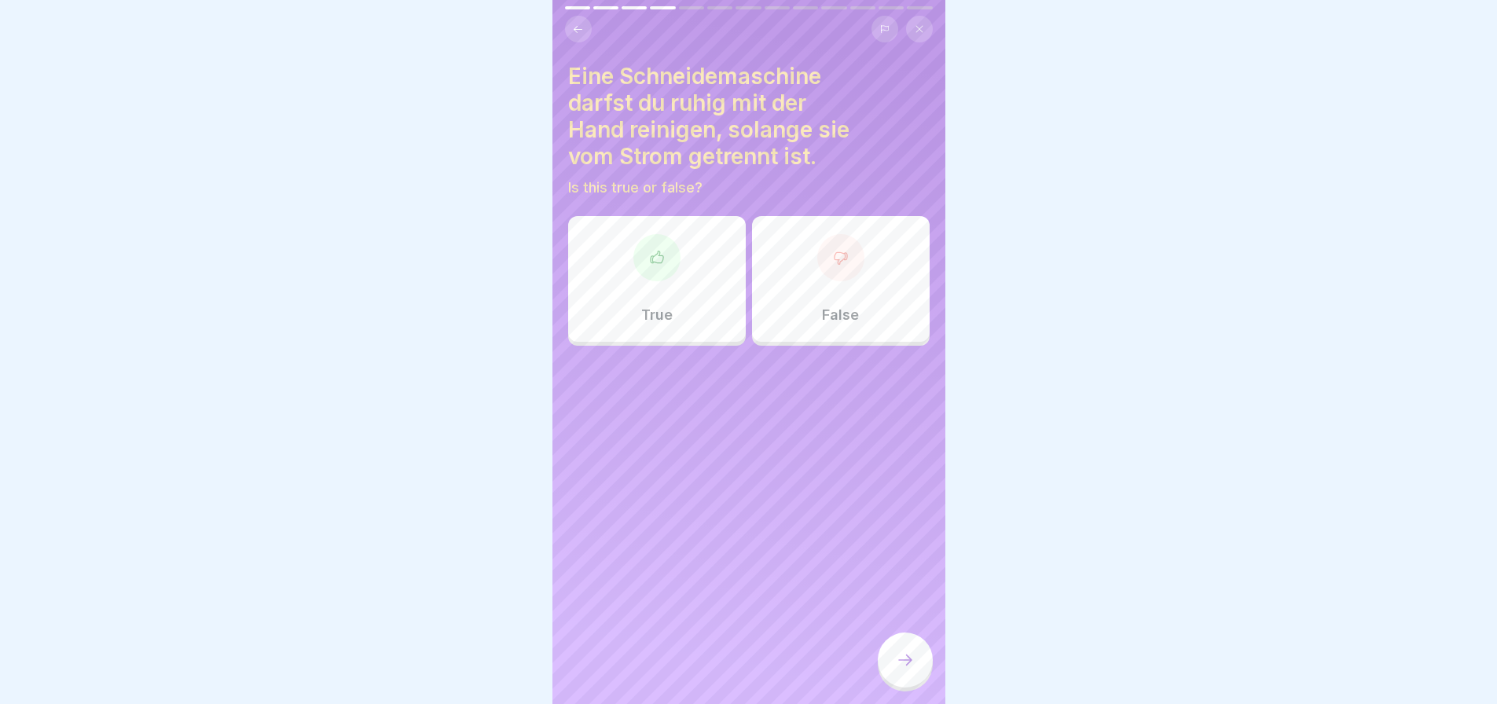
click at [866, 282] on div "False" at bounding box center [841, 279] width 178 height 126
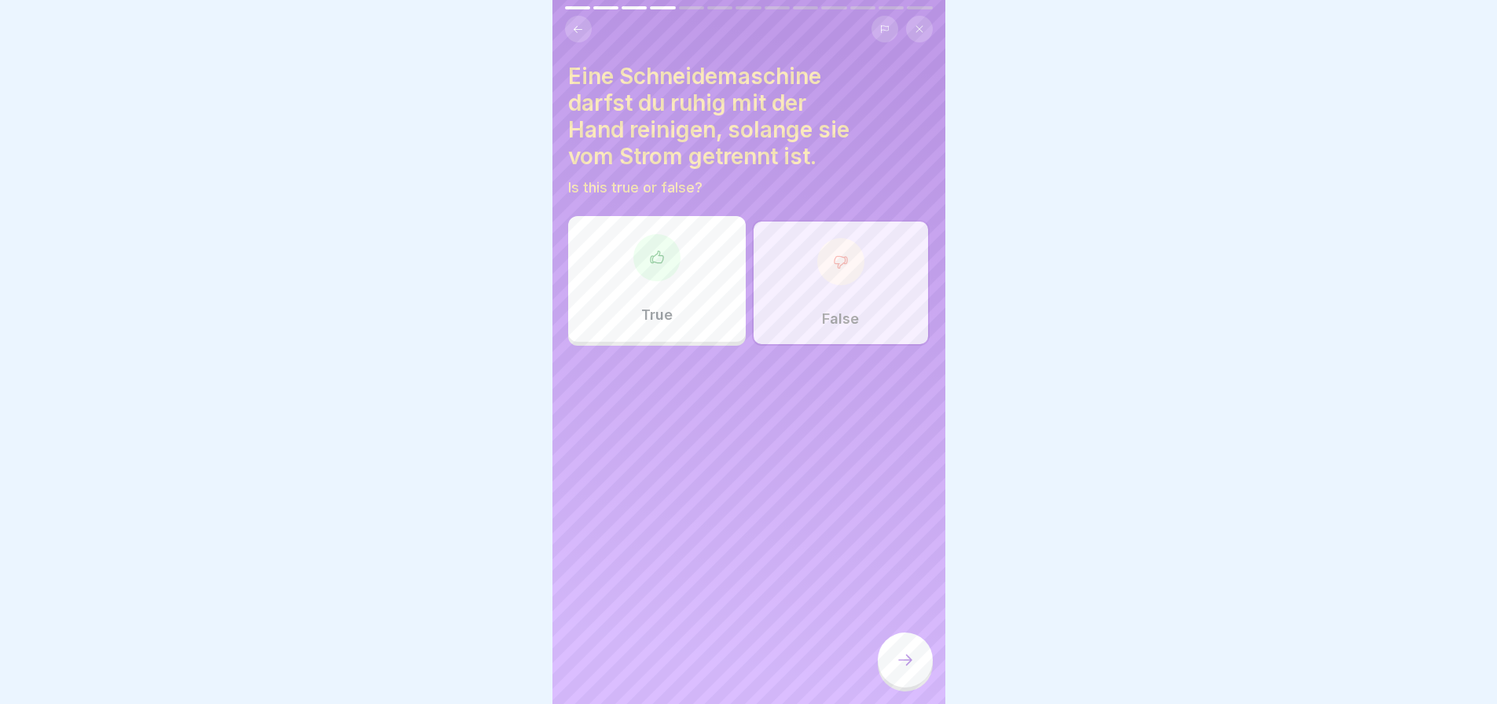
click at [905, 664] on icon at bounding box center [905, 660] width 19 height 19
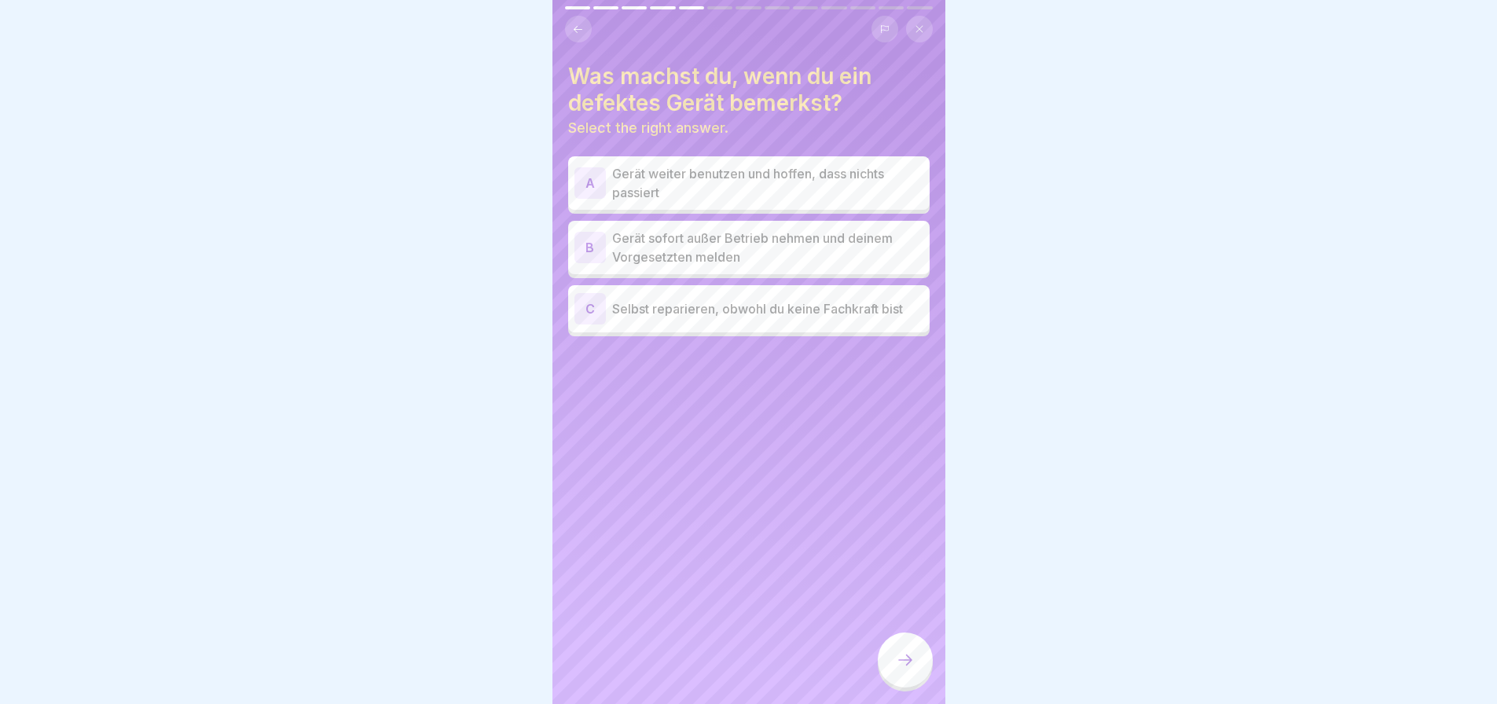
click at [677, 257] on div "B Gerät sofort außer Betrieb nehmen und deinem Vorgesetzten melden" at bounding box center [749, 247] width 362 height 53
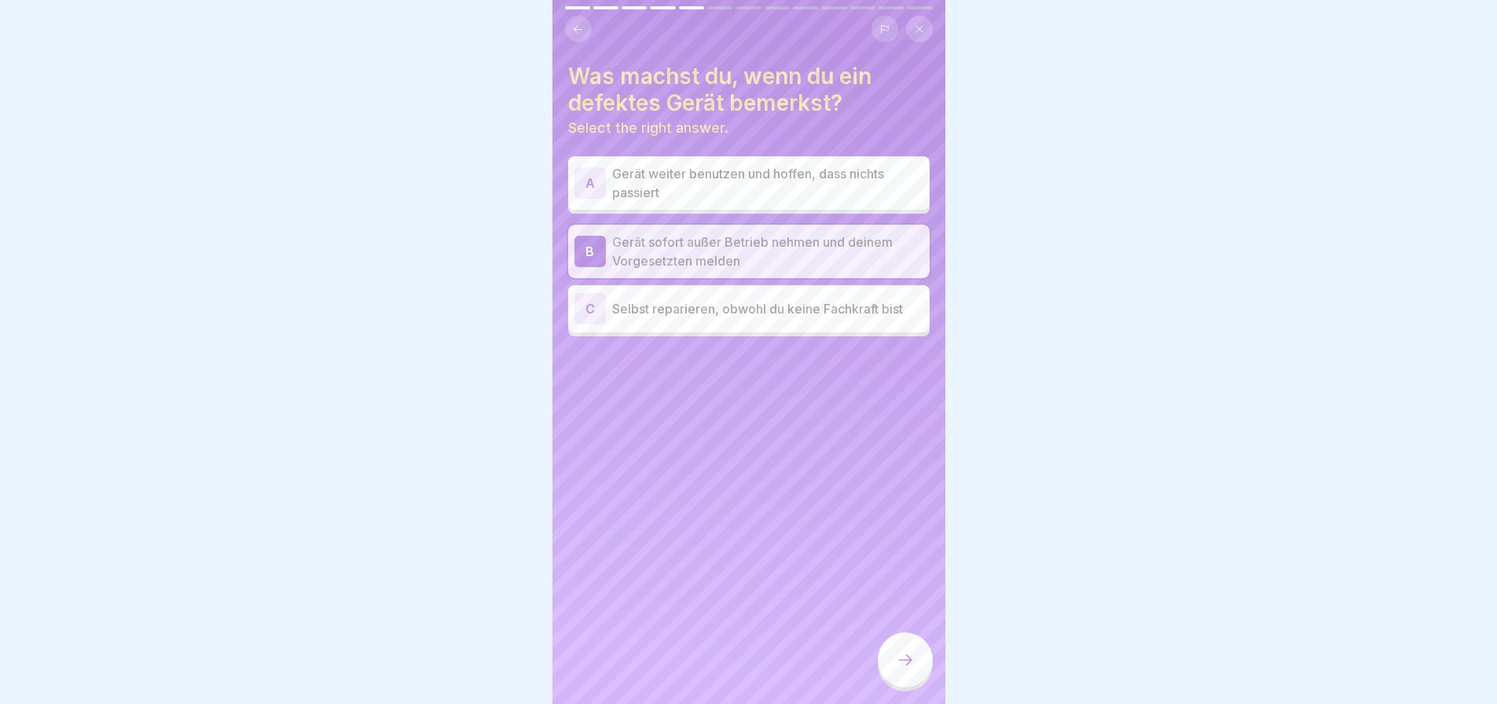
drag, startPoint x: 907, startPoint y: 672, endPoint x: 907, endPoint y: 662, distance: 10.2
click at [907, 671] on div at bounding box center [905, 660] width 55 height 55
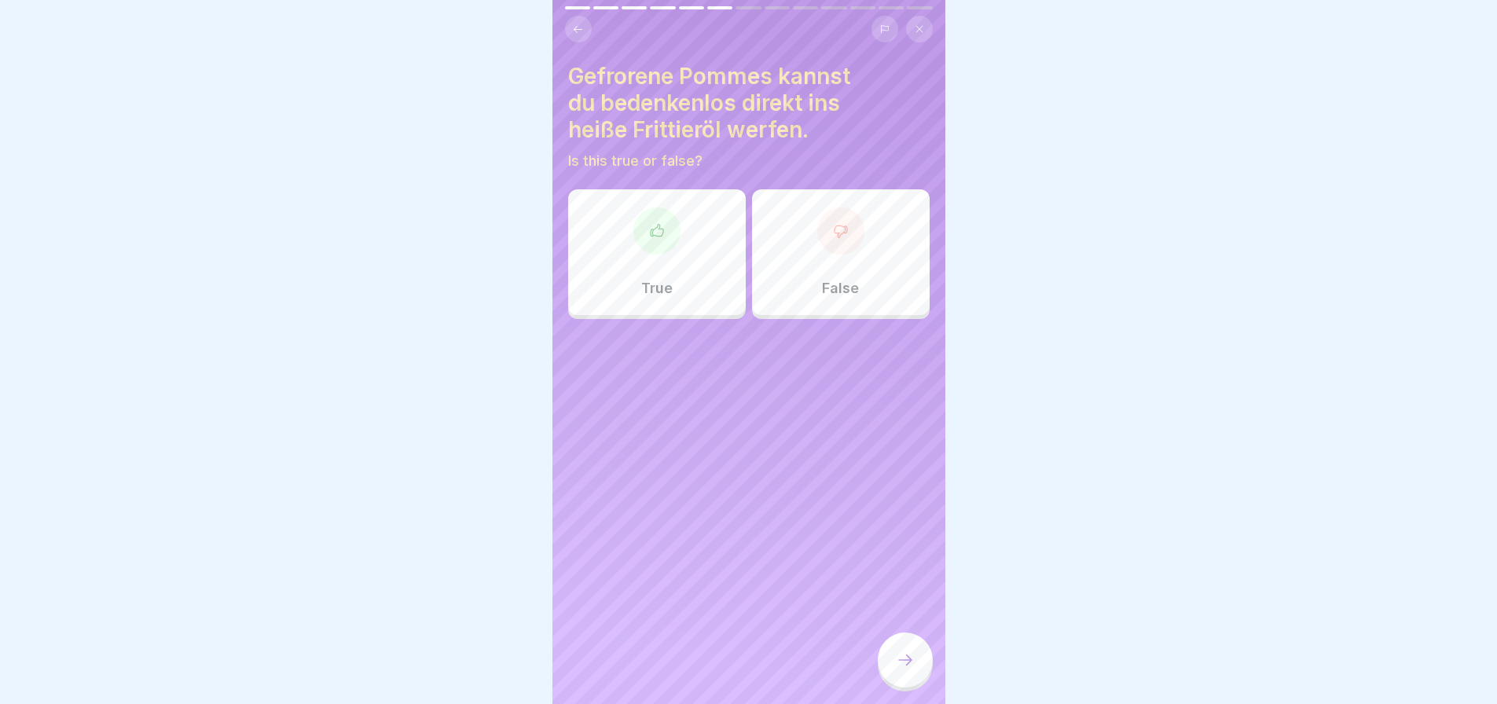
click at [850, 244] on div "False" at bounding box center [841, 252] width 178 height 126
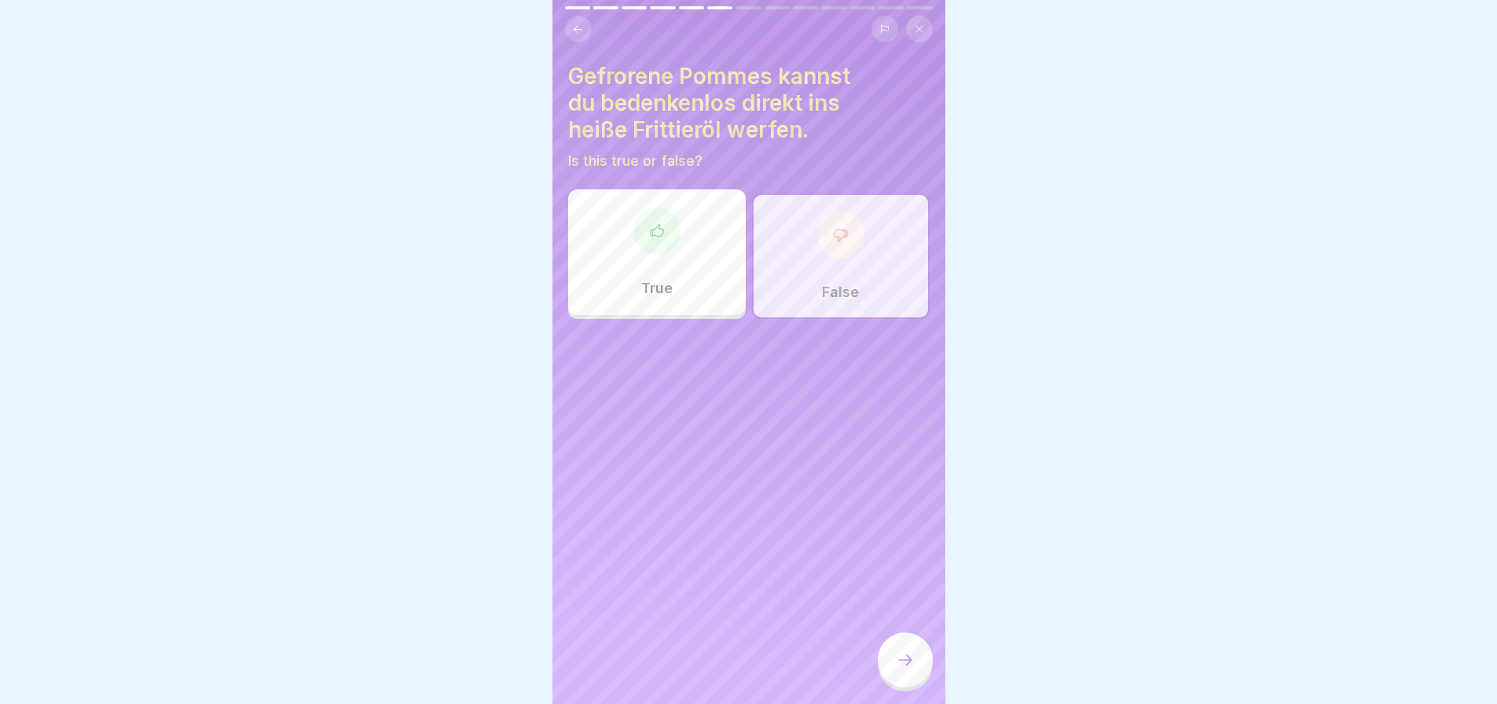
click at [909, 658] on icon at bounding box center [905, 660] width 19 height 19
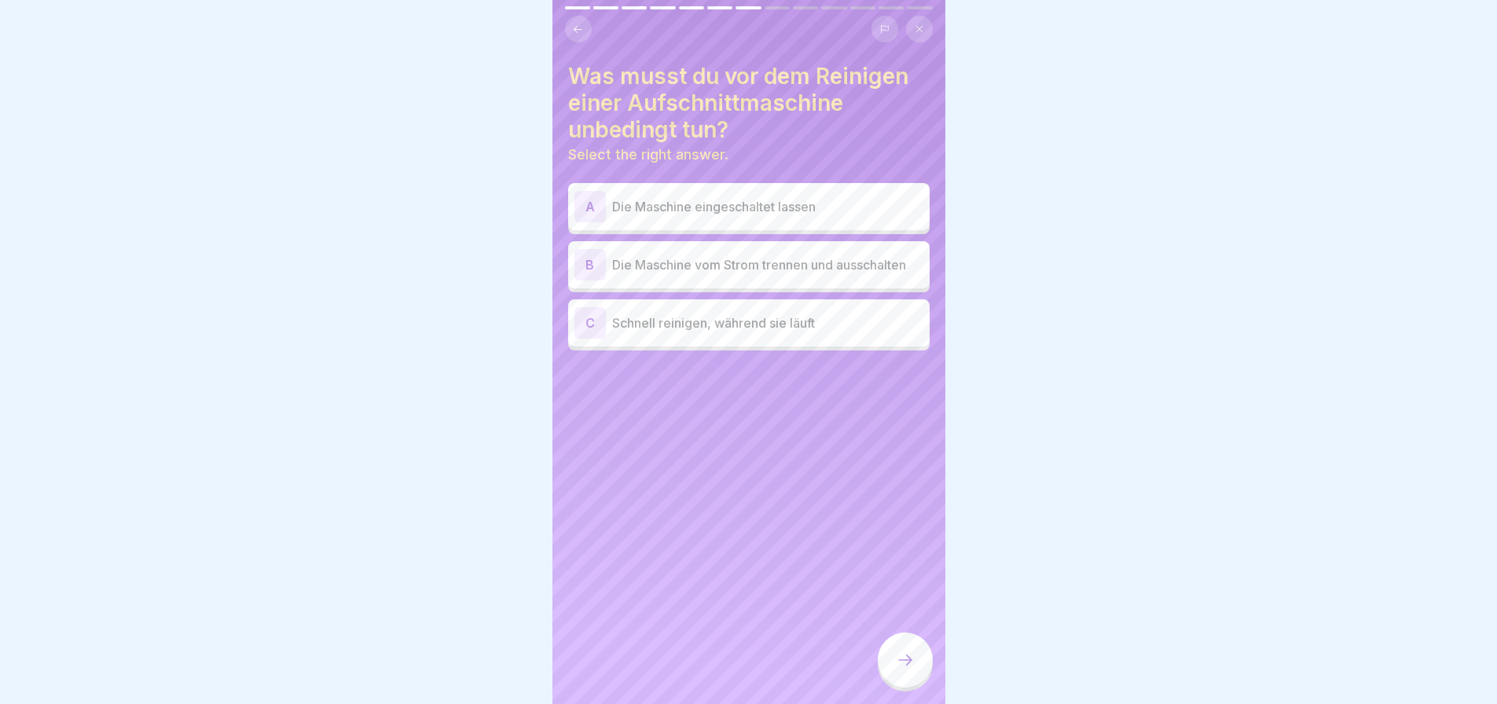
click at [765, 265] on p "Die Maschine vom Strom trennen und ausschalten" at bounding box center [767, 264] width 311 height 19
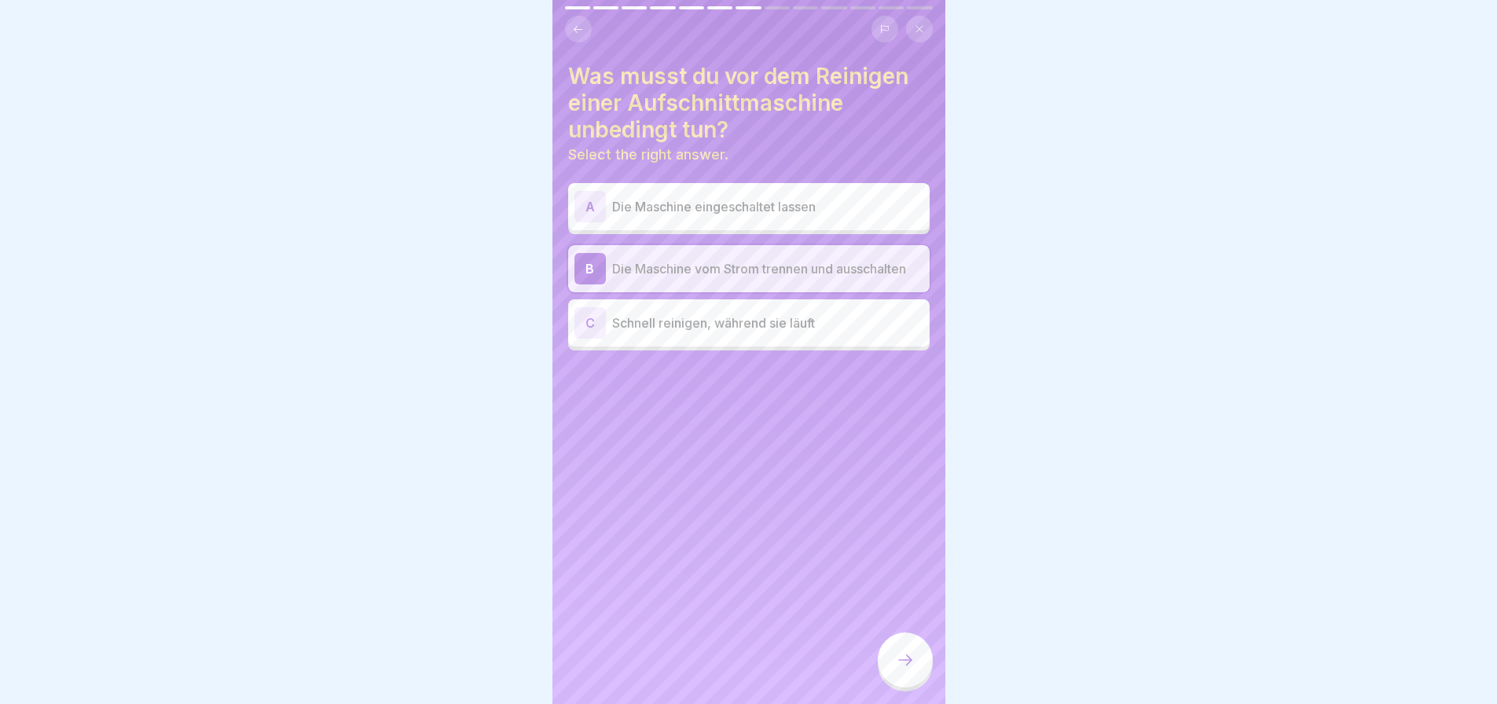
click at [897, 652] on icon at bounding box center [905, 660] width 19 height 19
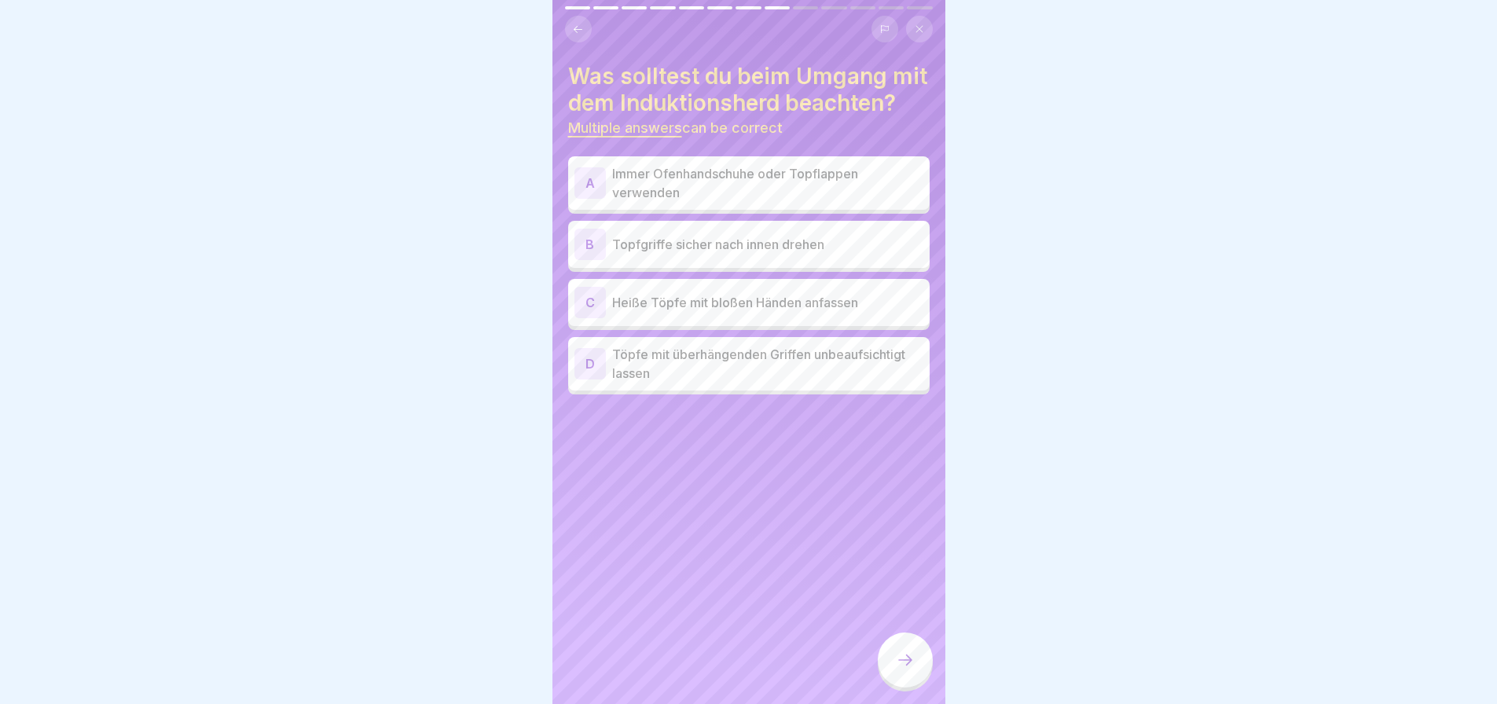
click at [755, 197] on p "Immer Ofenhandschuhe oder Topflappen verwenden" at bounding box center [767, 183] width 311 height 38
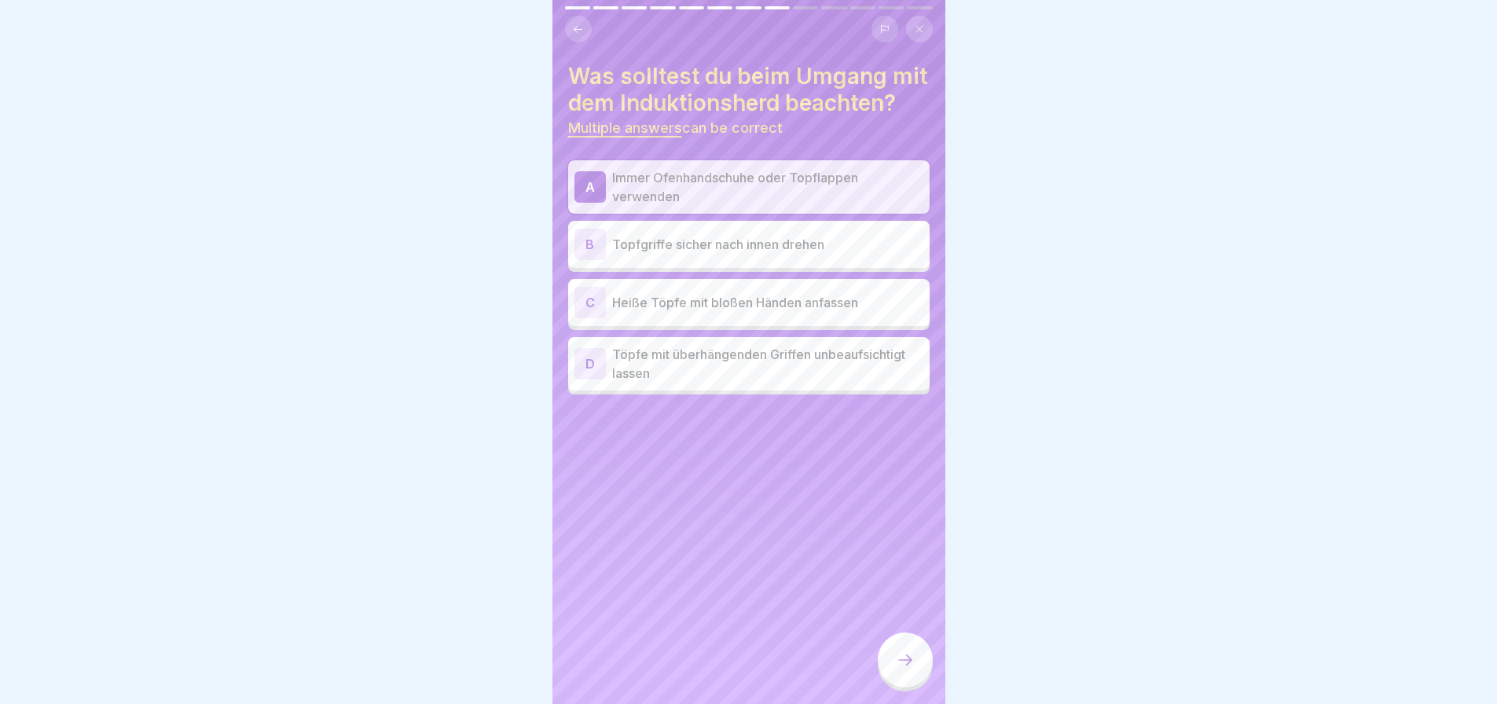
click at [912, 666] on icon at bounding box center [905, 660] width 19 height 19
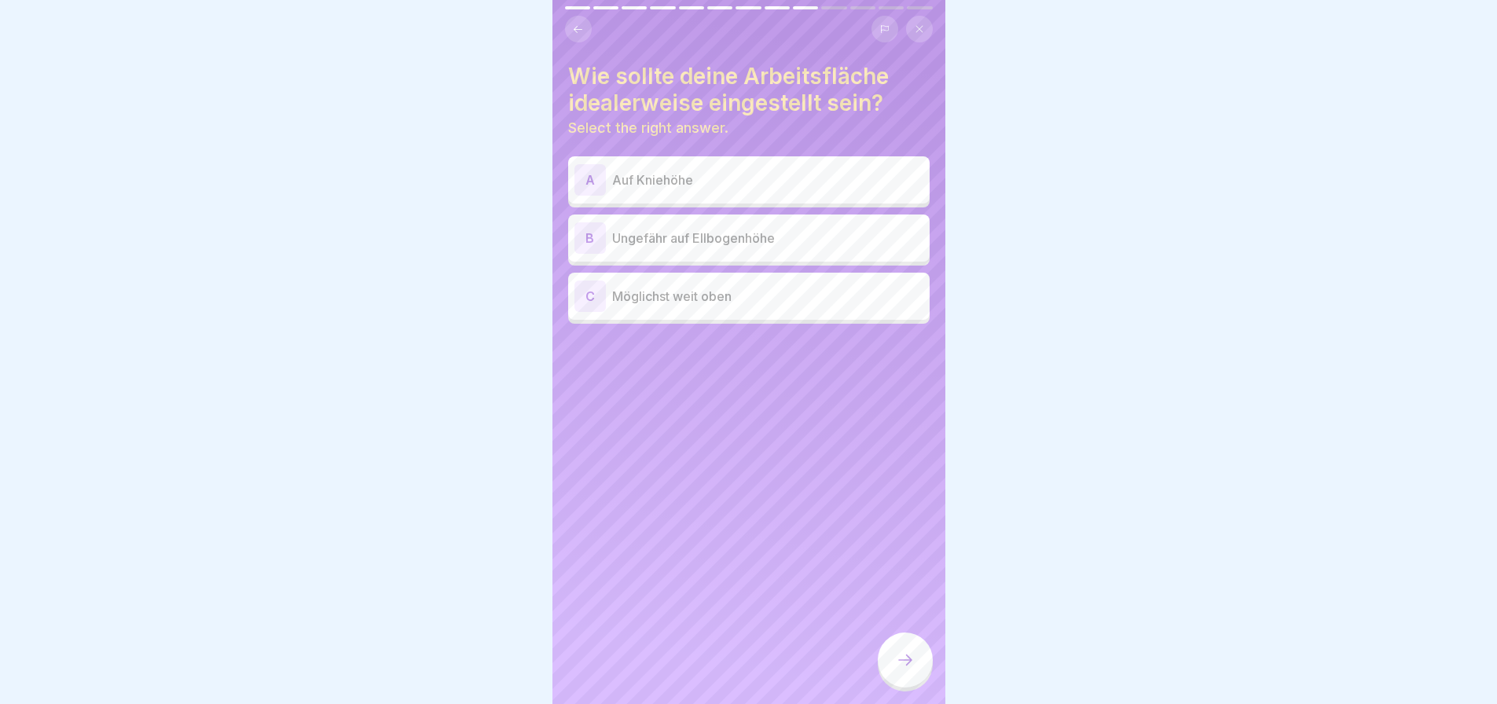
click at [928, 19] on button at bounding box center [919, 29] width 27 height 27
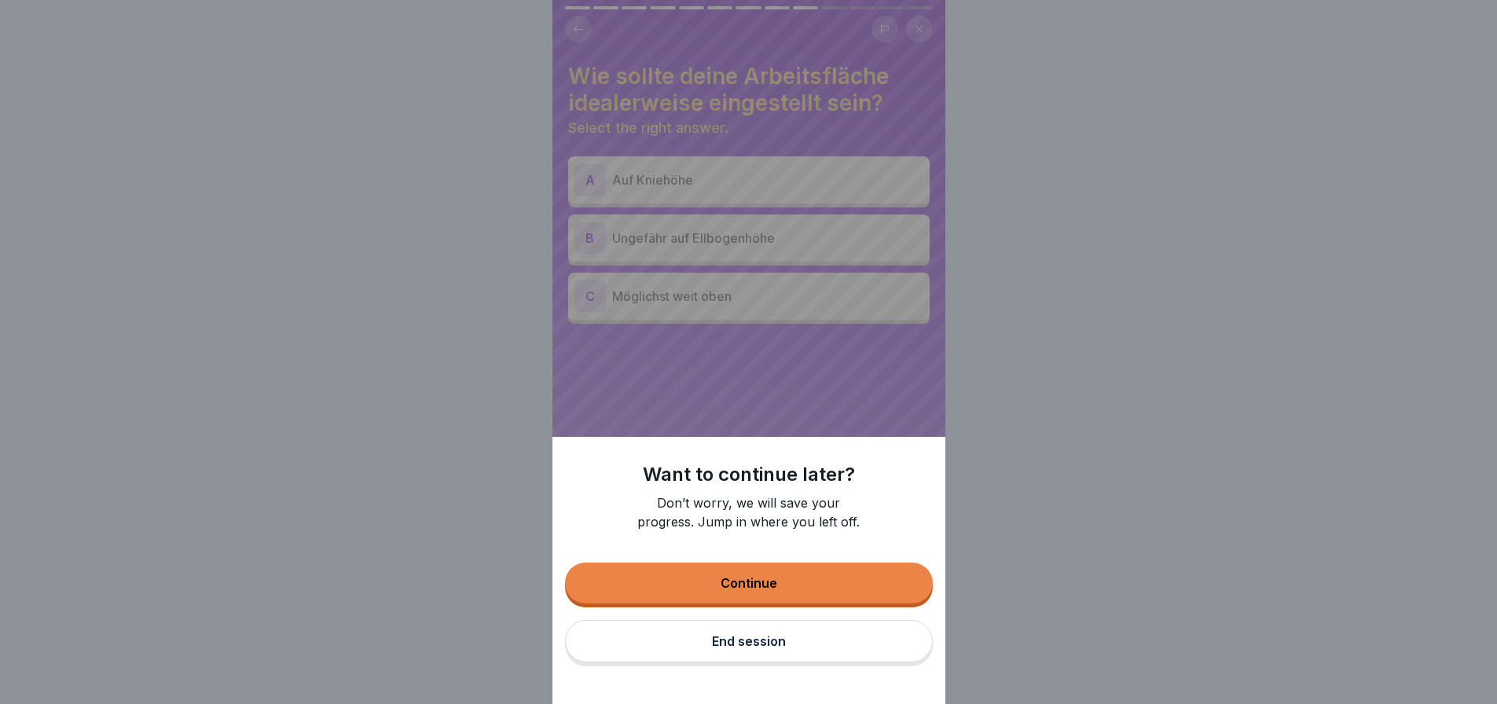
click at [758, 604] on button "Continue" at bounding box center [749, 583] width 368 height 41
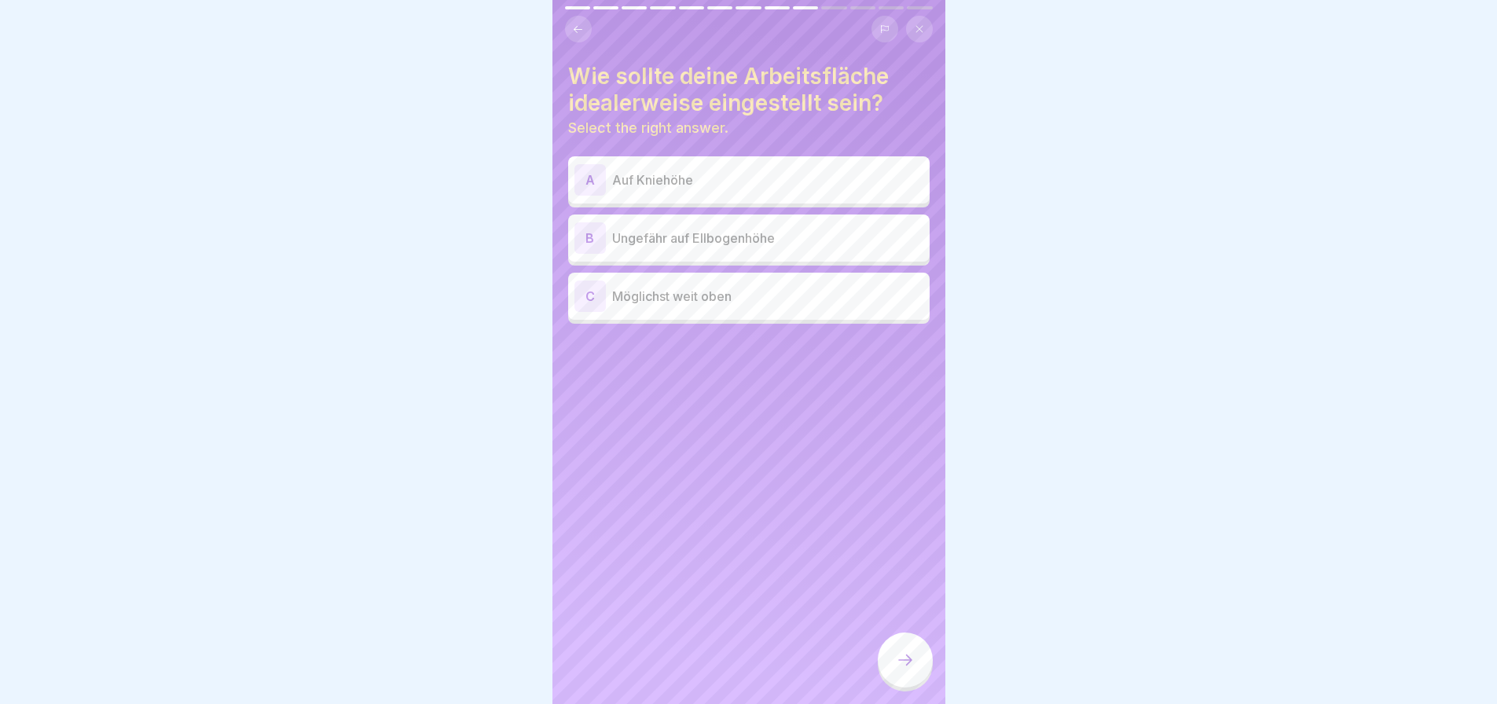
click at [686, 229] on p "Ungefähr auf Ellbogenhöhe" at bounding box center [767, 238] width 311 height 19
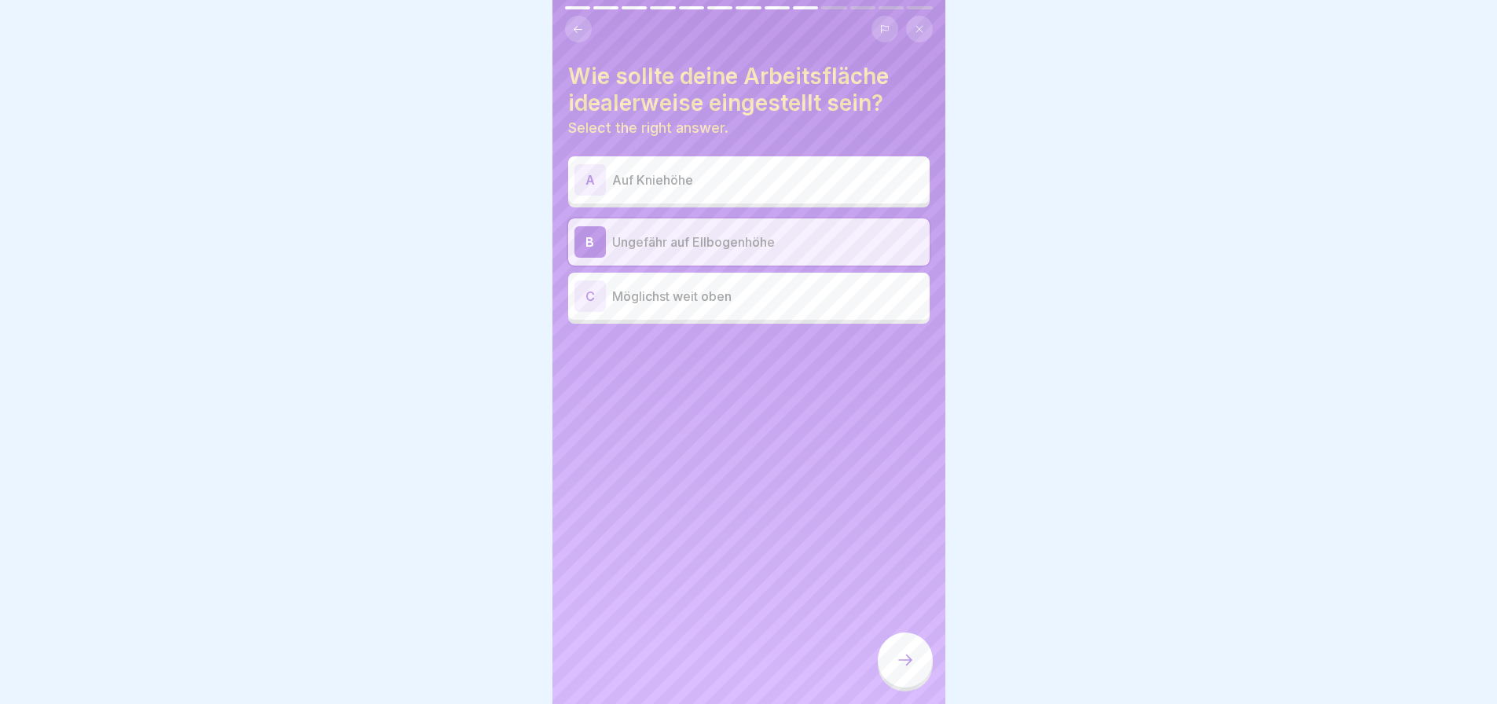
click at [924, 665] on div at bounding box center [905, 660] width 55 height 55
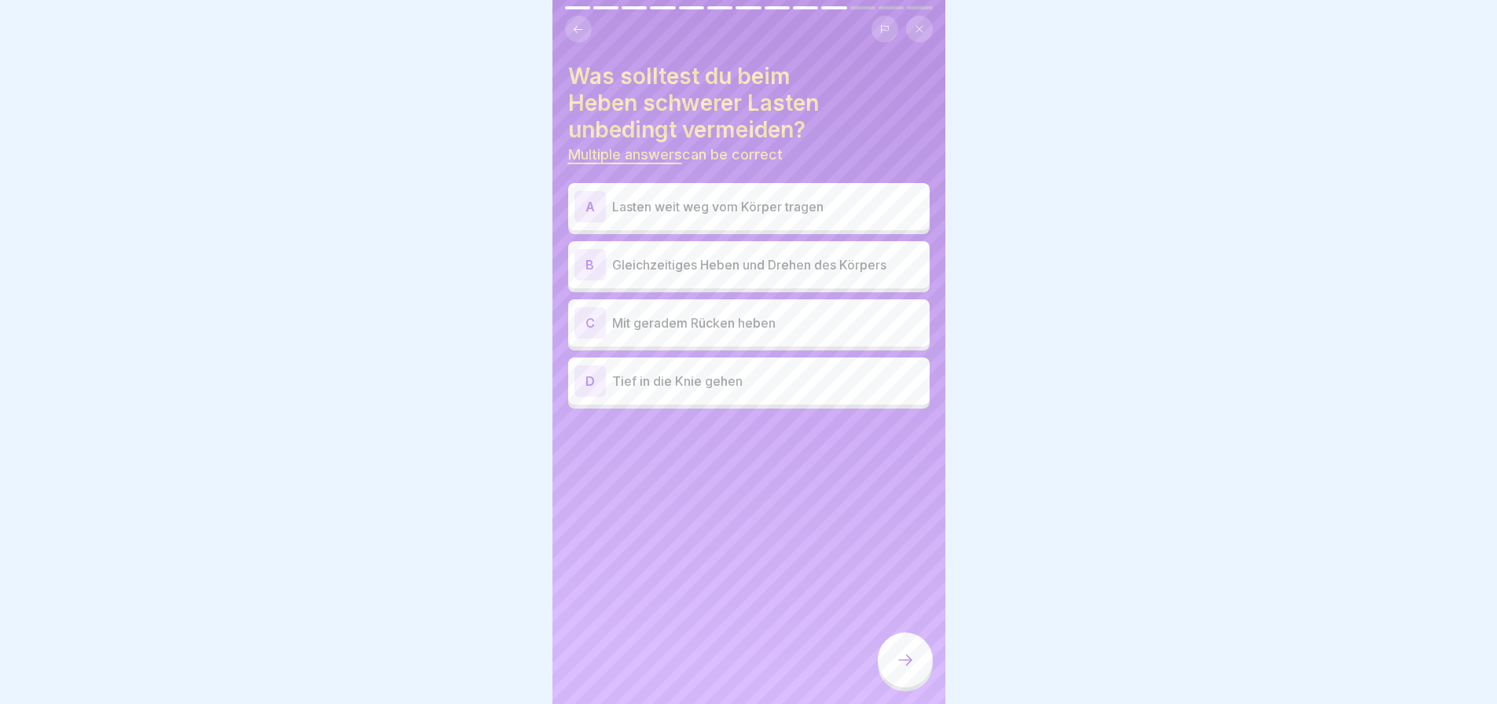
click at [760, 372] on p "Tief in die Knie gehen" at bounding box center [767, 381] width 311 height 19
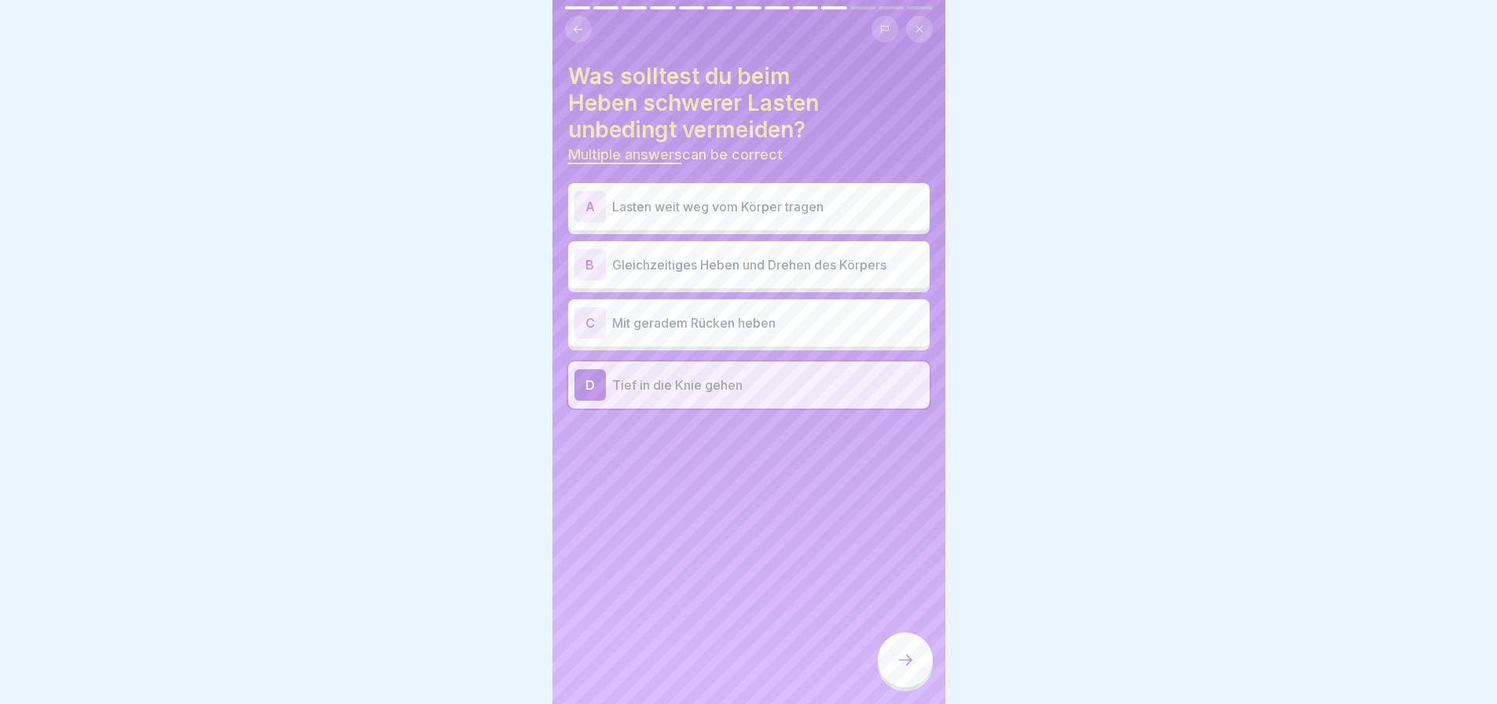
click at [910, 659] on icon at bounding box center [905, 660] width 19 height 19
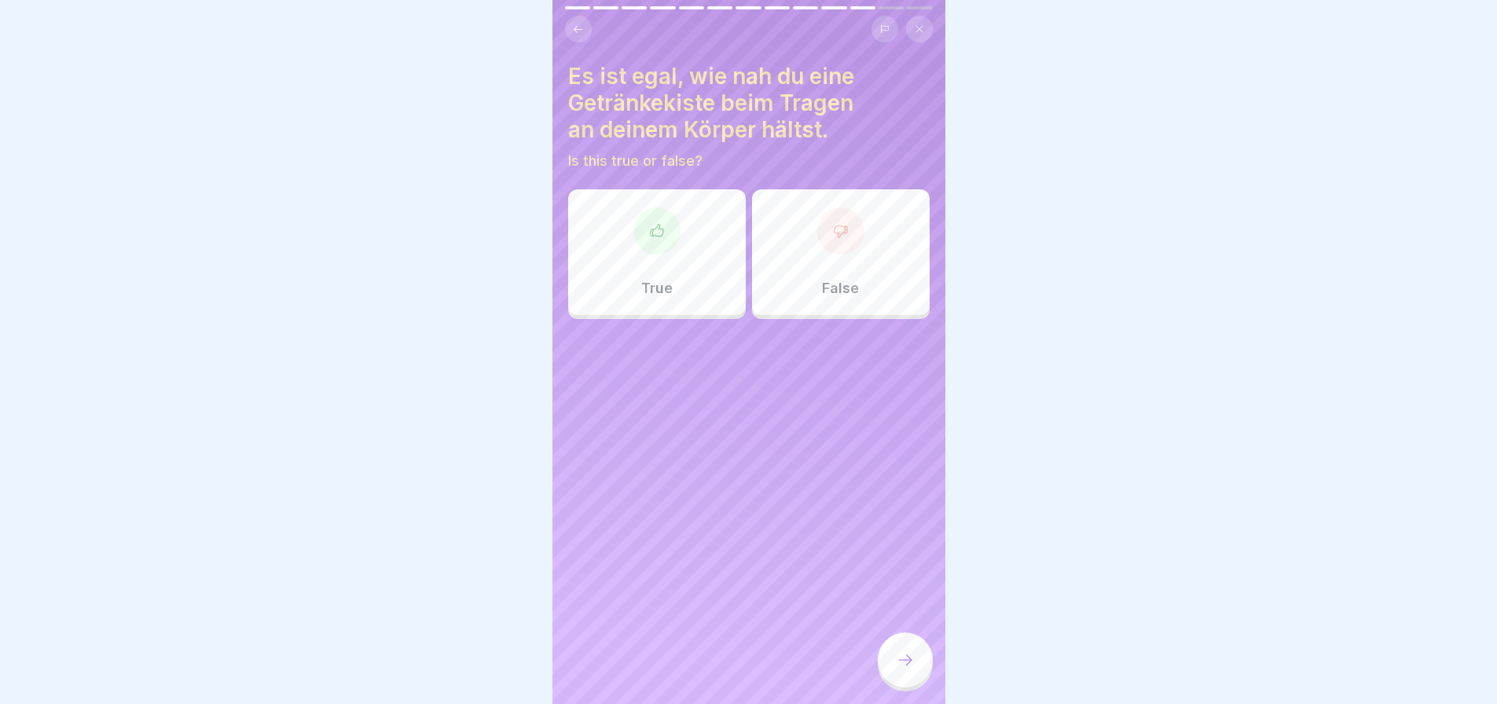
click at [914, 16] on button at bounding box center [919, 29] width 27 height 27
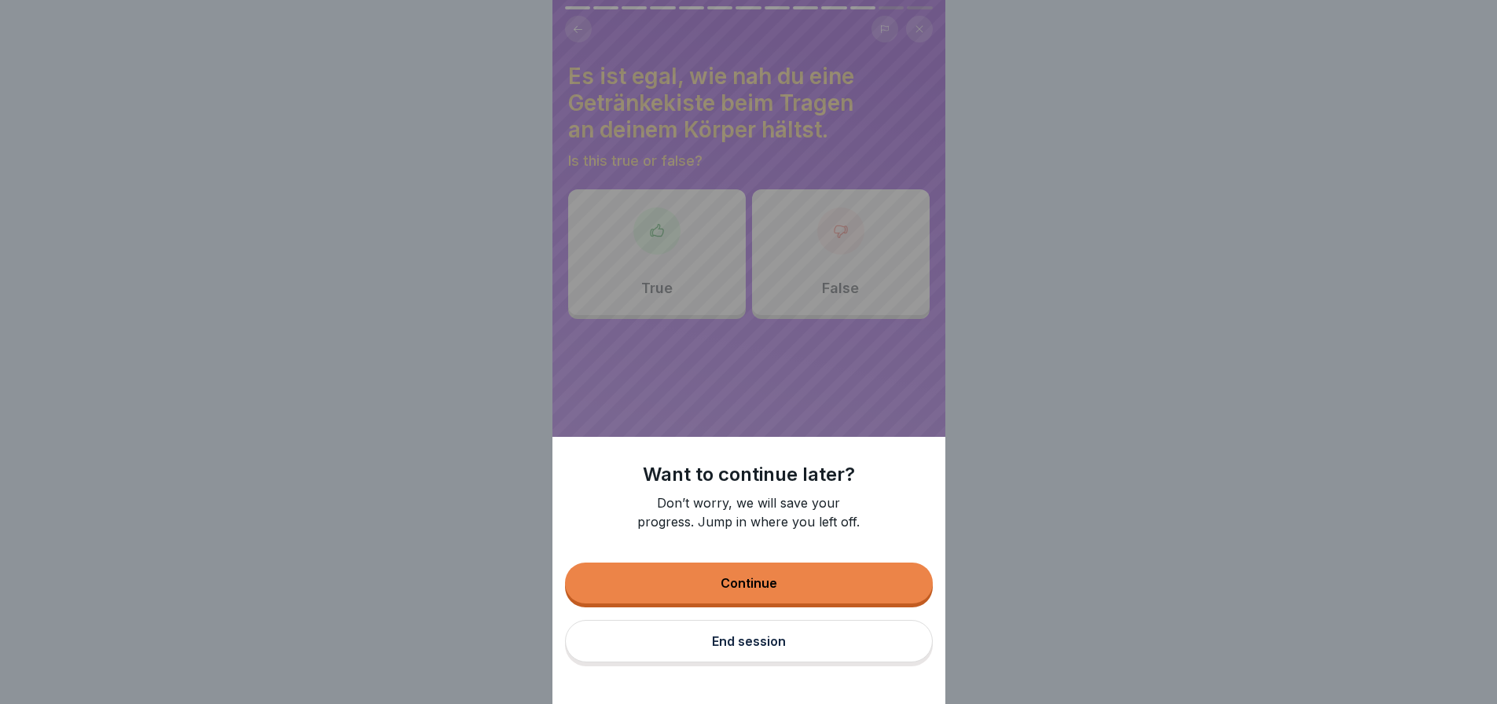
click at [749, 663] on button "End session" at bounding box center [749, 641] width 368 height 42
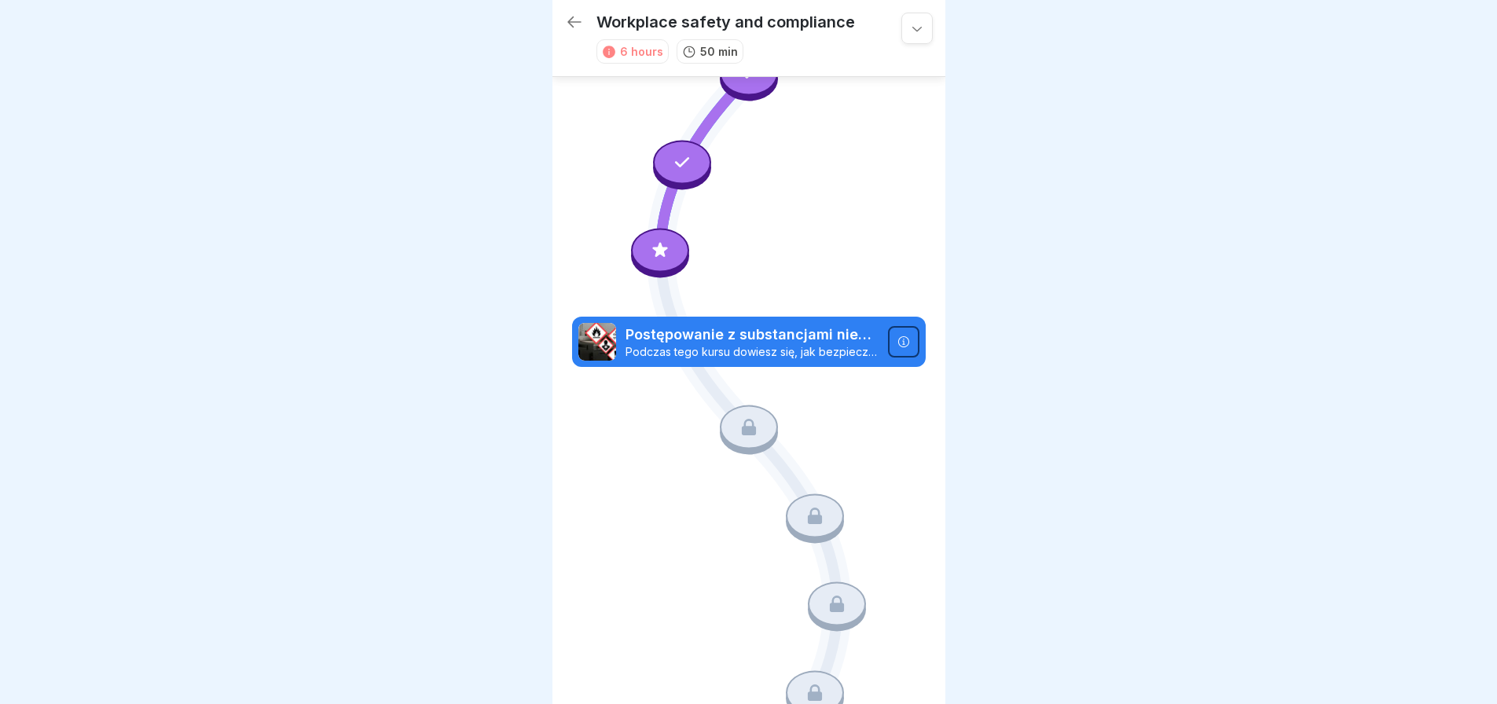
scroll to position [12, 0]
click at [898, 336] on icon at bounding box center [903, 341] width 11 height 11
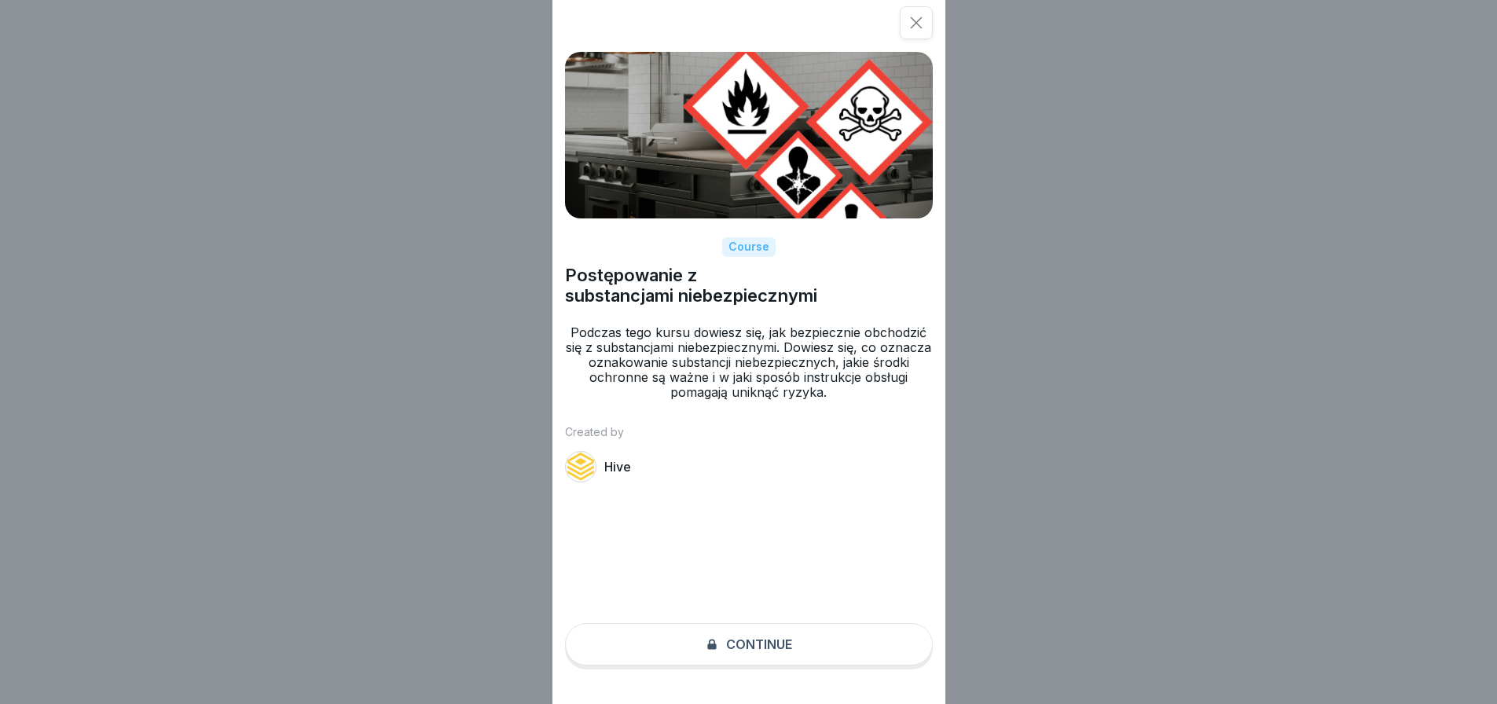
click at [793, 656] on div "Course Postępowanie z substancjami niebezpiecznymi Podczas tego kursu dowiesz s…" at bounding box center [749, 352] width 393 height 704
click at [922, 23] on icon at bounding box center [916, 23] width 12 height 12
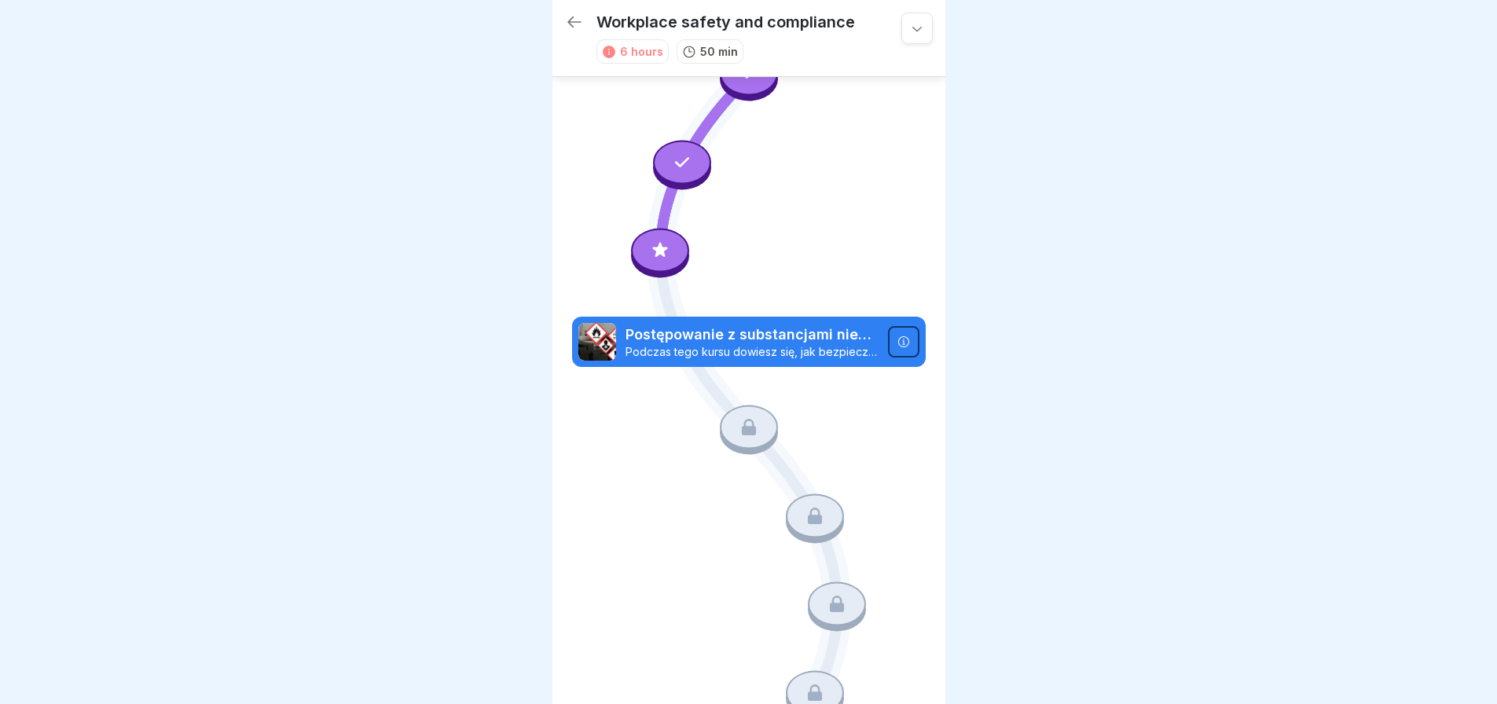
click at [661, 240] on icon at bounding box center [660, 250] width 20 height 20
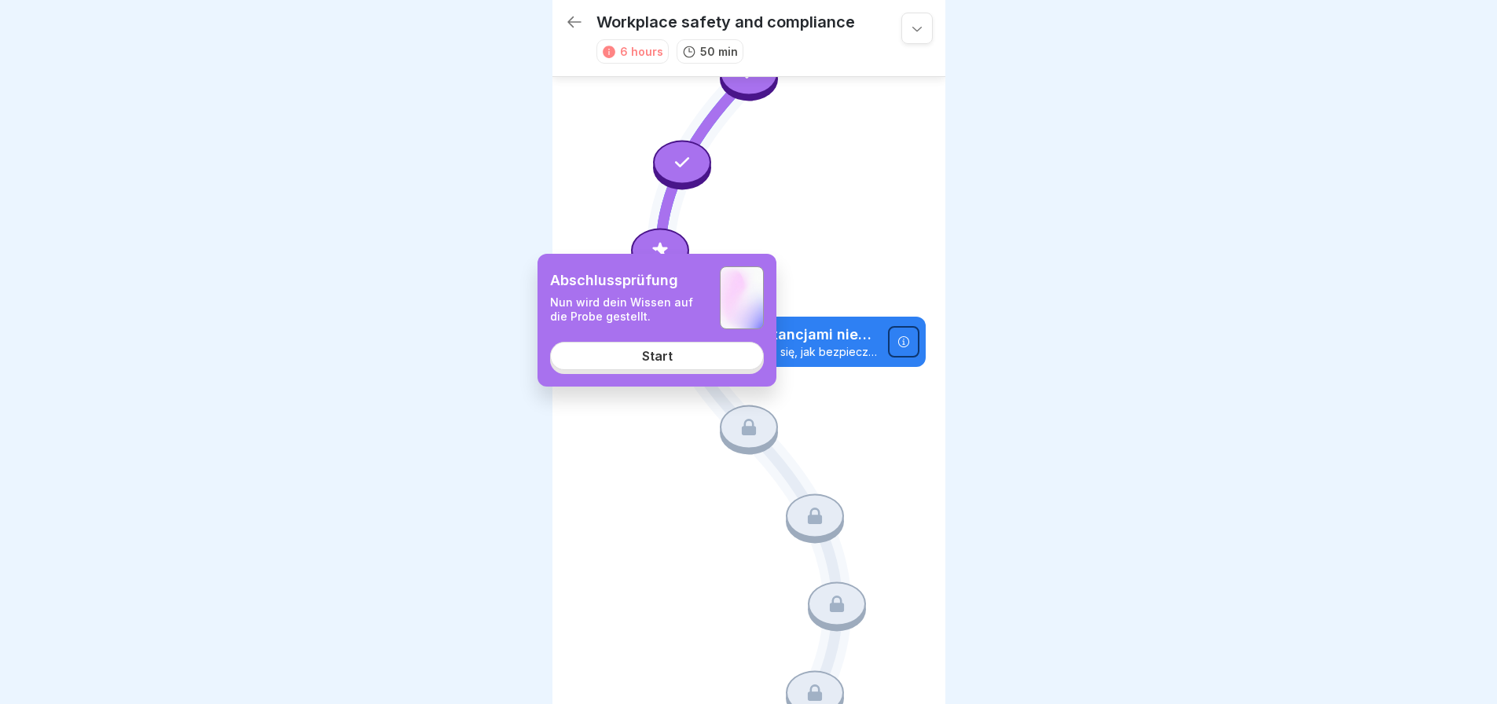
click at [656, 362] on div "Start" at bounding box center [657, 356] width 31 height 14
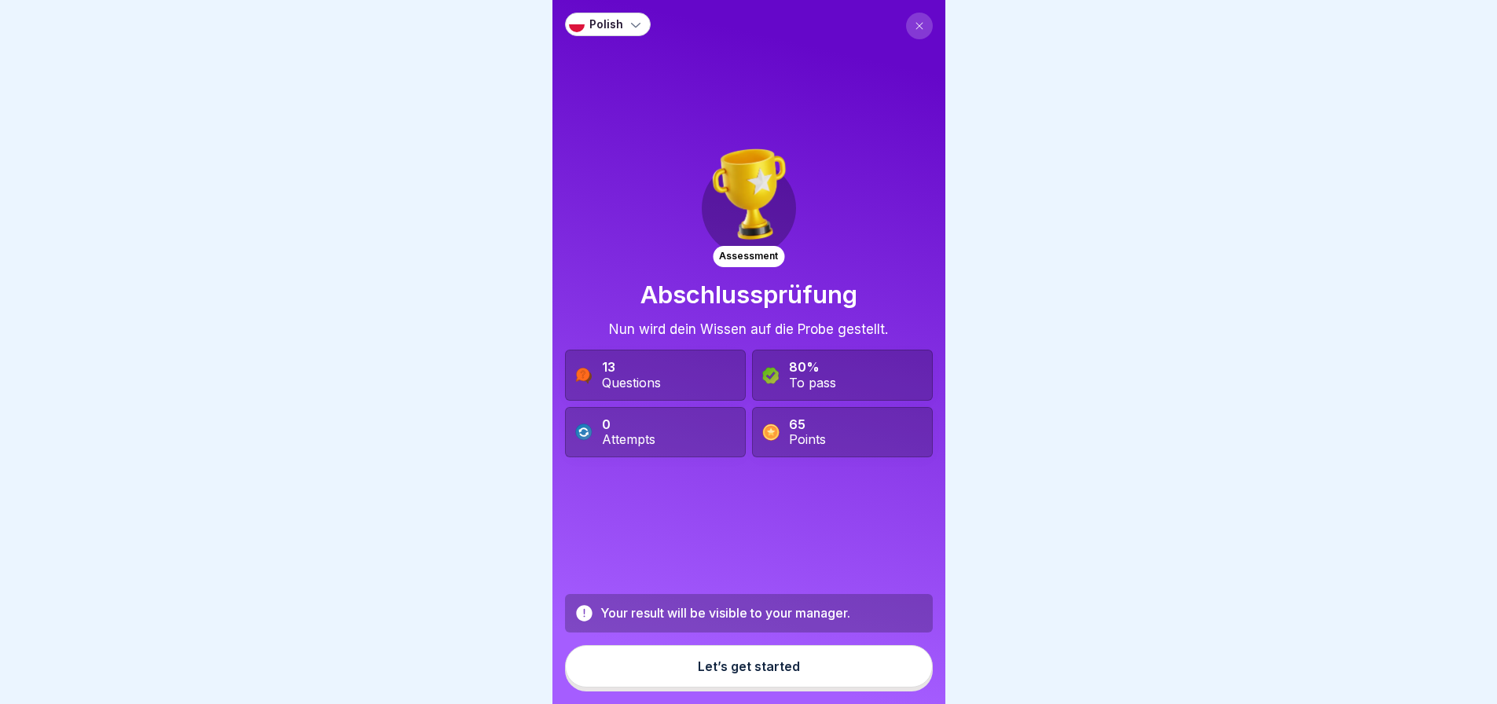
click at [734, 663] on div "Let’s get started" at bounding box center [749, 666] width 102 height 14
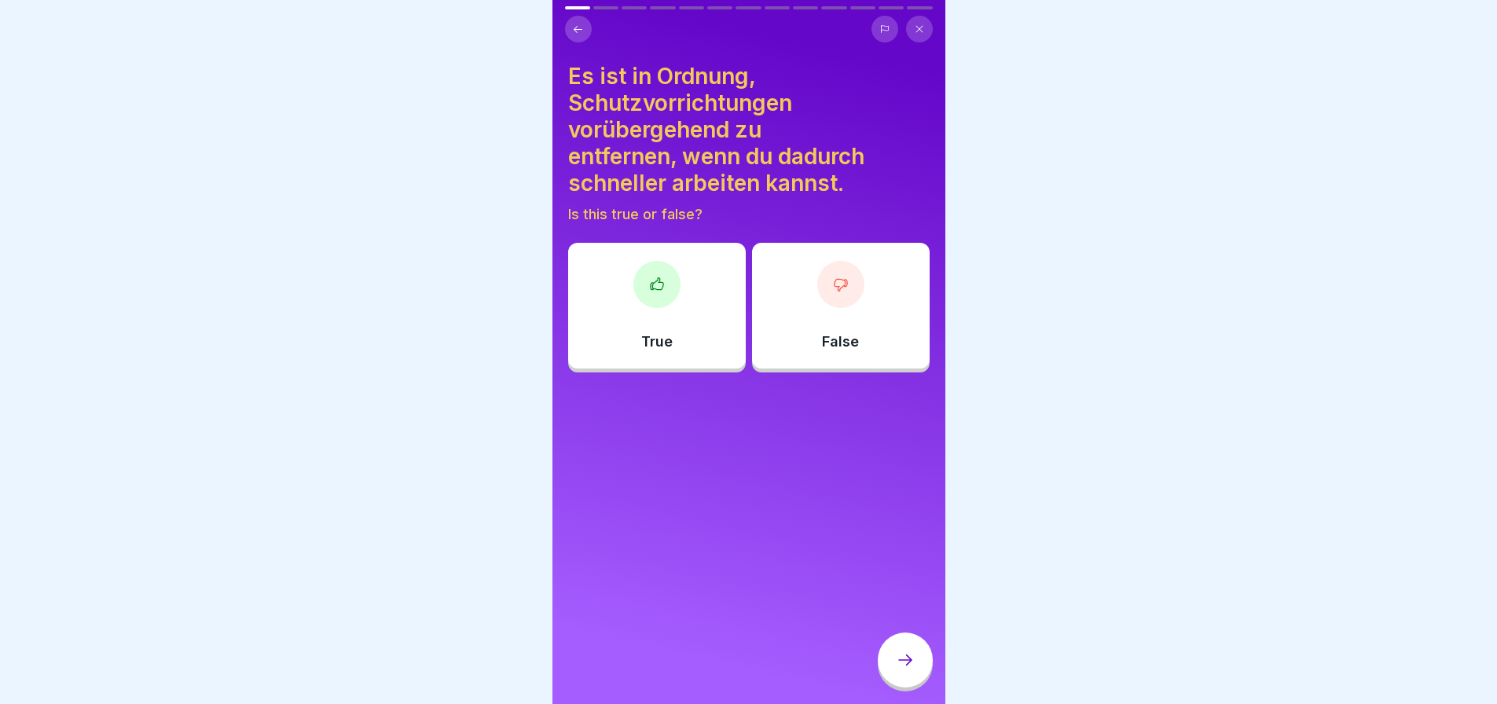
click at [856, 304] on div "False" at bounding box center [841, 306] width 178 height 126
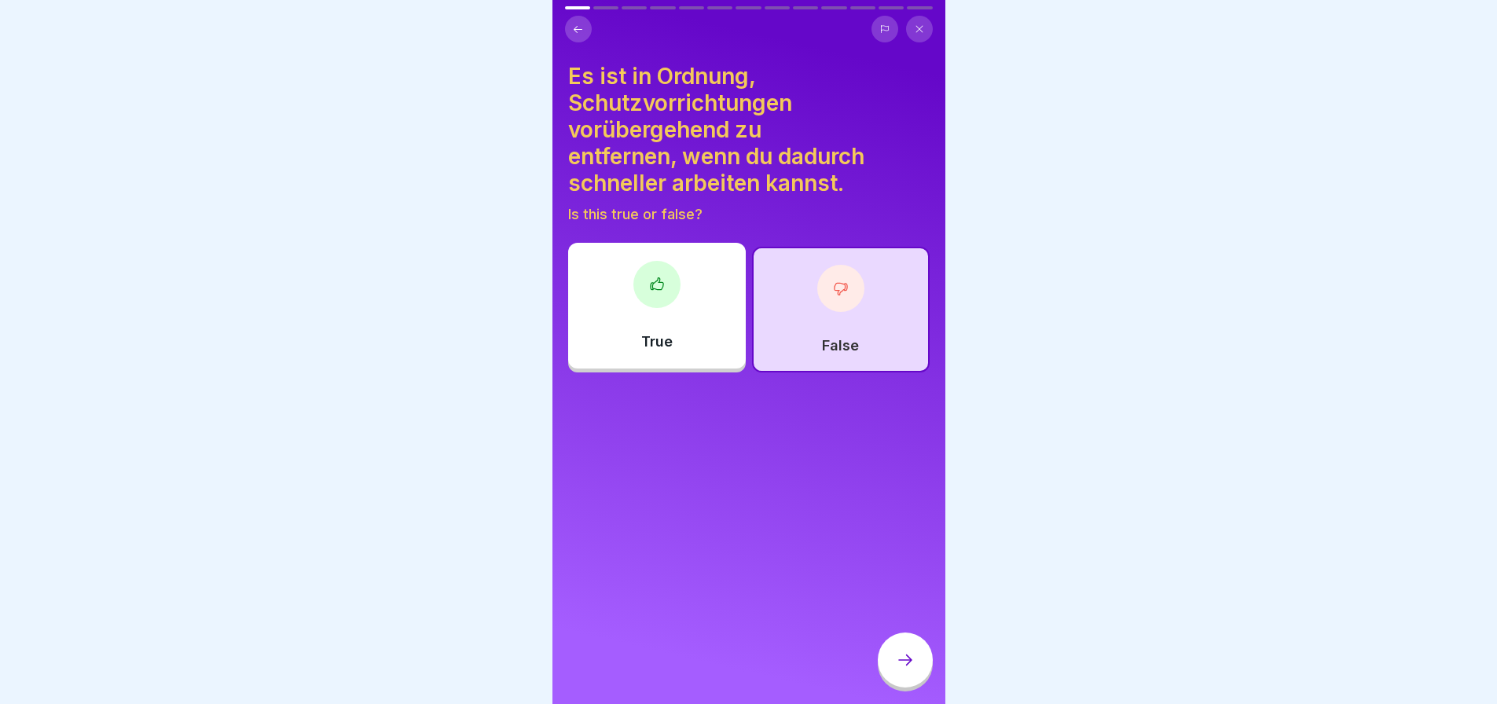
click at [911, 666] on icon at bounding box center [905, 660] width 19 height 19
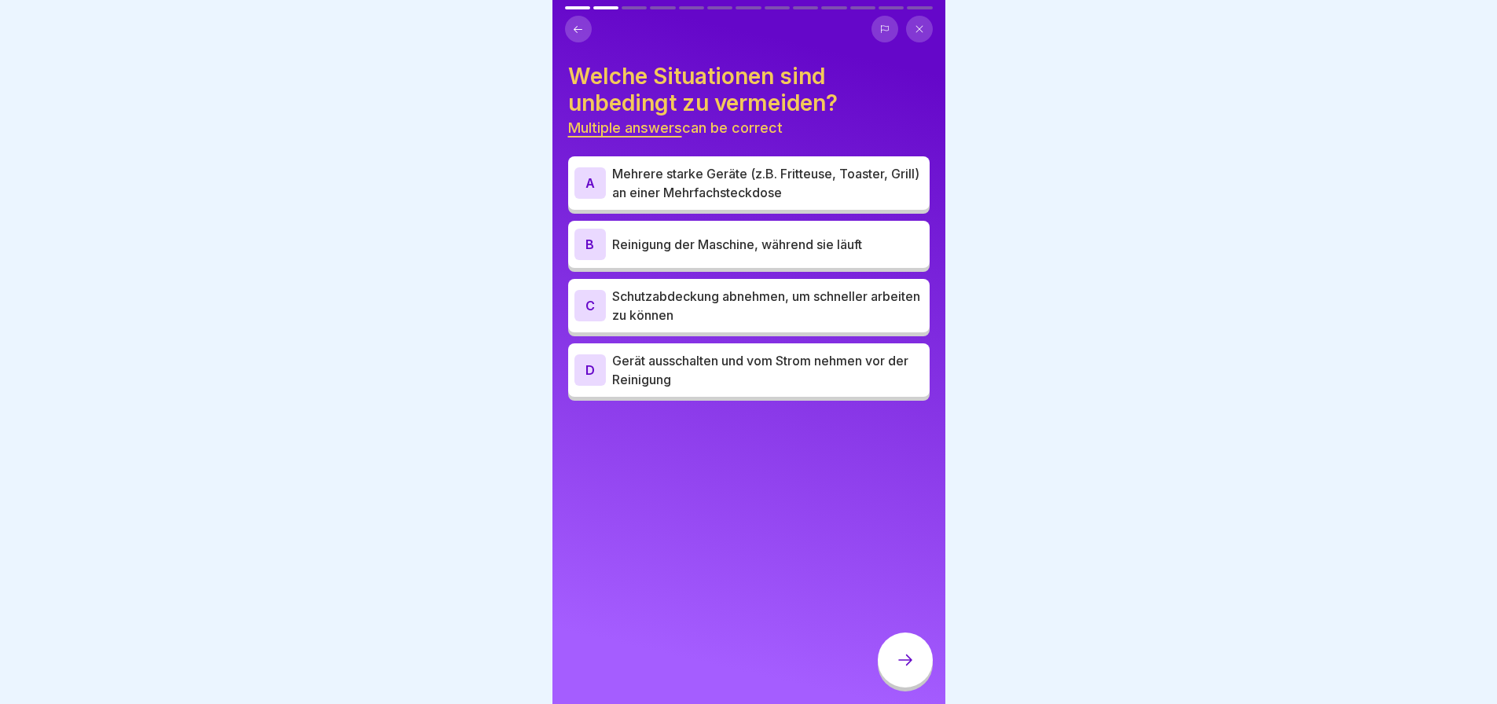
click at [732, 171] on p "Mehrere starke Geräte (z.B. Fritteuse, Toaster, Grill) an einer Mehrfachsteckdo…" at bounding box center [767, 183] width 311 height 38
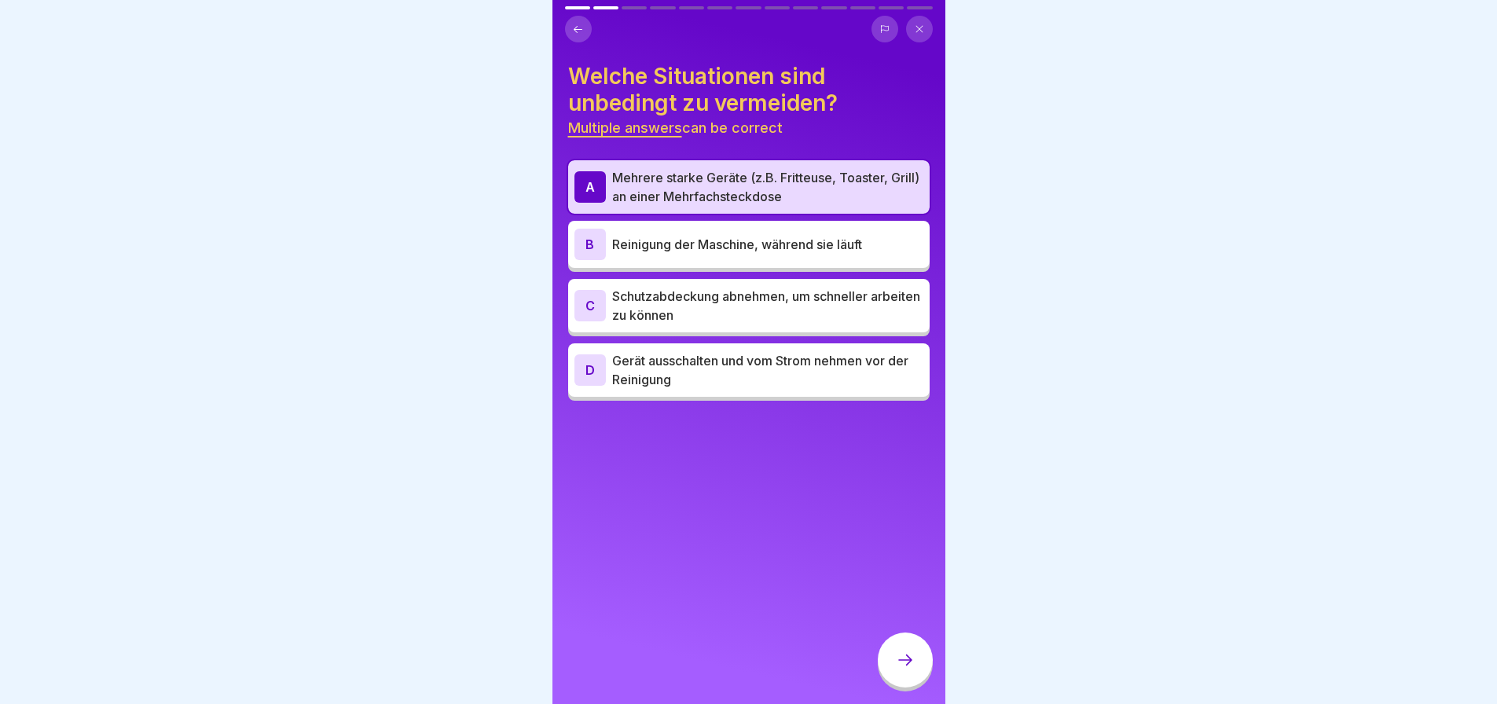
click at [751, 241] on p "Reinigung der Maschine, während sie läuft" at bounding box center [767, 244] width 311 height 19
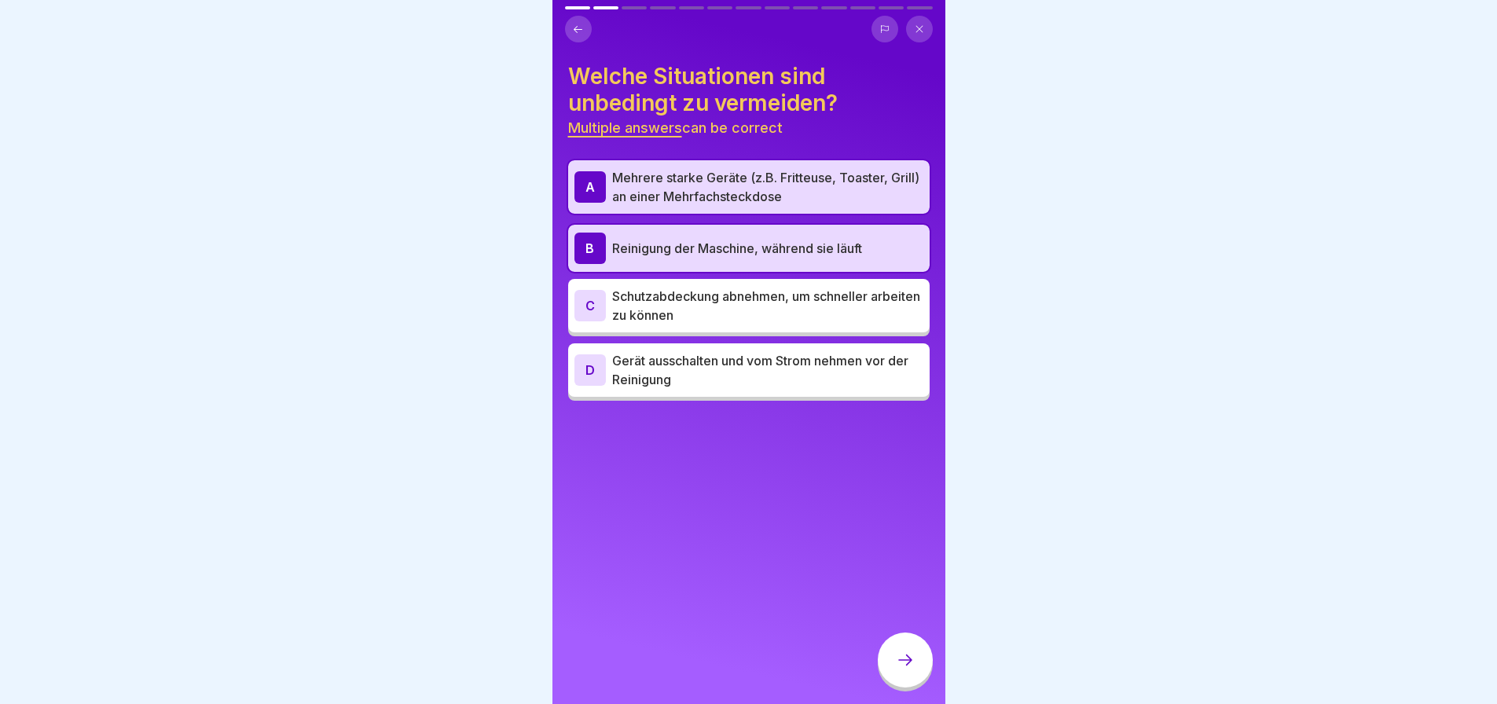
click at [777, 293] on p "Schutzabdeckung abnehmen, um schneller arbeiten zu können" at bounding box center [767, 306] width 311 height 38
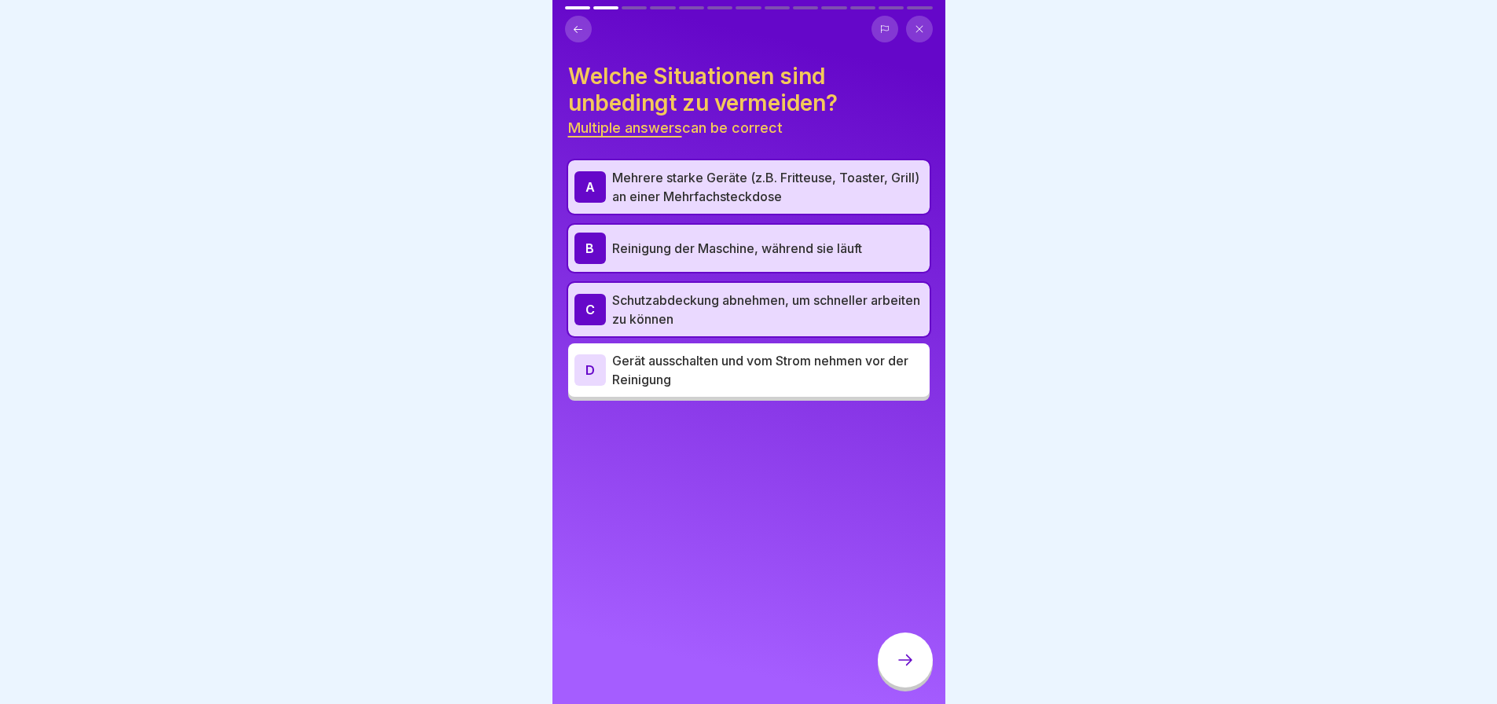
click at [896, 652] on icon at bounding box center [905, 660] width 19 height 19
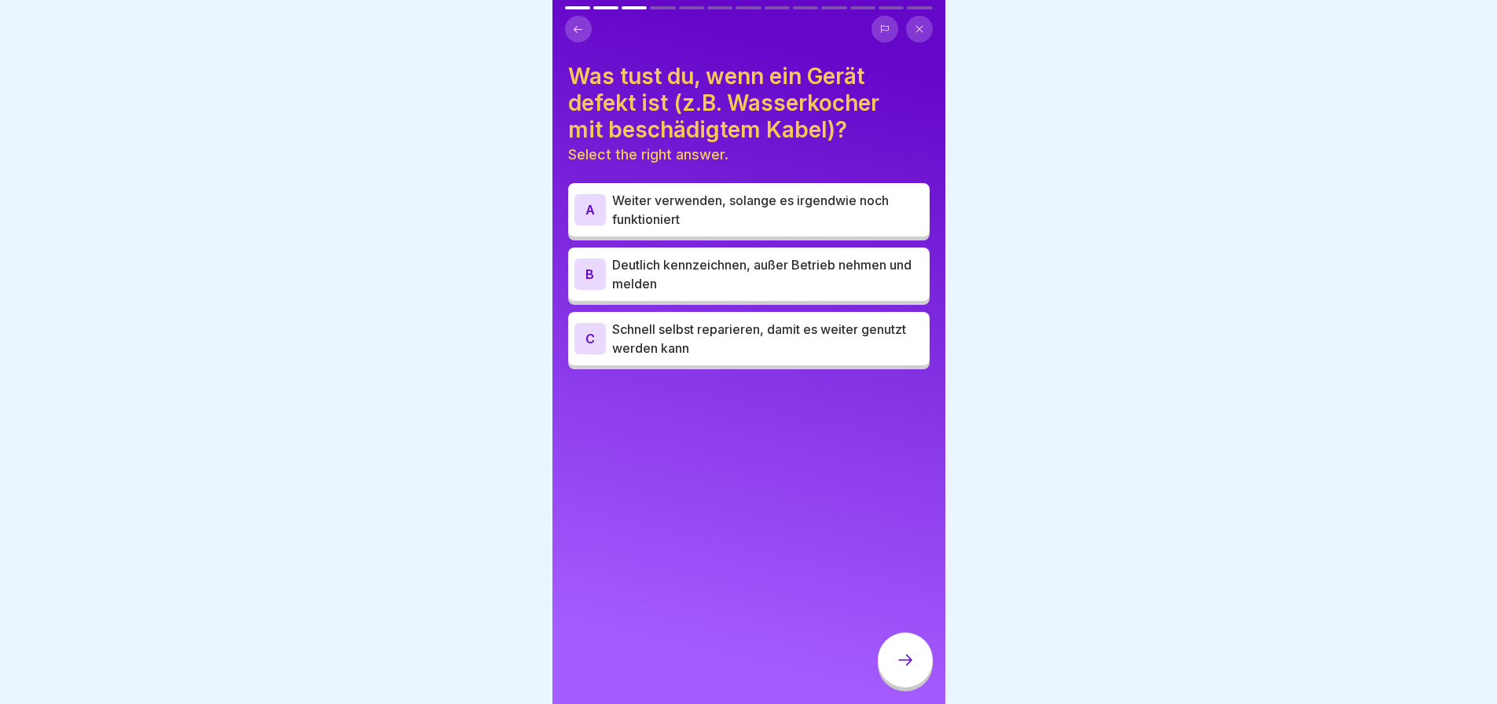
click at [732, 260] on p "Deutlich kennzeichnen, außer Betrieb nehmen und melden" at bounding box center [767, 274] width 311 height 38
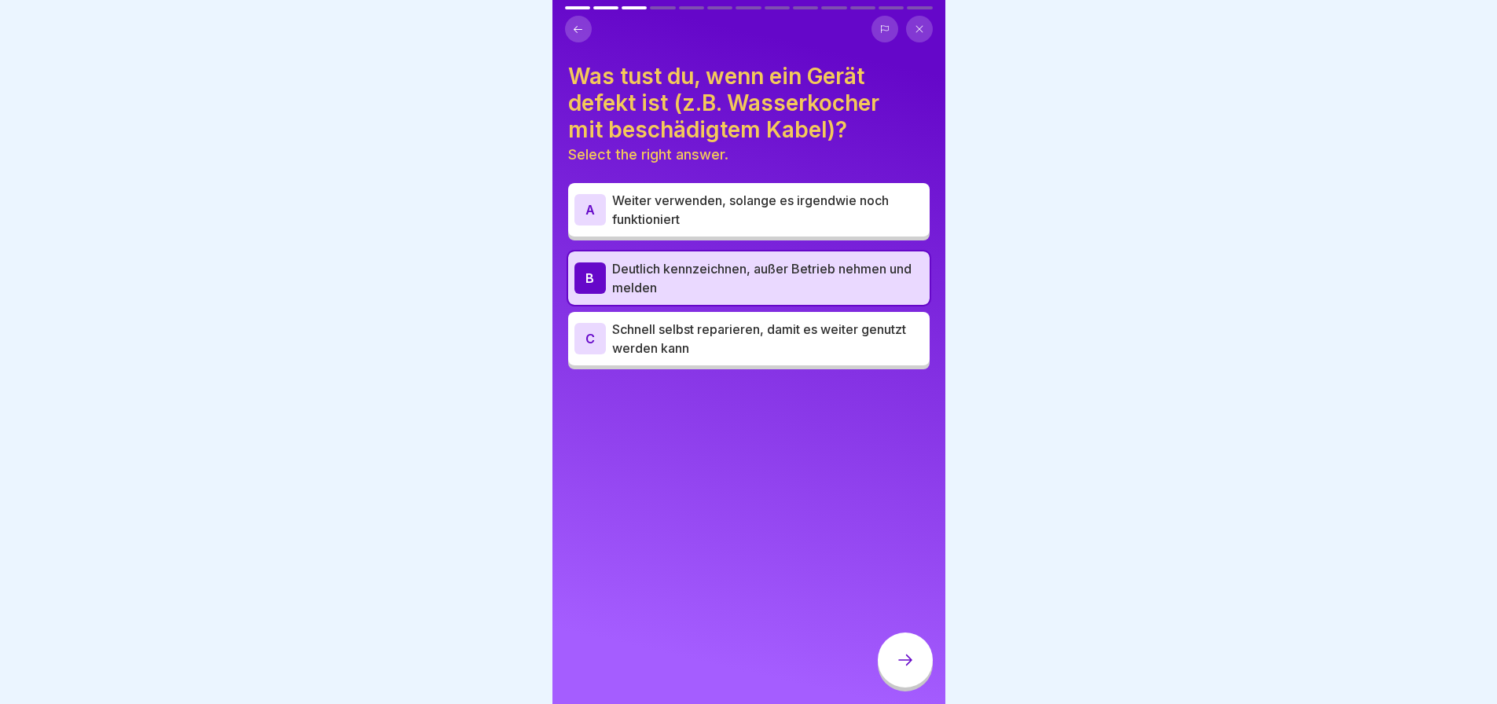
click at [919, 660] on div at bounding box center [905, 660] width 55 height 55
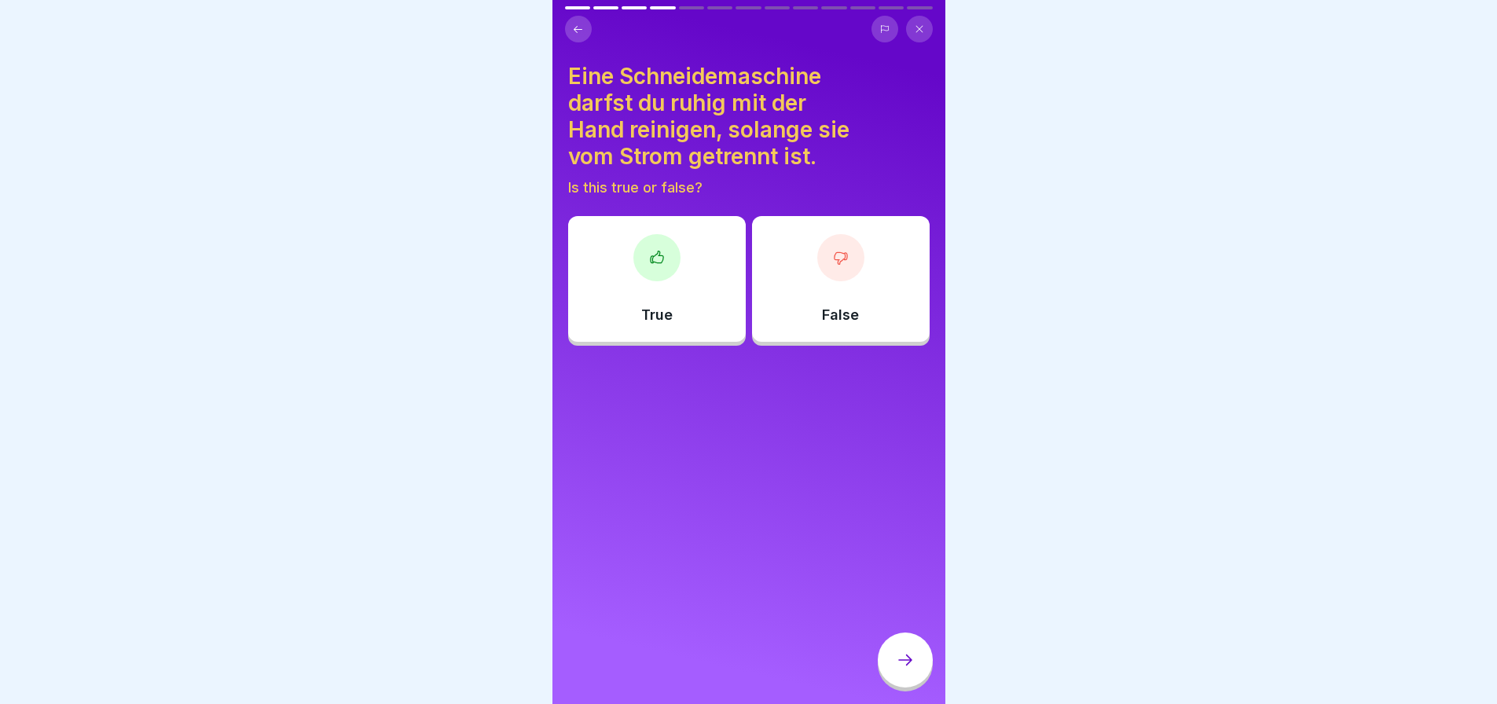
click at [824, 255] on div at bounding box center [840, 257] width 47 height 47
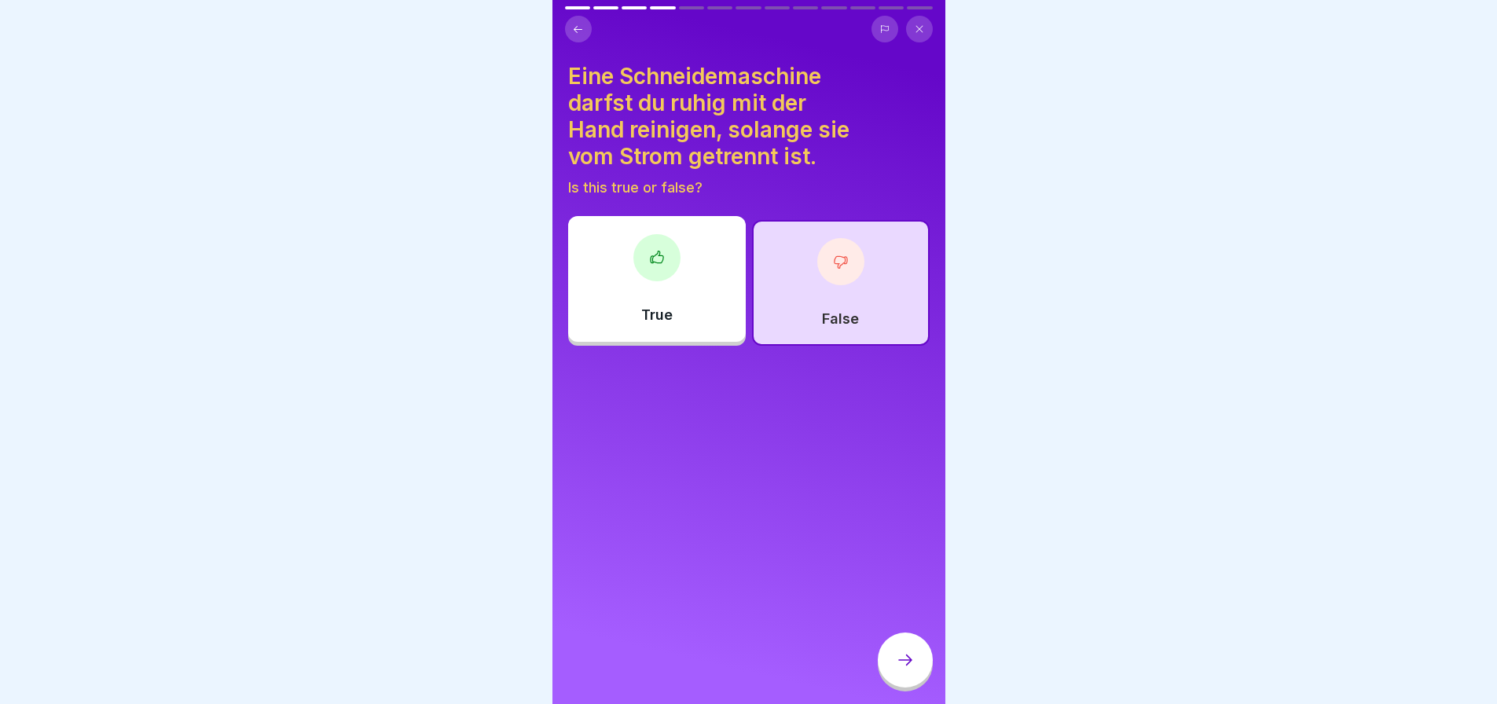
click at [912, 670] on div at bounding box center [905, 660] width 55 height 55
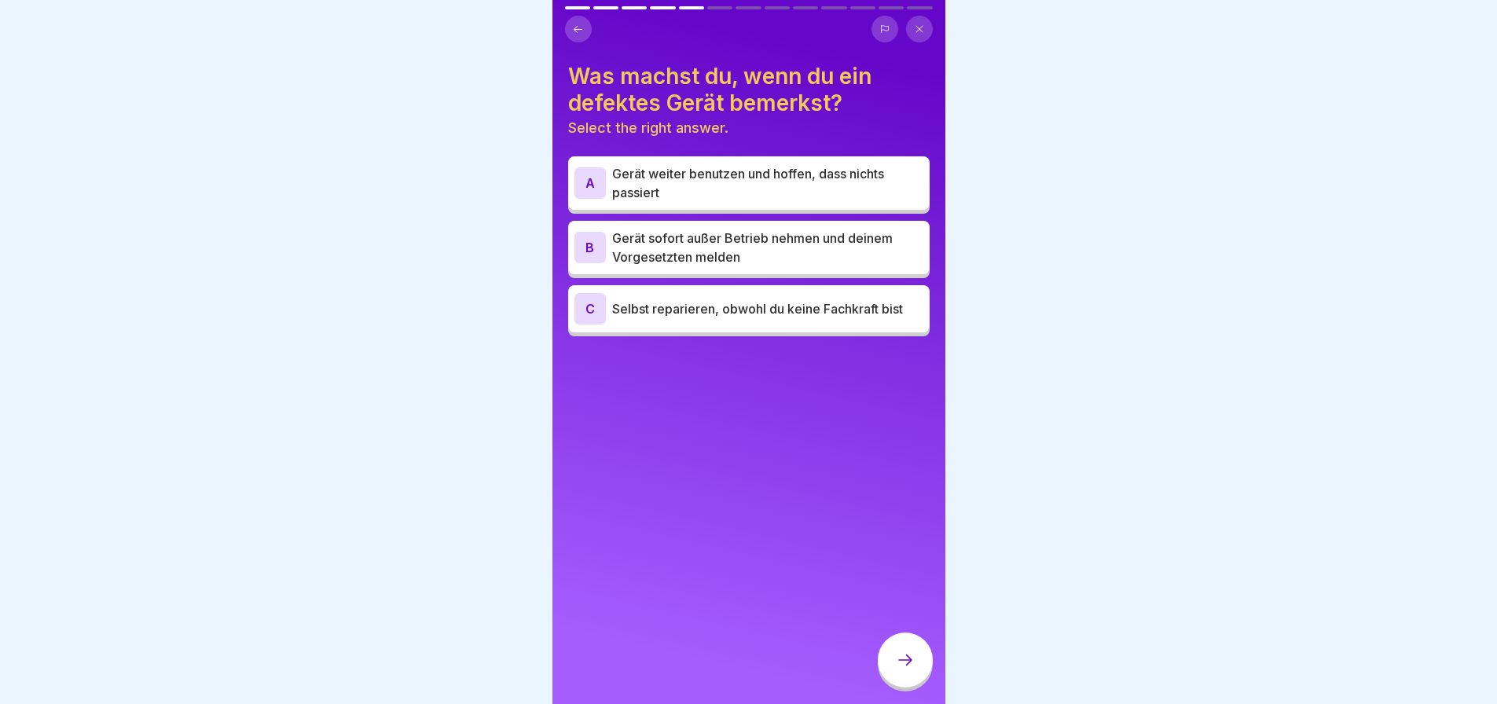
click at [751, 233] on p "Gerät sofort außer Betrieb nehmen und deinem Vorgesetzten melden" at bounding box center [767, 248] width 311 height 38
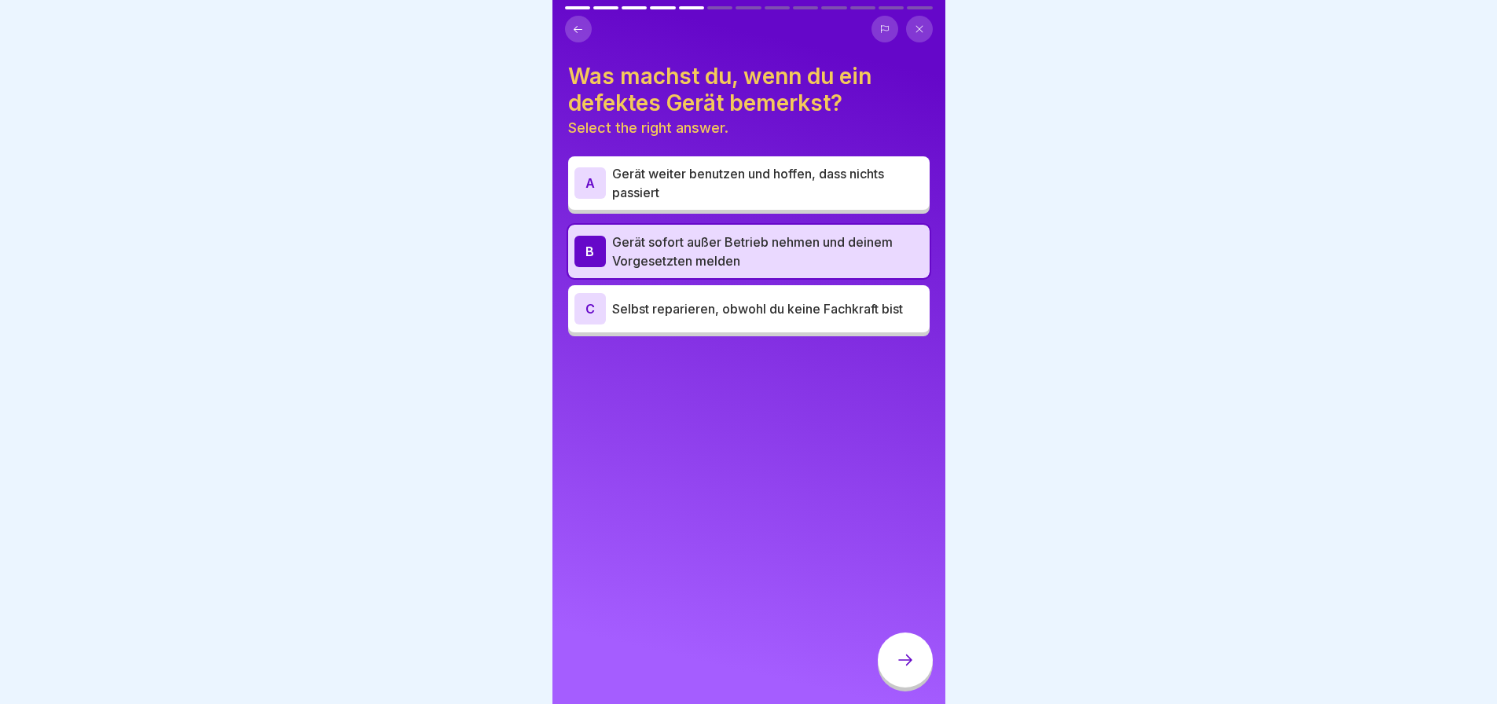
click at [905, 668] on icon at bounding box center [905, 660] width 19 height 19
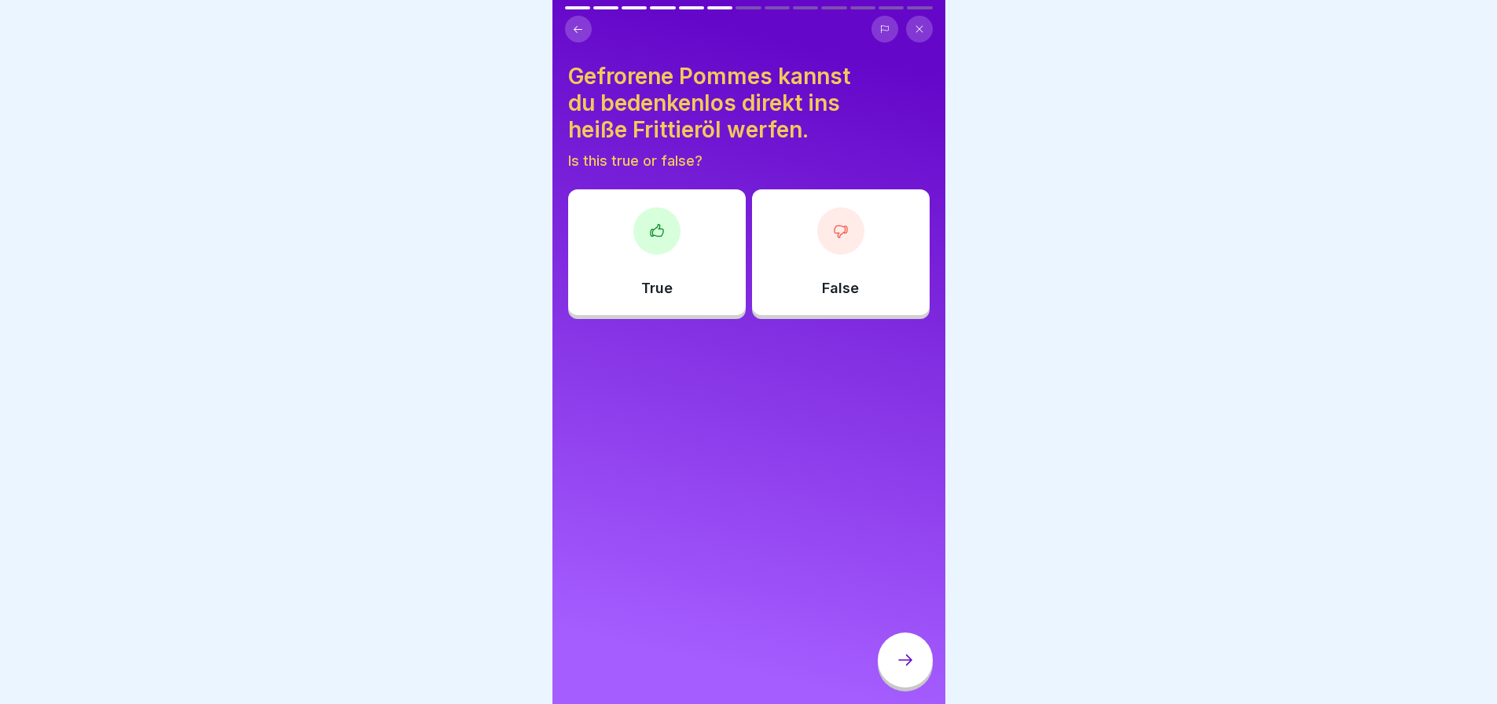
click at [857, 273] on div "False" at bounding box center [841, 252] width 178 height 126
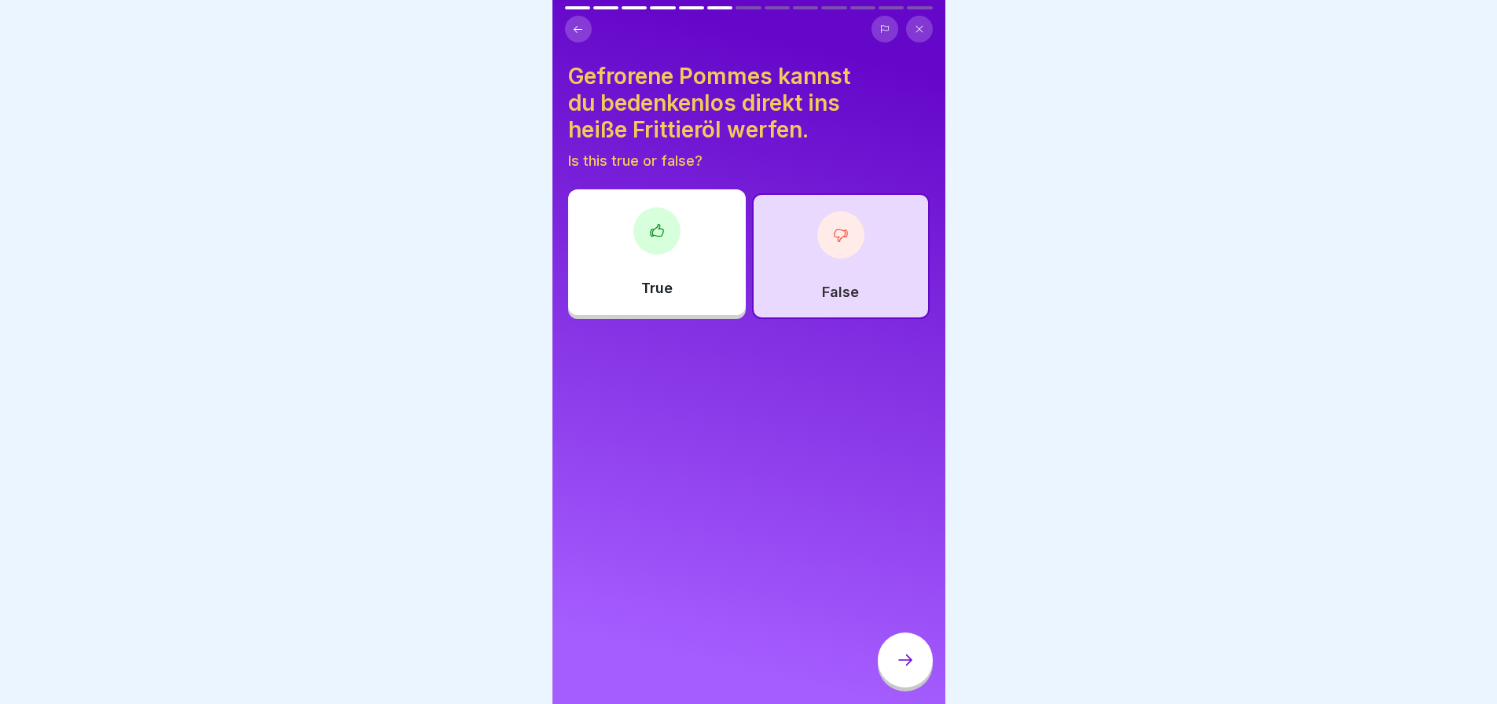
click at [905, 661] on icon at bounding box center [905, 660] width 19 height 19
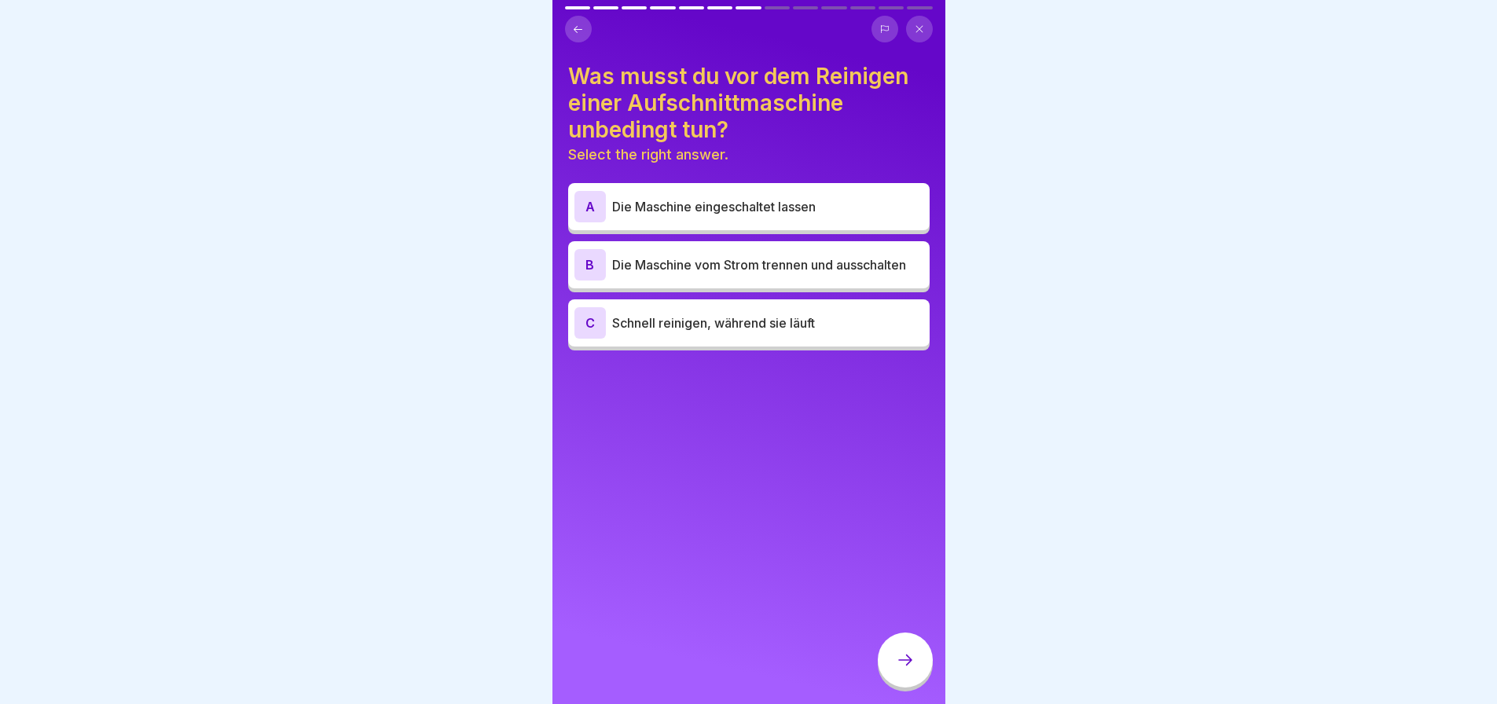
click at [749, 270] on p "Die Maschine vom Strom trennen und ausschalten" at bounding box center [767, 264] width 311 height 19
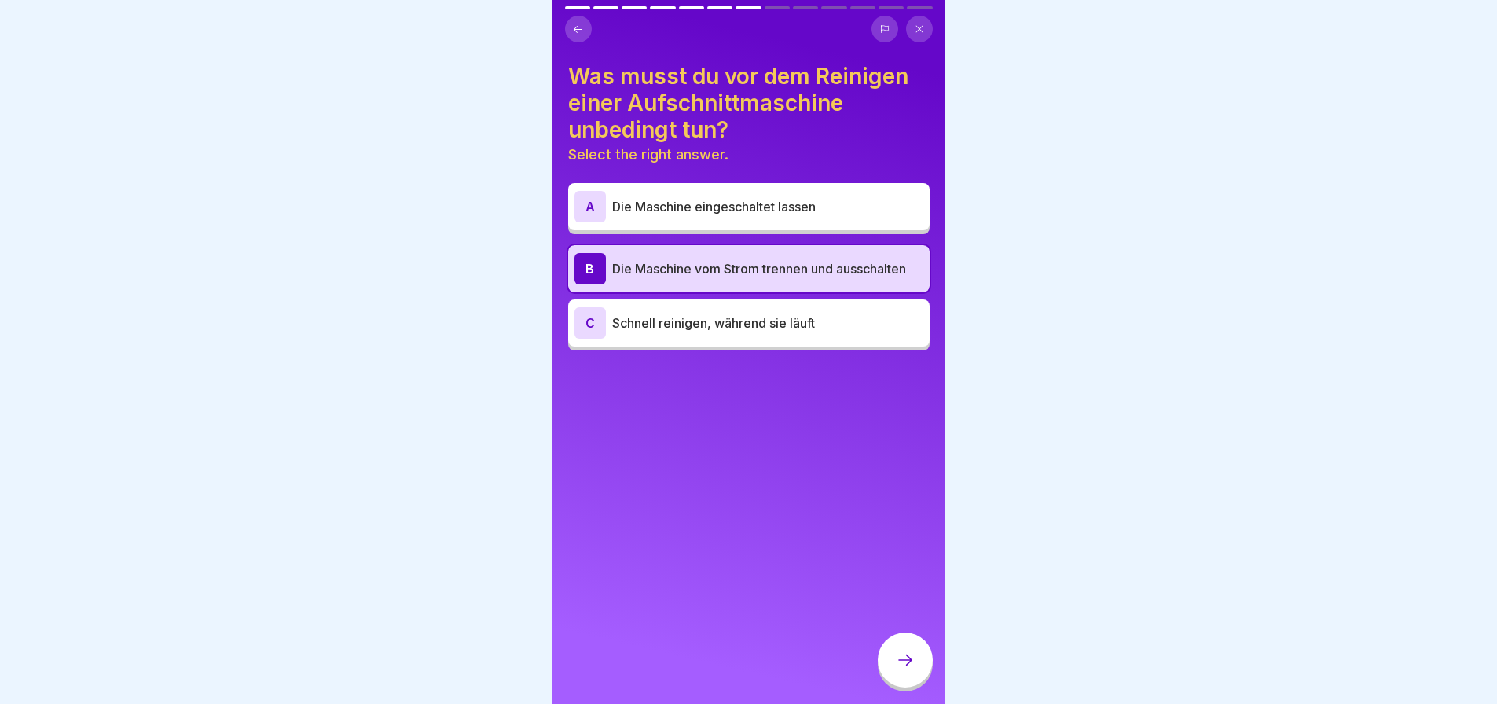
click at [909, 667] on icon at bounding box center [905, 660] width 19 height 19
